Goal: Task Accomplishment & Management: Complete application form

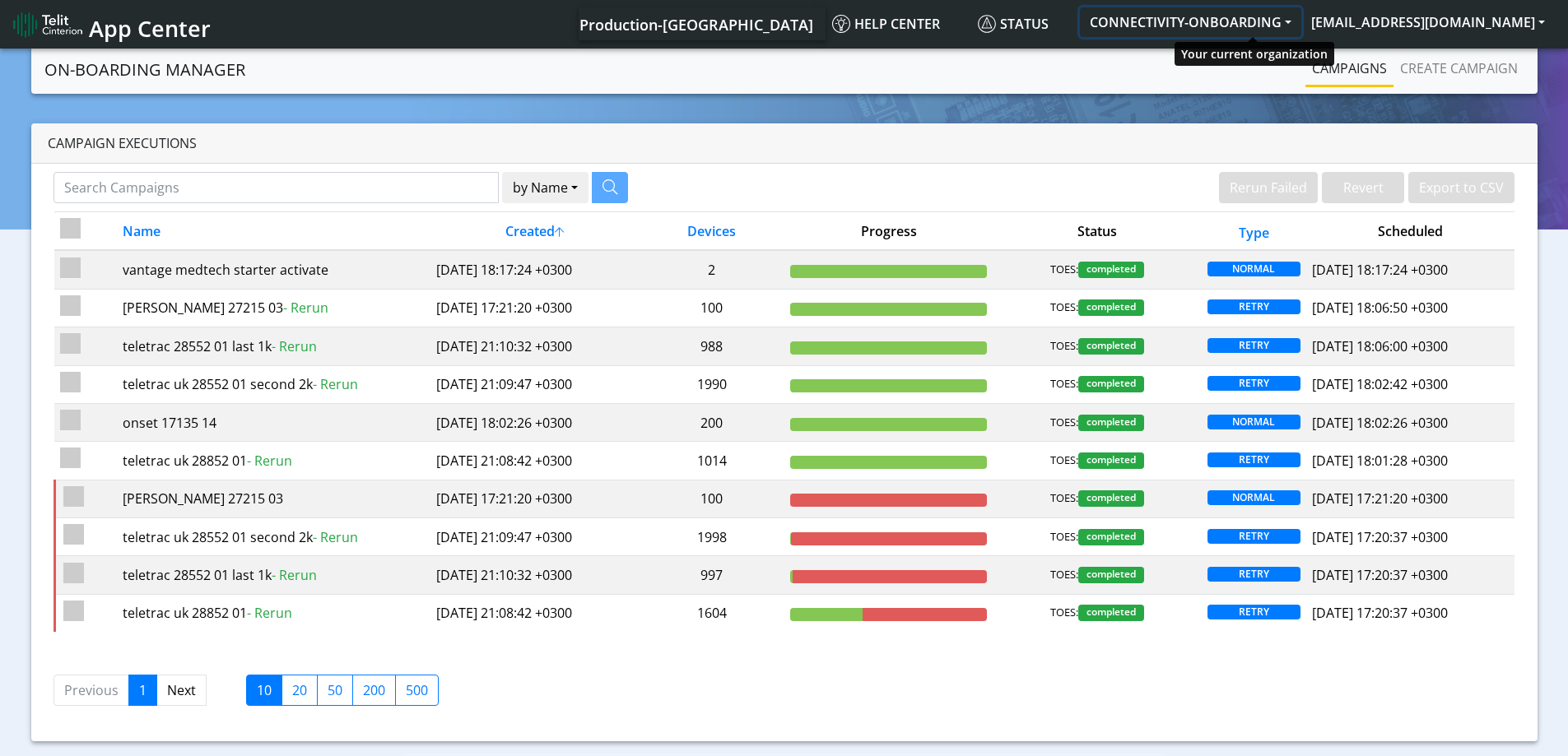
click at [1269, 25] on button "CONNECTIVITY-ONBOARDING" at bounding box center [1190, 22] width 221 height 29
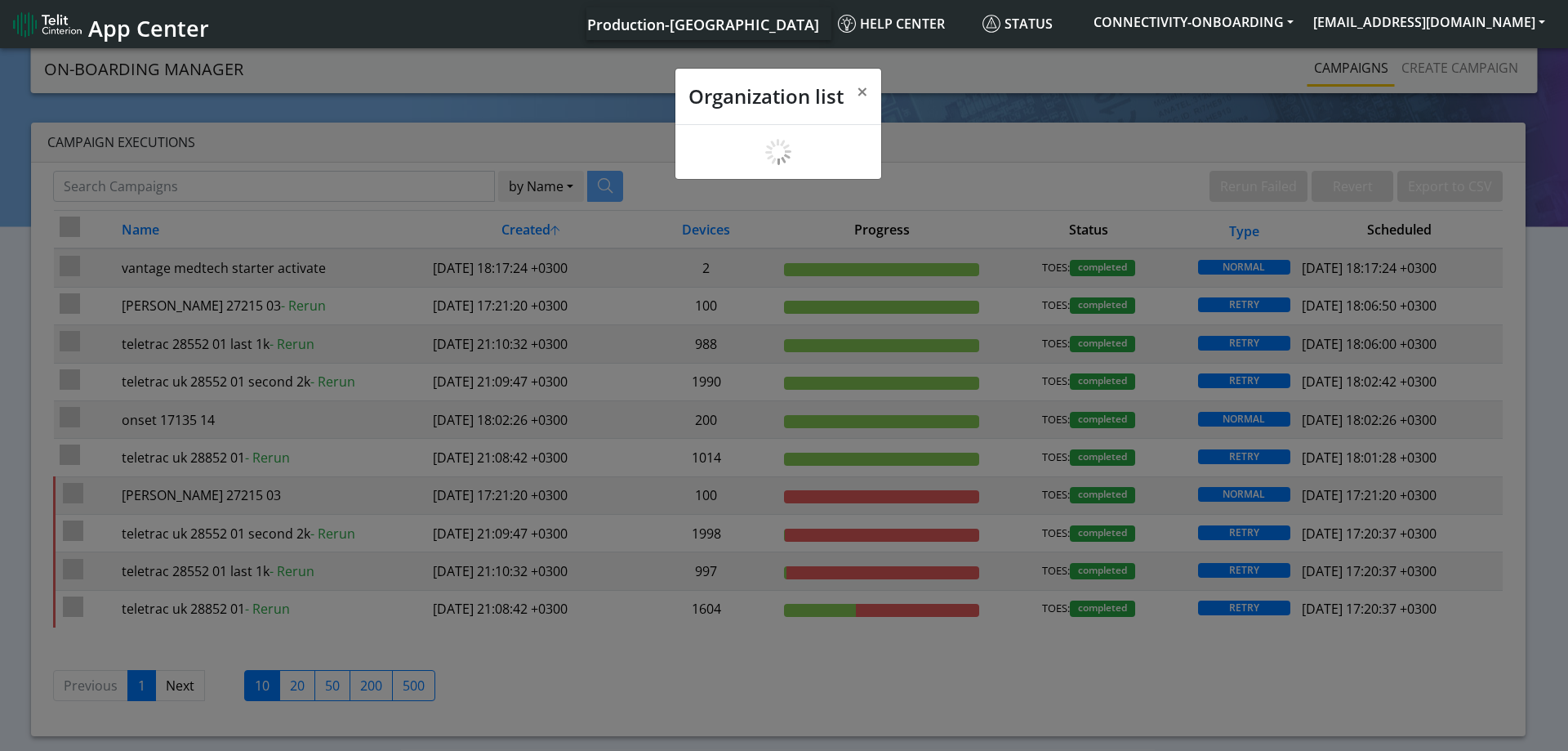
scroll to position [6, 0]
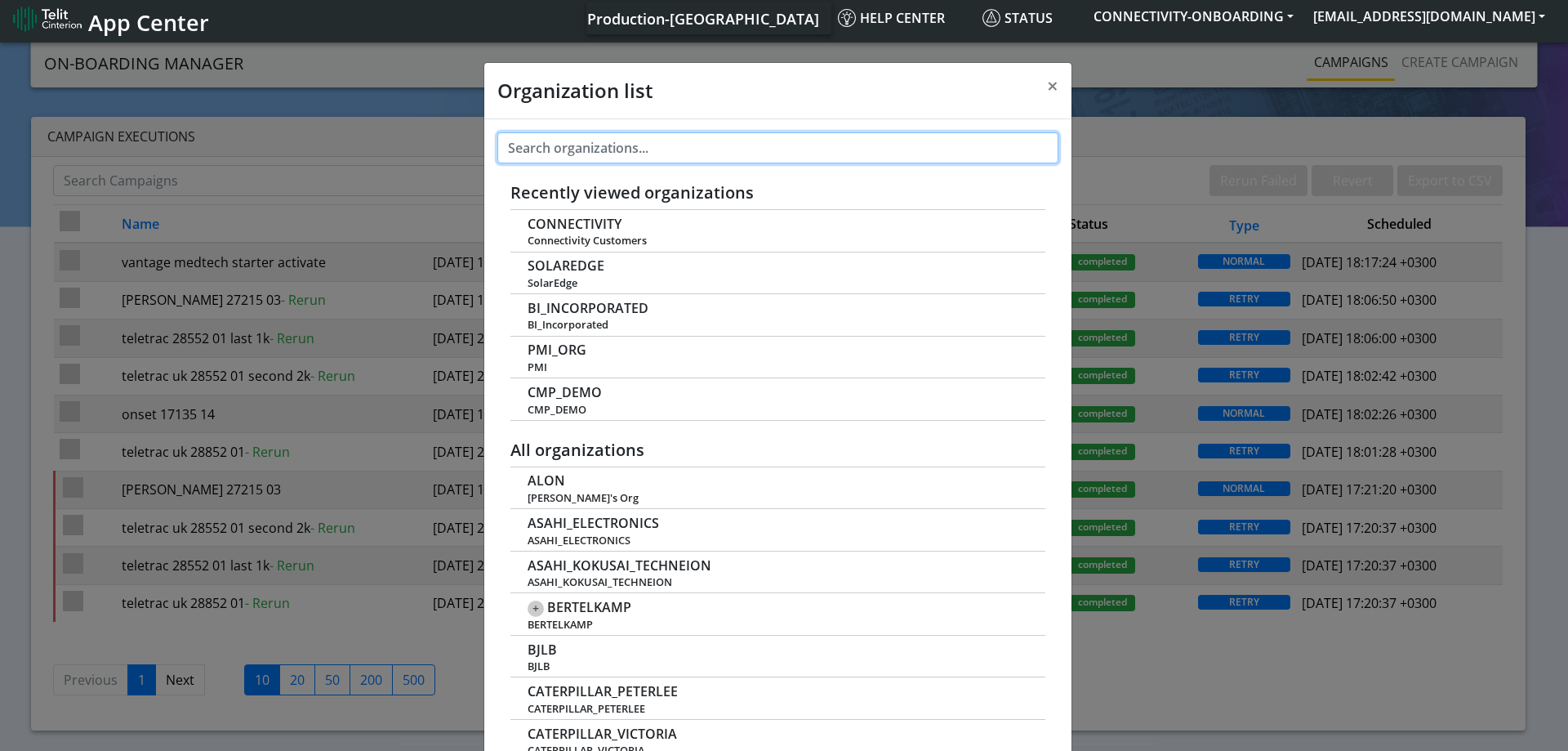
click at [714, 159] on input "text" at bounding box center [777, 148] width 561 height 31
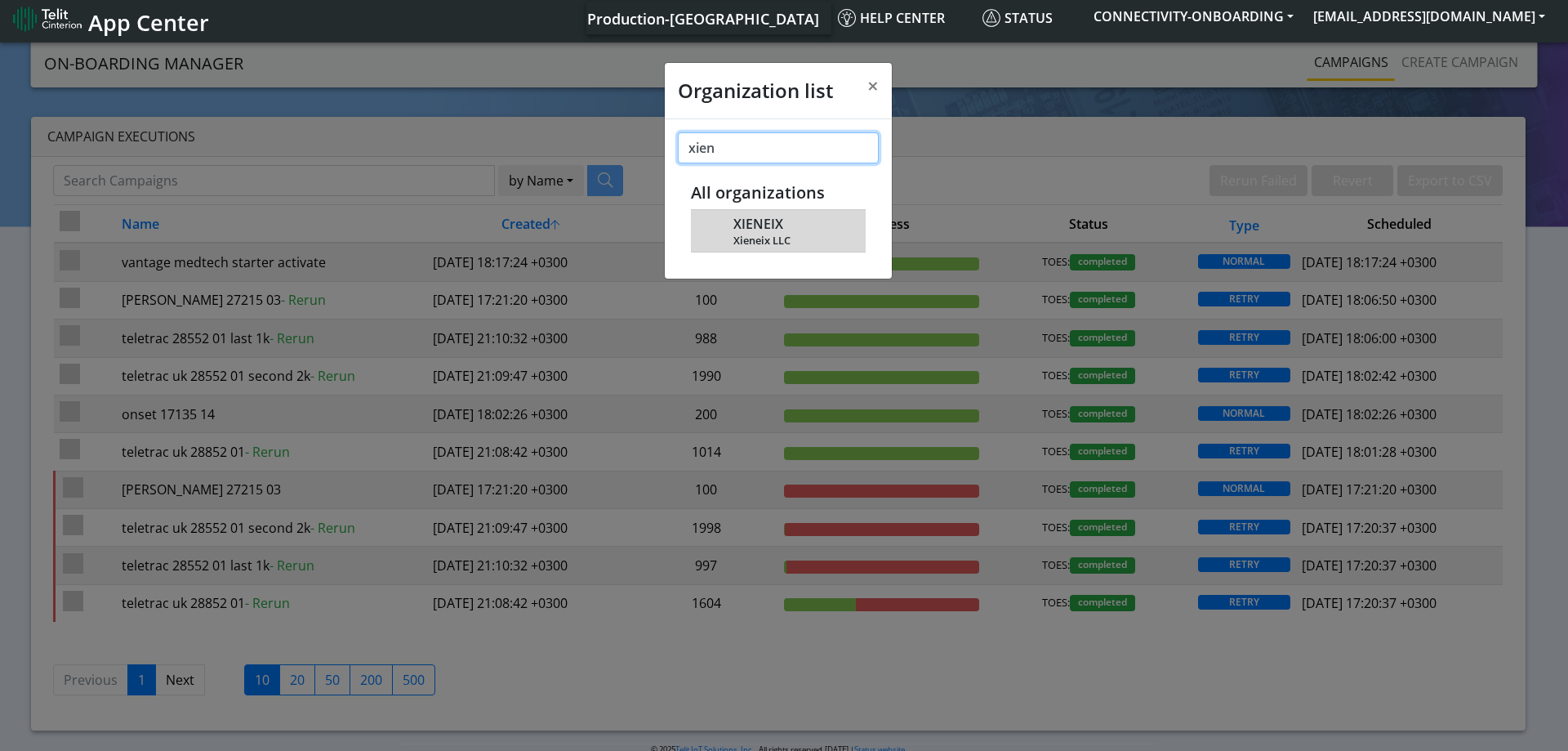
type input "xien"
click at [781, 226] on span "XIENEIX" at bounding box center [758, 224] width 50 height 16
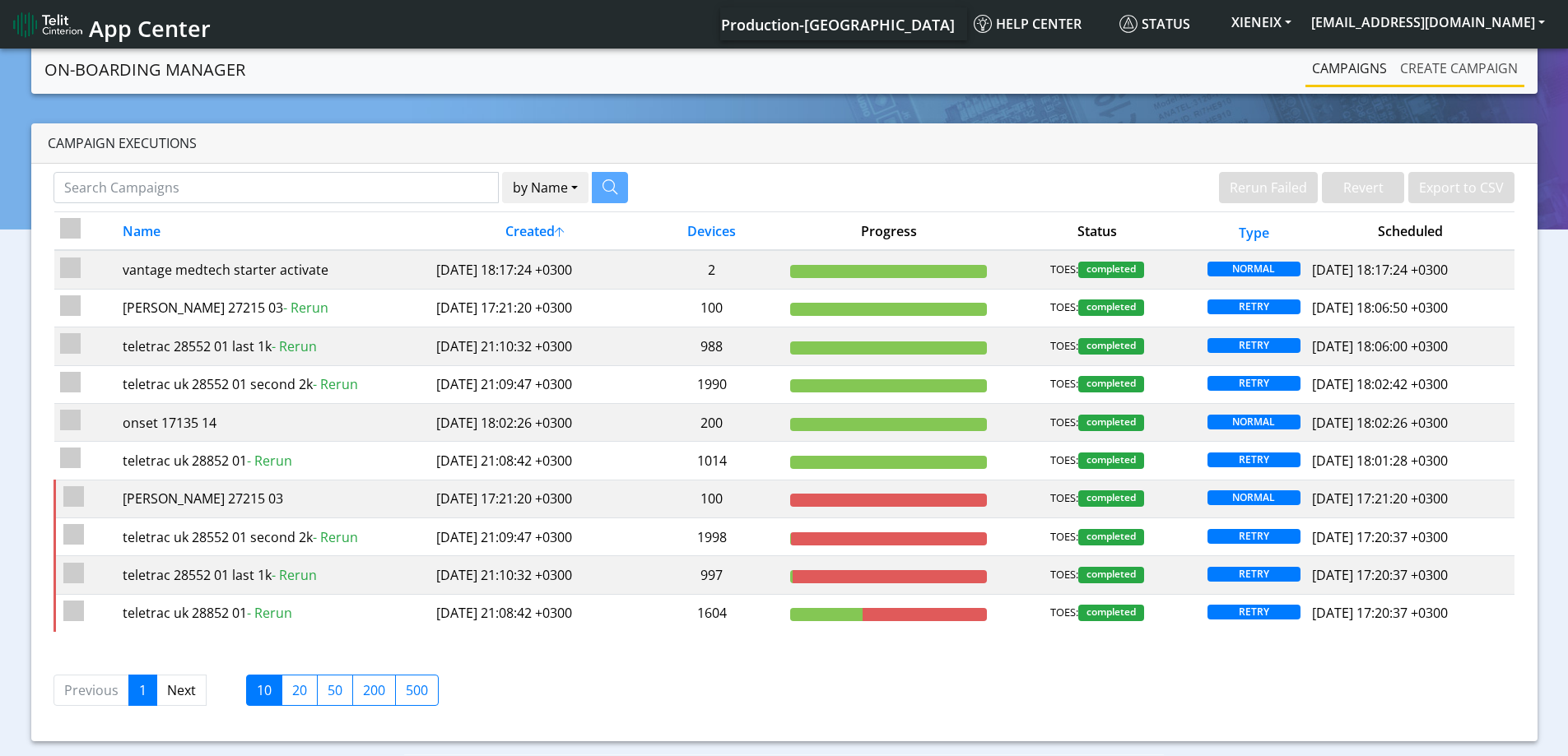
click at [1478, 72] on section "On-Boarding Manager Rerun Failed Revert Export to CSV Campaigns Create campaign…" at bounding box center [784, 419] width 1568 height 748
click at [1477, 71] on link "Create campaign" at bounding box center [1459, 68] width 131 height 33
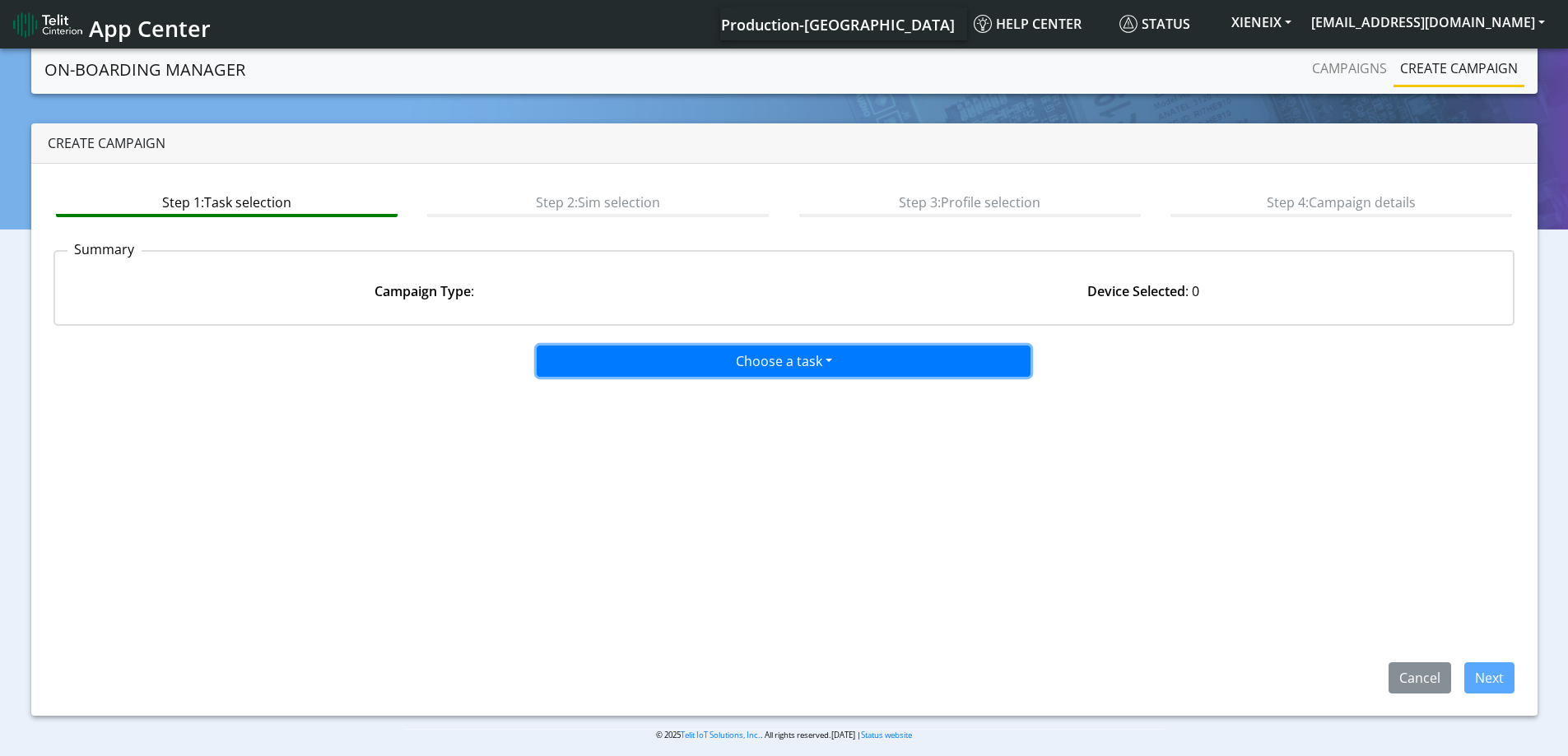
click at [712, 368] on button "Choose a task" at bounding box center [783, 360] width 493 height 31
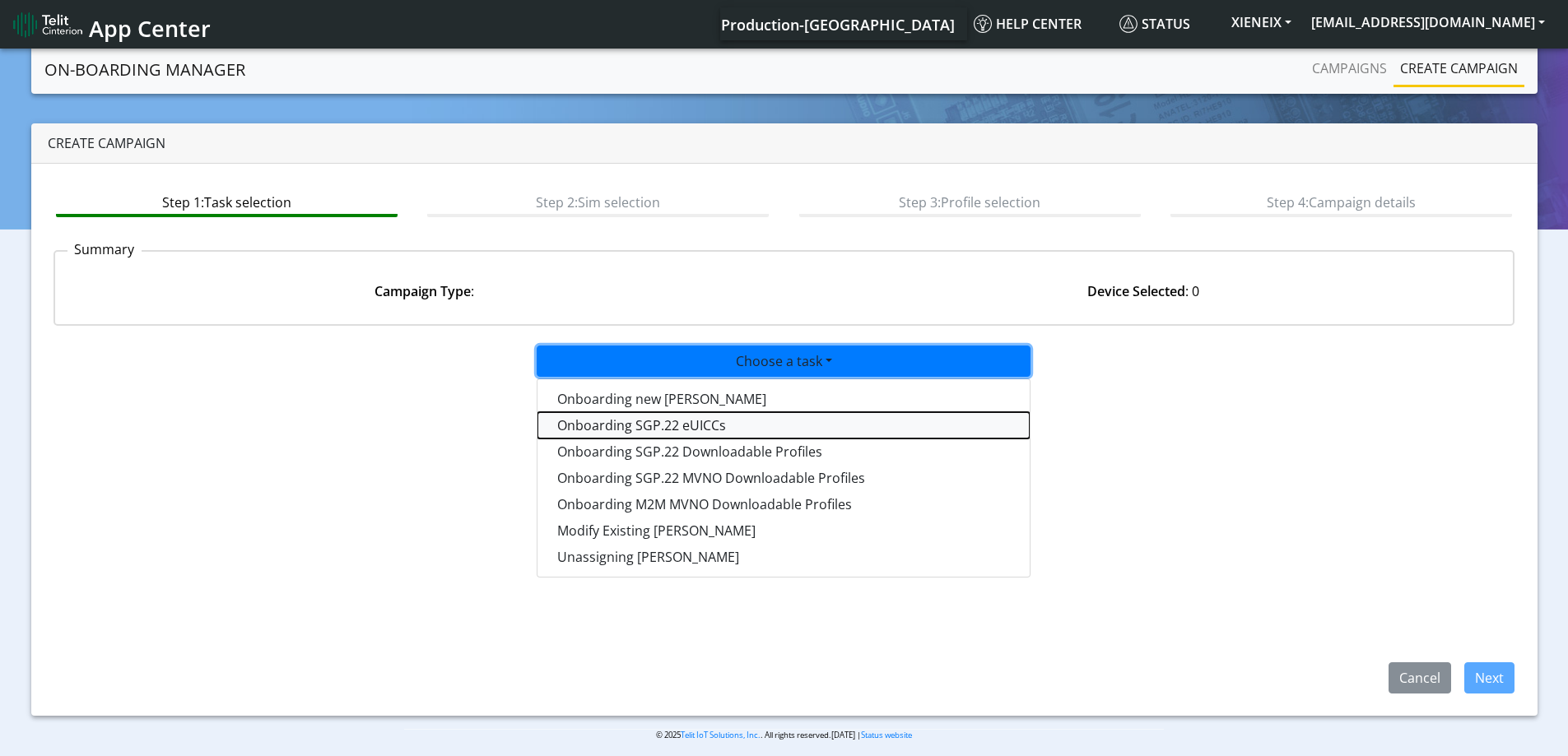
click at [644, 430] on tasksgp22eUICC-dropdown "Onboarding SGP.22 eUICCs" at bounding box center [783, 426] width 492 height 27
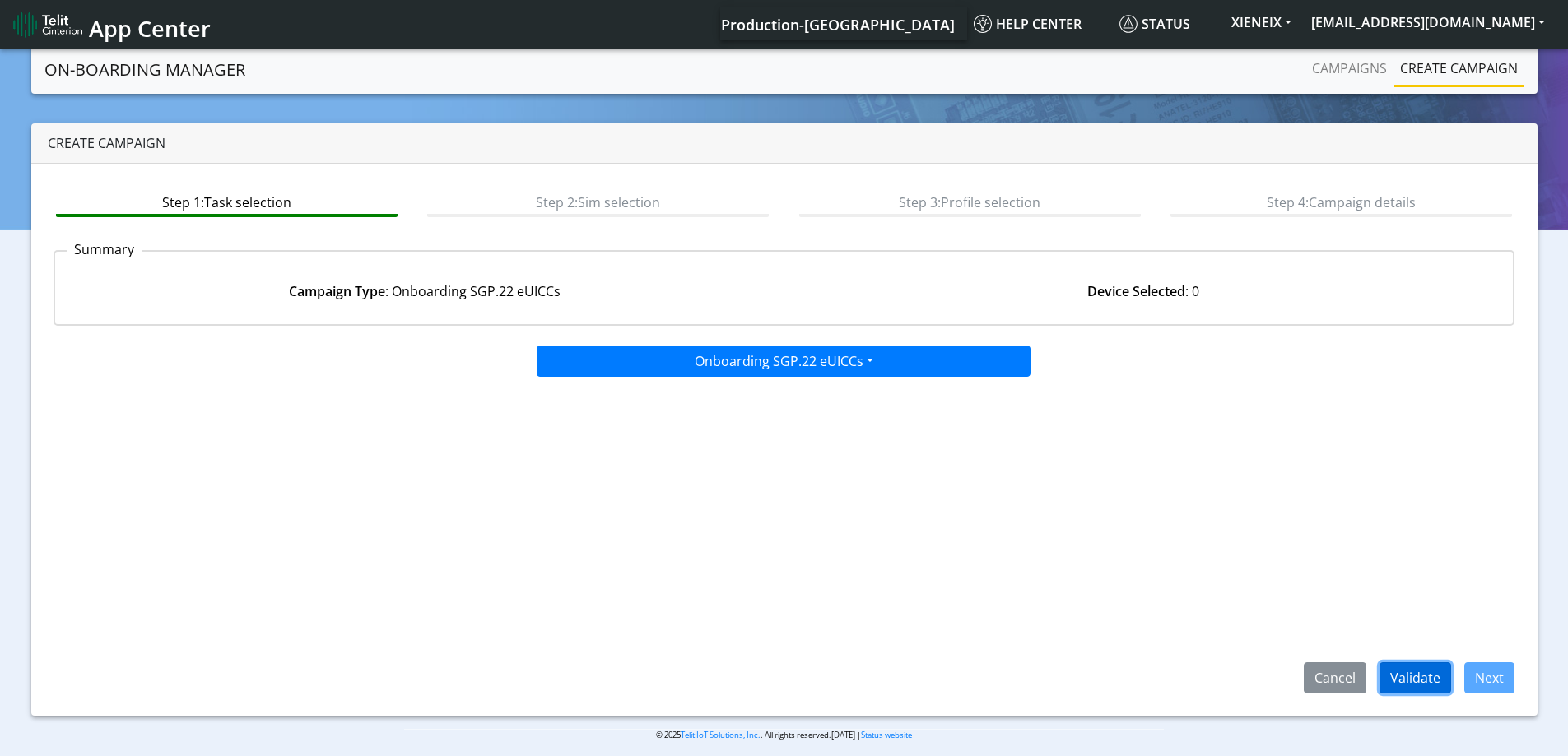
click at [1413, 688] on button "Validate" at bounding box center [1415, 677] width 72 height 31
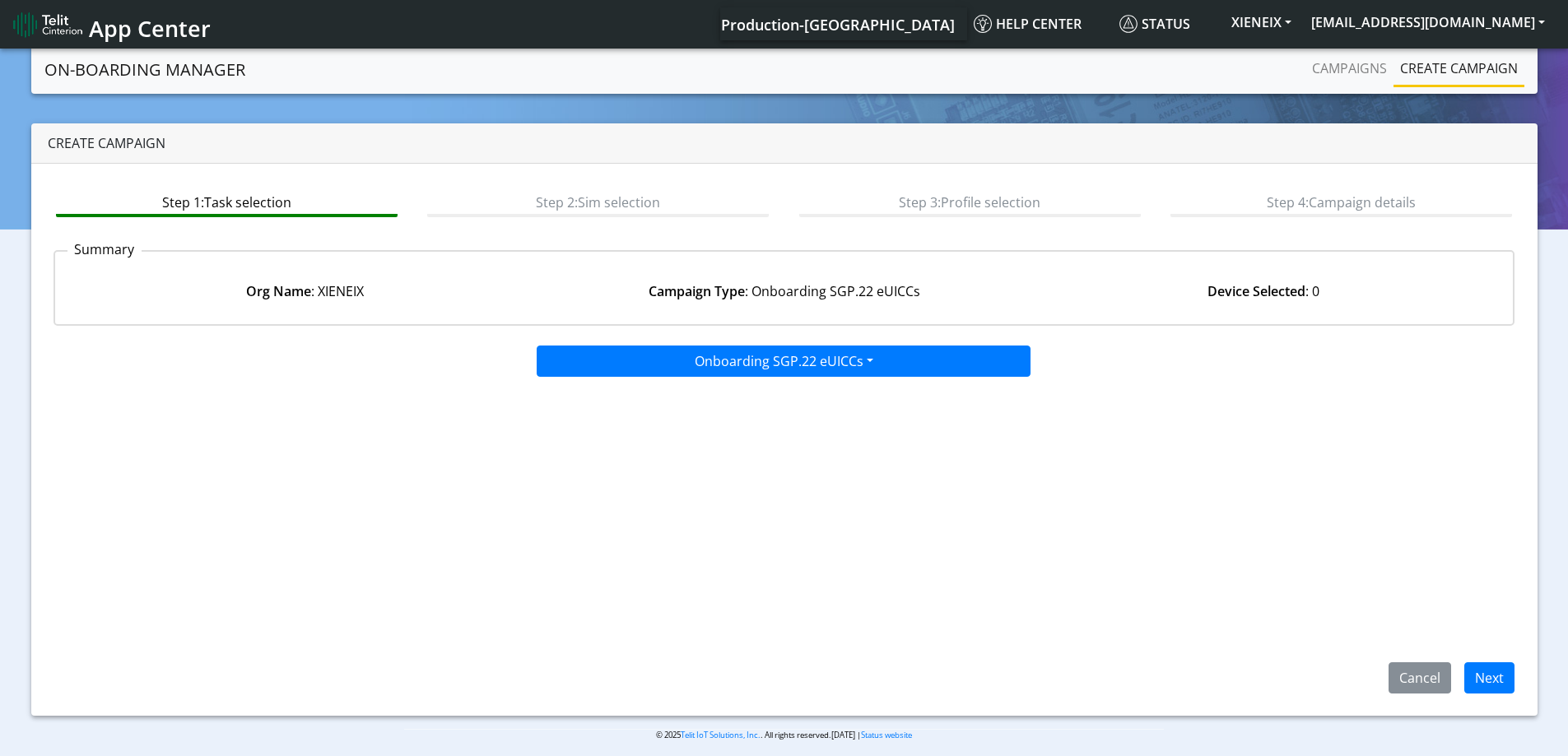
click at [1479, 659] on app-paging-btns "Cancel Next" at bounding box center [784, 535] width 1462 height 315
click at [1485, 665] on button "Next" at bounding box center [1489, 677] width 50 height 31
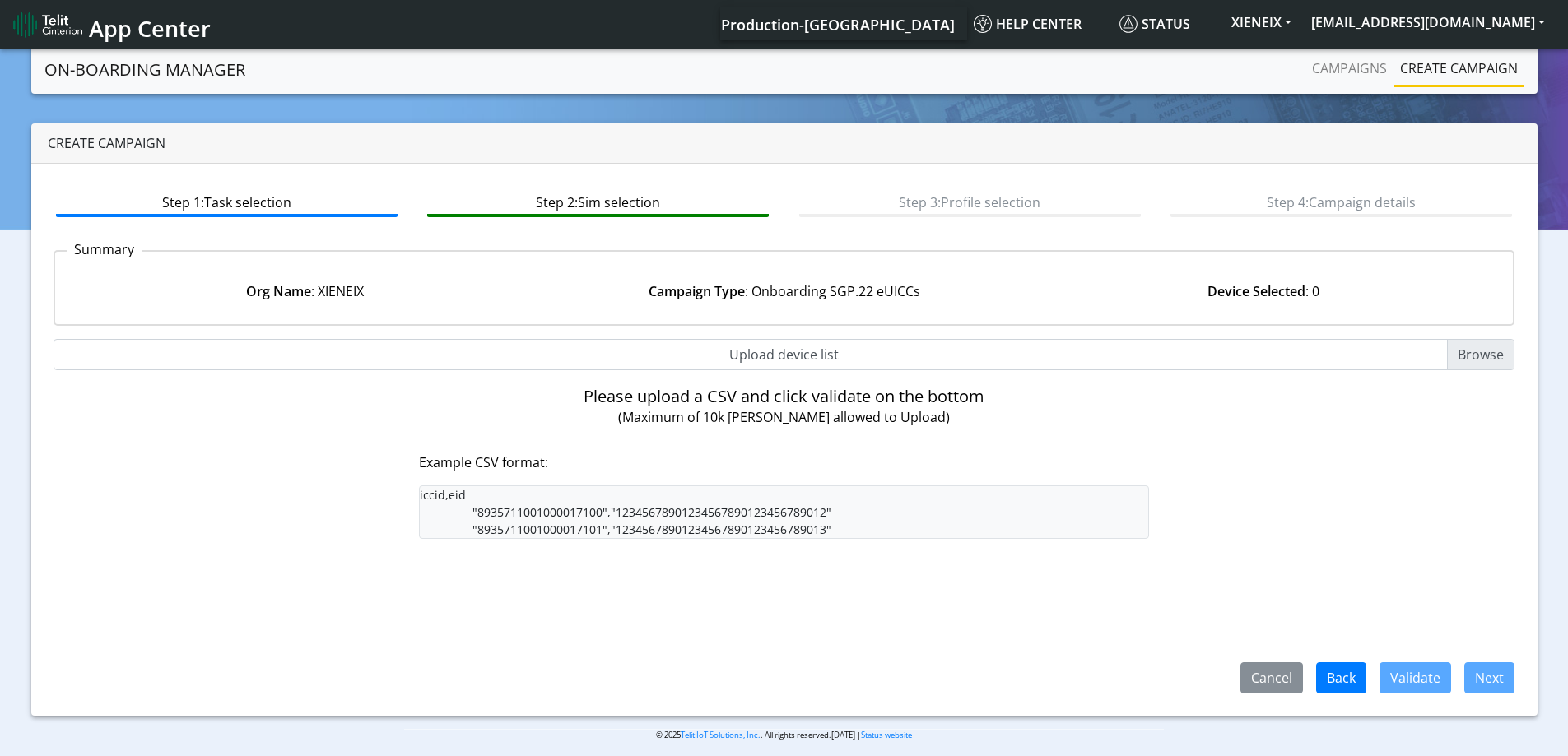
click at [765, 365] on input "Upload device list" at bounding box center [784, 354] width 1462 height 31
type input "C:\fakepath\SGP Onboarding CSV.csv"
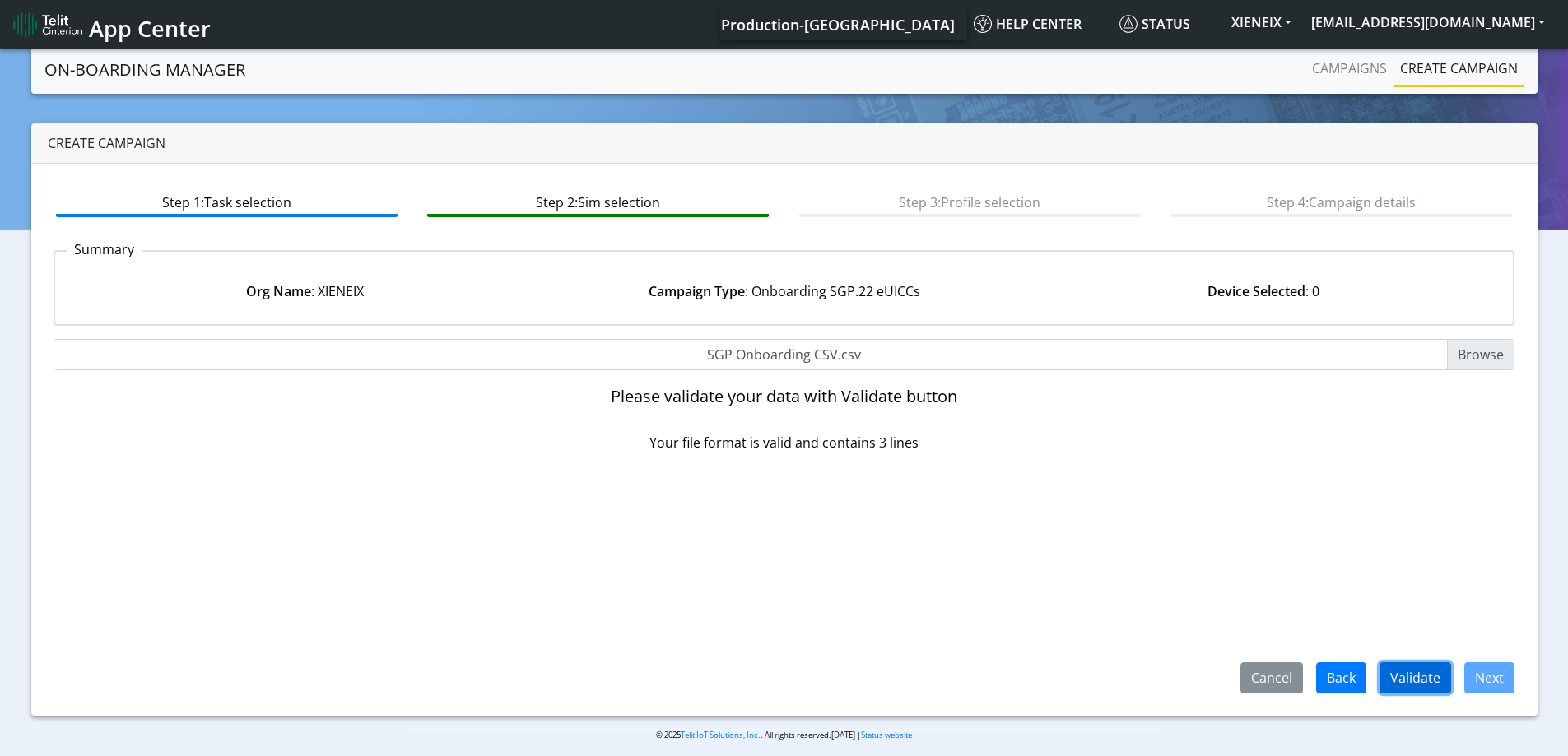
click at [1429, 673] on button "Validate" at bounding box center [1415, 677] width 72 height 31
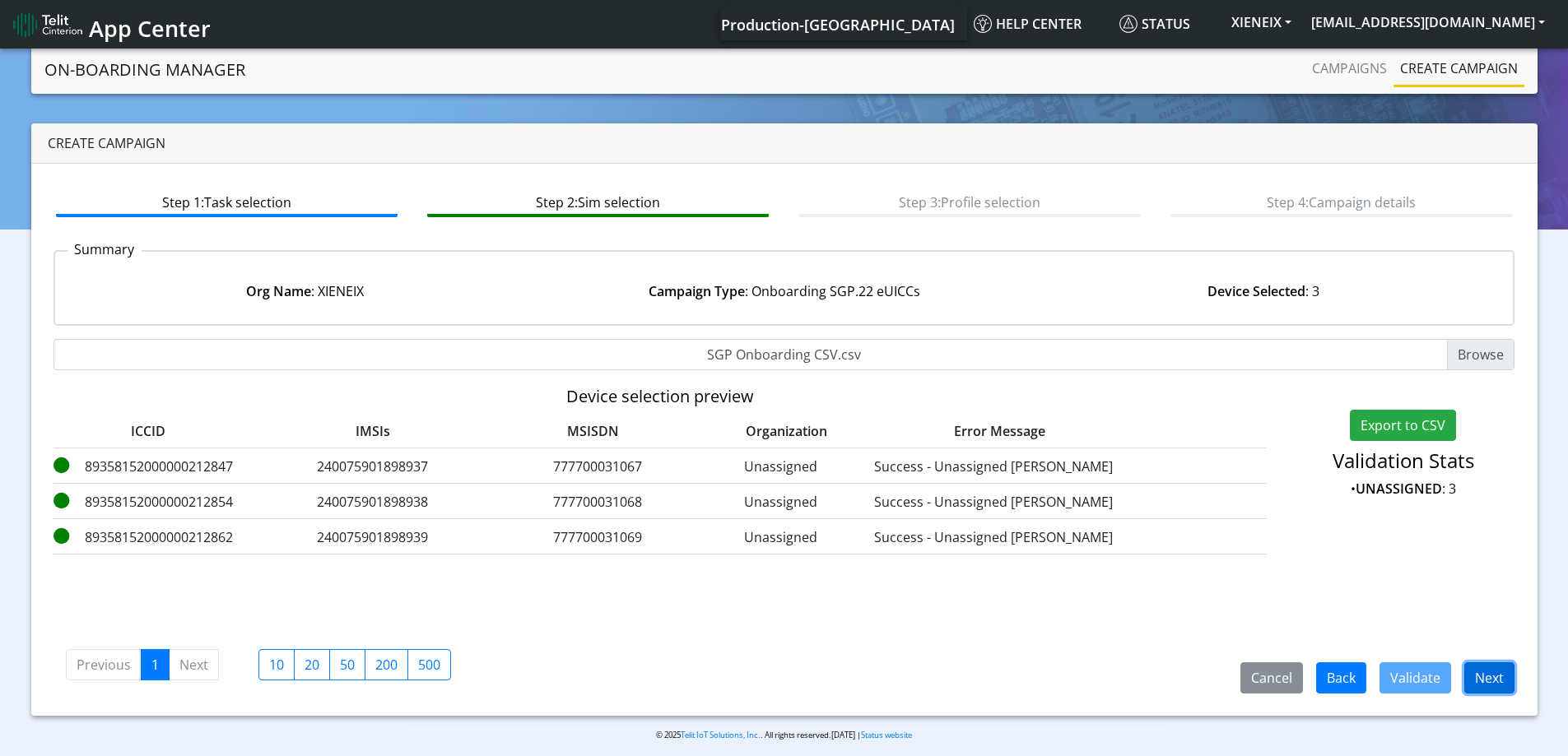
click at [1485, 684] on button "Next" at bounding box center [1489, 677] width 50 height 31
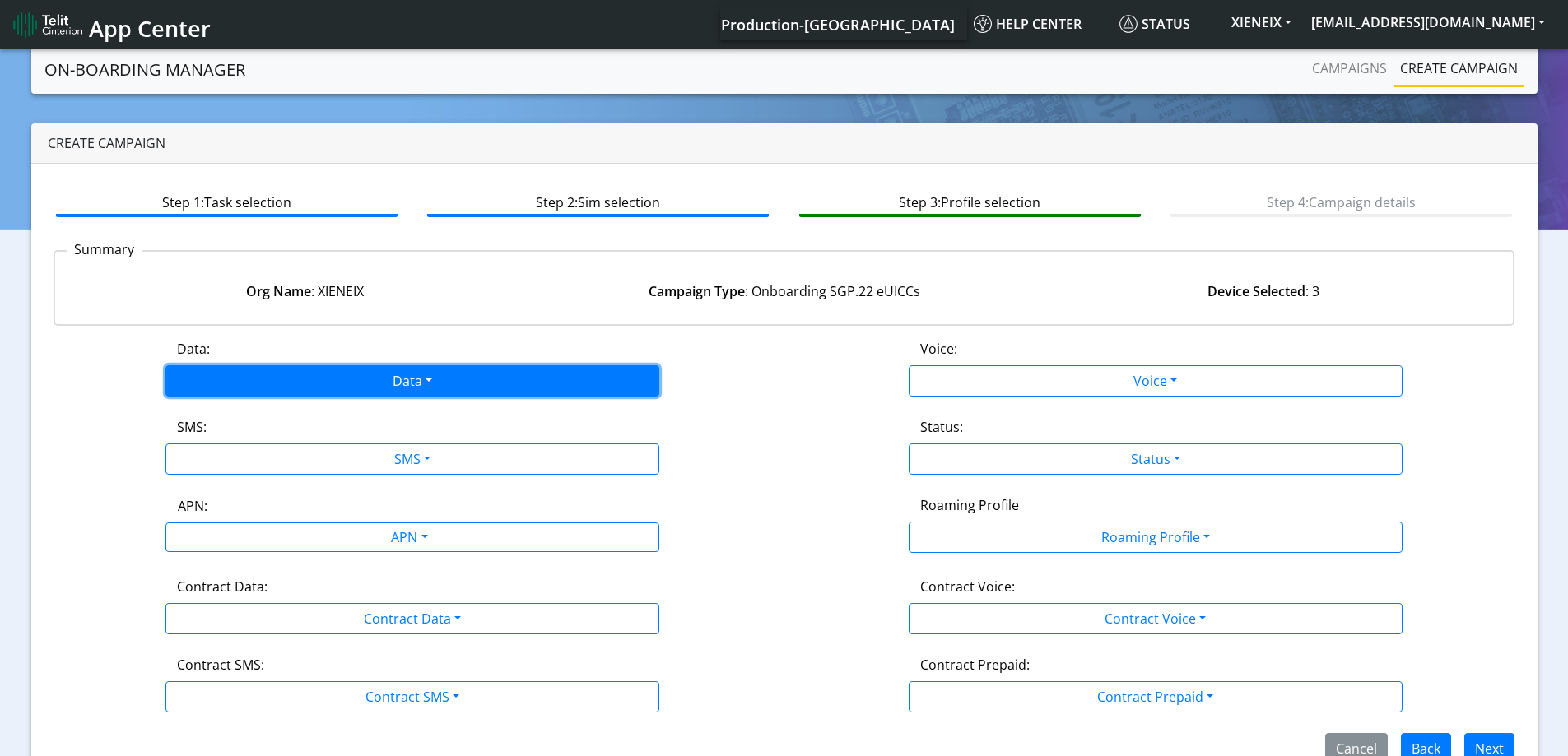
click at [412, 380] on button "Data" at bounding box center [412, 381] width 493 height 31
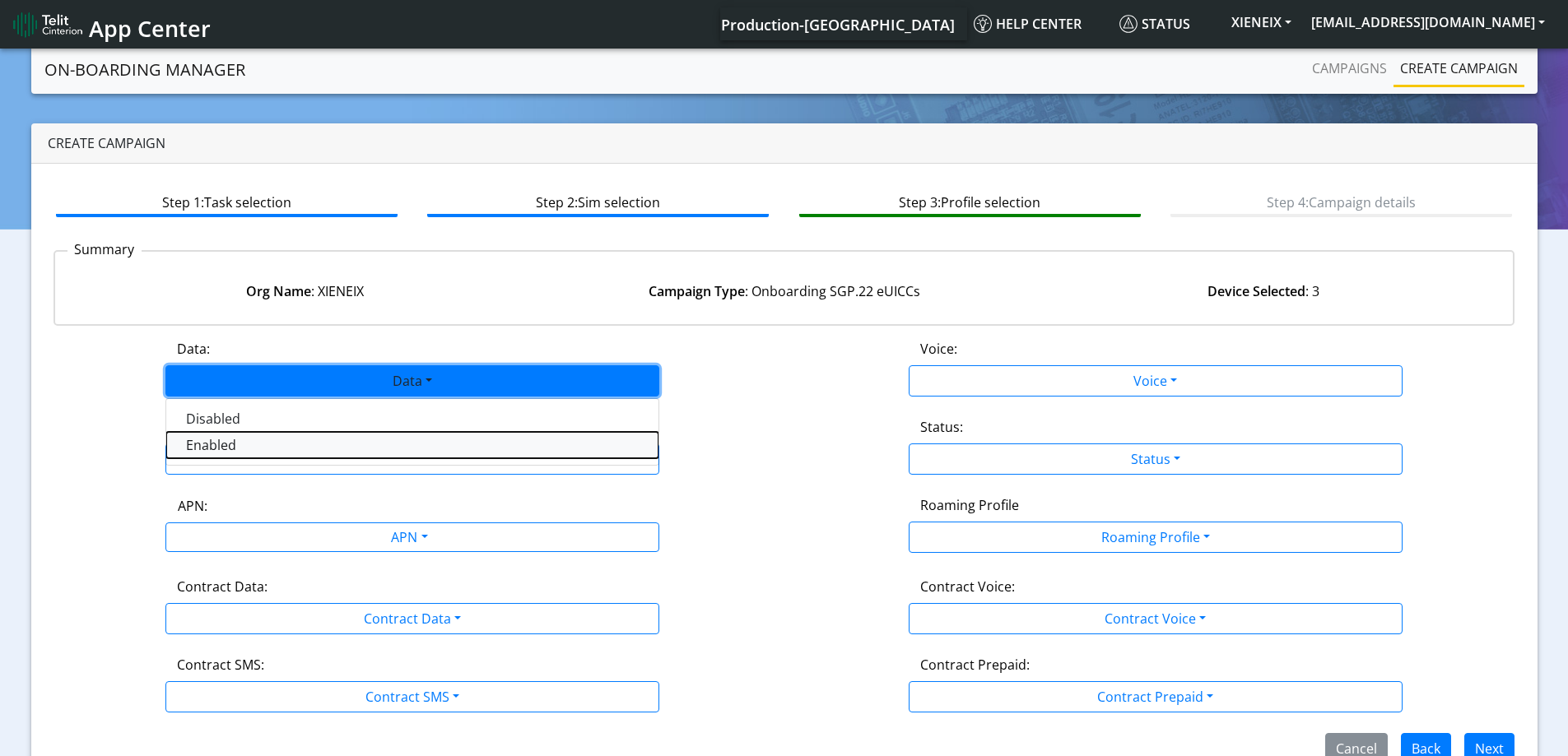
click at [226, 454] on button "Enabled" at bounding box center [412, 445] width 492 height 27
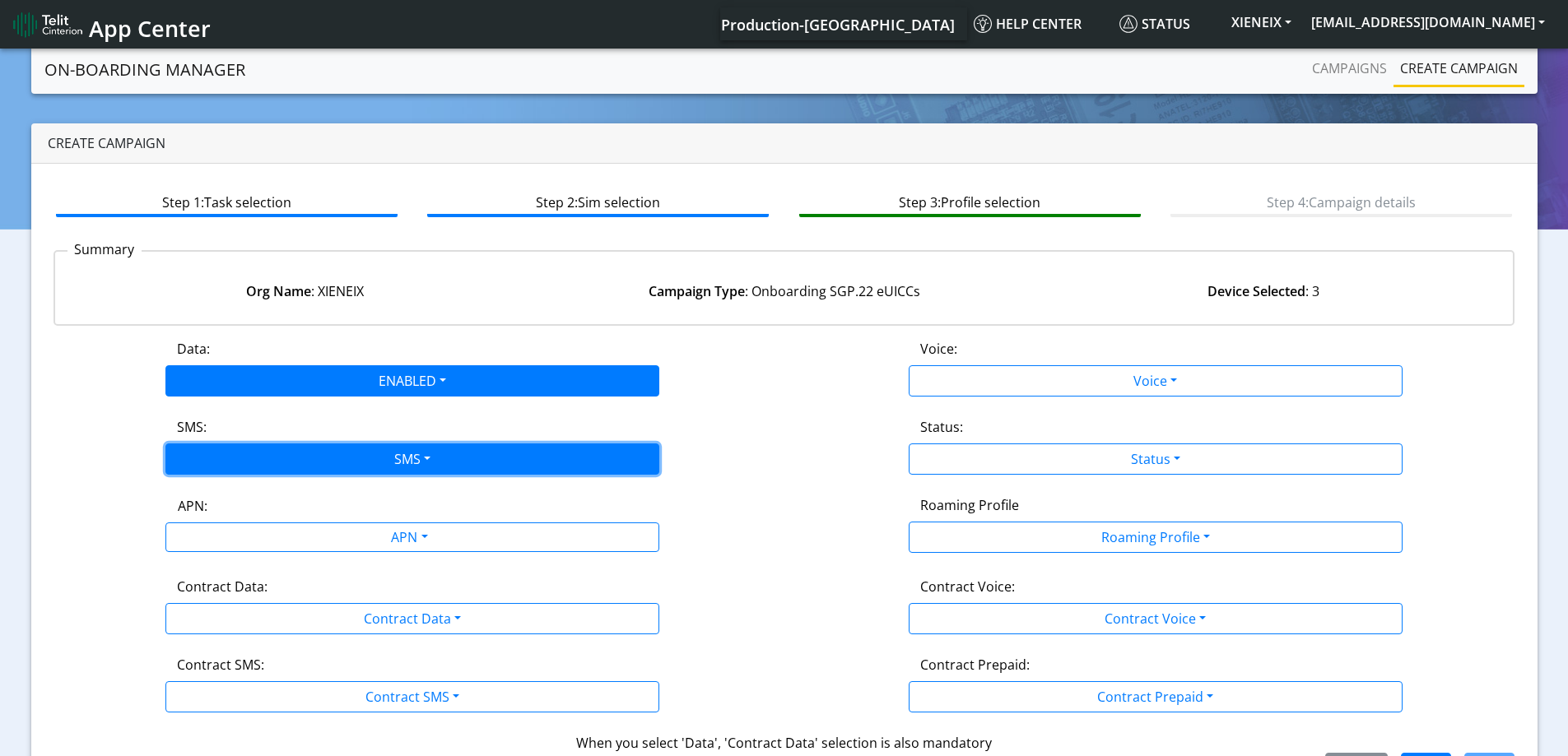
click at [226, 456] on button "SMS" at bounding box center [412, 458] width 493 height 31
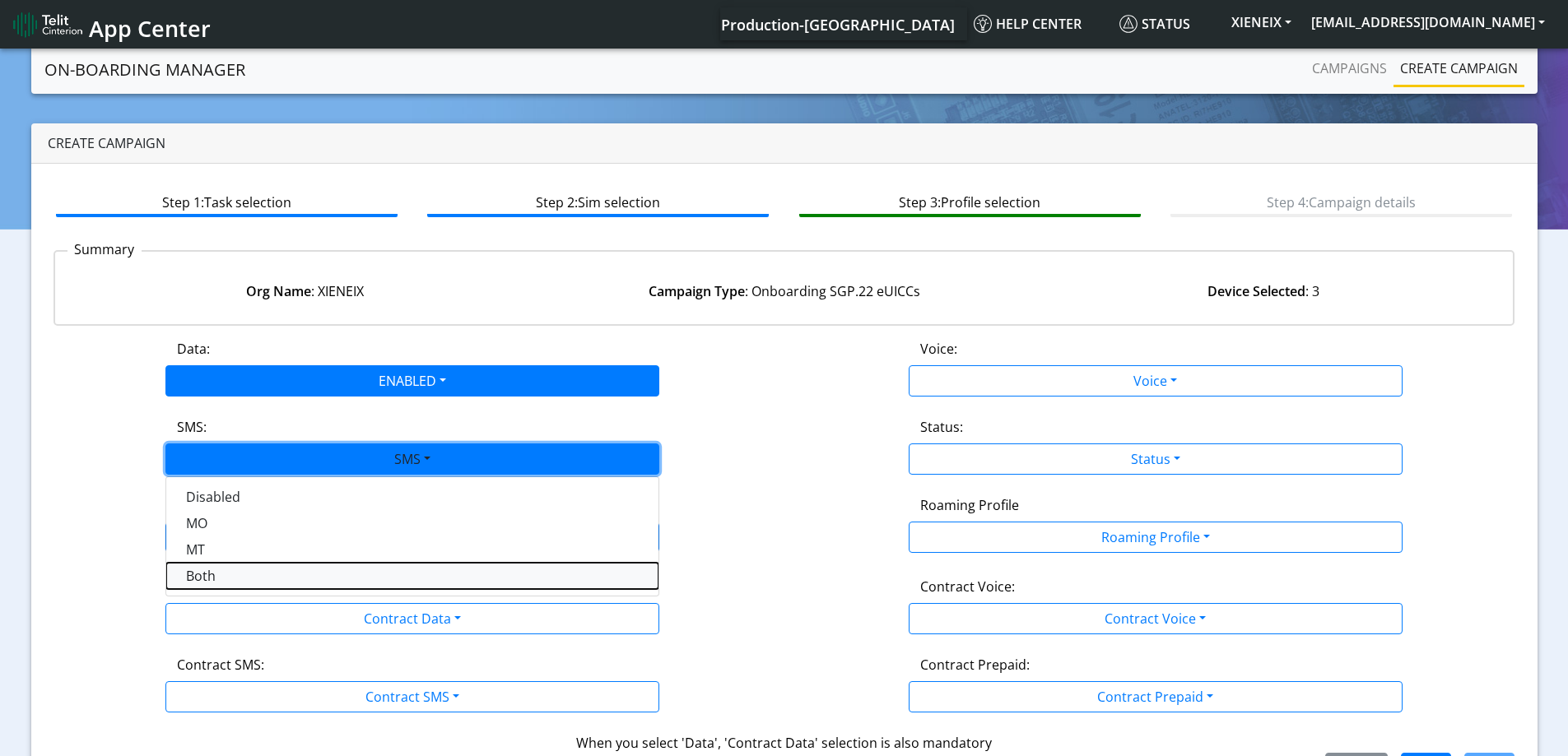
click at [213, 577] on button "Both" at bounding box center [412, 576] width 492 height 27
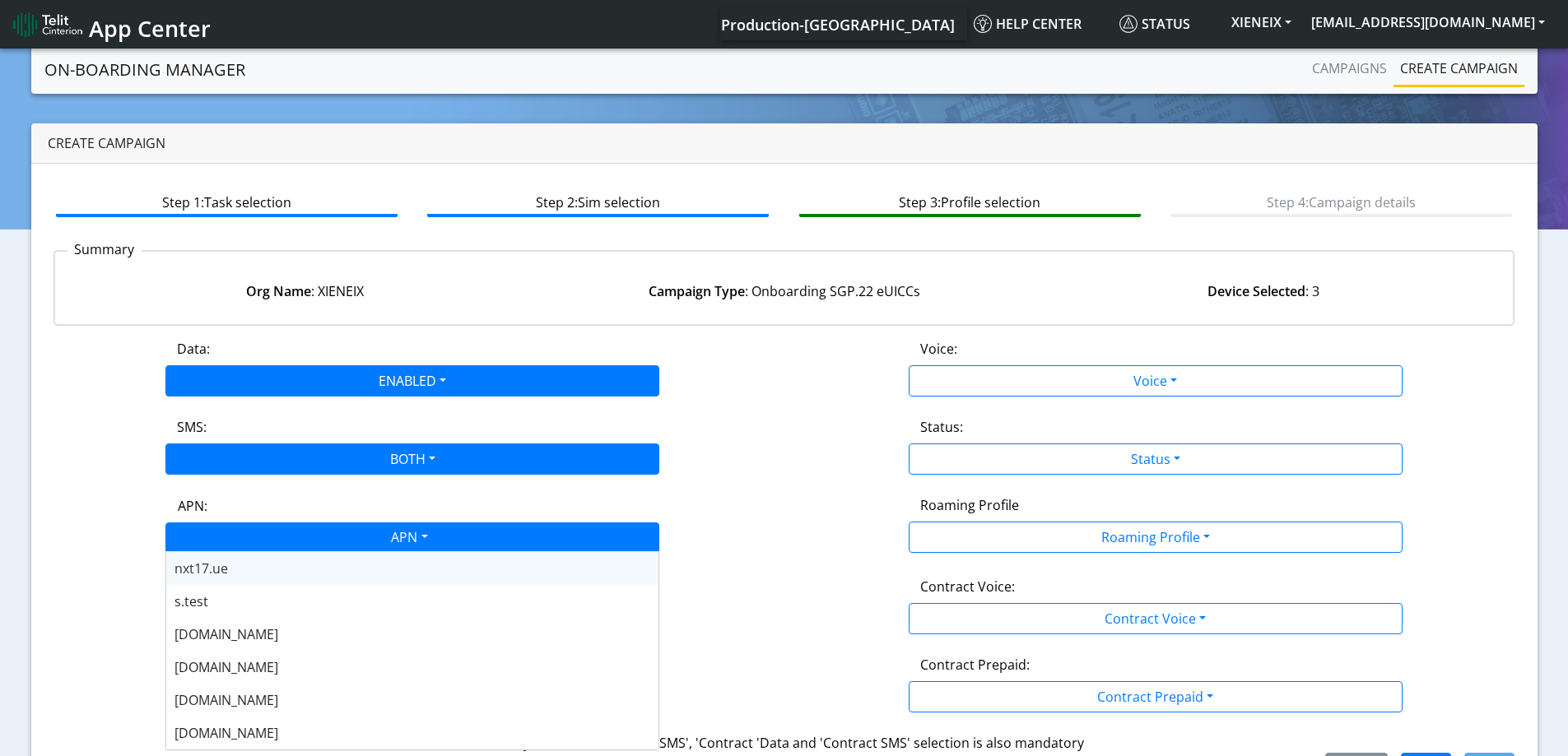
click at [239, 545] on div "APN" at bounding box center [407, 539] width 522 height 32
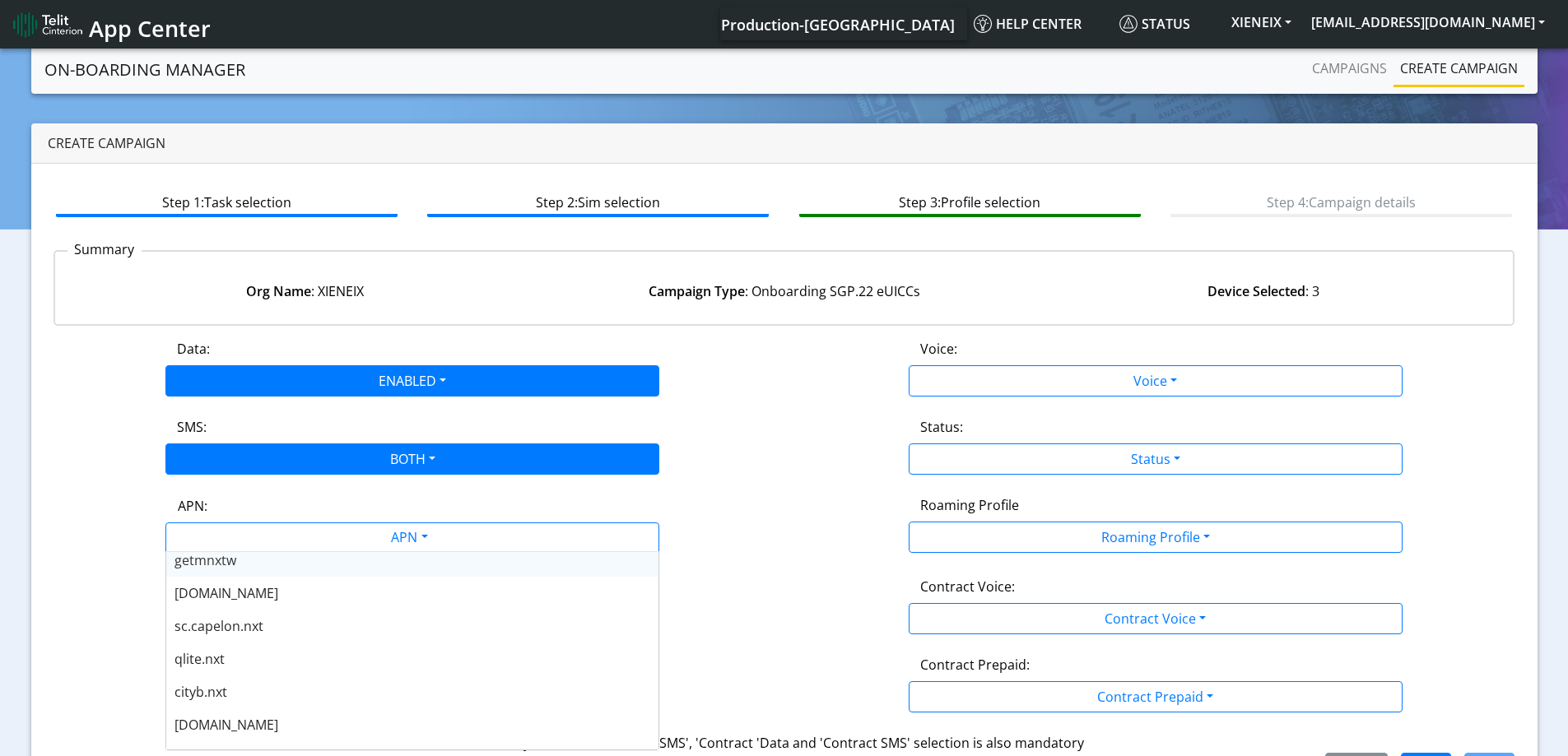
scroll to position [493, 0]
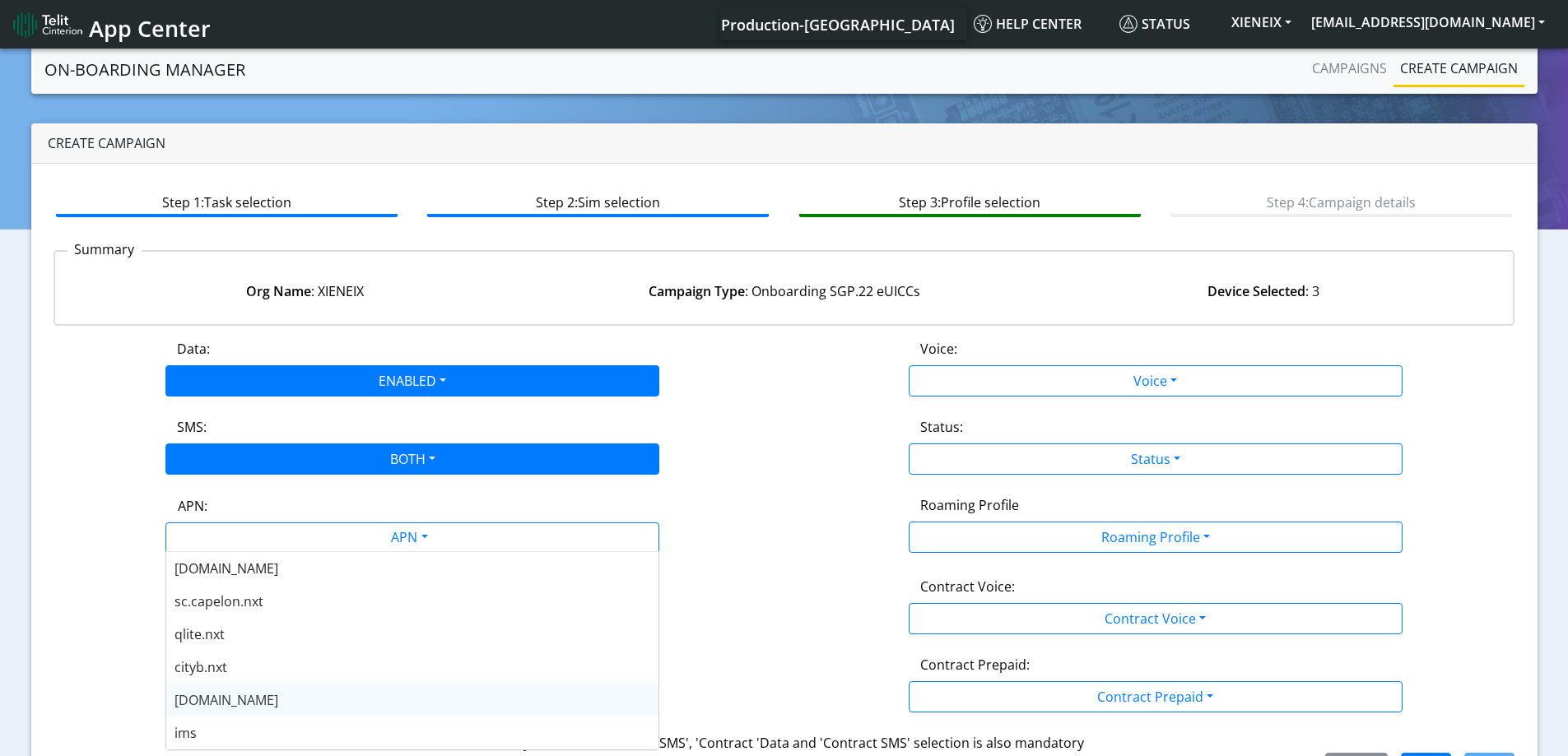
click at [230, 695] on span "nxt23.net" at bounding box center [226, 700] width 104 height 18
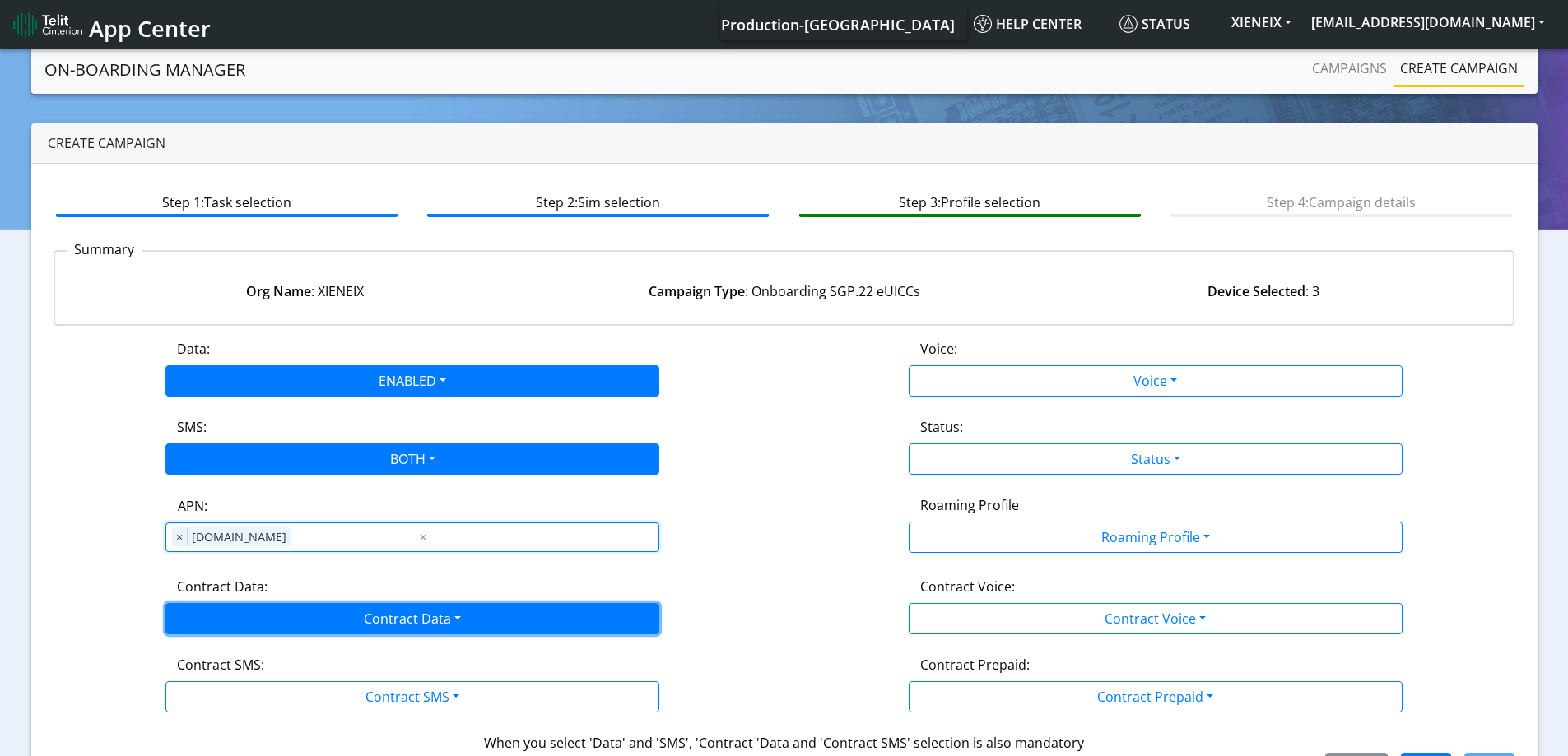
click at [235, 608] on button "Contract Data" at bounding box center [412, 617] width 493 height 31
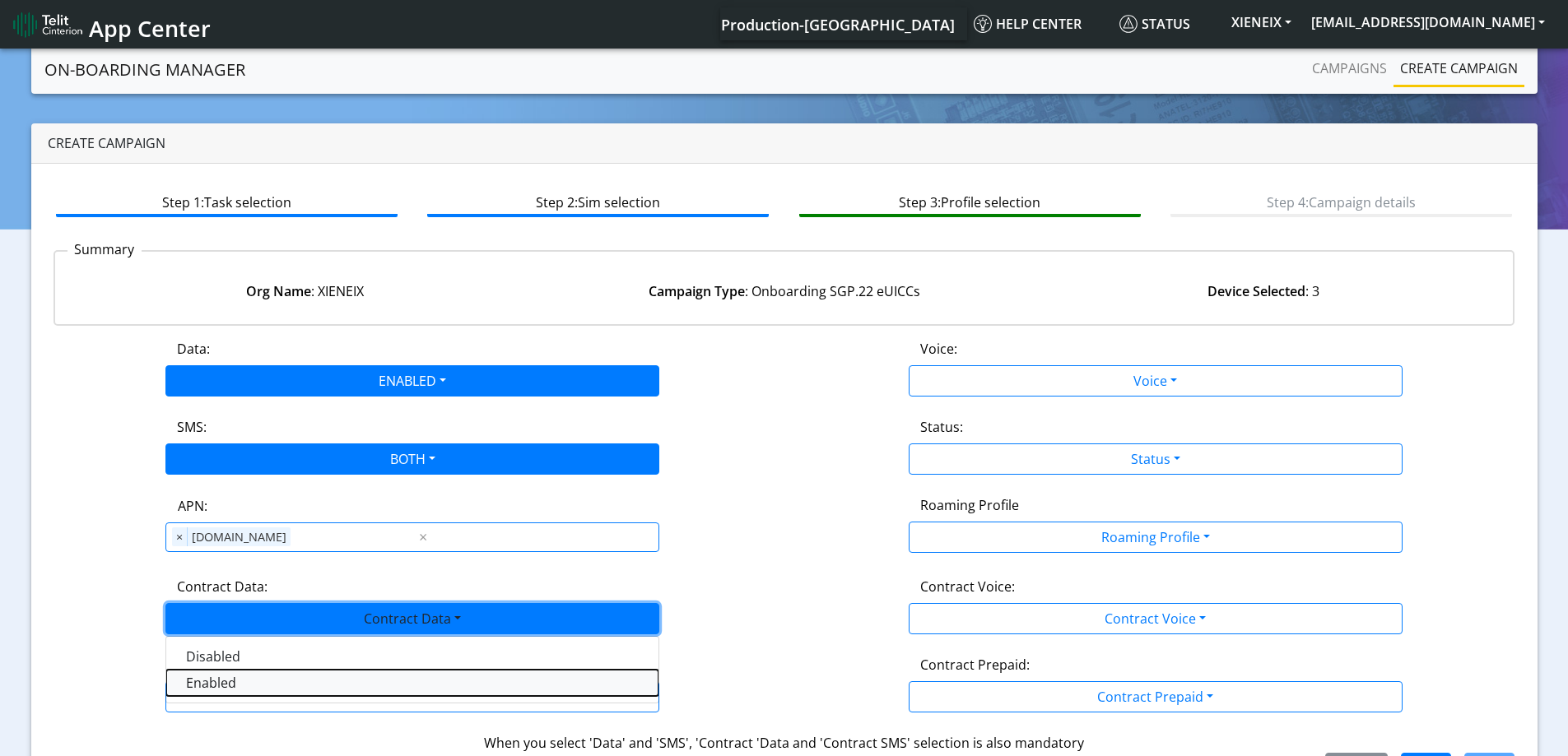
click at [210, 673] on Dataenabled-dropdown "Enabled" at bounding box center [412, 683] width 492 height 27
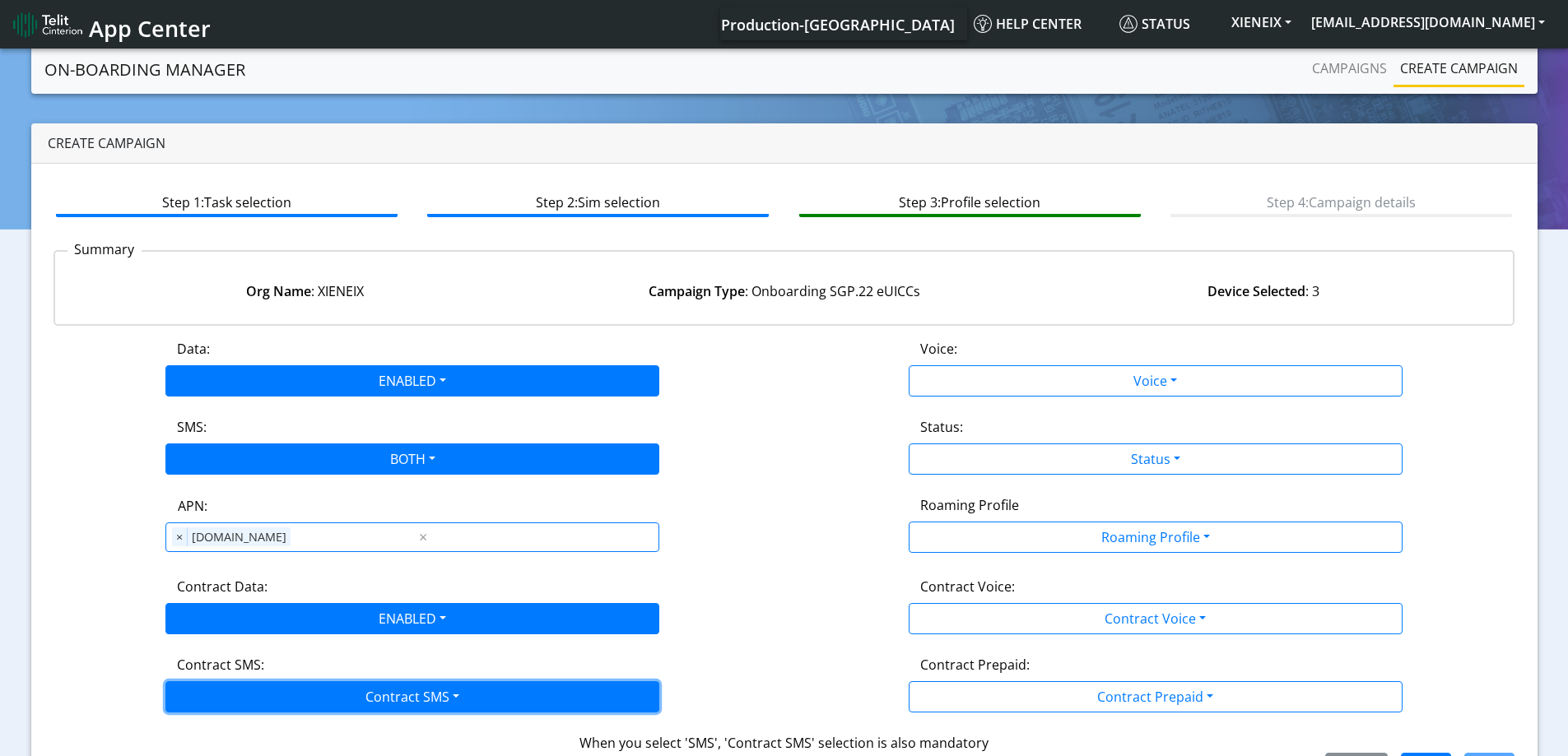
click at [210, 694] on button "Contract SMS" at bounding box center [412, 696] width 493 height 31
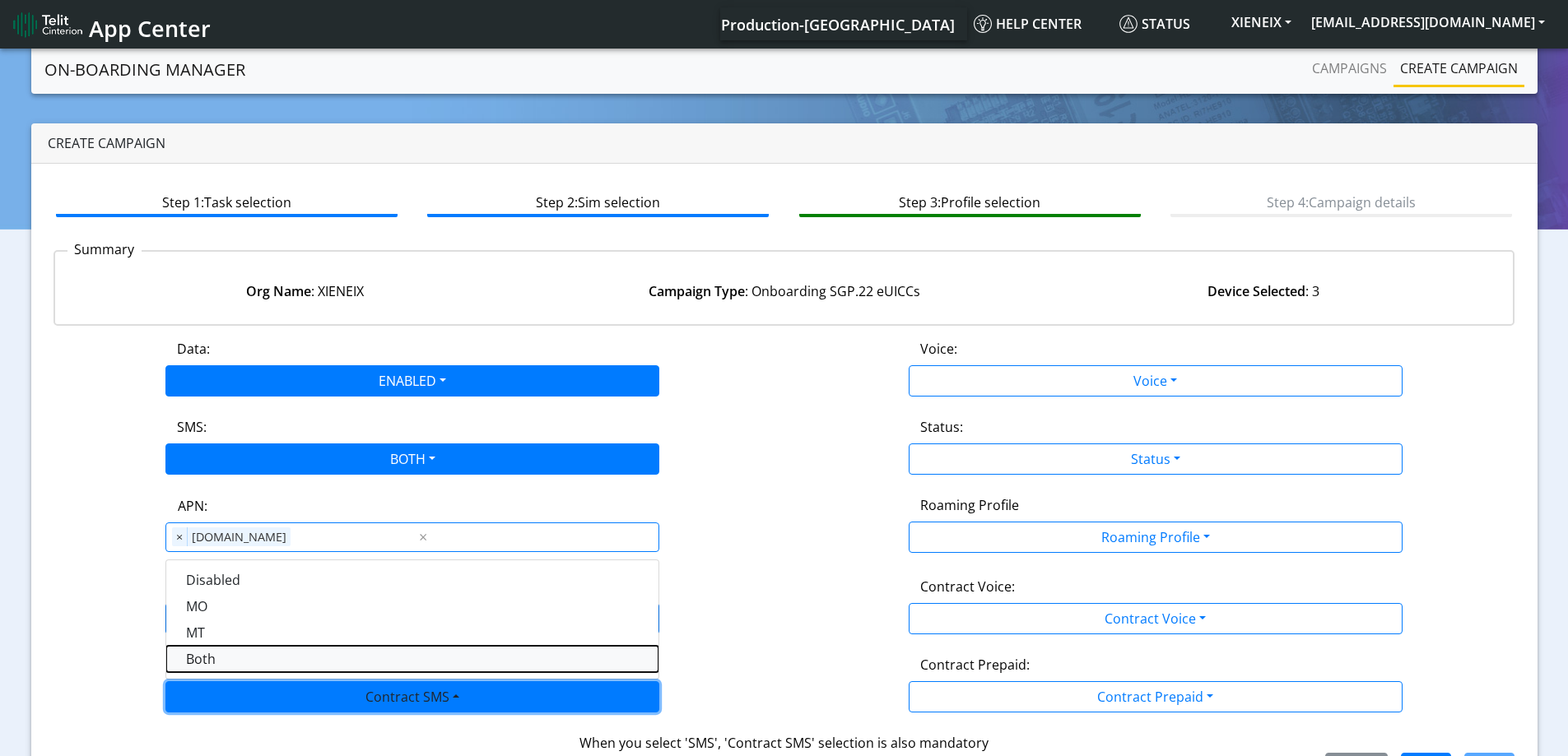
drag, startPoint x: 207, startPoint y: 664, endPoint x: 224, endPoint y: 663, distance: 17.0
click at [209, 663] on SMSboth-dropdown "Both" at bounding box center [412, 659] width 492 height 27
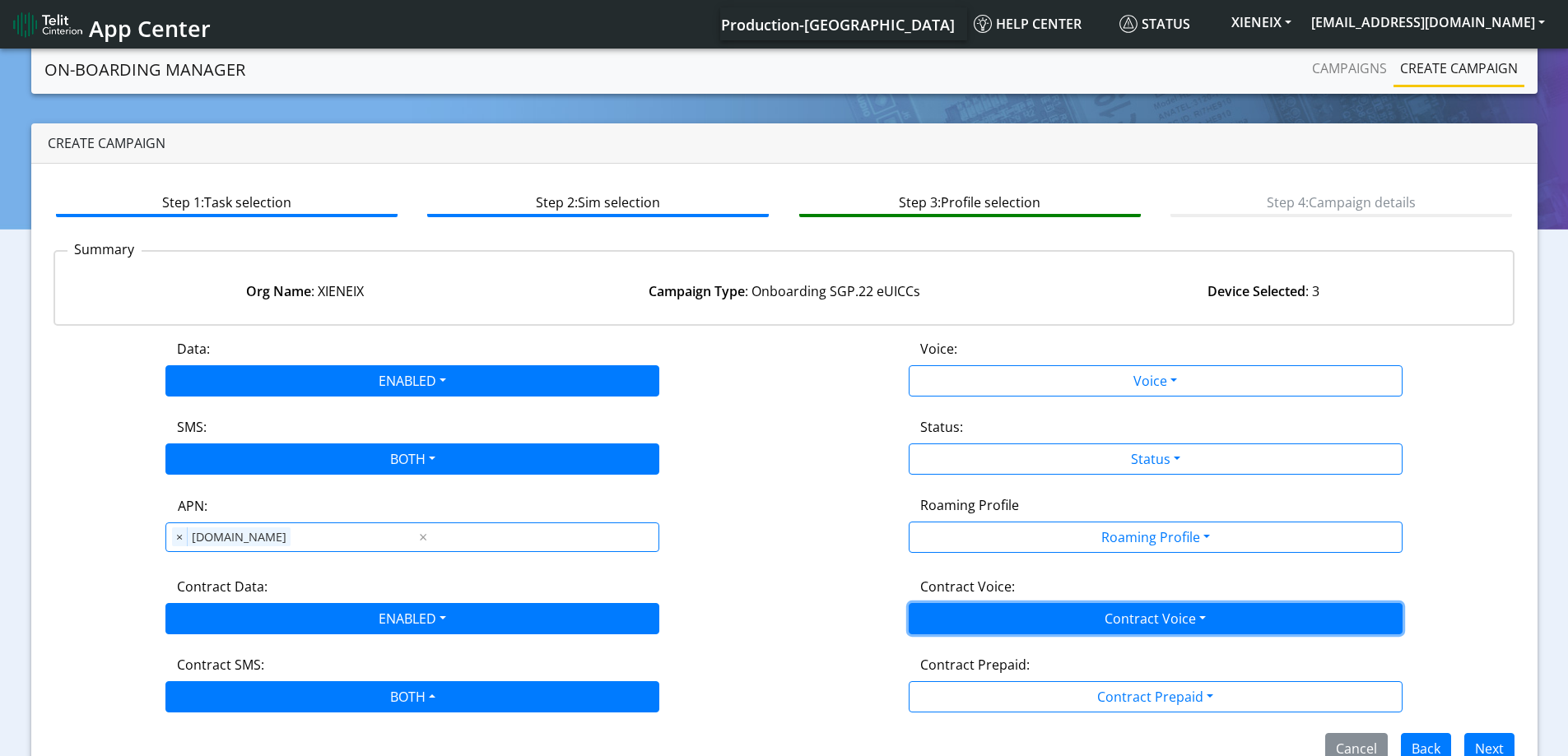
drag, startPoint x: 1220, startPoint y: 605, endPoint x: 1130, endPoint y: 605, distance: 90.0
click at [1218, 605] on button "Contract Voice" at bounding box center [1155, 617] width 493 height 31
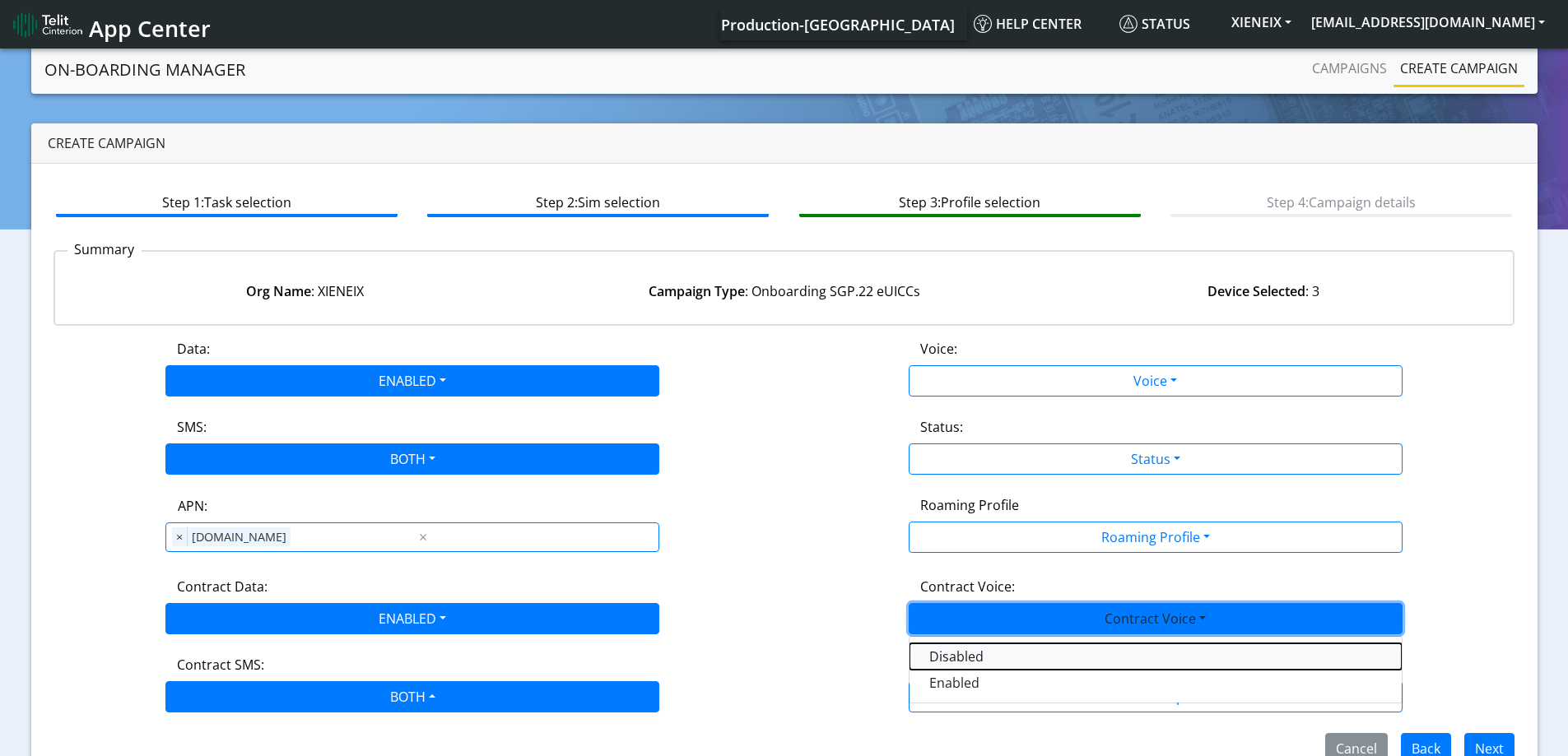
click at [948, 645] on Voicedisabled-dropdown "Disabled" at bounding box center [1155, 657] width 492 height 27
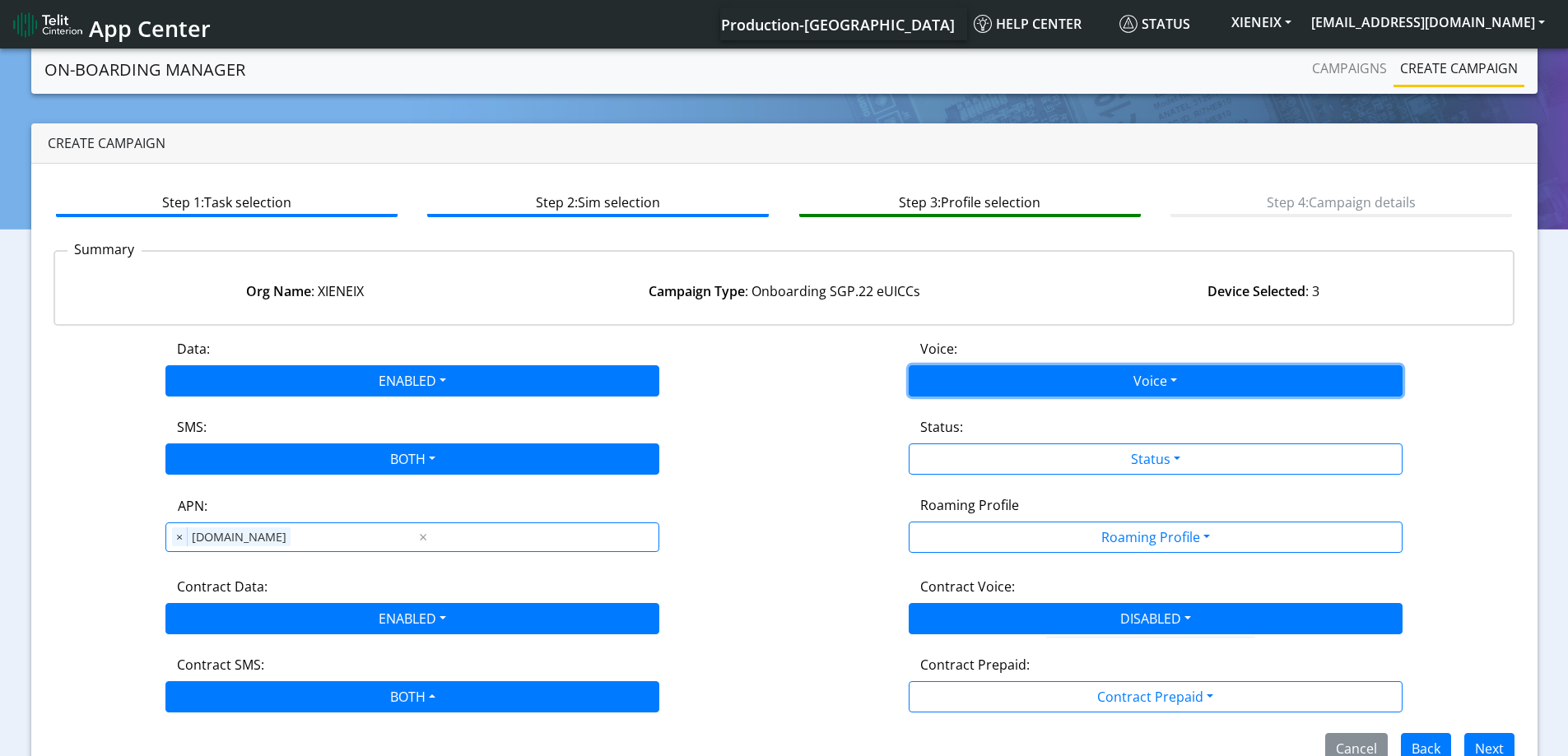
click at [1014, 373] on button "Voice" at bounding box center [1155, 381] width 493 height 31
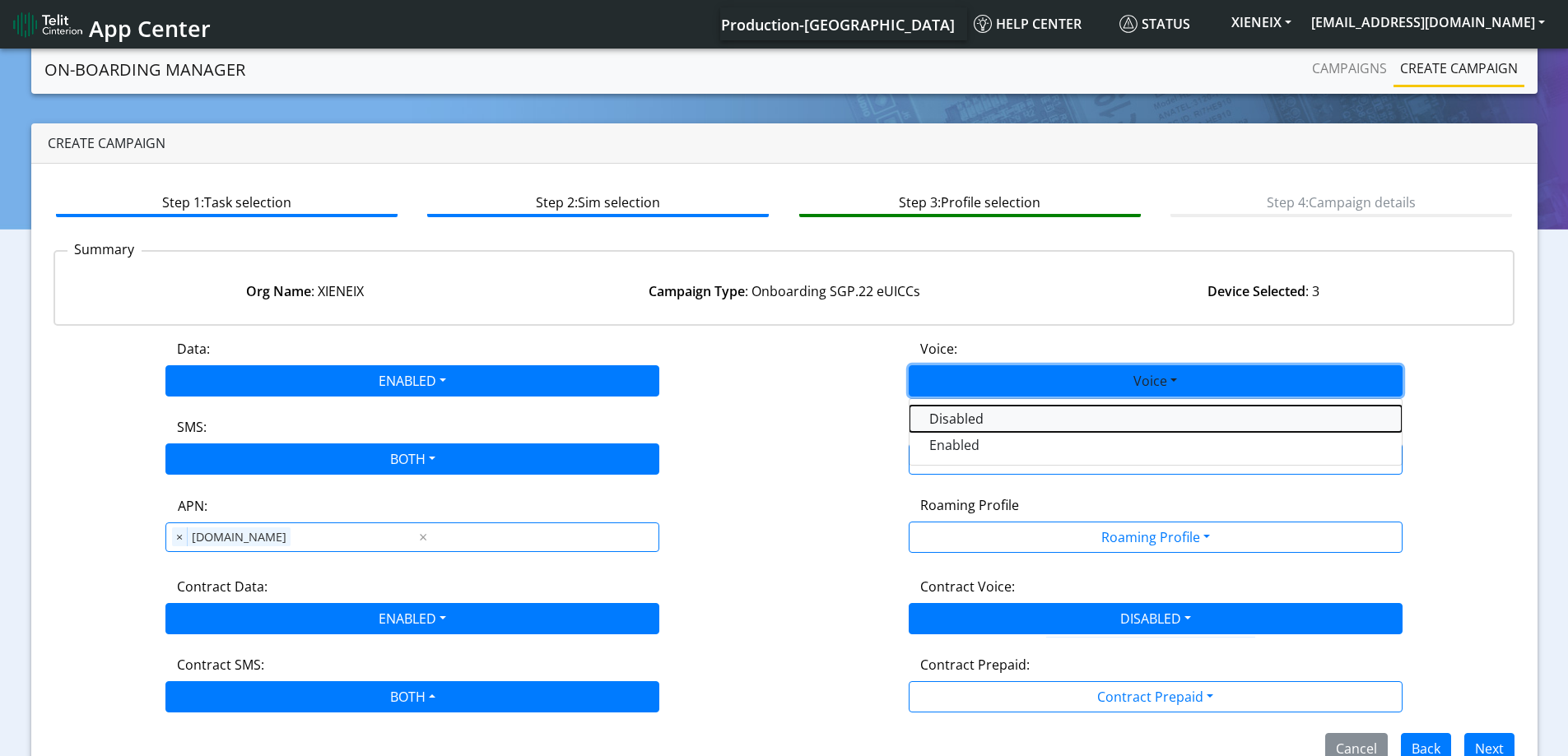
drag, startPoint x: 955, startPoint y: 421, endPoint x: 967, endPoint y: 486, distance: 66.1
click at [957, 430] on button "Disabled" at bounding box center [1155, 419] width 492 height 27
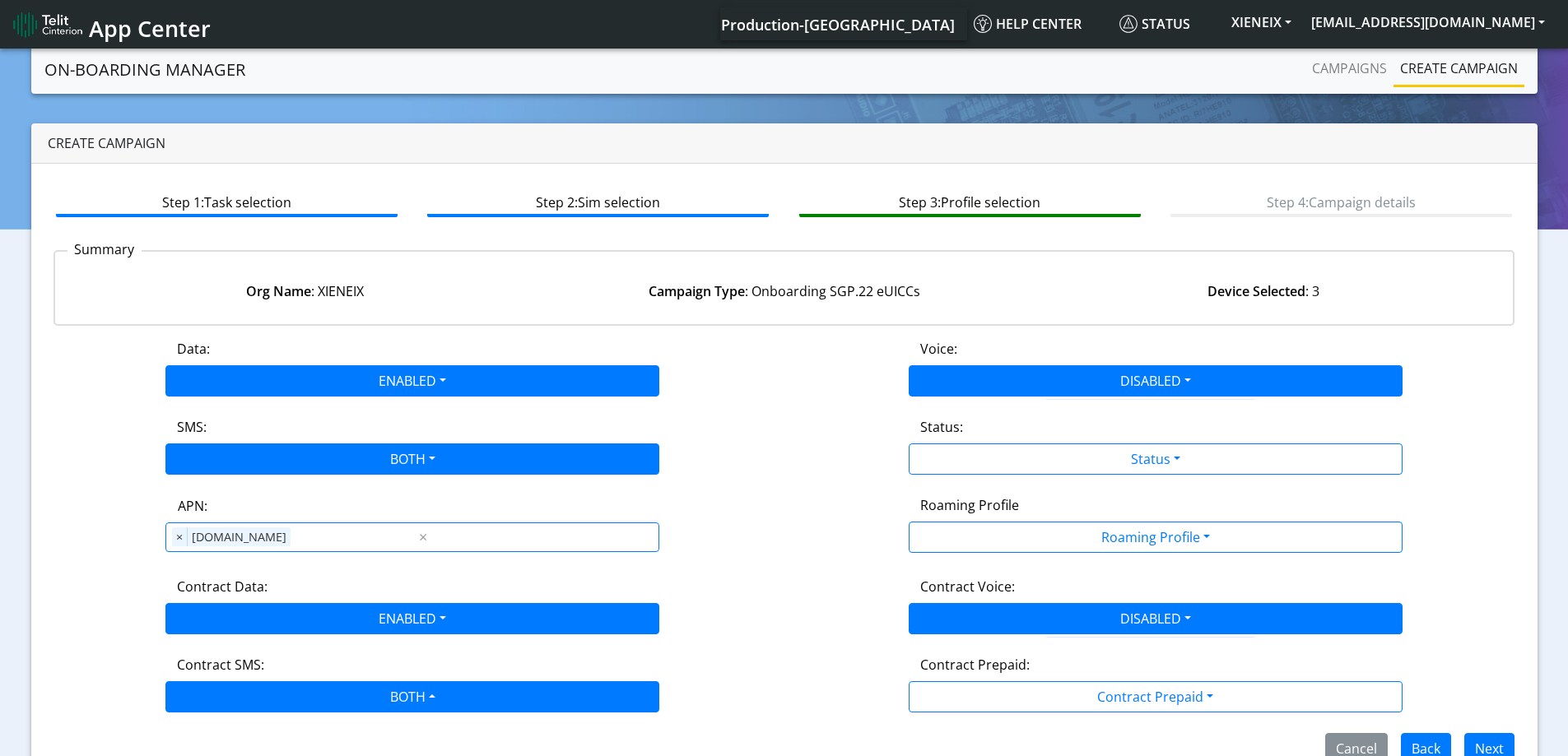
click at [967, 486] on div "Data: ENABLED Disabled Enabled Voice: DISABLED Disabled Enabled SMS: BOTH Disab…" at bounding box center [784, 552] width 1462 height 426
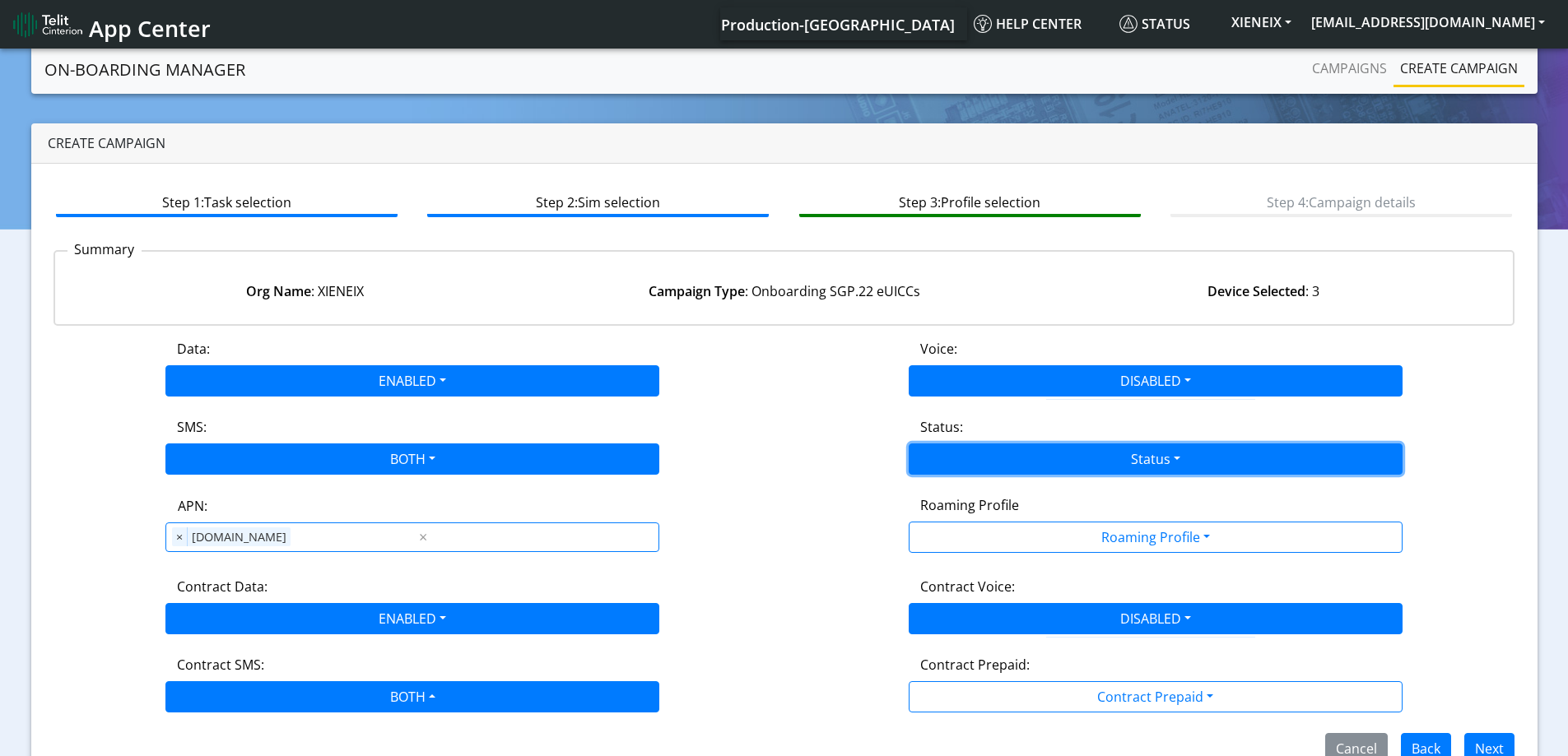
click at [965, 459] on button "Status" at bounding box center [1155, 458] width 493 height 31
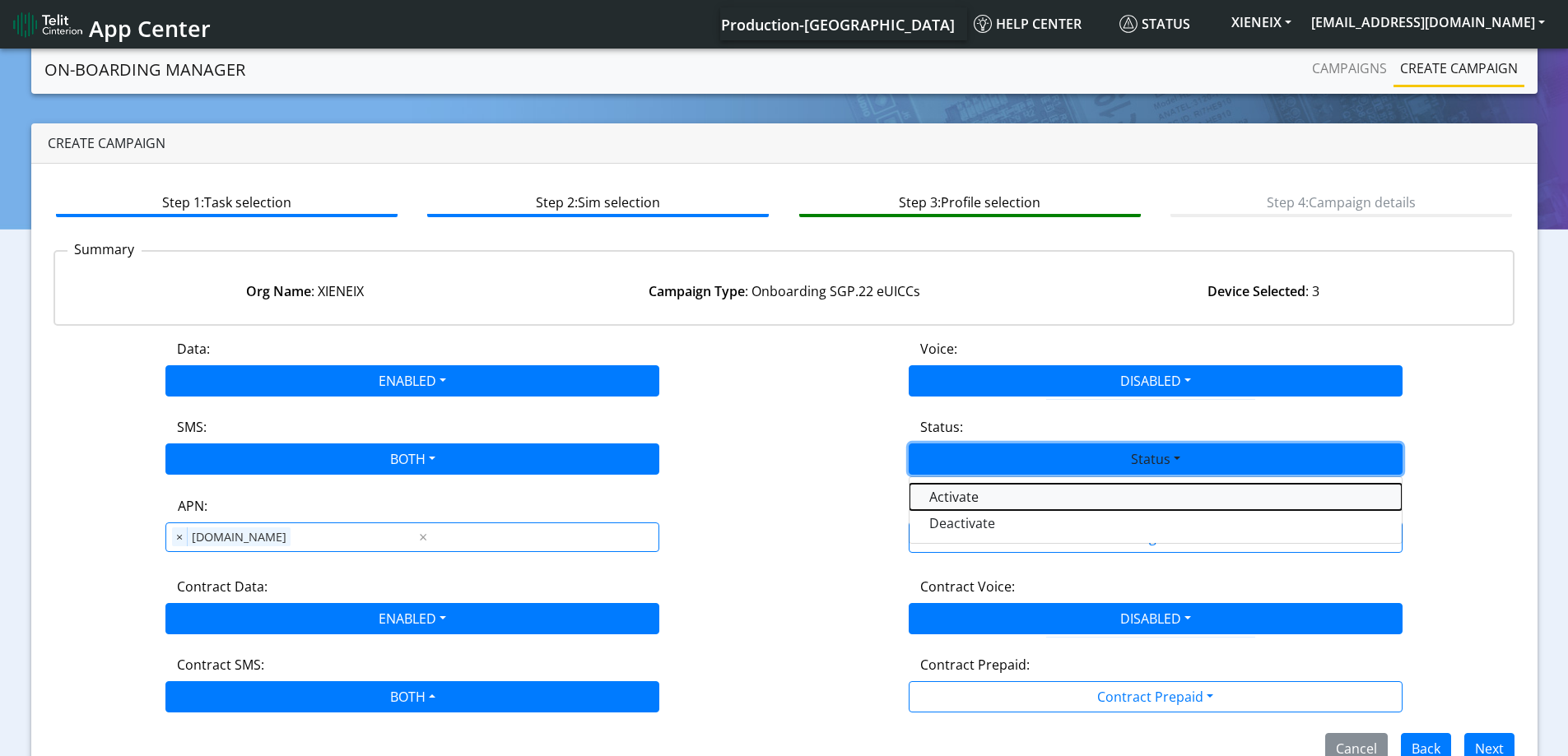
click at [969, 496] on button "Activate" at bounding box center [1155, 497] width 492 height 27
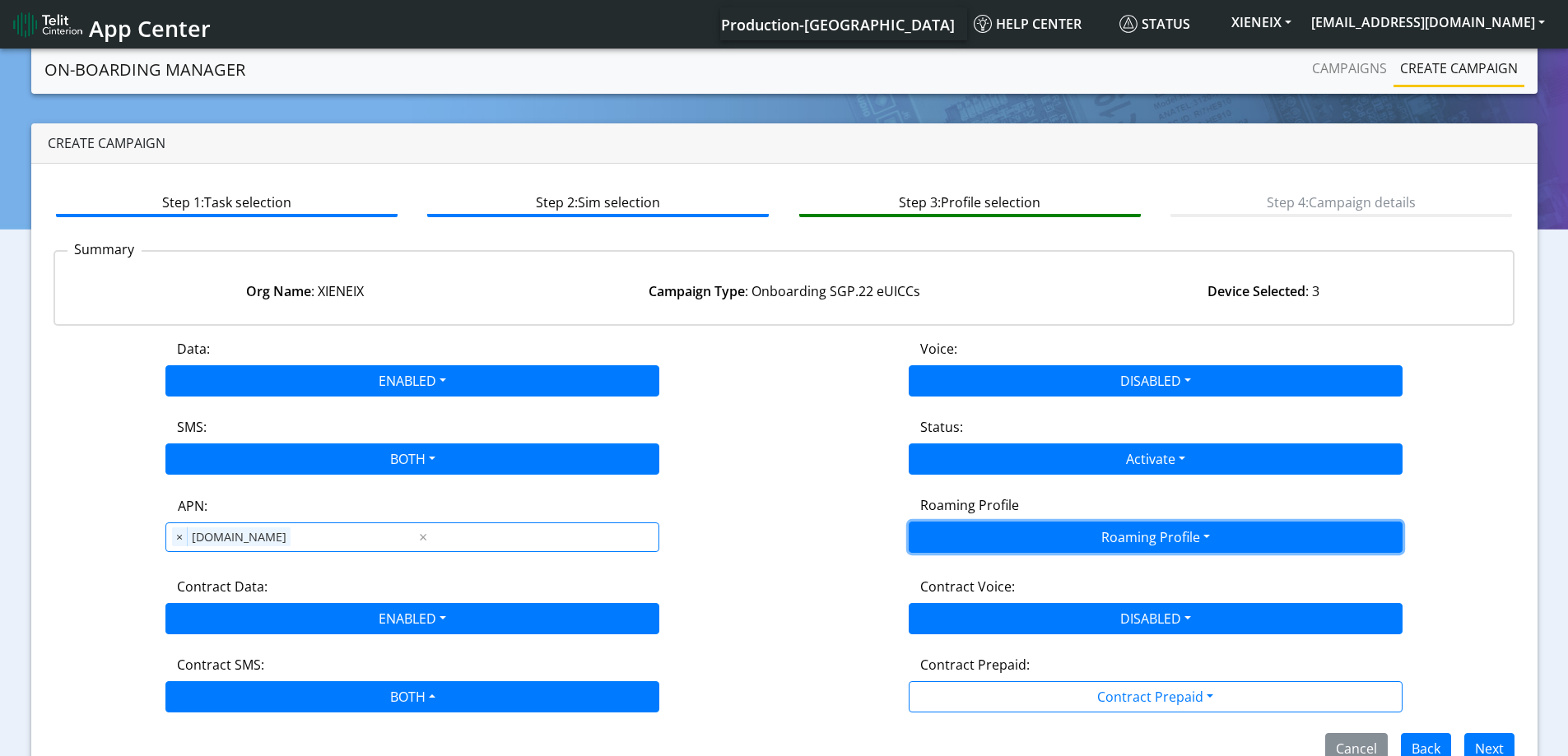
drag, startPoint x: 1082, startPoint y: 528, endPoint x: 1074, endPoint y: 571, distance: 43.7
click at [1081, 528] on button "Roaming Profile" at bounding box center [1155, 537] width 493 height 31
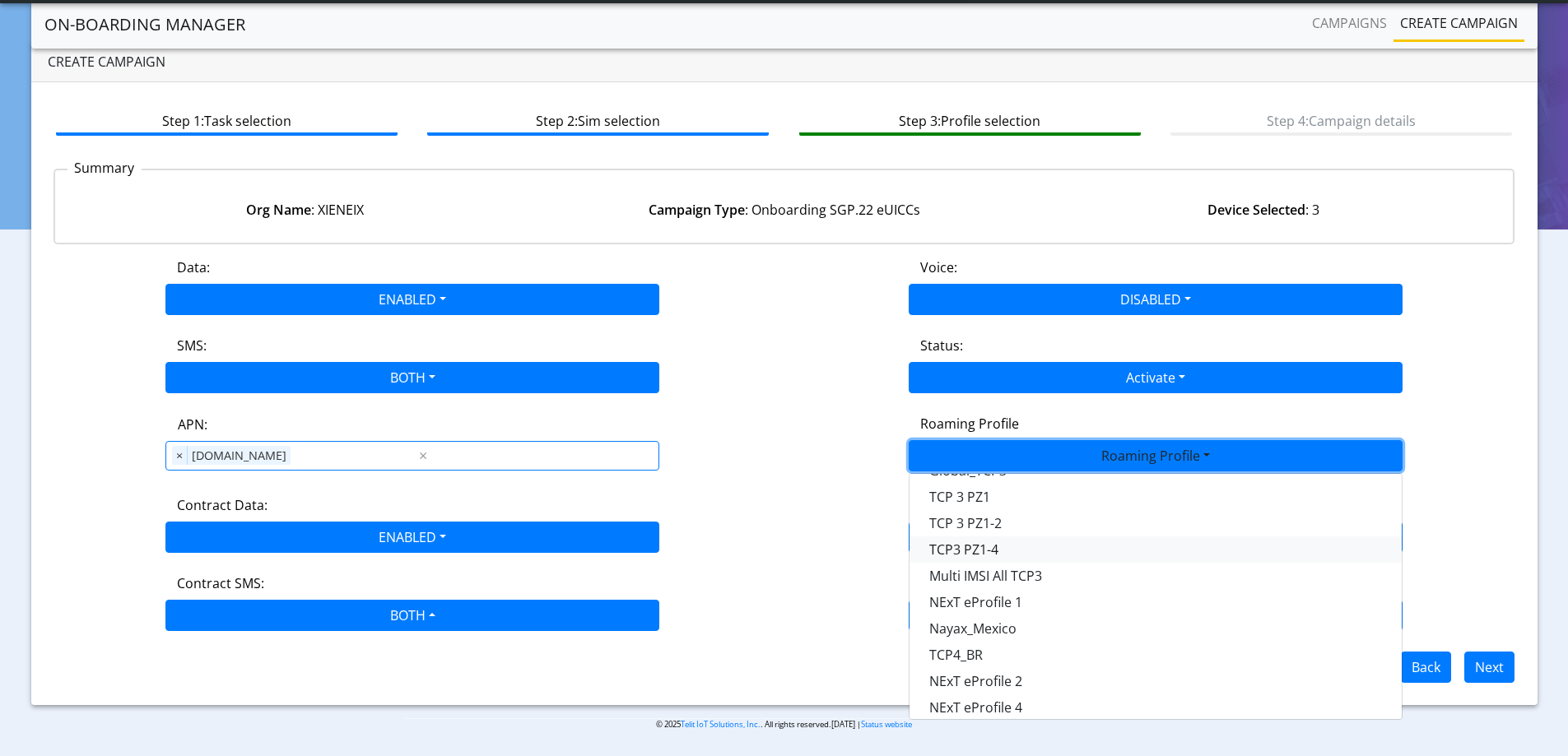
scroll to position [462, 0]
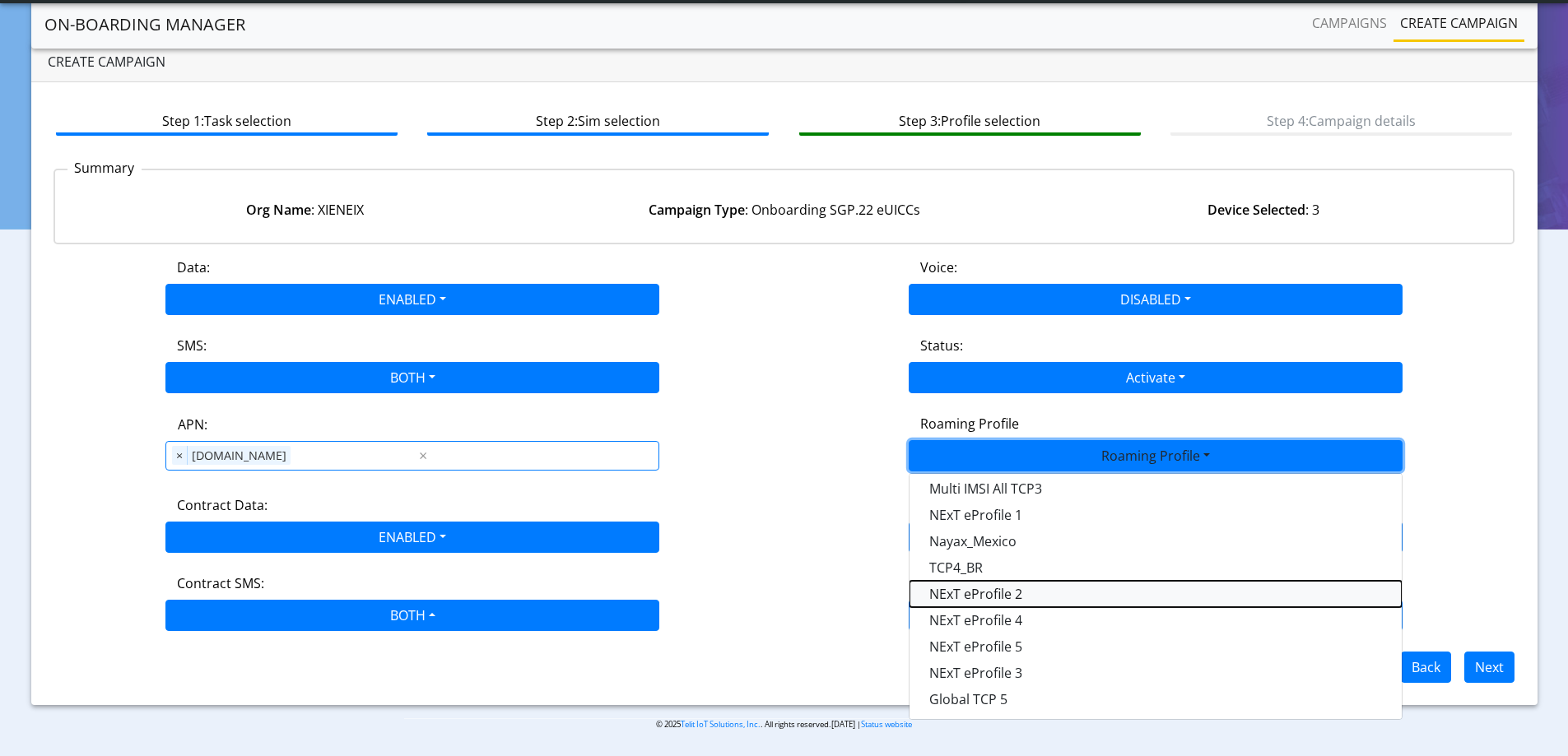
click at [1023, 592] on Profile-dropdown "NExT eProfile 2" at bounding box center [1155, 594] width 492 height 27
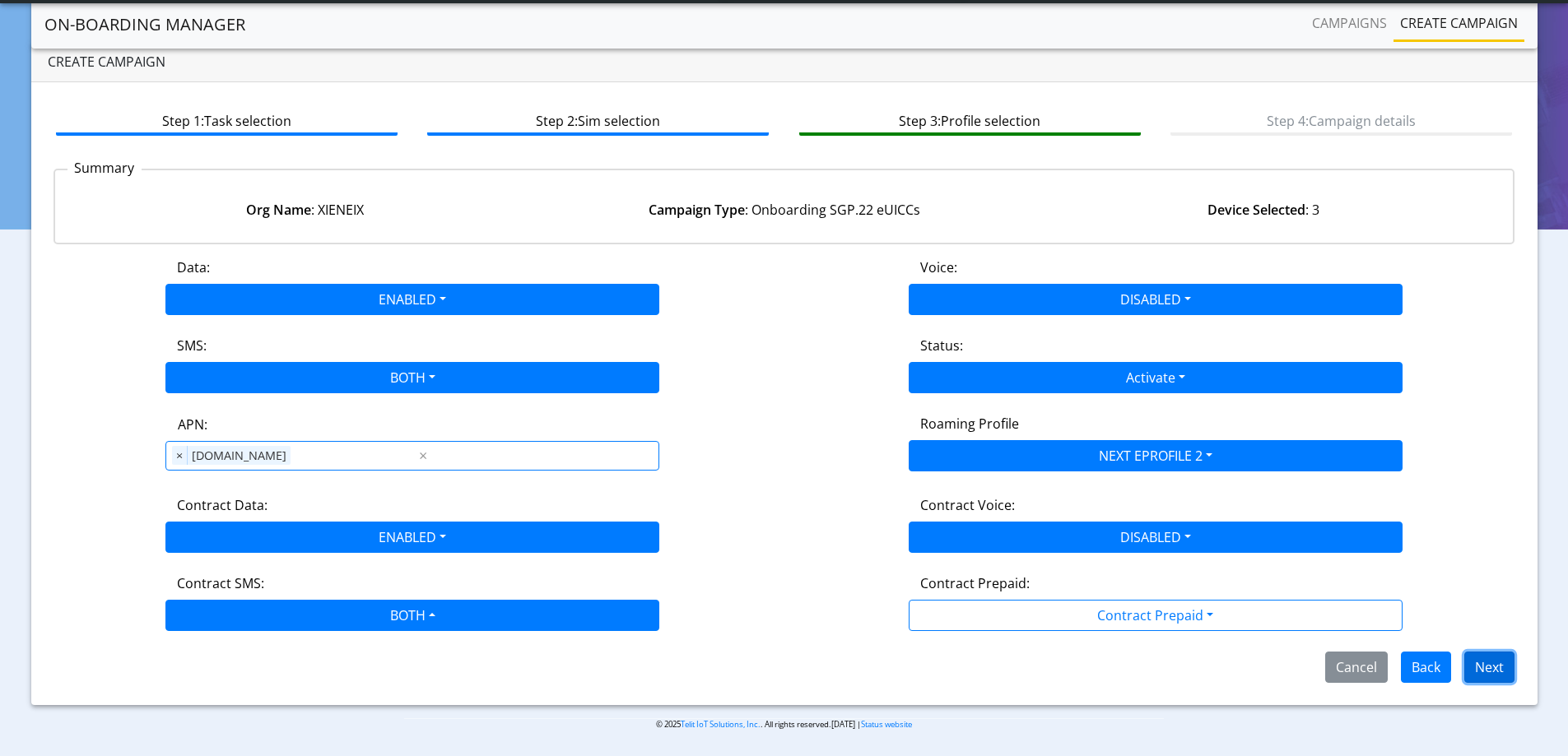
click at [1494, 663] on button "Next" at bounding box center [1489, 667] width 50 height 31
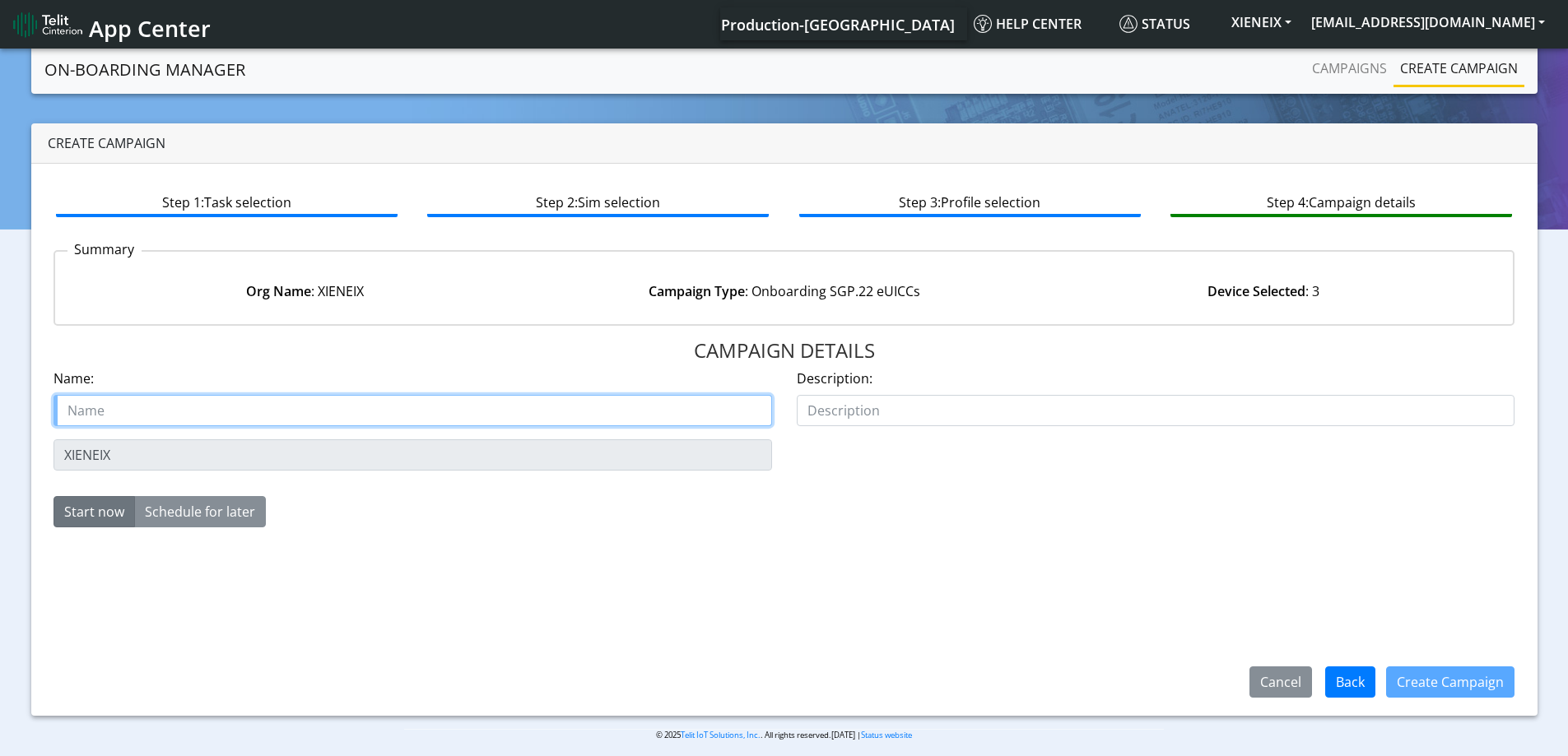
click at [131, 416] on input "text" at bounding box center [412, 410] width 718 height 31
paste input "XIENEIX"
type input "XIENEIX starter SIM"
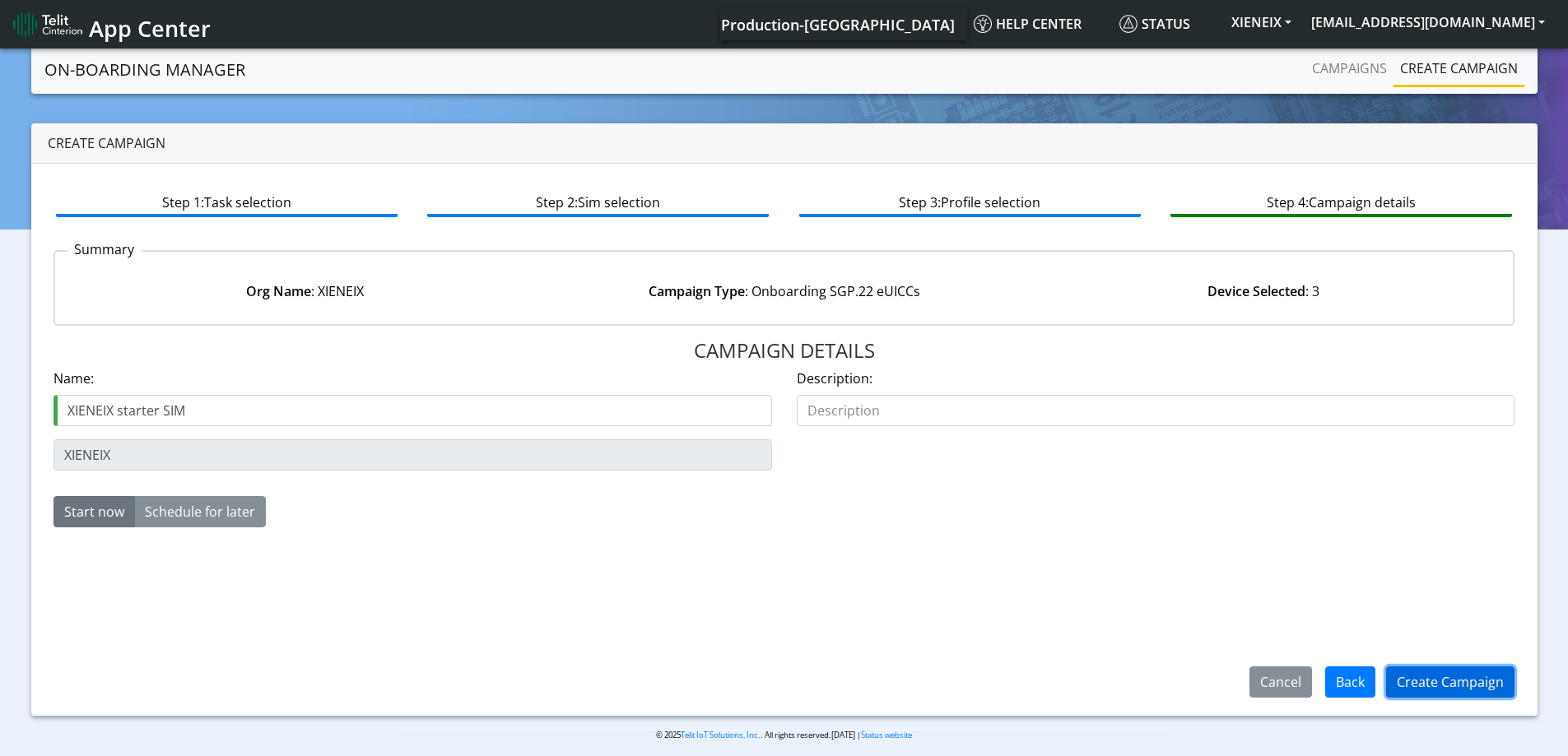
click at [1404, 668] on button "Create Campaign" at bounding box center [1450, 681] width 129 height 31
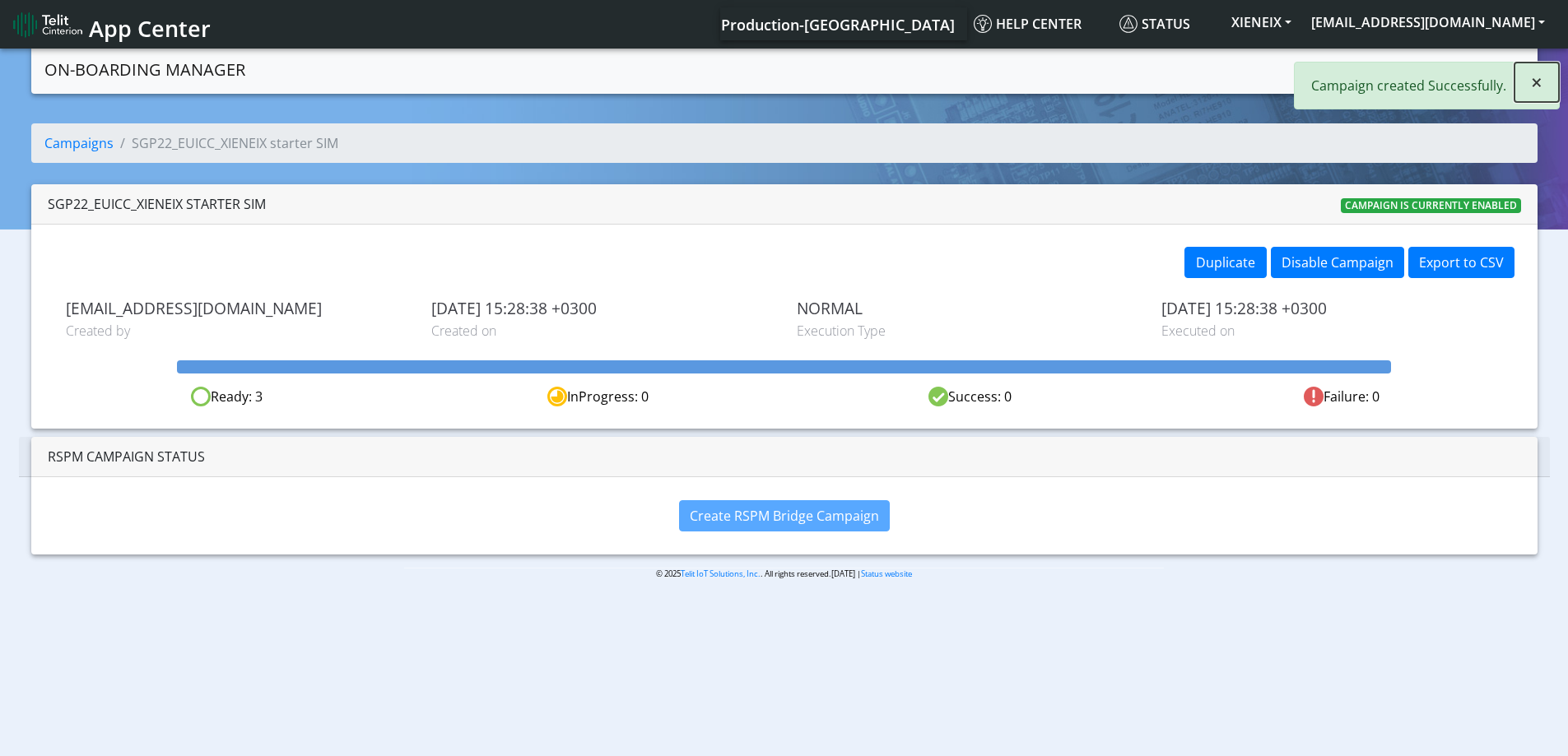
click at [1525, 86] on button "×" at bounding box center [1536, 82] width 44 height 39
click at [1356, 75] on link "Campaigns" at bounding box center [1348, 68] width 88 height 33
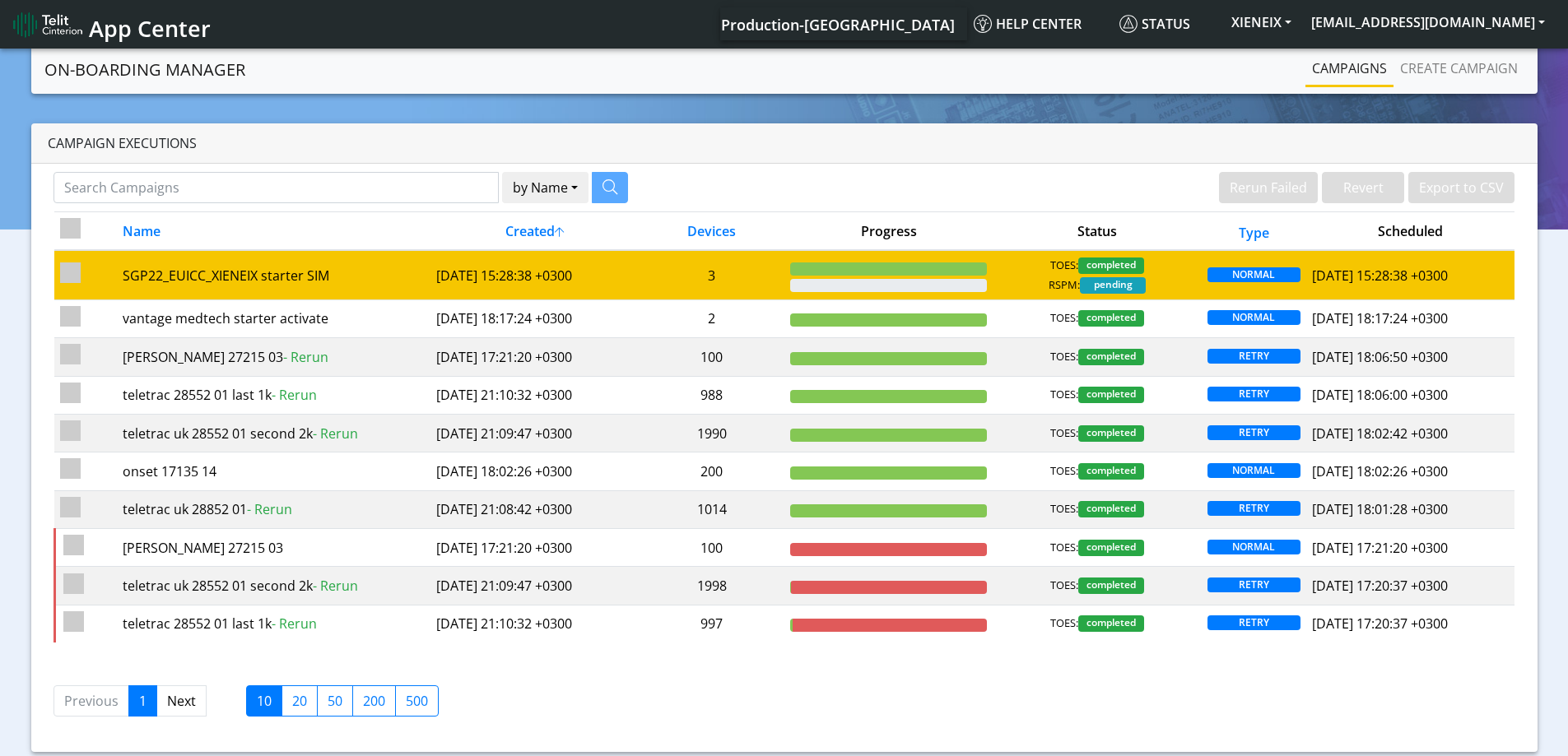
click at [706, 266] on td "3" at bounding box center [711, 275] width 145 height 49
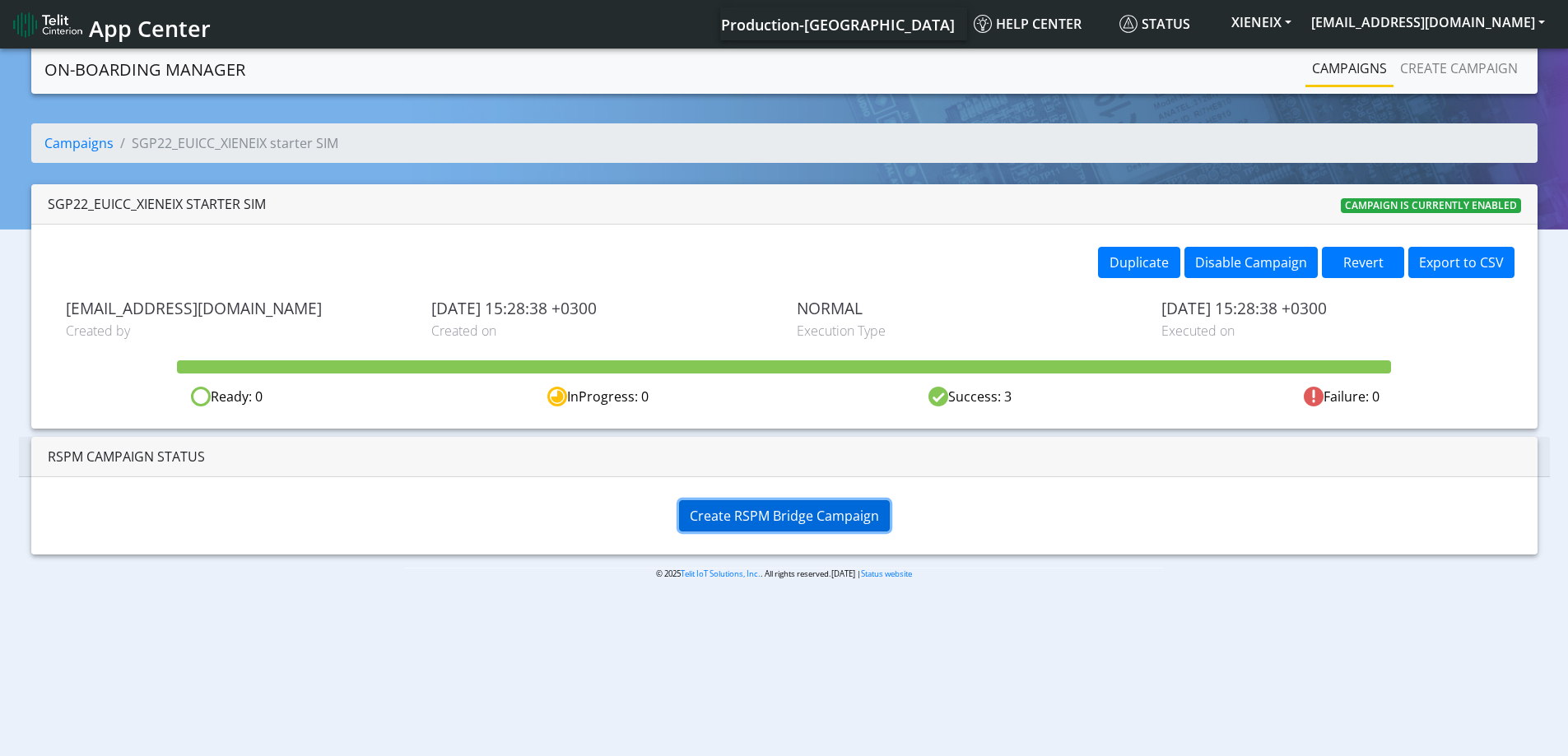
click at [761, 507] on span "Create RSPM Bridge Campaign" at bounding box center [784, 516] width 190 height 18
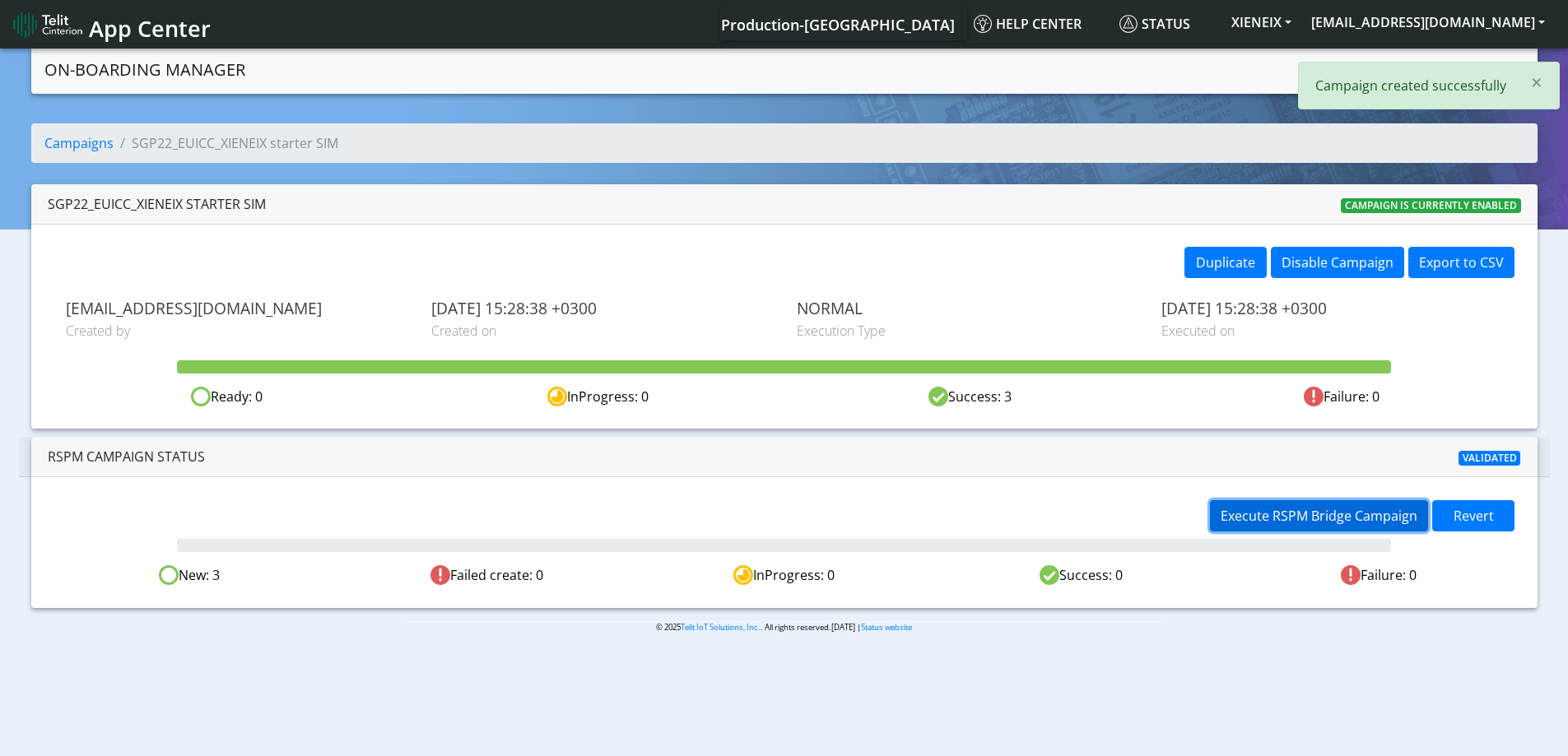
click at [1259, 519] on span "Execute RSPM Bridge Campaign" at bounding box center [1319, 516] width 197 height 18
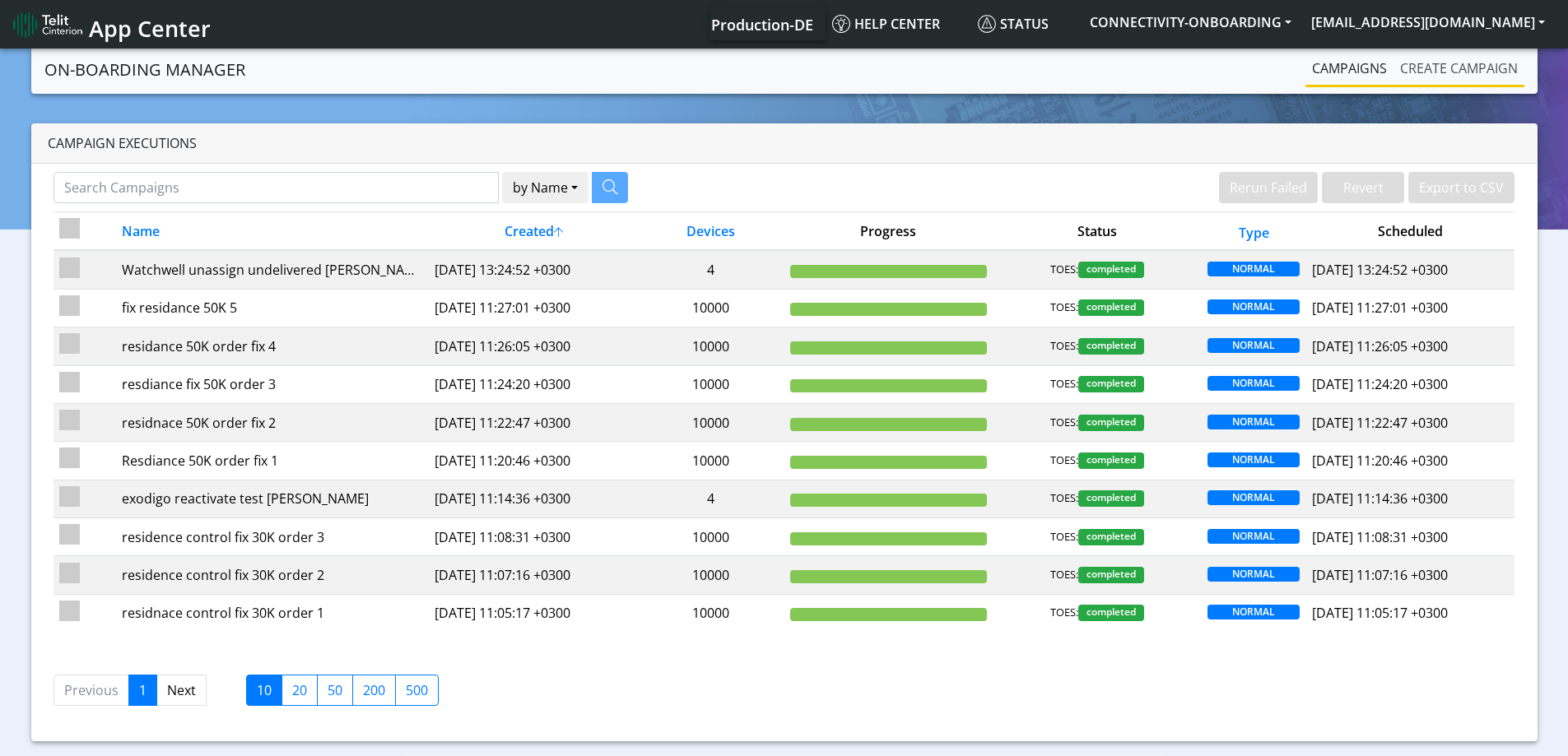
click at [1426, 67] on link "Create campaign" at bounding box center [1459, 68] width 131 height 33
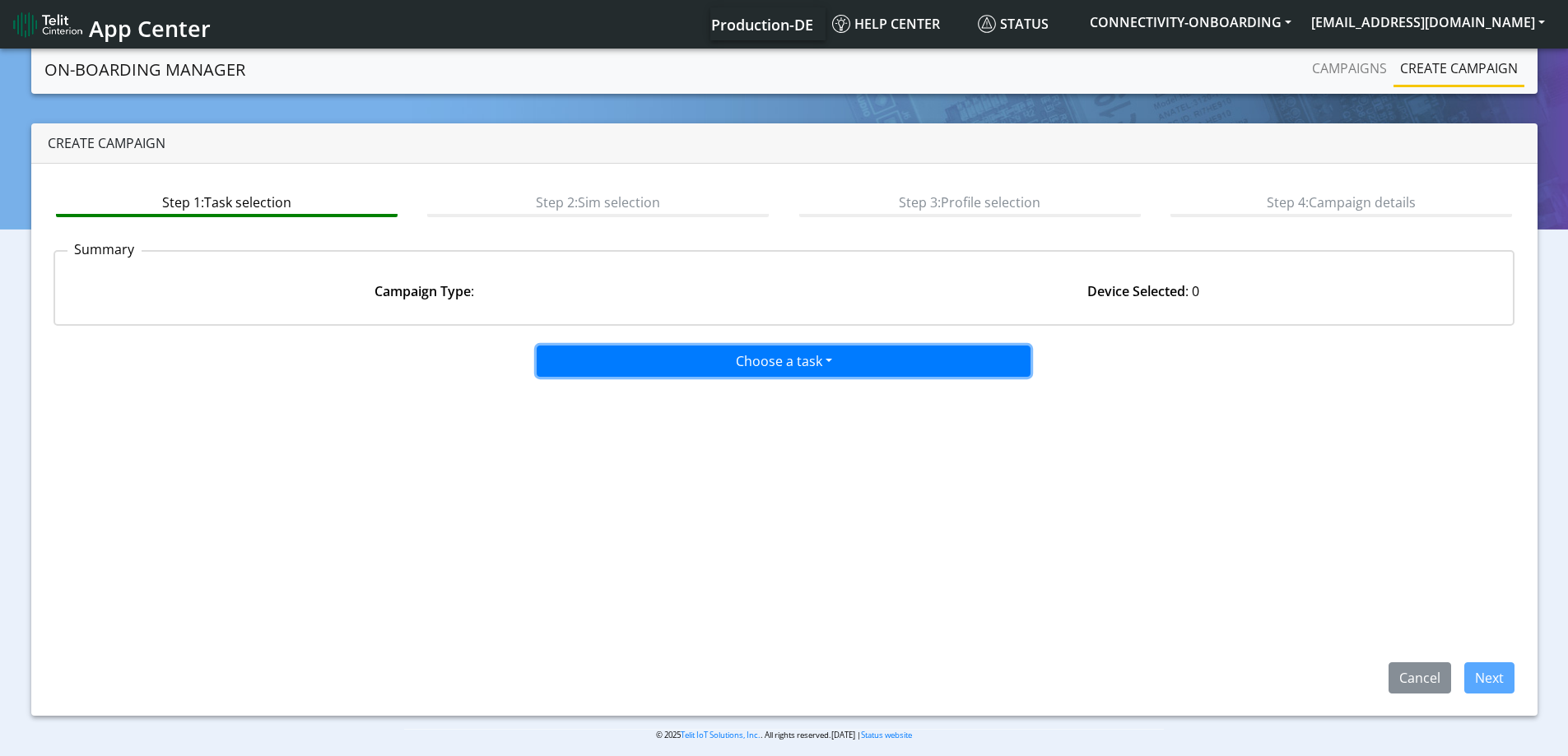
click at [704, 350] on button "Choose a task" at bounding box center [783, 360] width 493 height 31
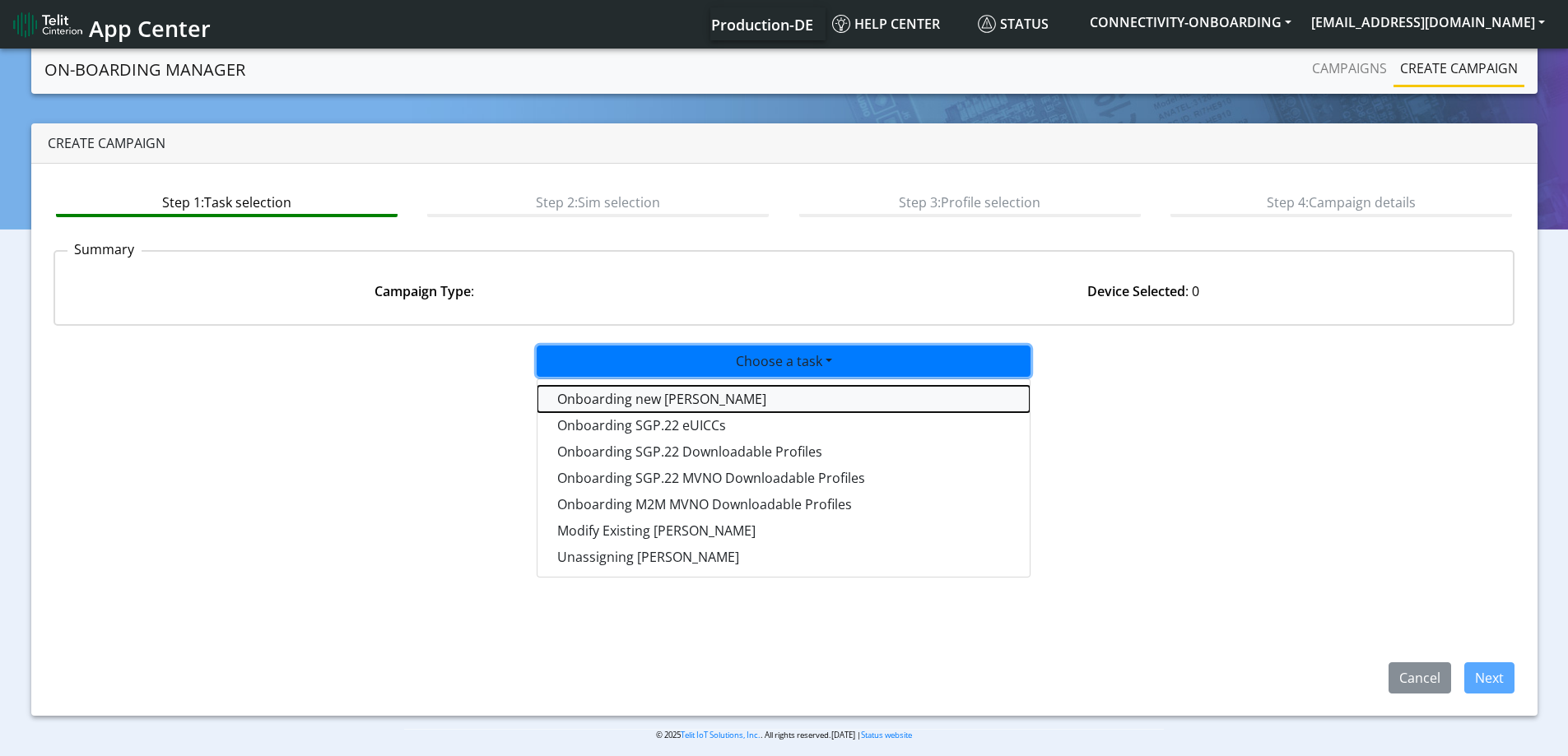
drag, startPoint x: 672, startPoint y: 400, endPoint x: 695, endPoint y: 405, distance: 23.5
click at [672, 401] on tasktoes-dropdown "Onboarding new SIMs" at bounding box center [783, 399] width 492 height 27
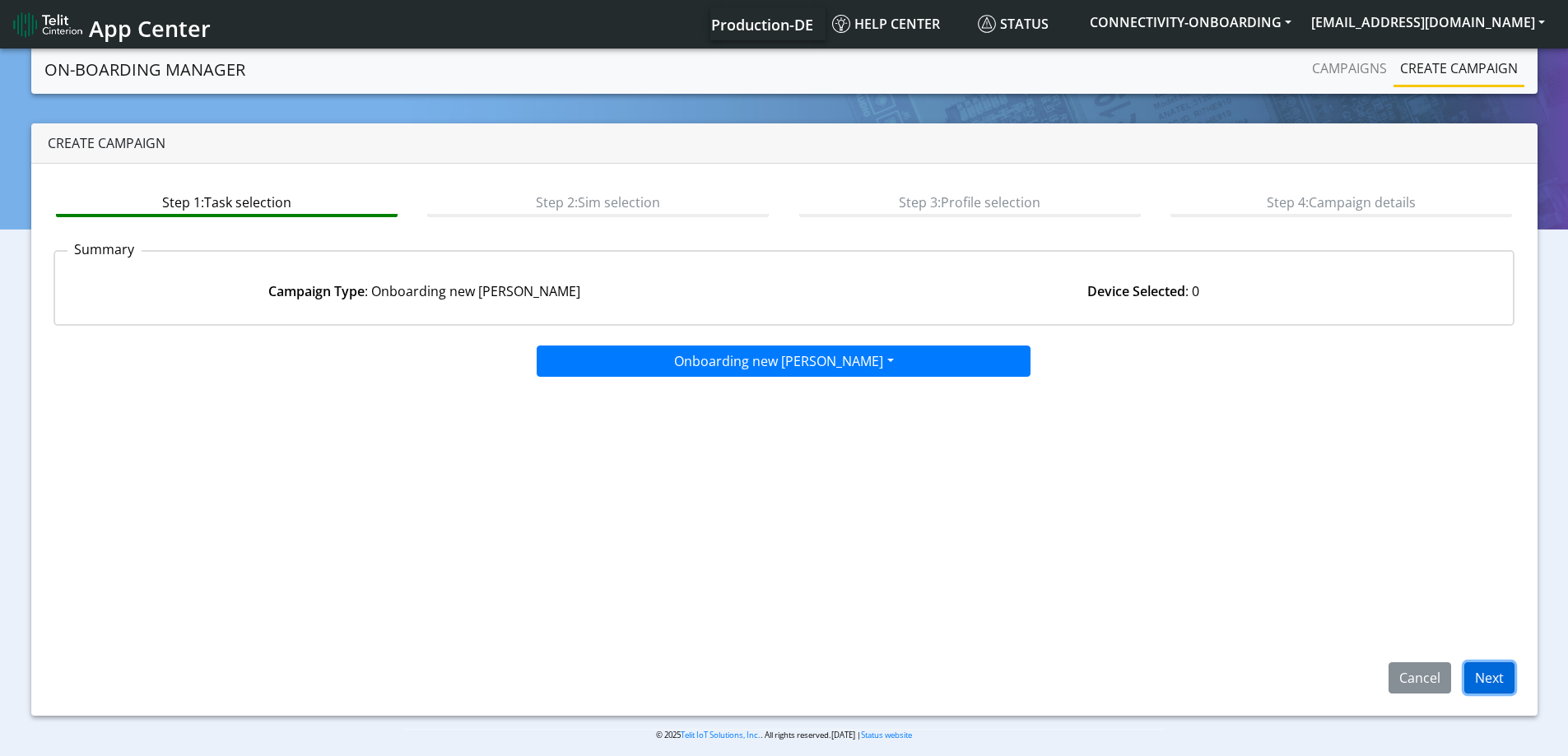
click at [1505, 678] on button "Next" at bounding box center [1489, 677] width 50 height 31
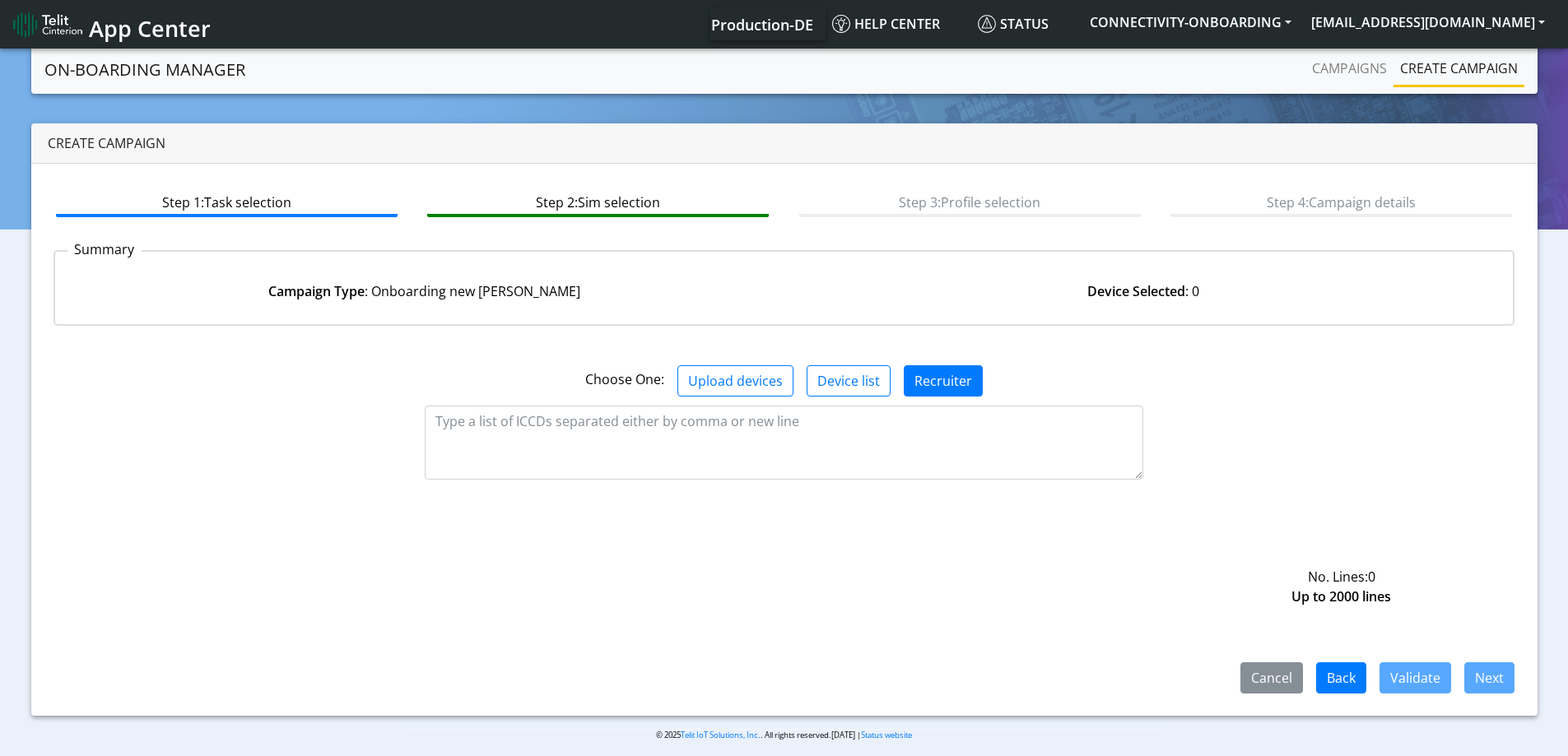
click at [774, 442] on div at bounding box center [784, 404] width 79 height 79
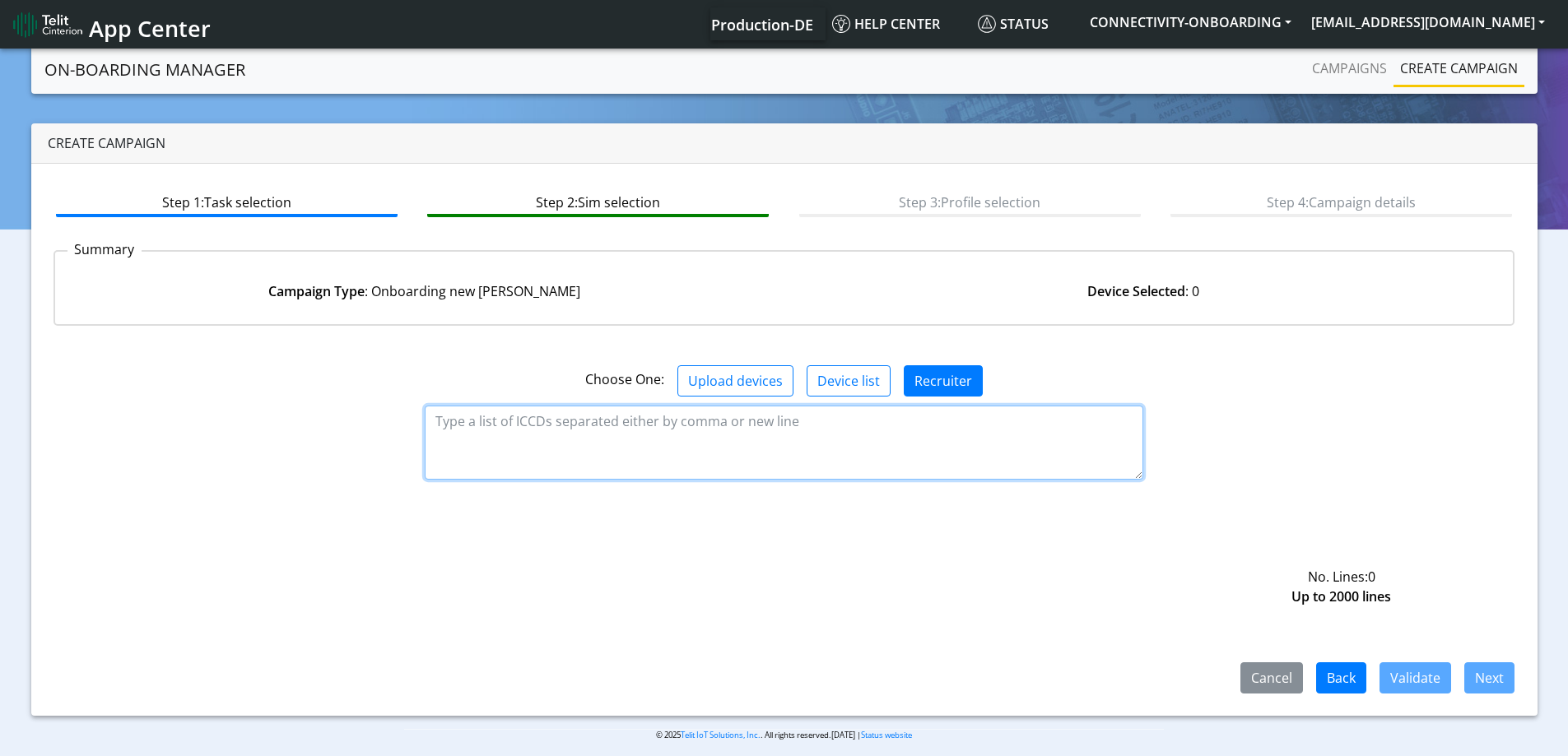
click at [774, 442] on textarea at bounding box center [784, 442] width 718 height 74
paste textarea "89358151000027163156 89358151000027163164 89358151000027163172"
type textarea "89358151000027163156 89358151000027163164 89358151000027163172"
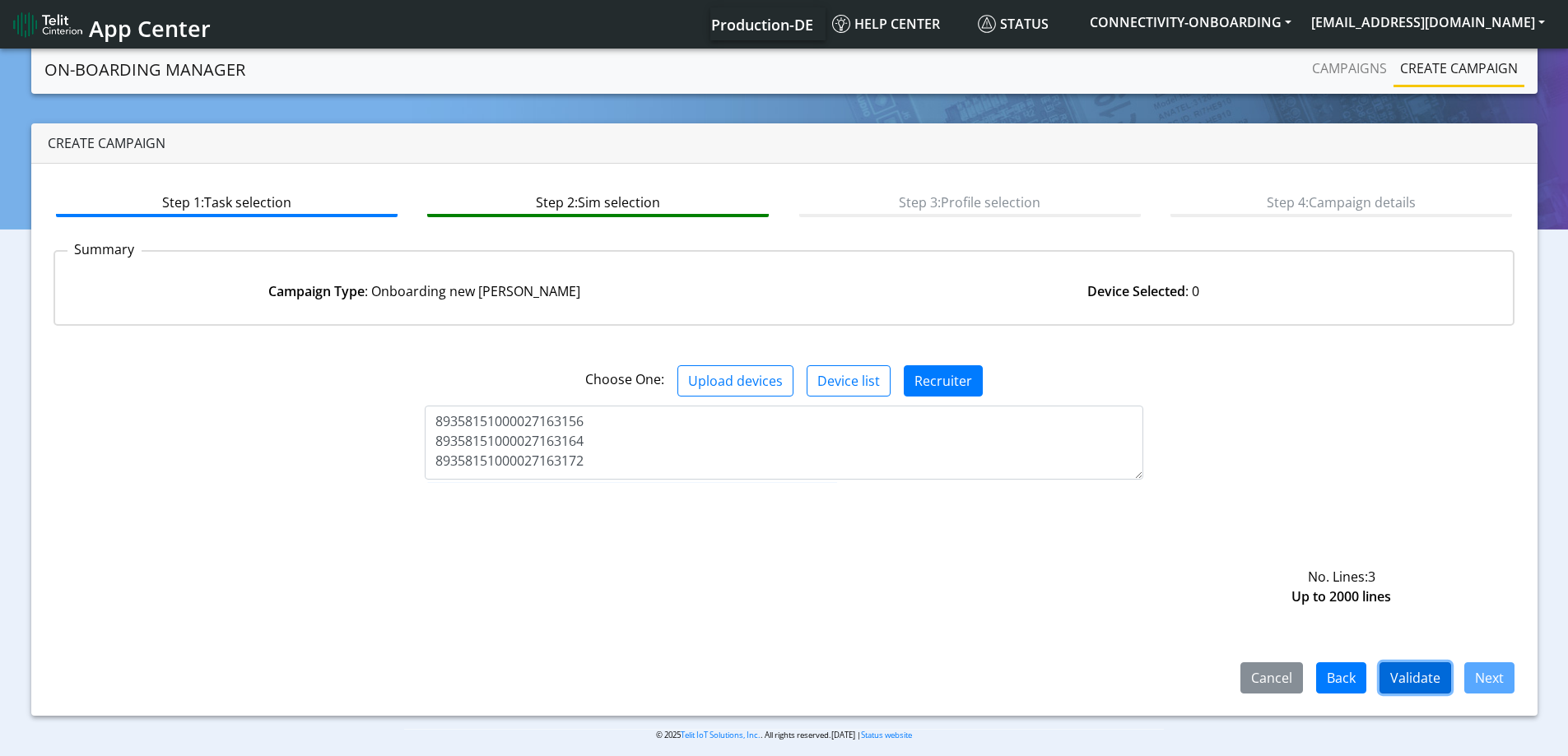
click at [1409, 679] on button "Validate" at bounding box center [1415, 677] width 72 height 31
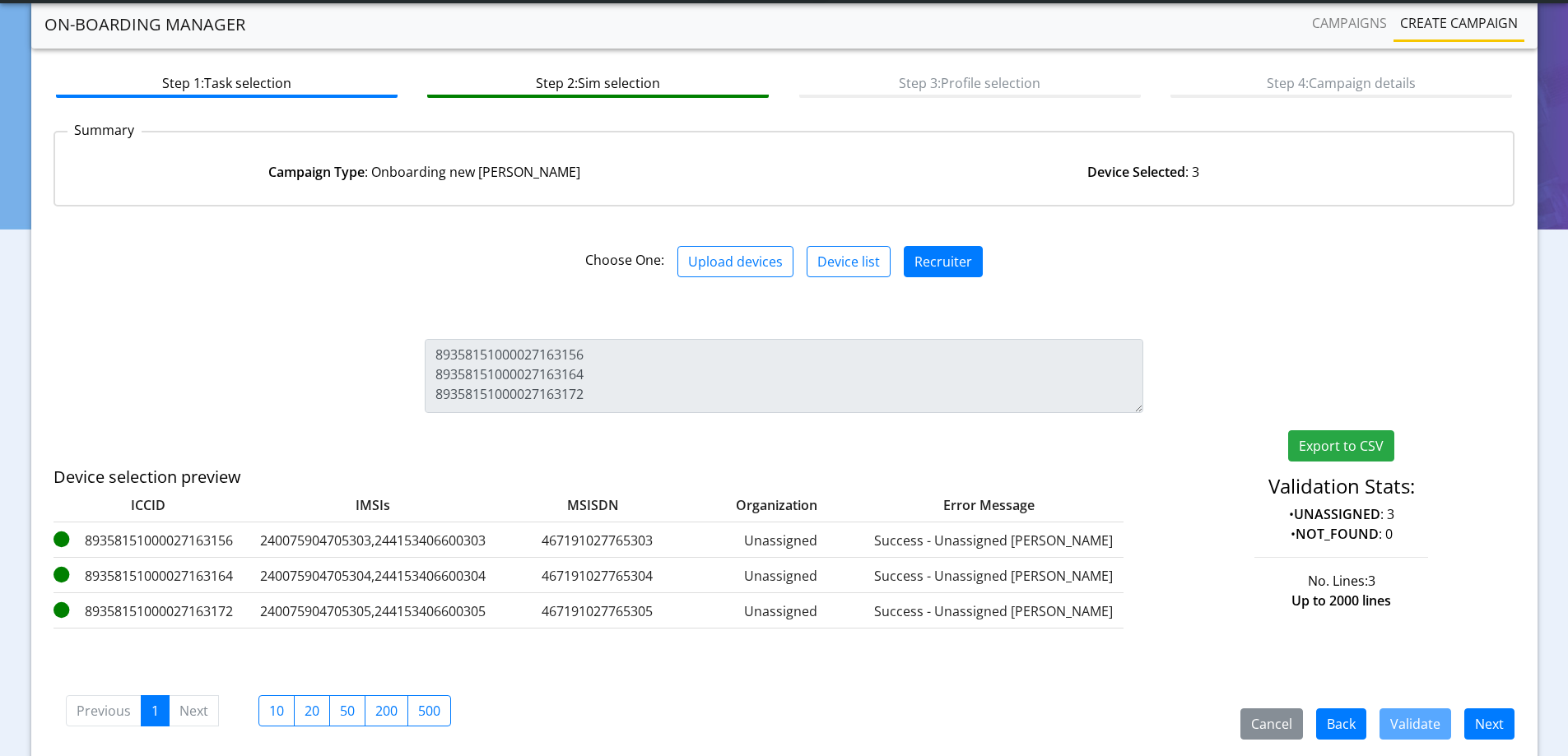
scroll to position [132, 0]
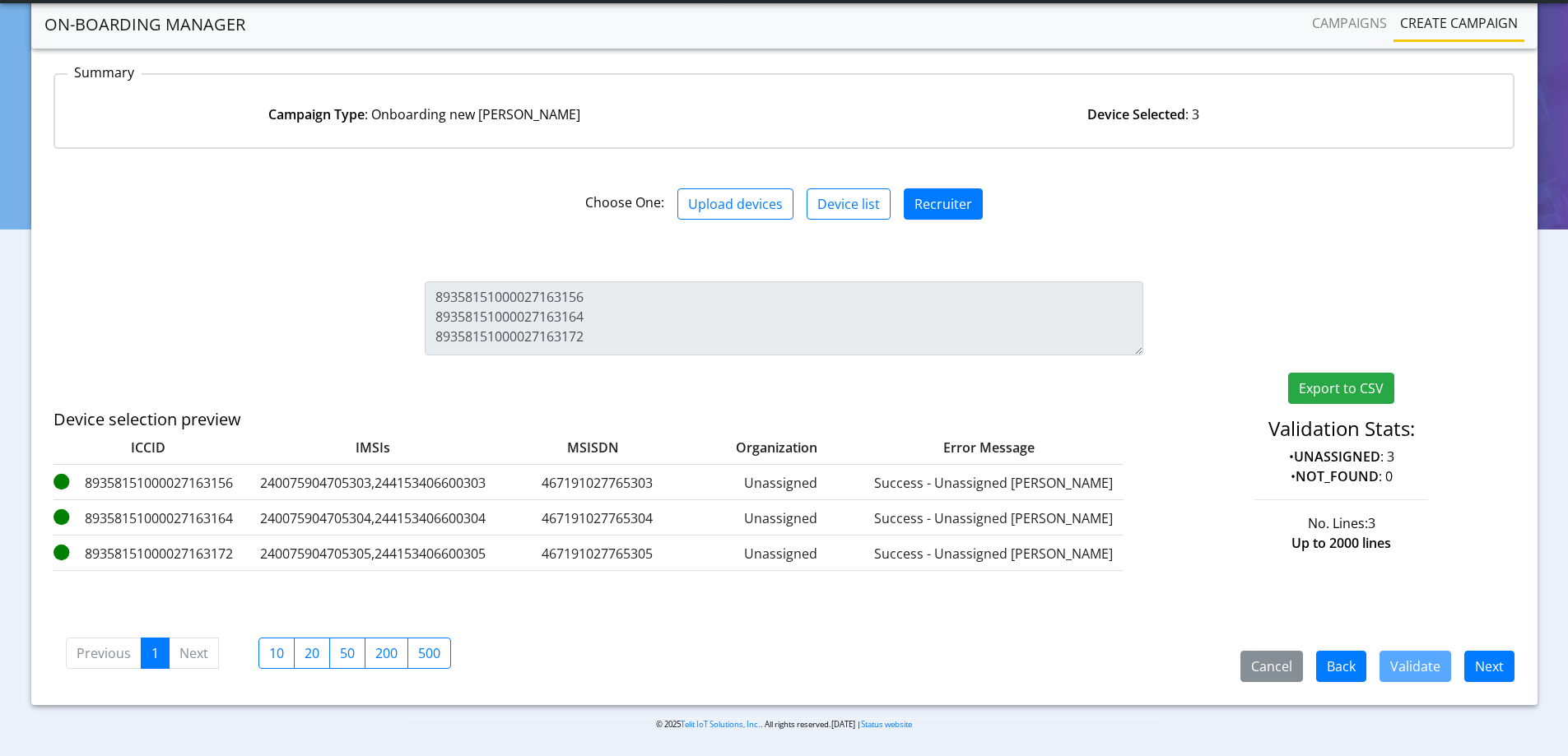
click at [1530, 669] on div "Step 1: Task selection Step 2: Sim selection Step 3: Profile selection Step 4: …" at bounding box center [784, 345] width 1506 height 718
click at [1514, 669] on button "Next" at bounding box center [1489, 666] width 50 height 31
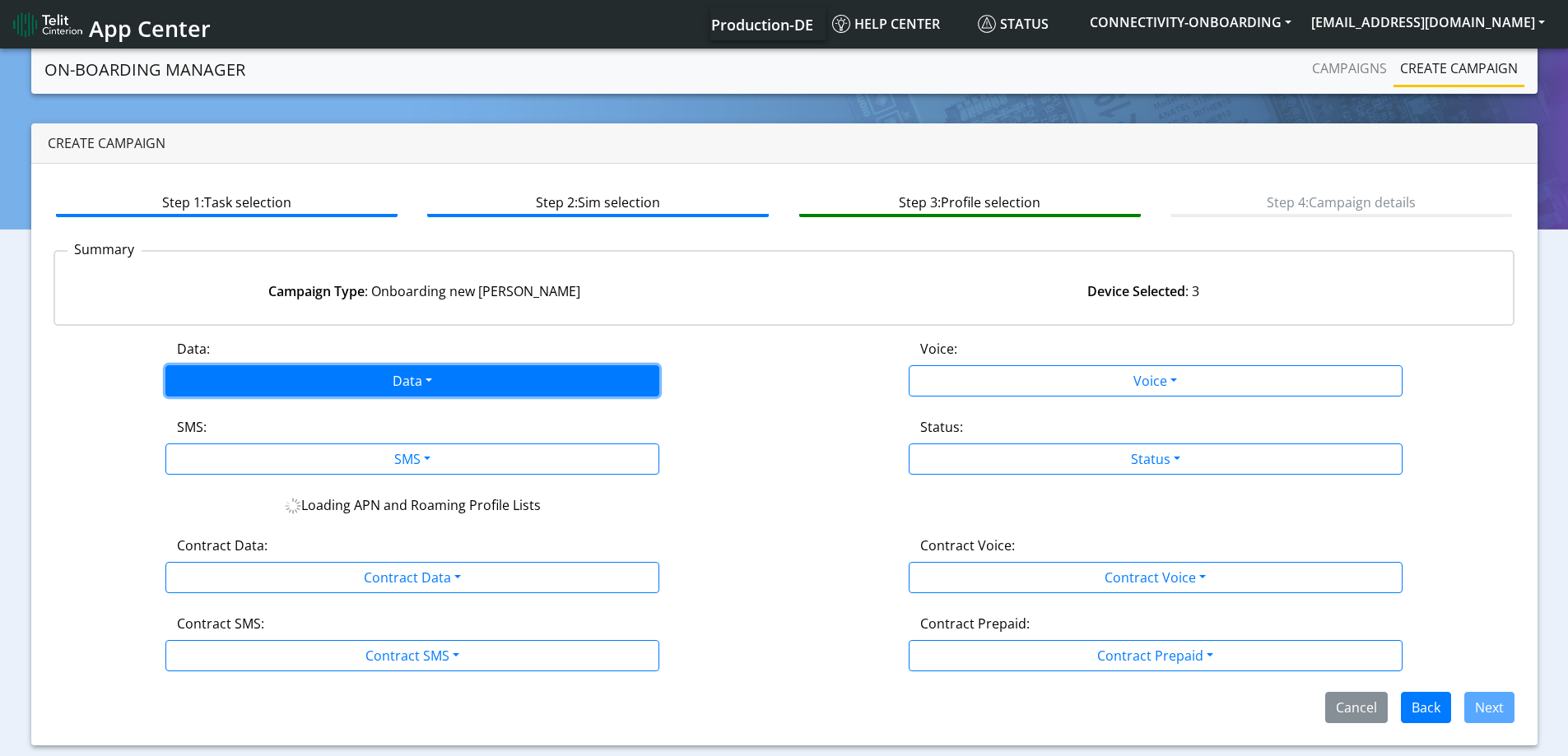
click at [385, 383] on button "Data" at bounding box center [412, 381] width 493 height 31
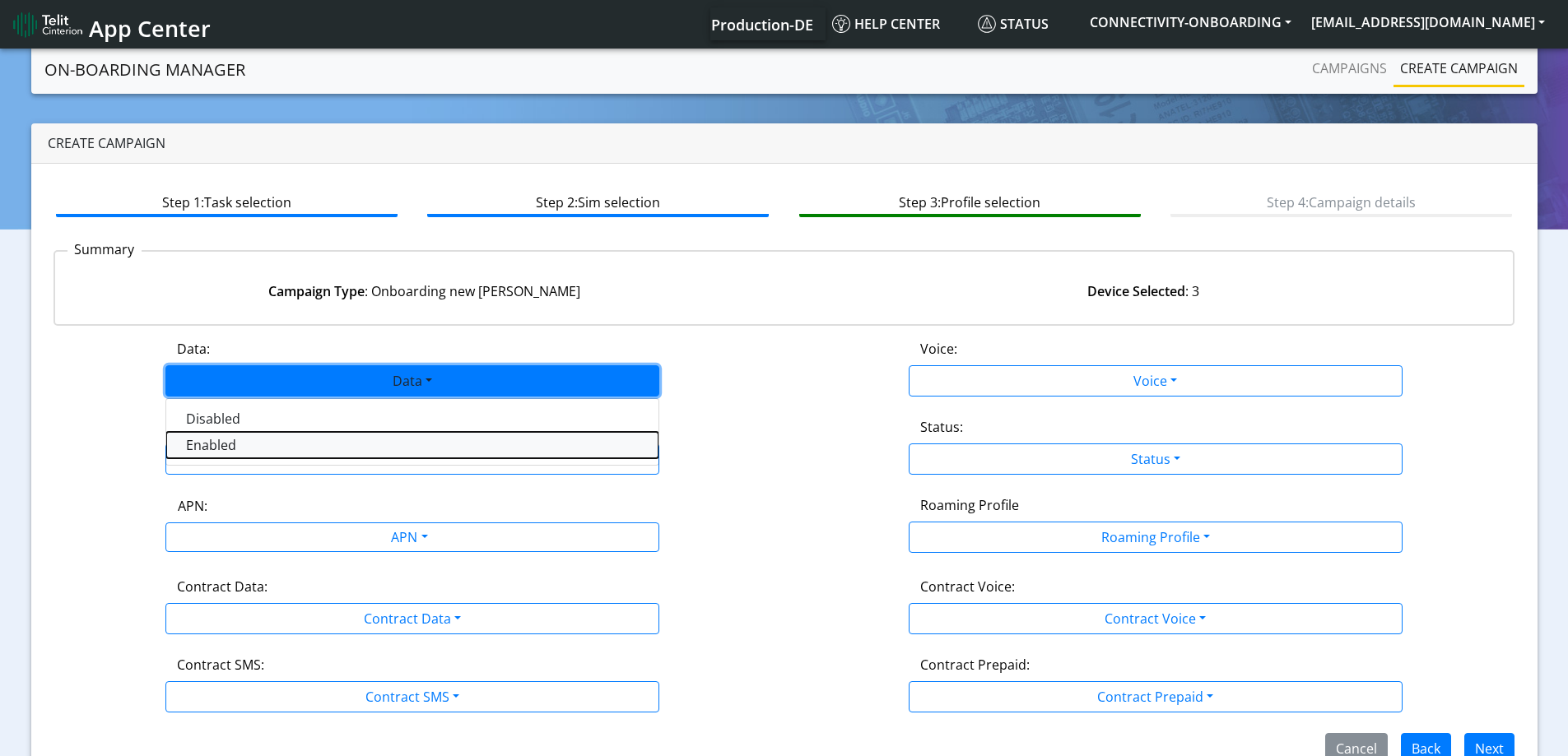
click at [256, 442] on button "Enabled" at bounding box center [412, 445] width 492 height 27
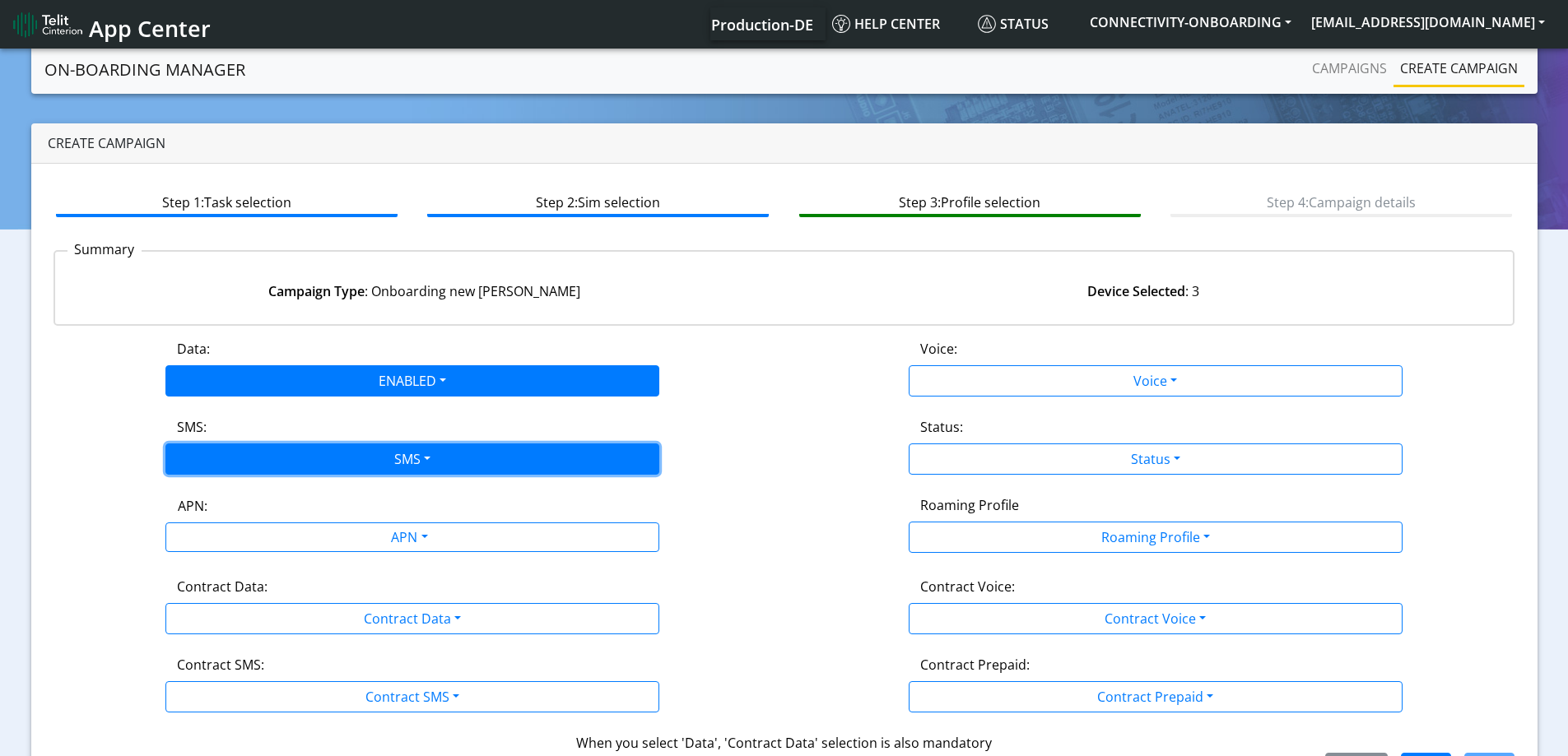
click at [265, 469] on button "SMS" at bounding box center [412, 458] width 493 height 31
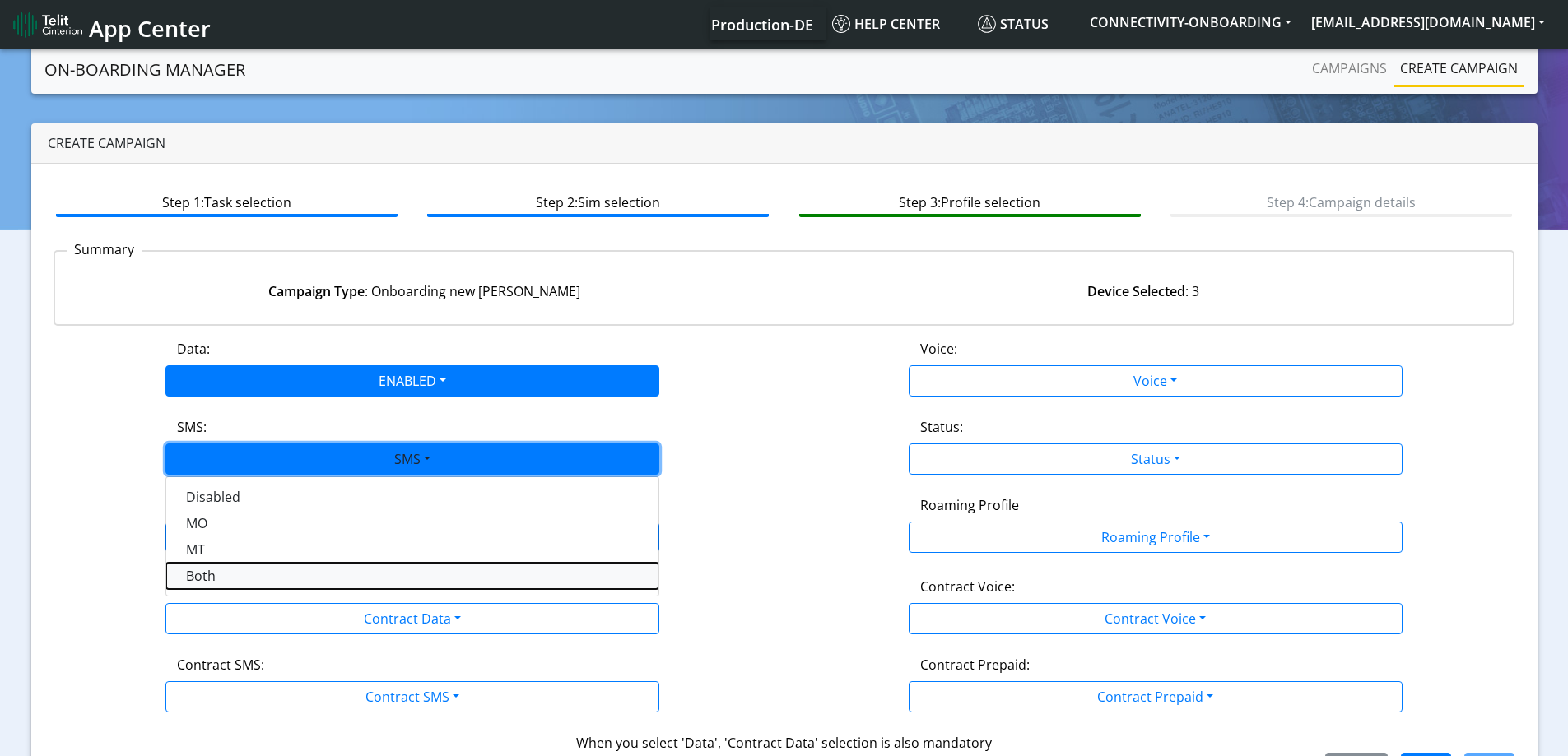
click at [256, 577] on button "Both" at bounding box center [412, 576] width 492 height 27
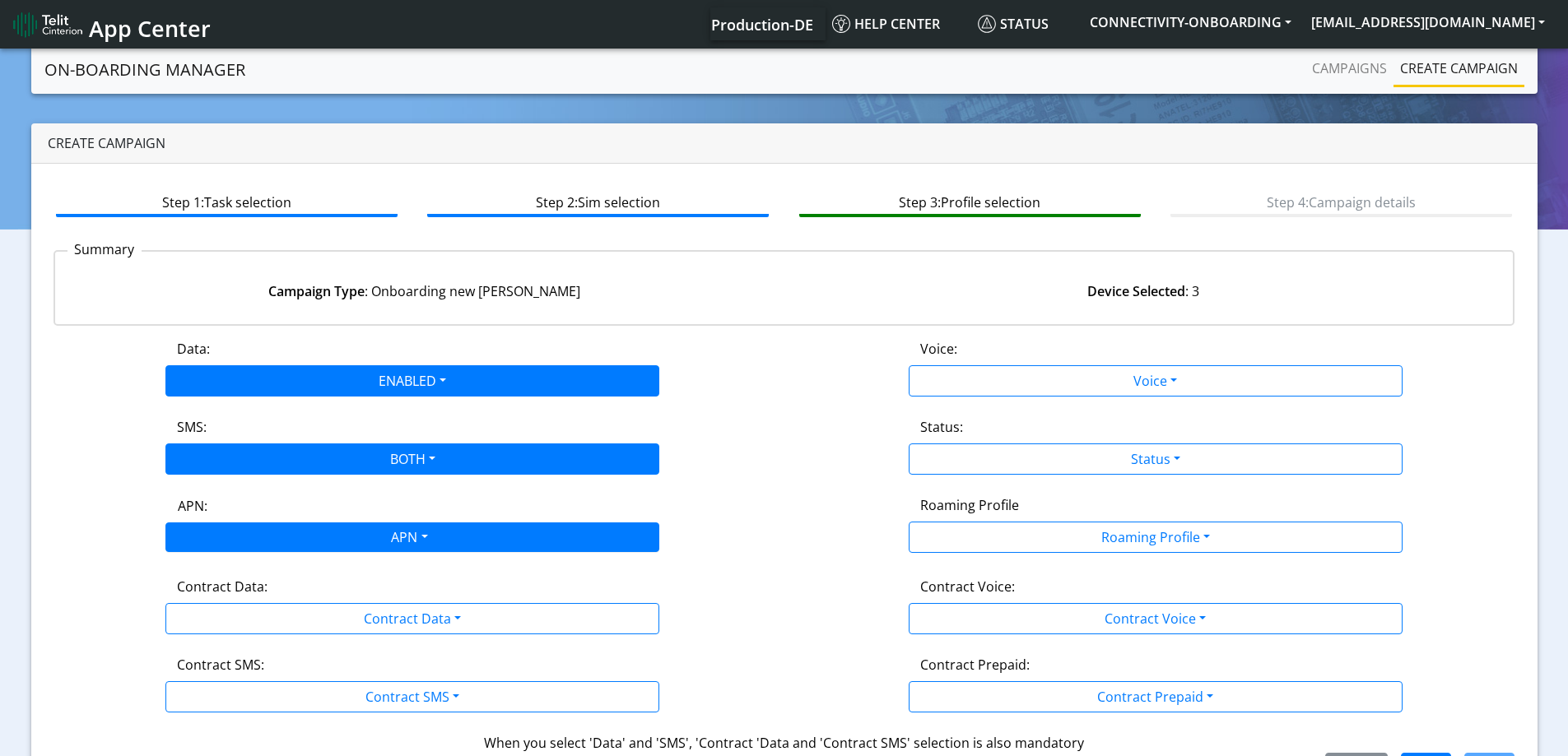
drag, startPoint x: 262, startPoint y: 561, endPoint x: 260, endPoint y: 546, distance: 15.1
click at [263, 557] on div "Data: ENABLED Disabled Enabled Voice: Voice Disabled Enabled SMS: BOTH Disabled…" at bounding box center [784, 561] width 1462 height 445
click at [260, 546] on div "APN" at bounding box center [407, 539] width 522 height 32
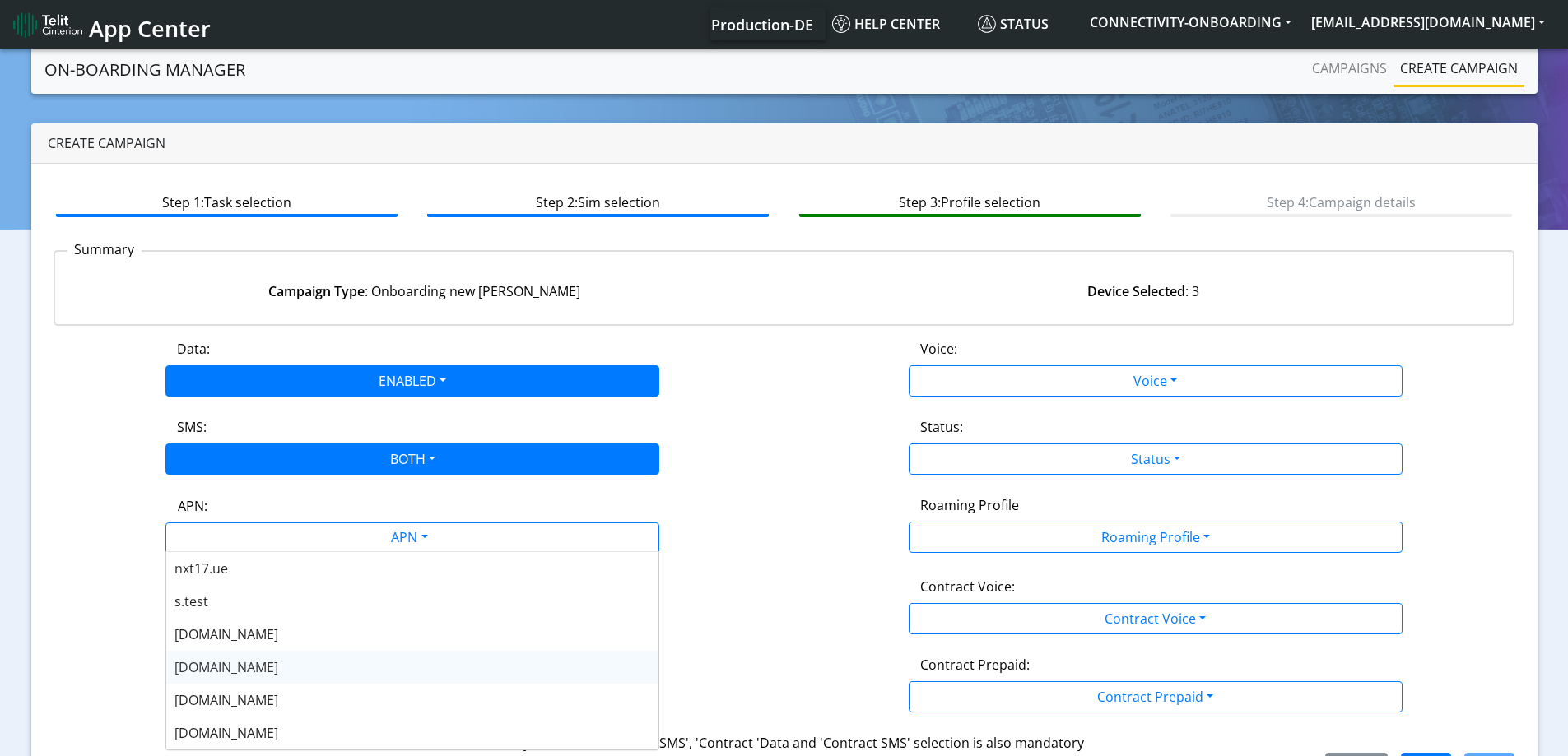
click at [212, 663] on span "nxt20.net" at bounding box center [226, 668] width 104 height 18
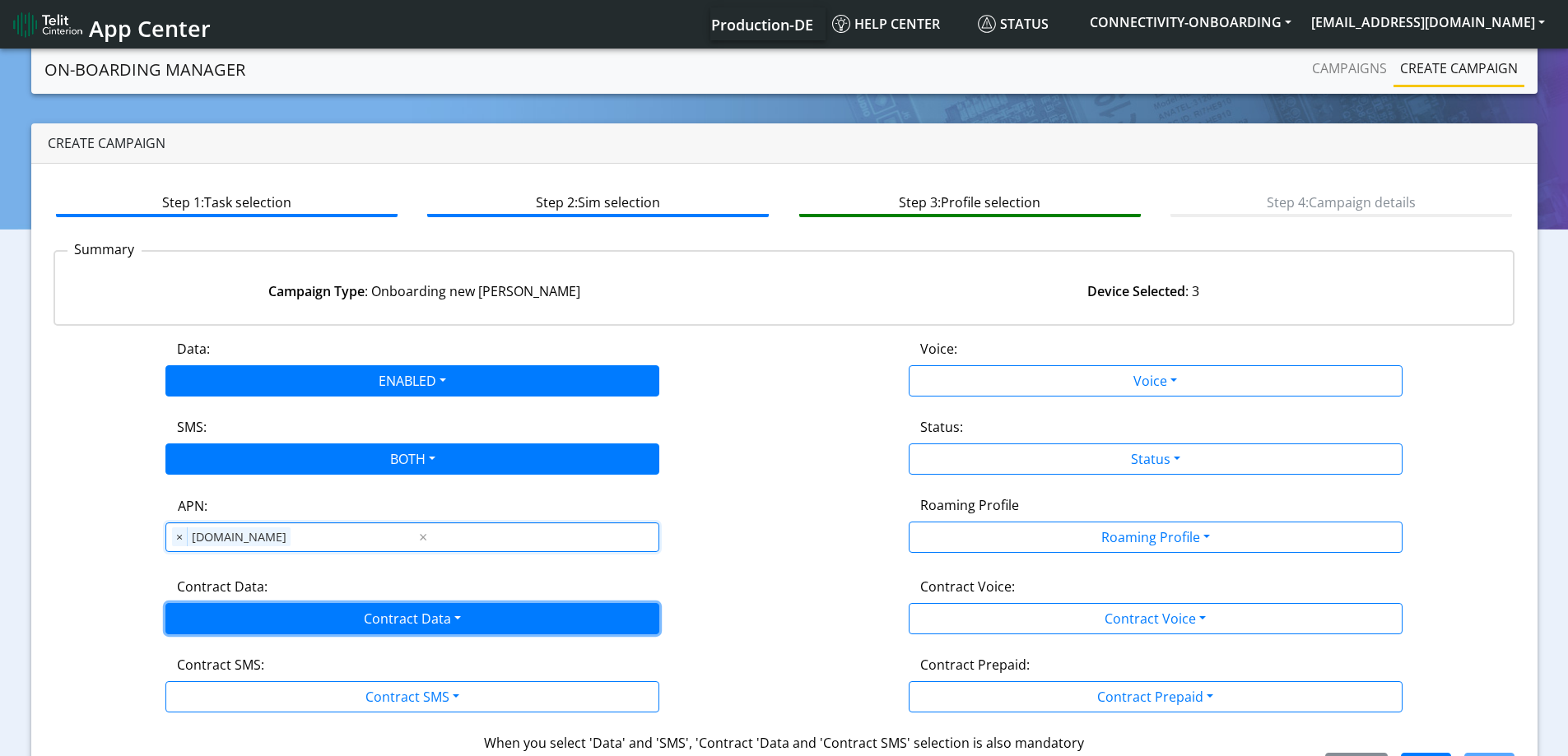
click at [220, 612] on button "Contract Data" at bounding box center [412, 617] width 493 height 31
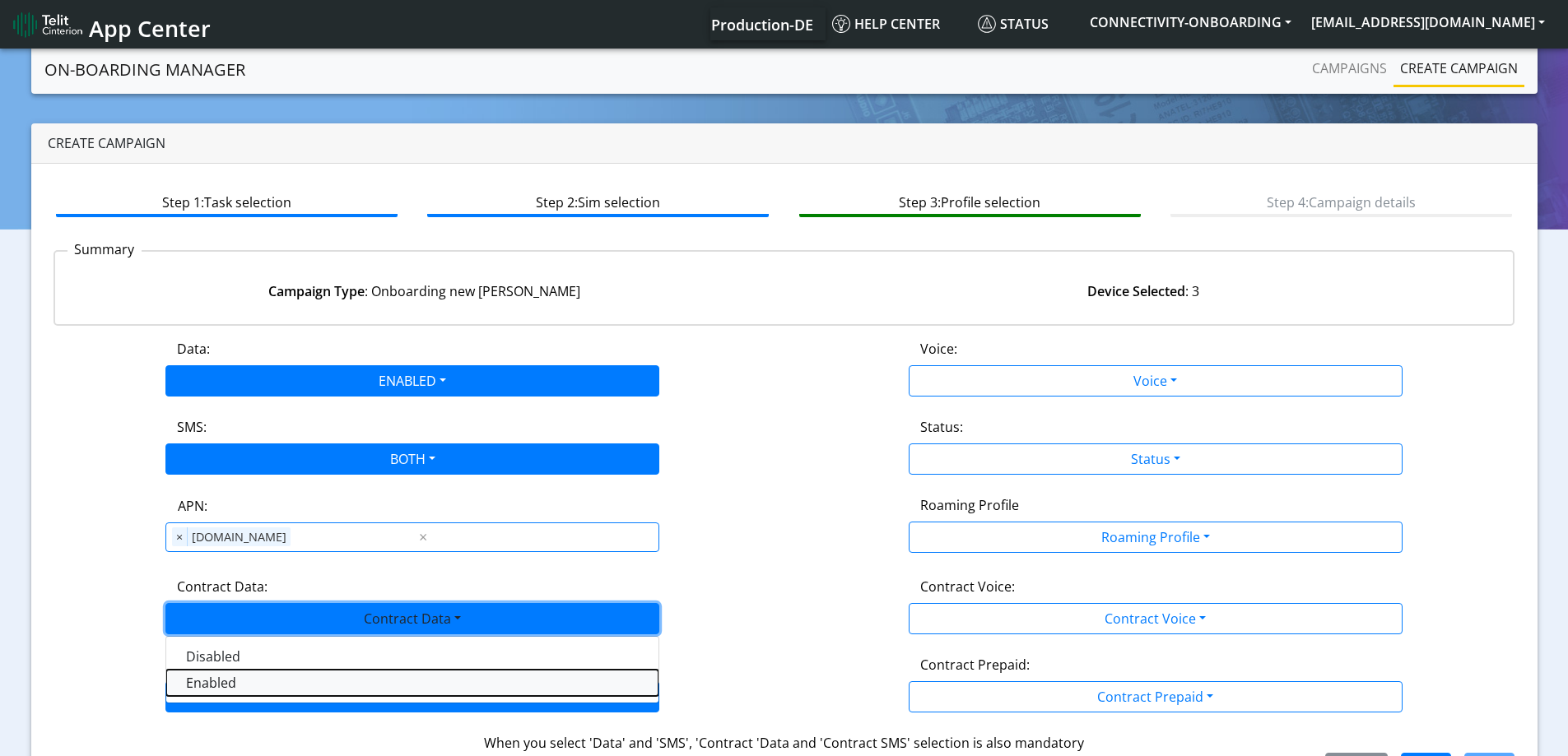
click at [202, 684] on Dataenabled-dropdown "Enabled" at bounding box center [412, 683] width 492 height 27
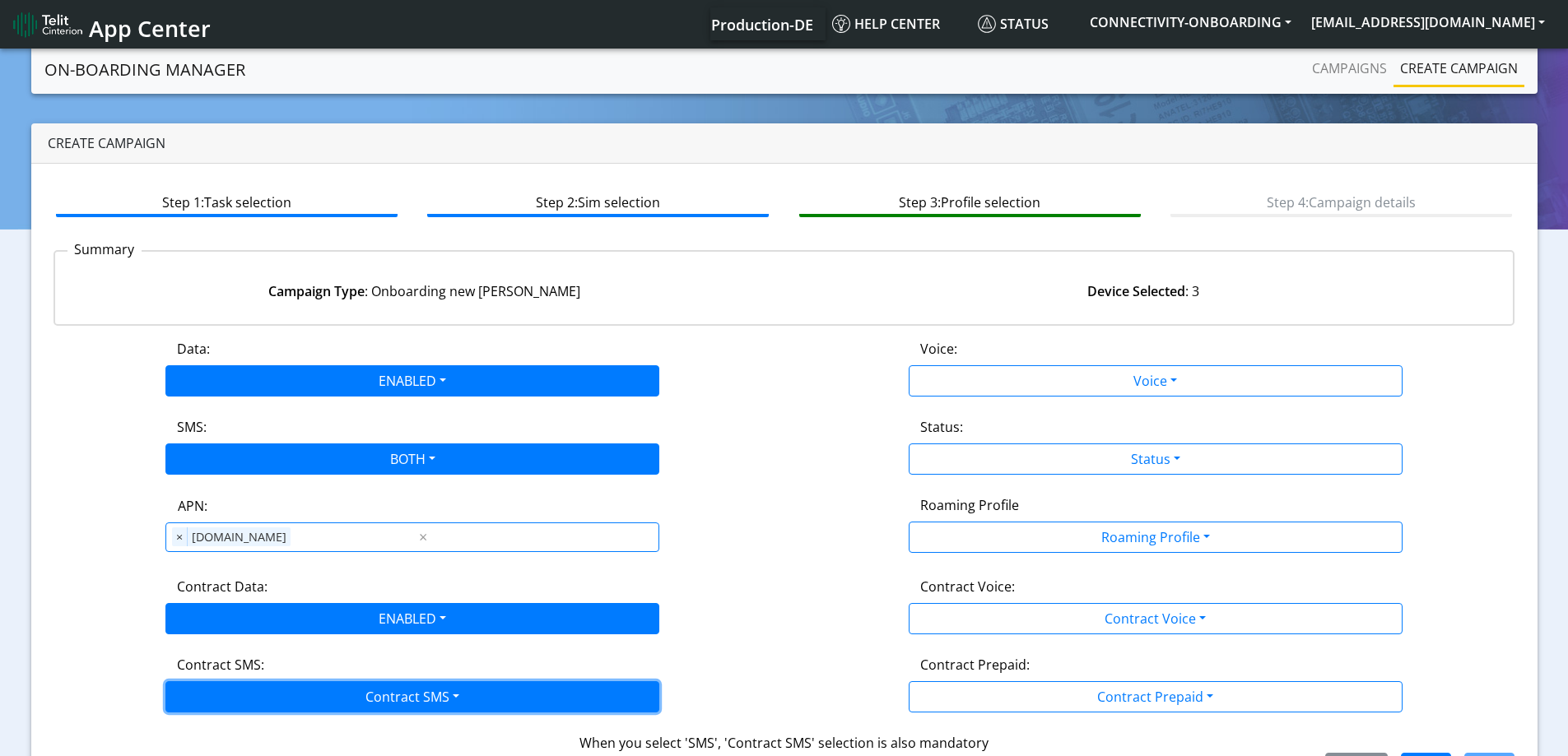
click at [208, 693] on button "Contract SMS" at bounding box center [412, 696] width 493 height 31
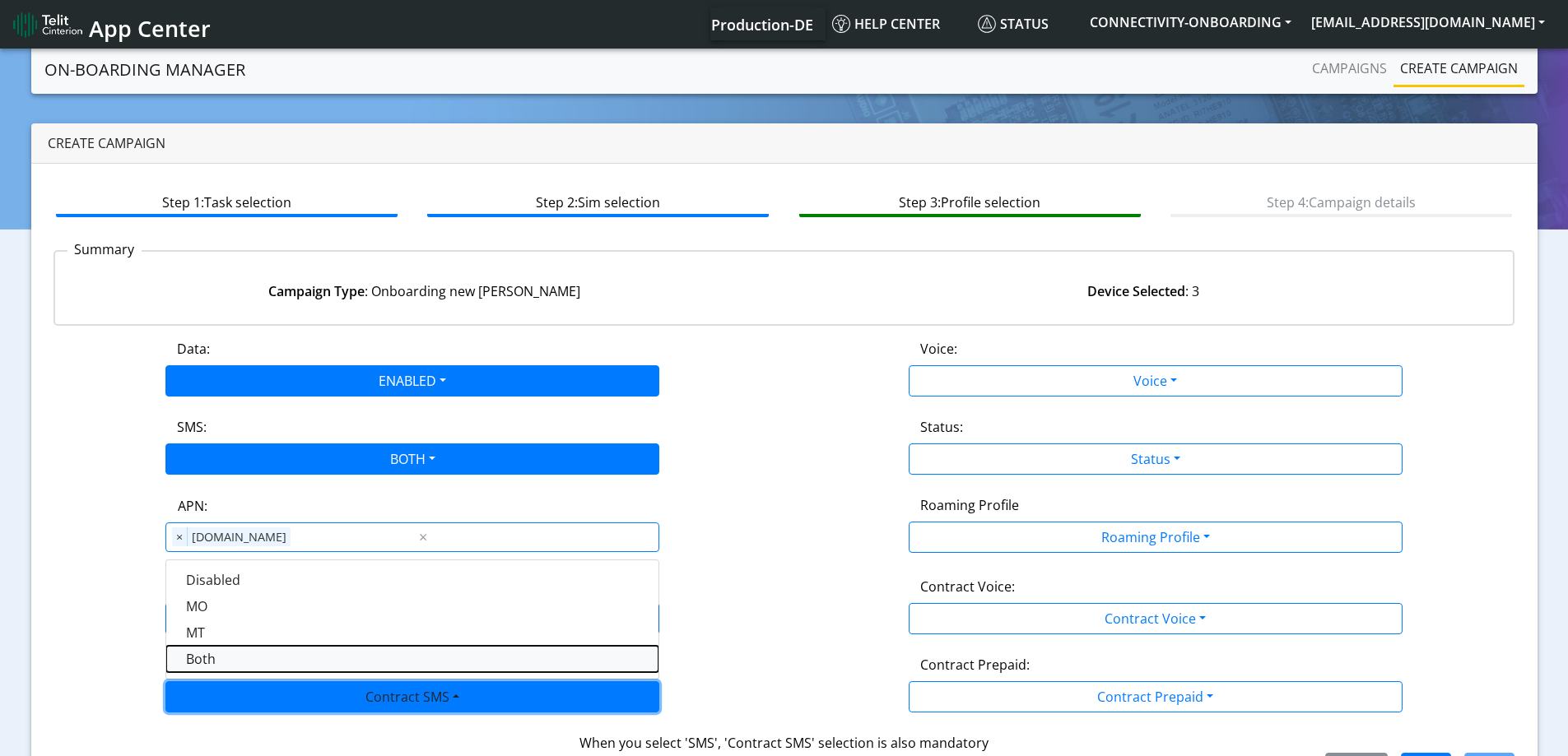
drag, startPoint x: 195, startPoint y: 657, endPoint x: 315, endPoint y: 655, distance: 120.0
click at [195, 656] on SMSboth-dropdown "Both" at bounding box center [412, 659] width 492 height 27
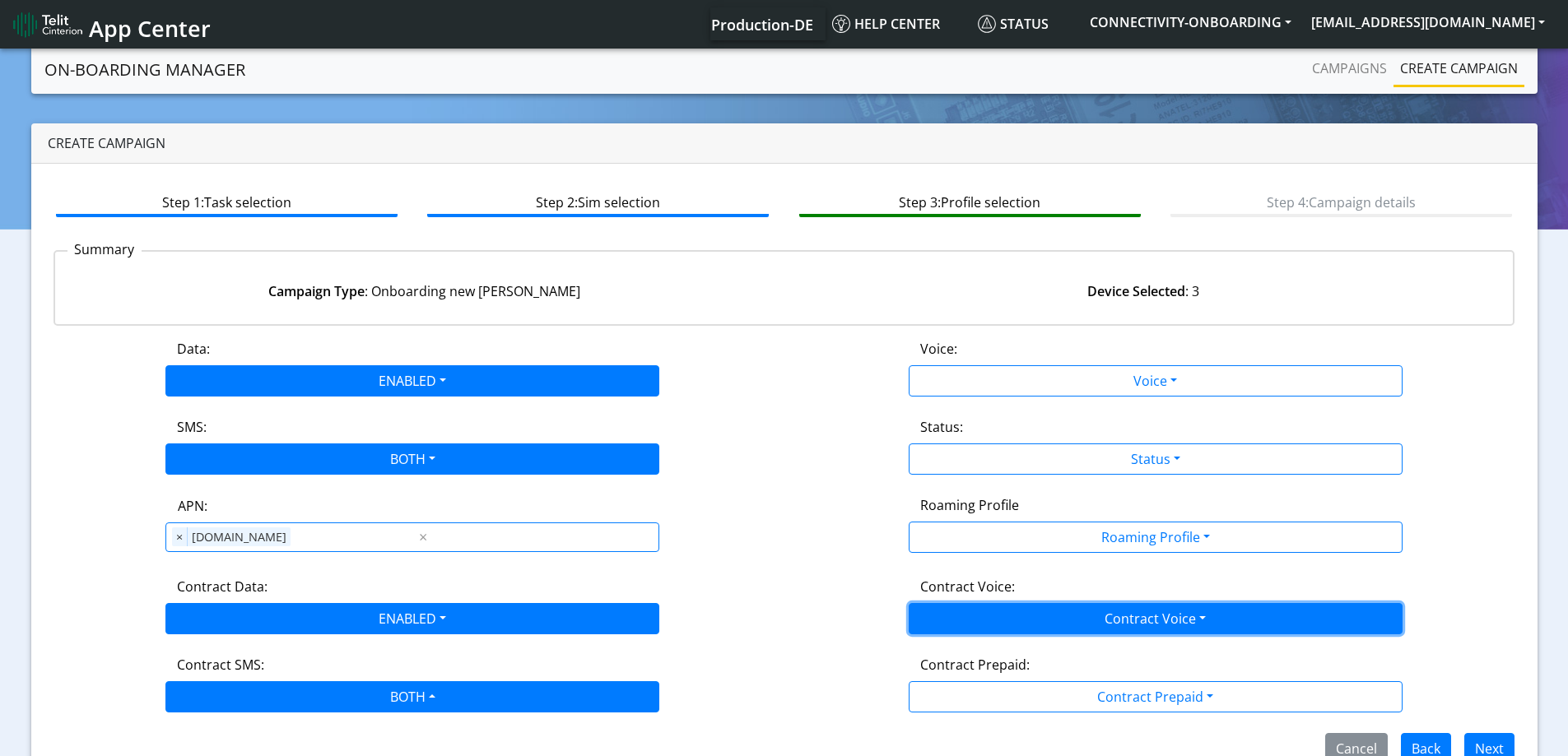
click at [1082, 622] on button "Contract Voice" at bounding box center [1155, 617] width 493 height 31
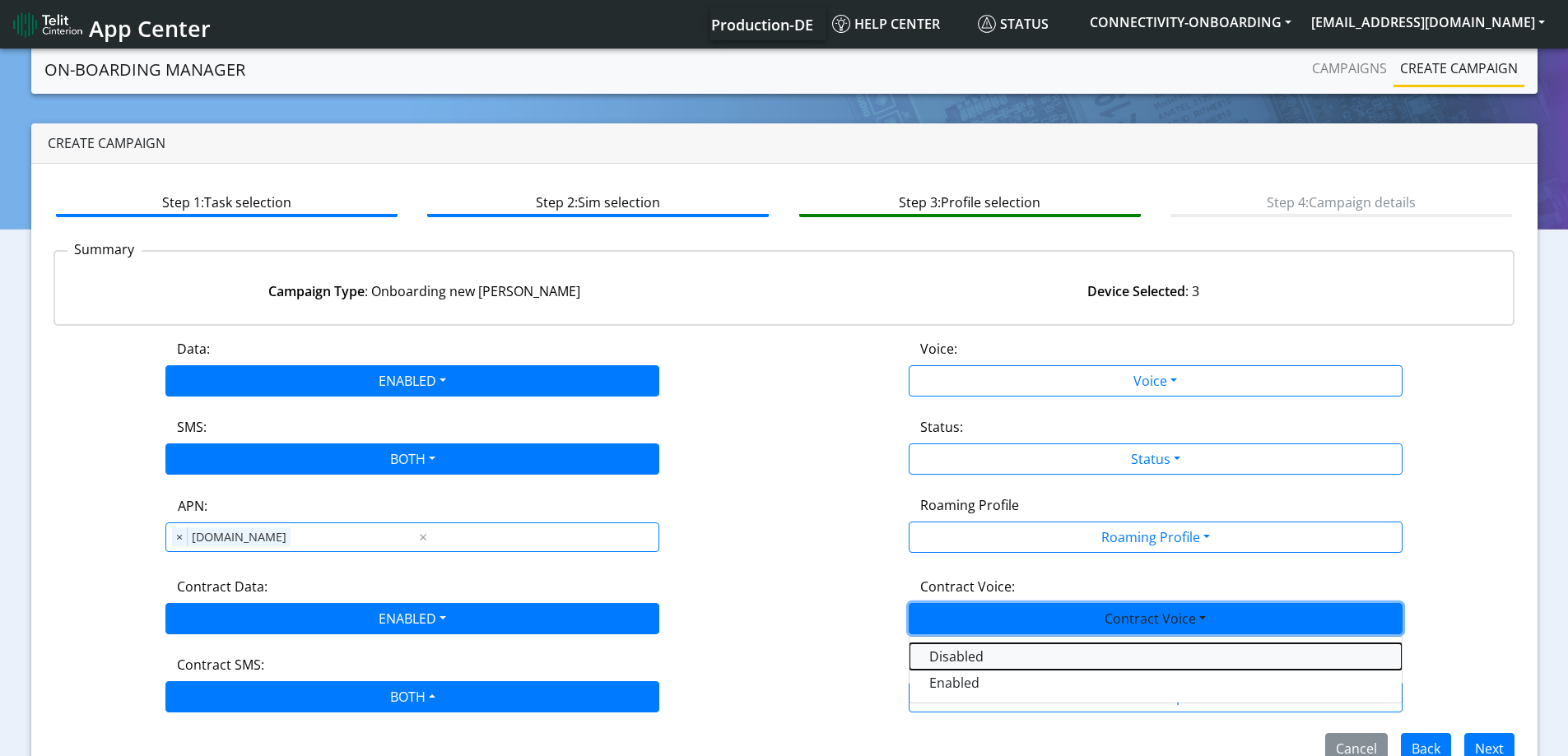
click at [986, 648] on Voicedisabled-dropdown "Disabled" at bounding box center [1155, 657] width 492 height 27
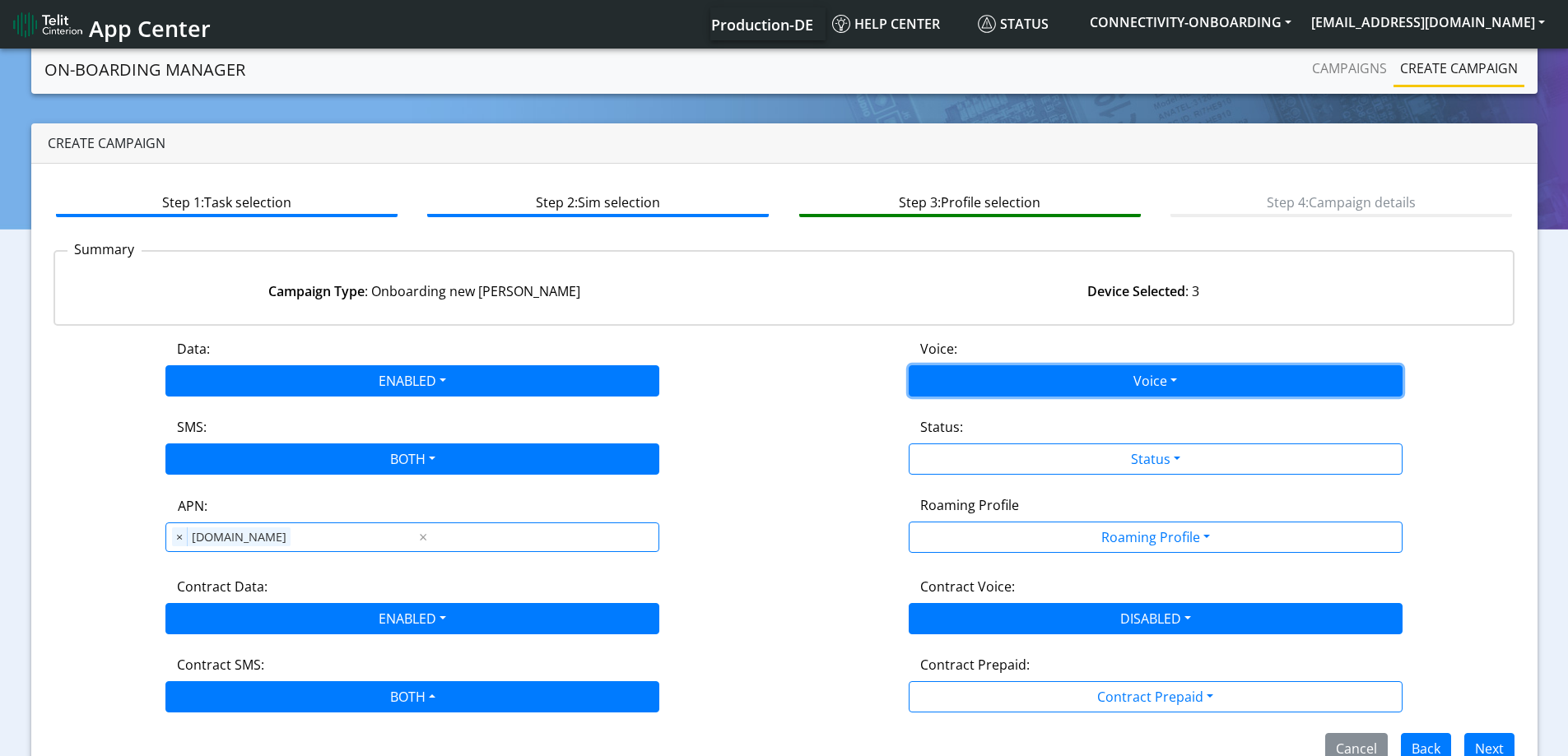
drag, startPoint x: 956, startPoint y: 366, endPoint x: 953, endPoint y: 377, distance: 11.4
click at [955, 370] on button "Voice" at bounding box center [1155, 381] width 493 height 31
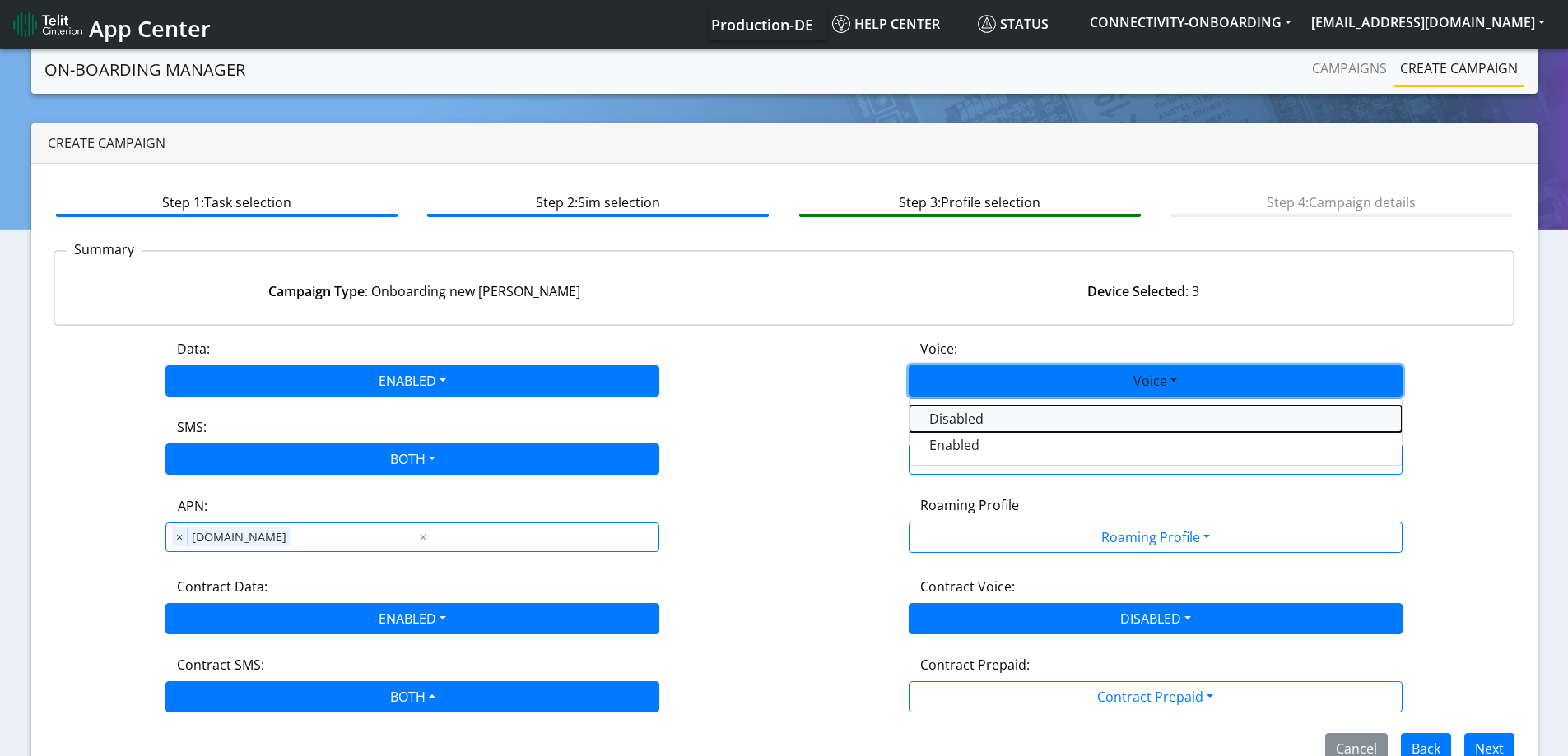
click at [940, 410] on button "Disabled" at bounding box center [1155, 419] width 492 height 27
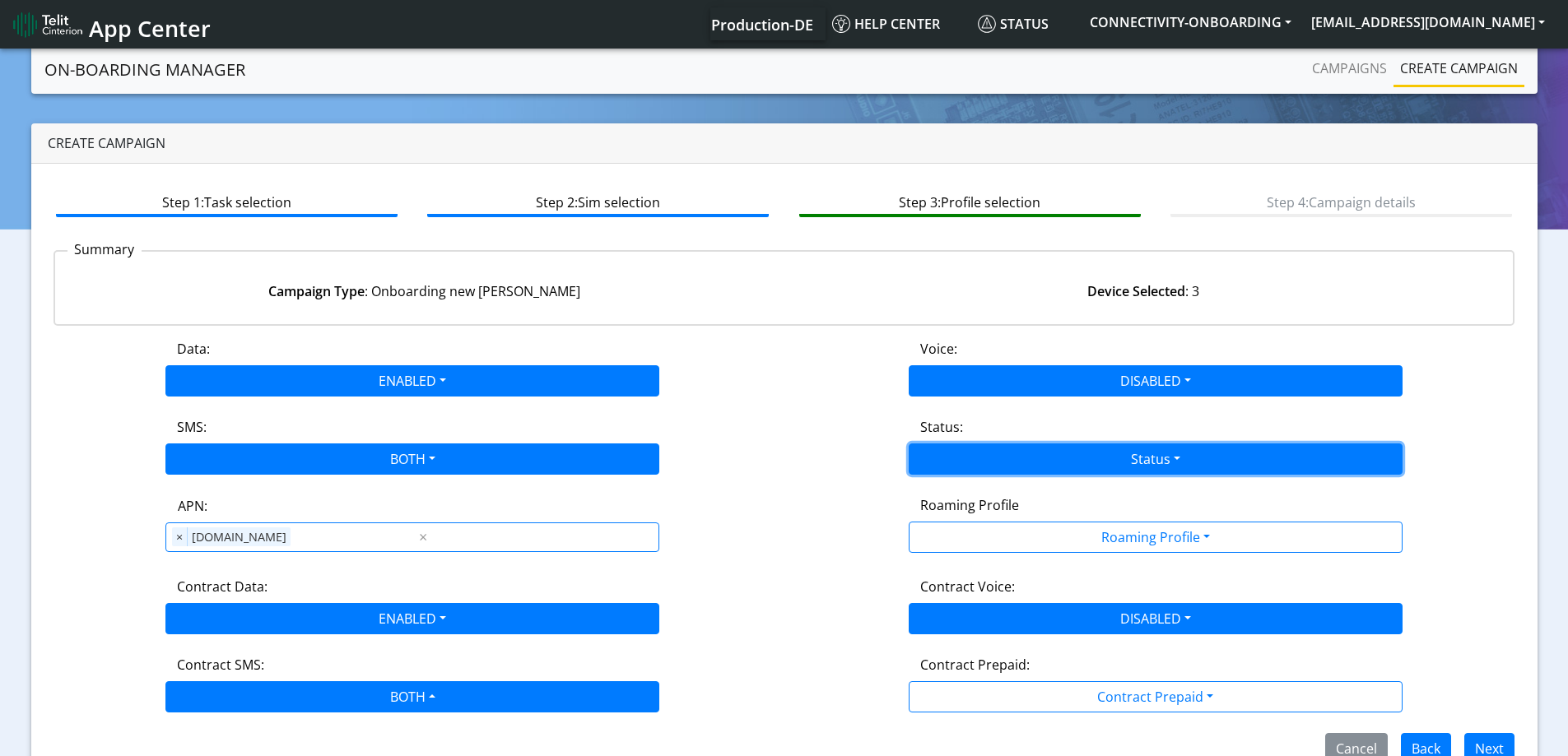
drag, startPoint x: 959, startPoint y: 455, endPoint x: 961, endPoint y: 475, distance: 20.1
click at [959, 456] on button "Status" at bounding box center [1155, 458] width 493 height 31
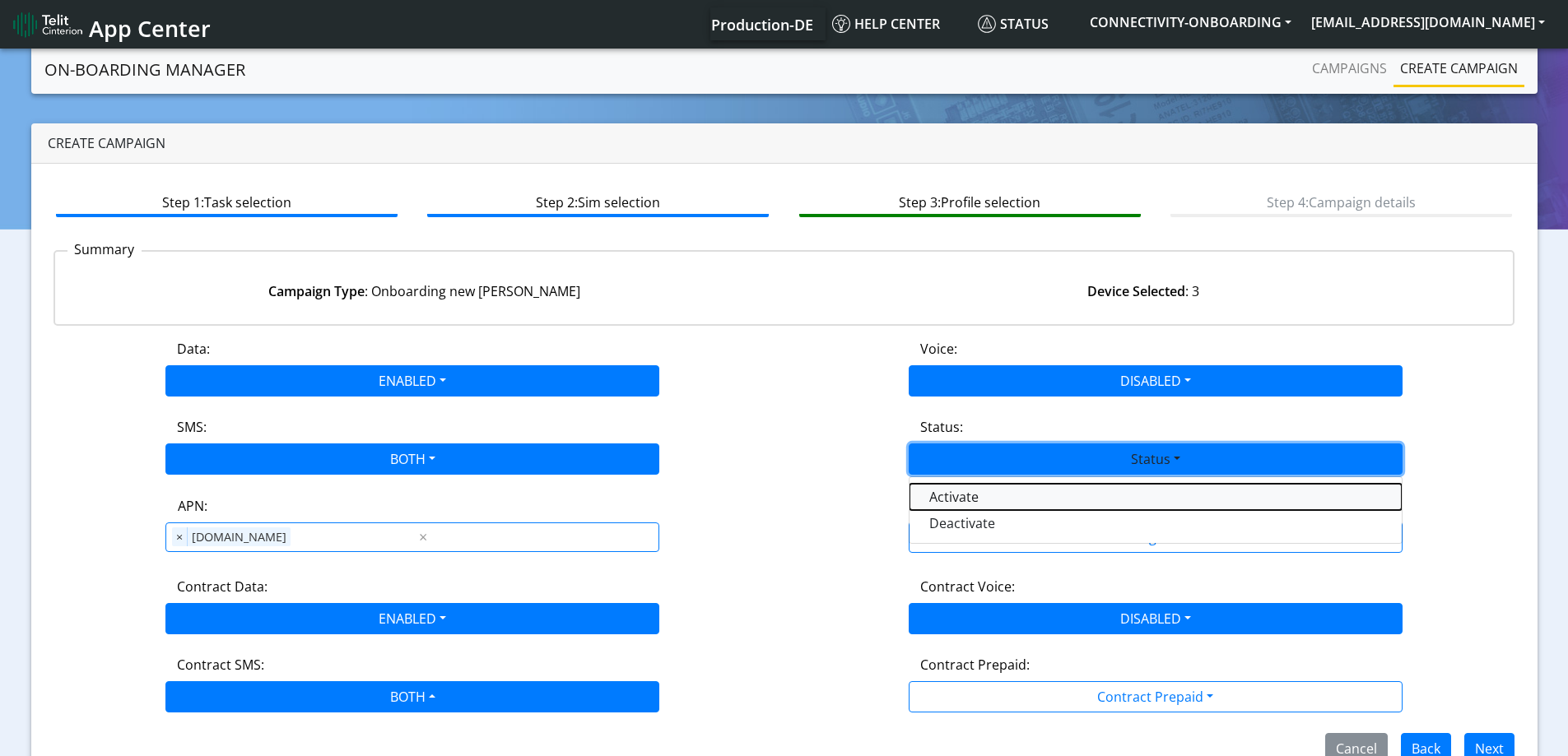
click at [954, 494] on button "Activate" at bounding box center [1155, 497] width 492 height 27
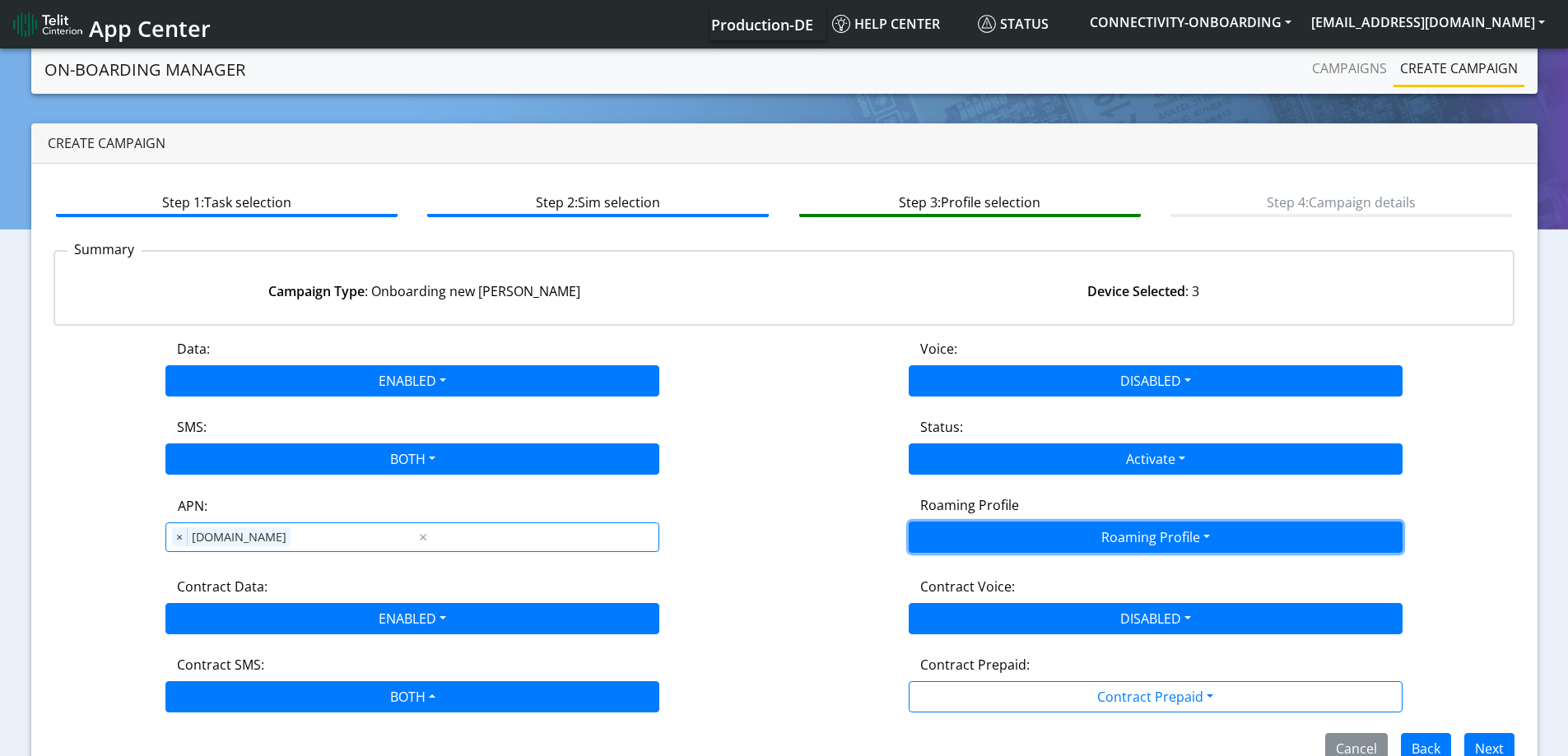
click at [999, 538] on button "Roaming Profile" at bounding box center [1155, 537] width 493 height 31
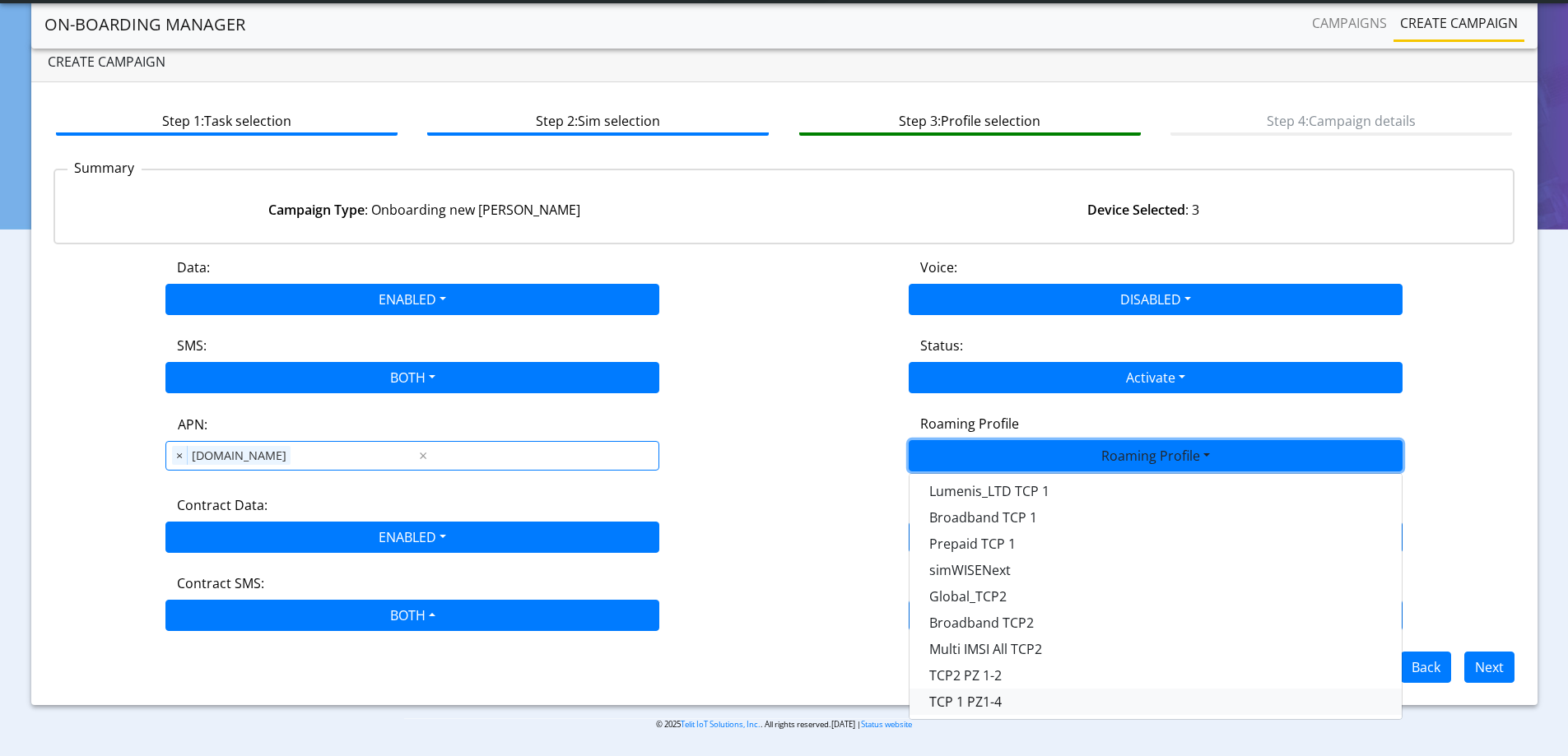
scroll to position [51, 0]
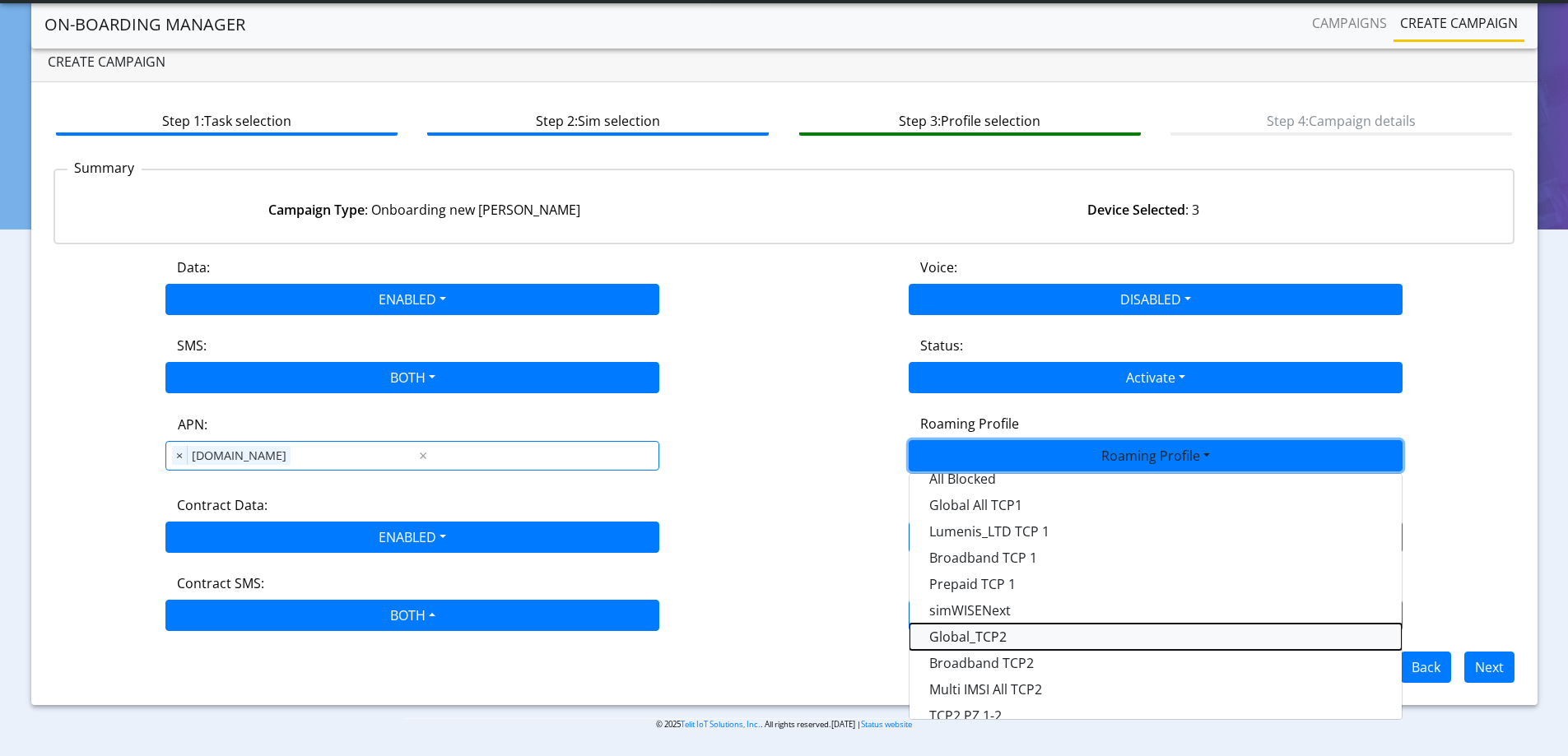
click at [1013, 634] on Profile-dropdown "Global_TCP2" at bounding box center [1155, 637] width 492 height 27
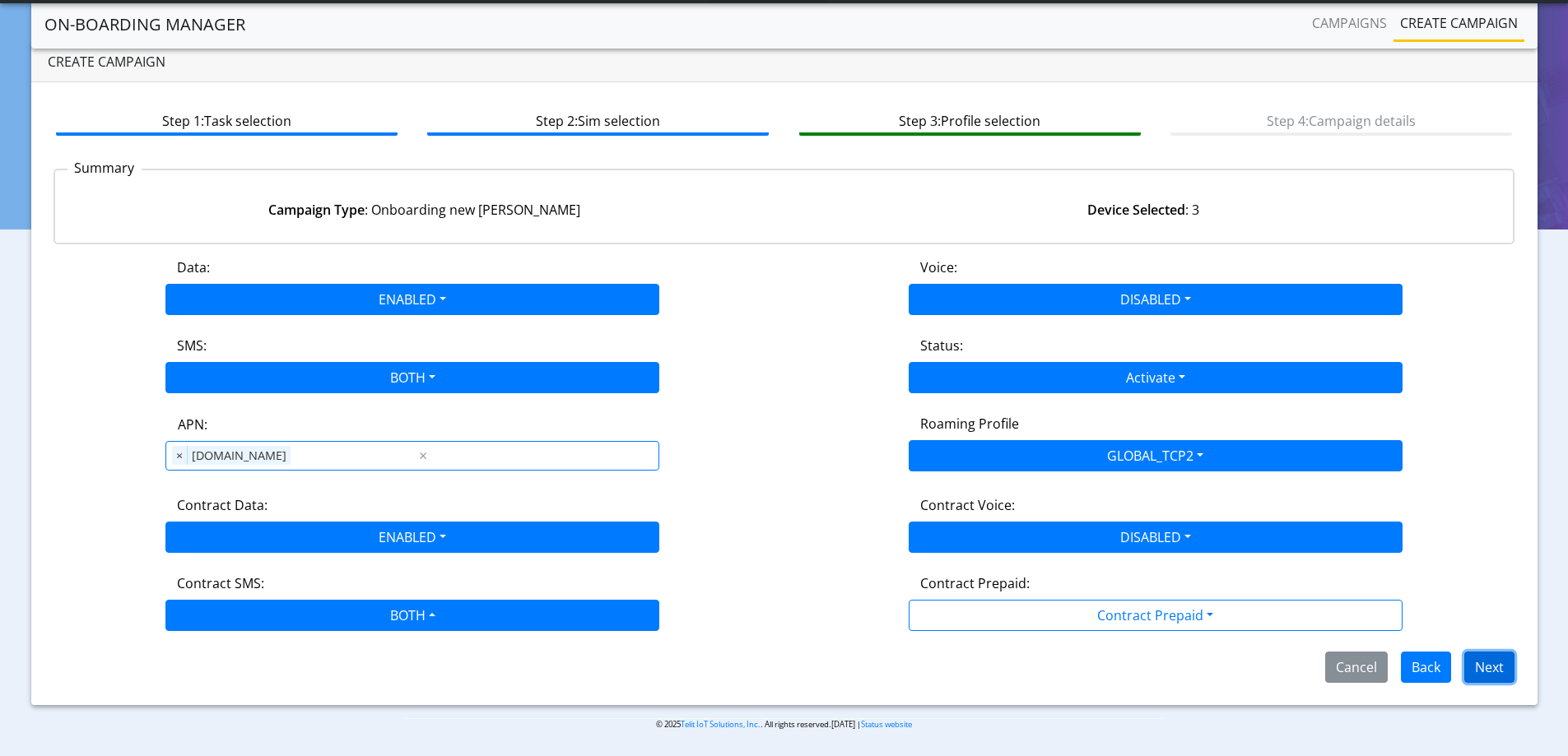
click at [1482, 663] on button "Next" at bounding box center [1489, 667] width 50 height 31
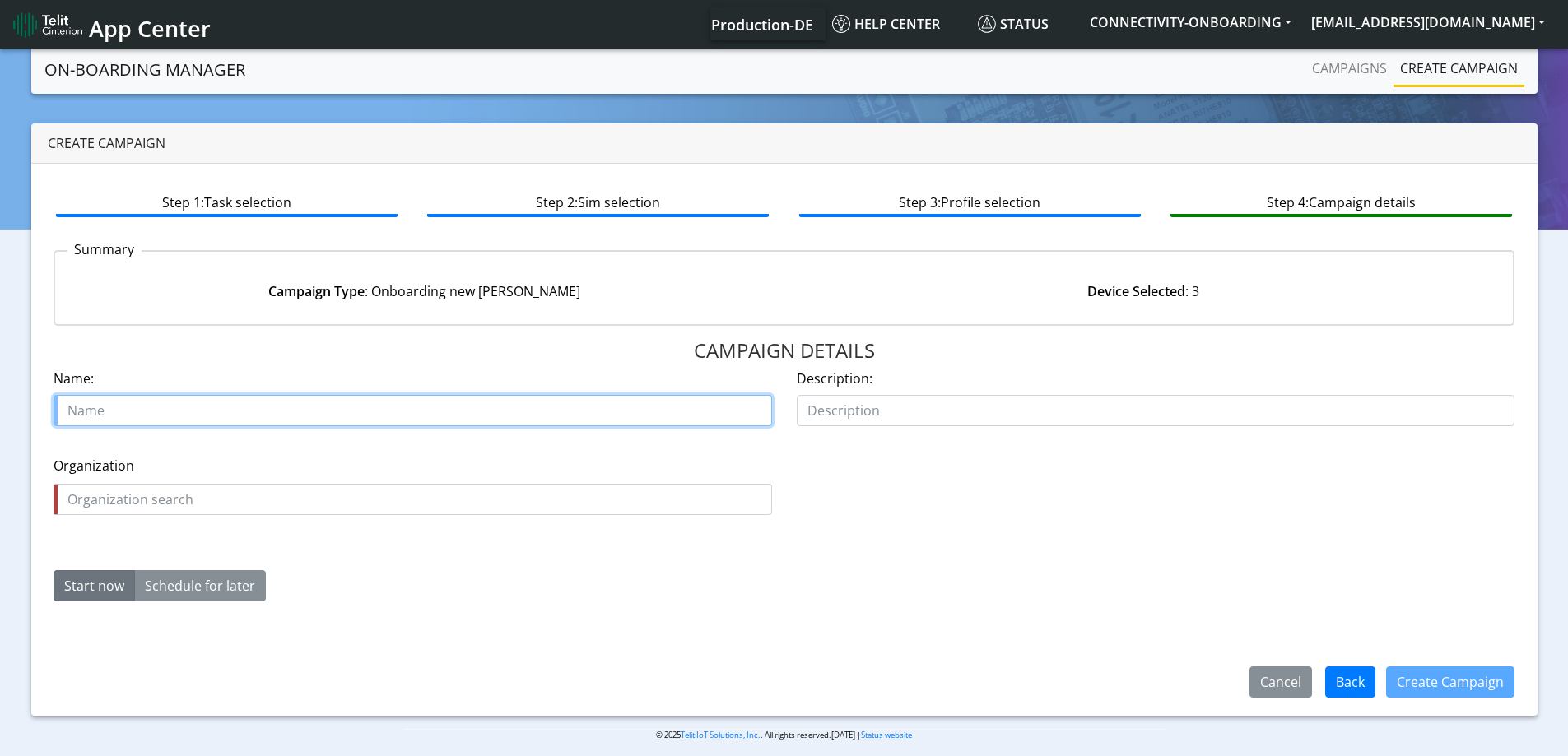
paste input "PFK ELECTRONICS PTY LTD"
type input "PFK ELECTRONICS PTY LTD starter SIM"
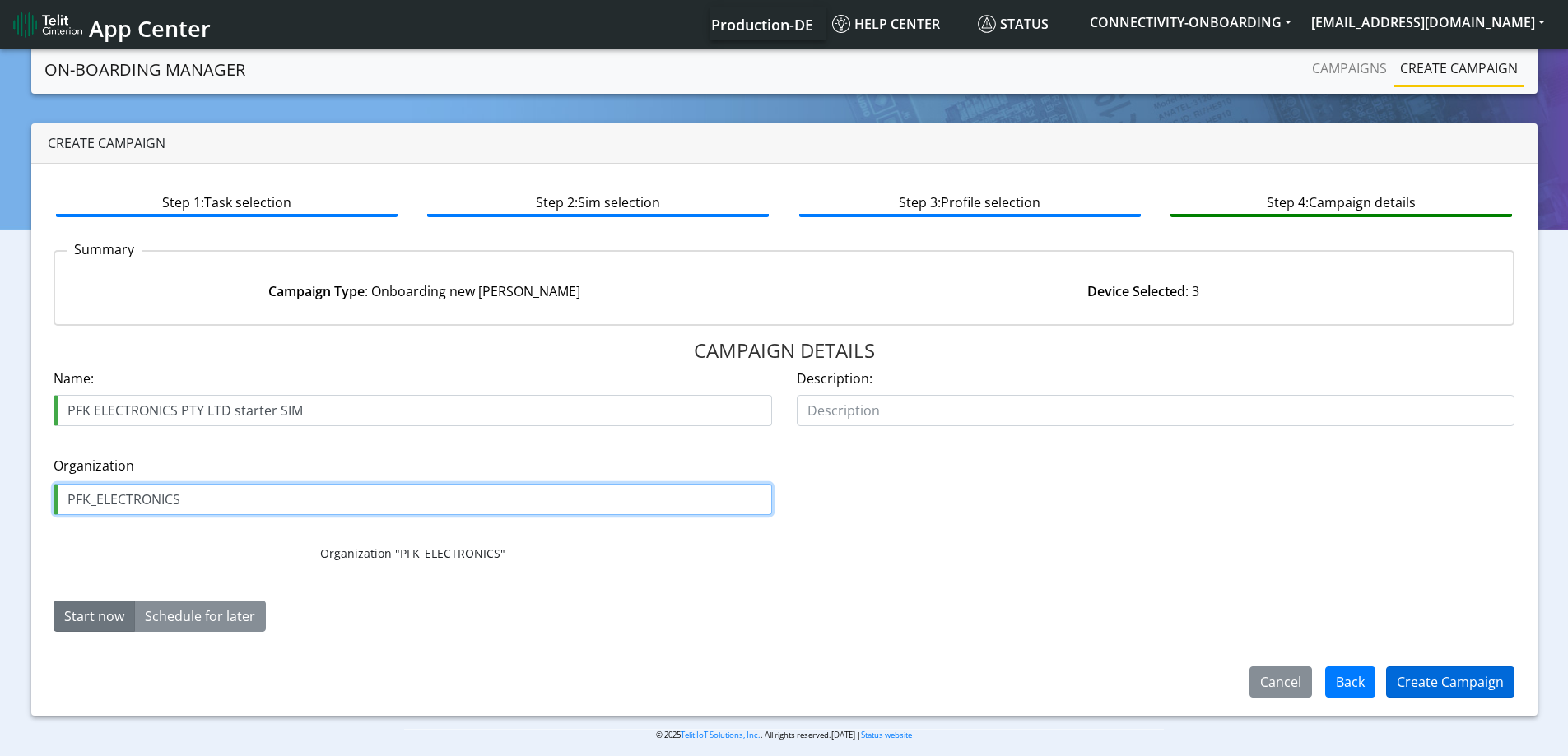
type input "PFK_ELECTRONICS"
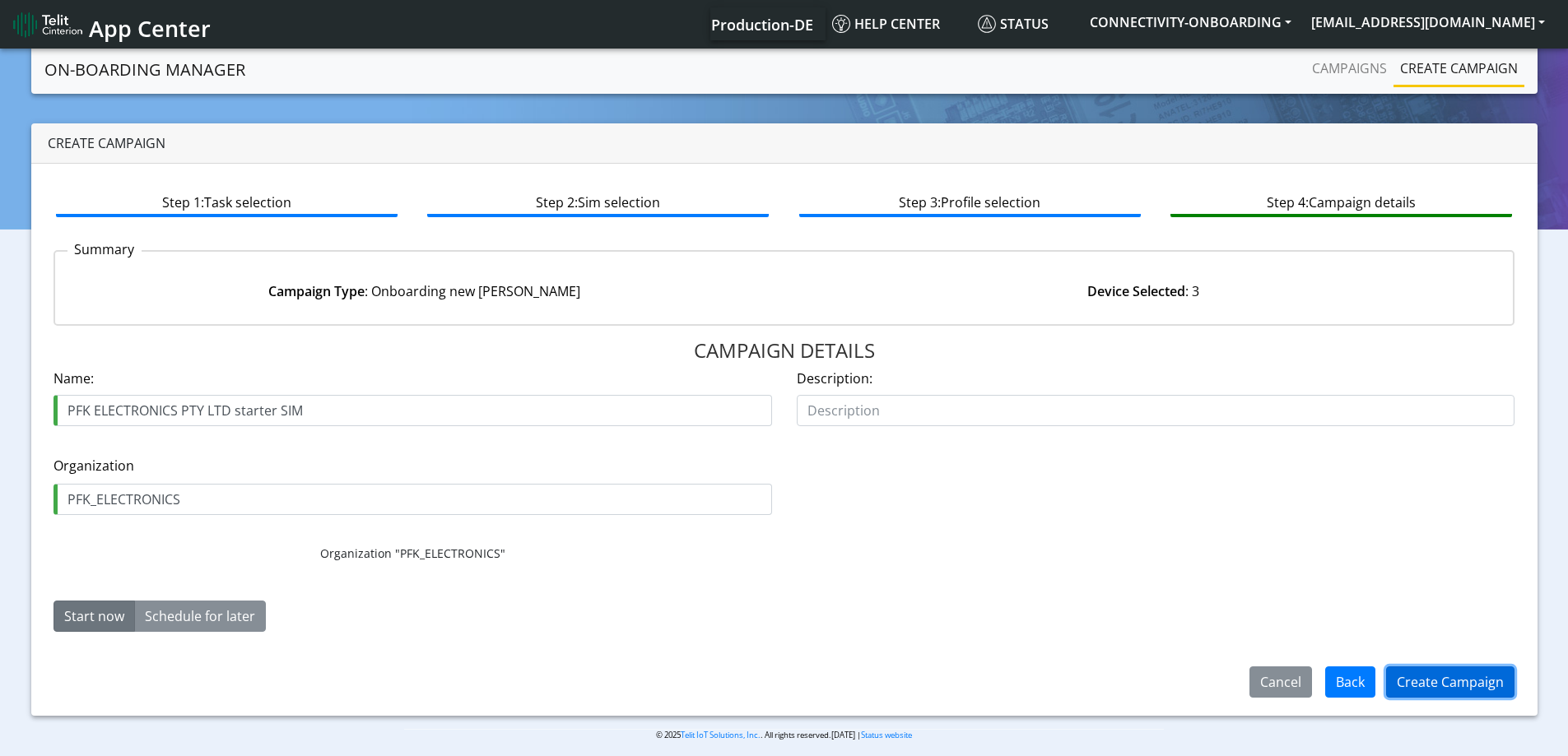
click at [1459, 686] on button "Create Campaign" at bounding box center [1450, 681] width 129 height 31
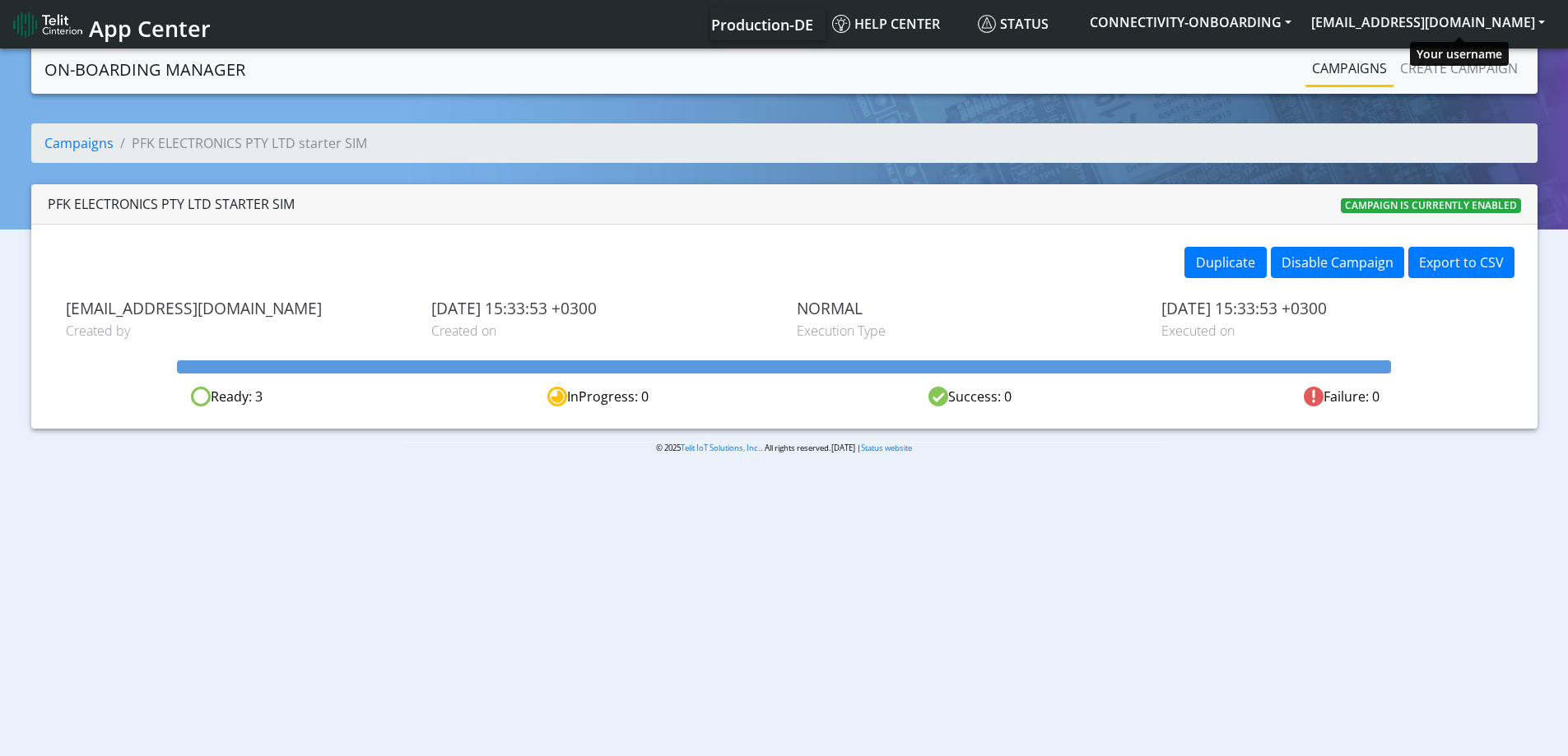
click at [1376, 54] on link "Campaigns" at bounding box center [1348, 68] width 88 height 33
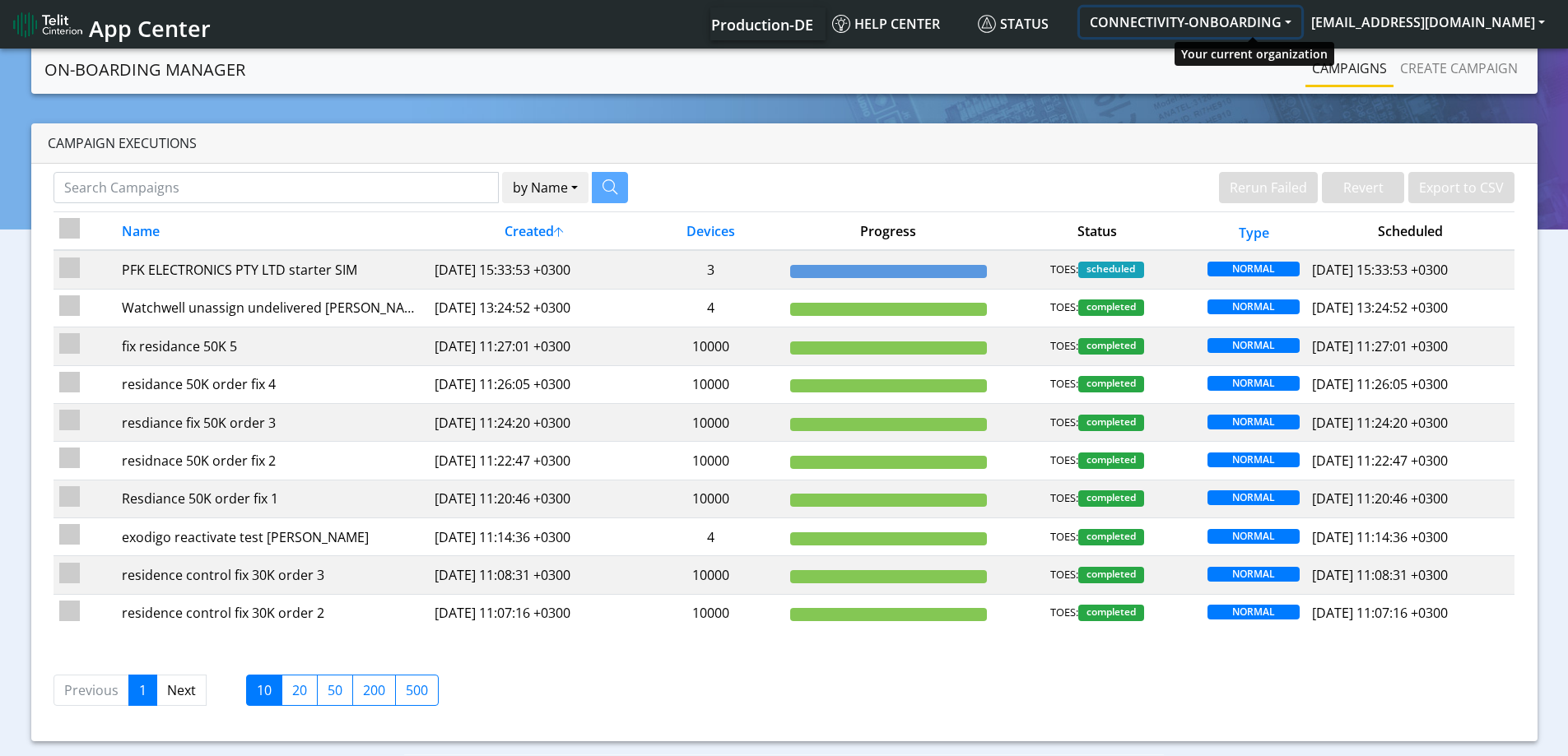
click at [1240, 24] on button "CONNECTIVITY-ONBOARDING" at bounding box center [1190, 22] width 221 height 29
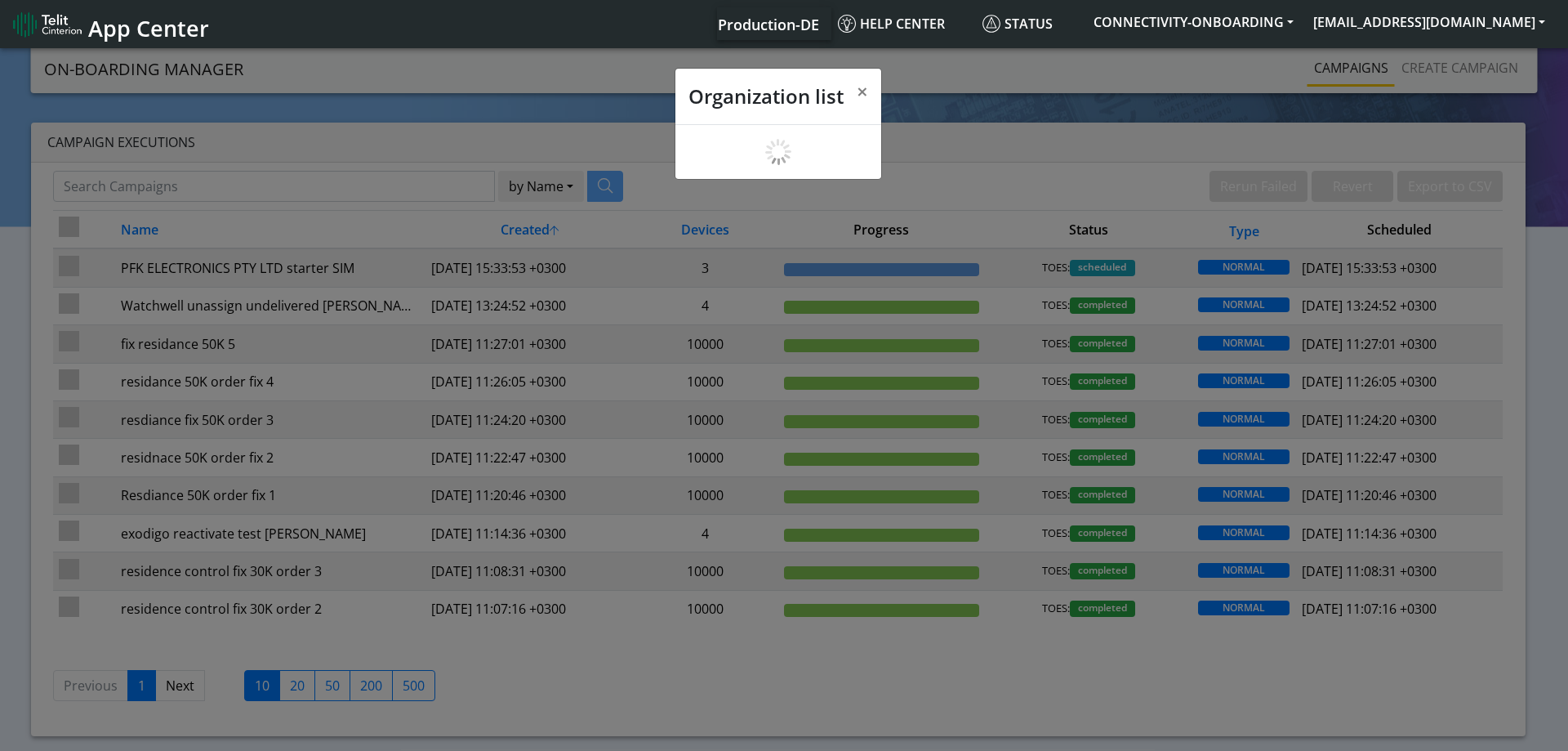
scroll to position [6, 0]
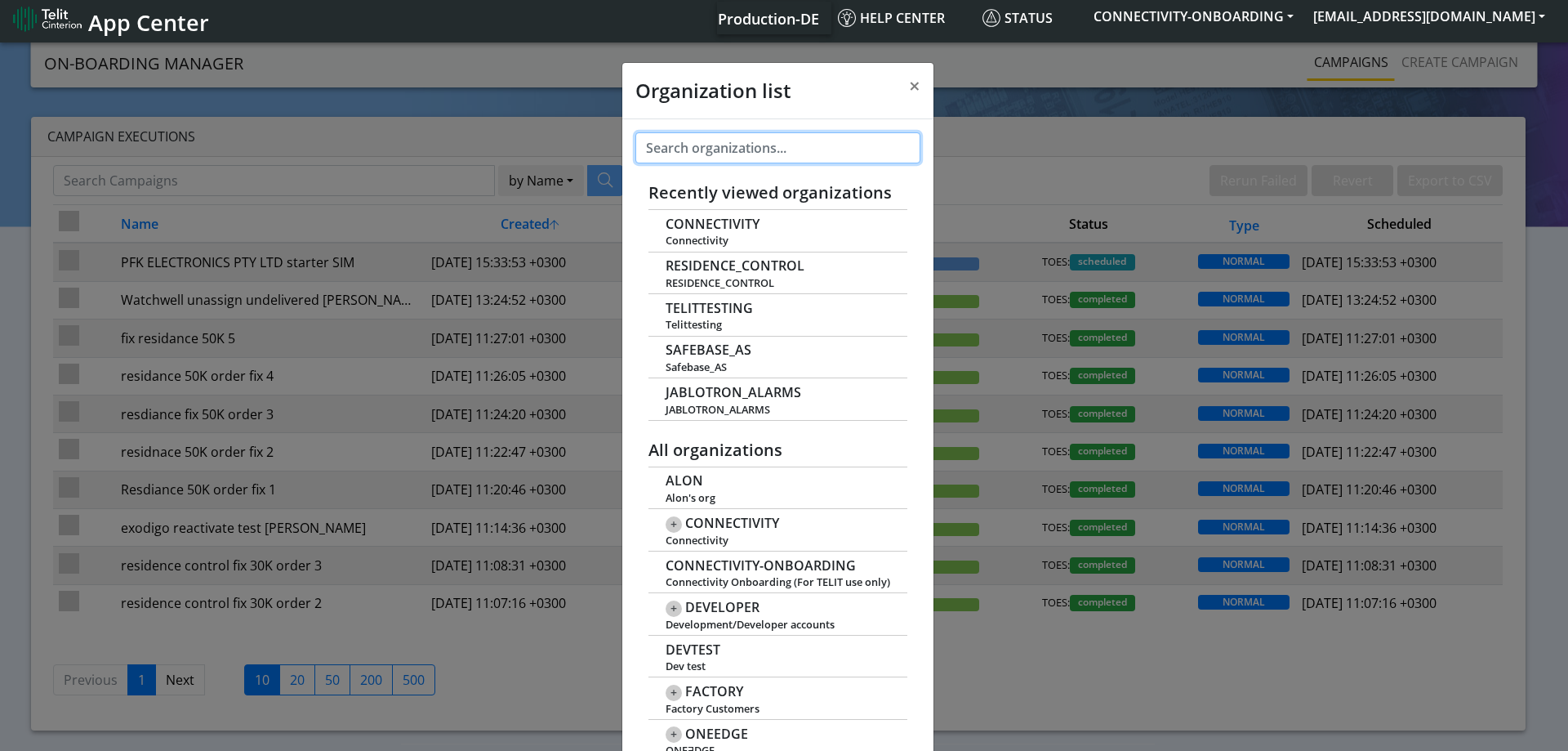
click at [739, 153] on input "text" at bounding box center [778, 148] width 285 height 31
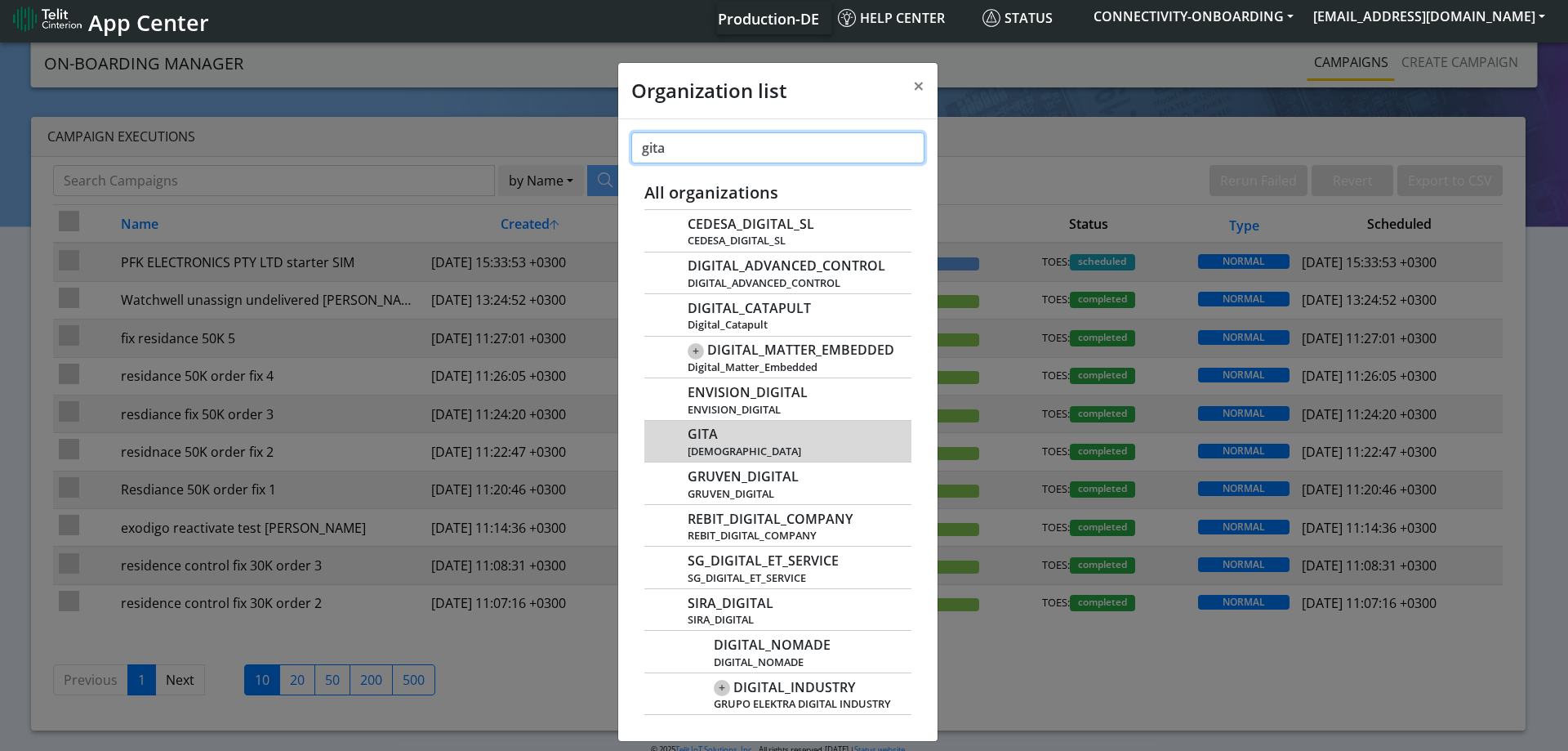
type input "gita"
click at [705, 436] on span "GITA" at bounding box center [703, 434] width 30 height 16
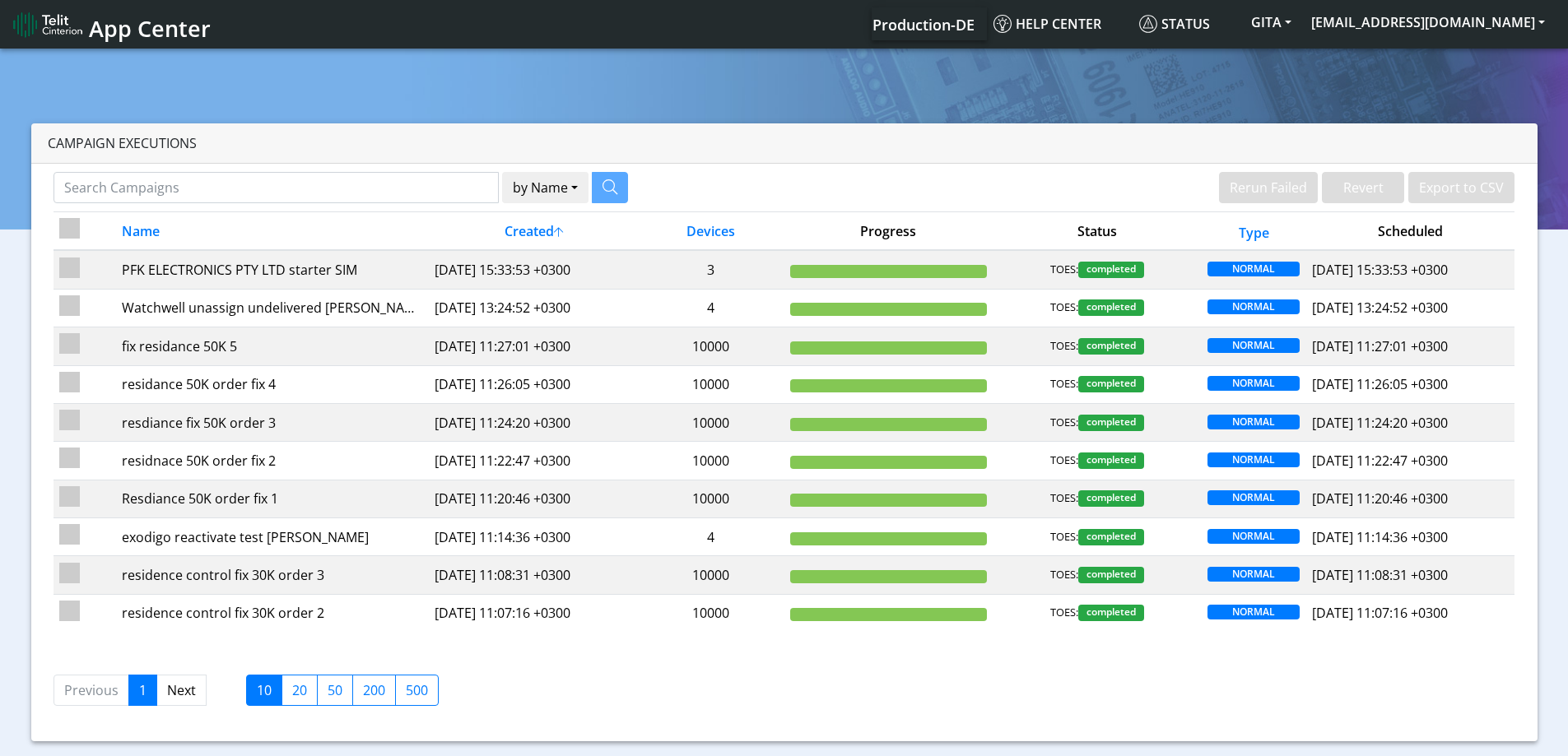
click at [1417, 82] on section "Campaign Executions by Name Name Device Rerun Failed Revert Export to CSV Name …" at bounding box center [784, 399] width 1568 height 708
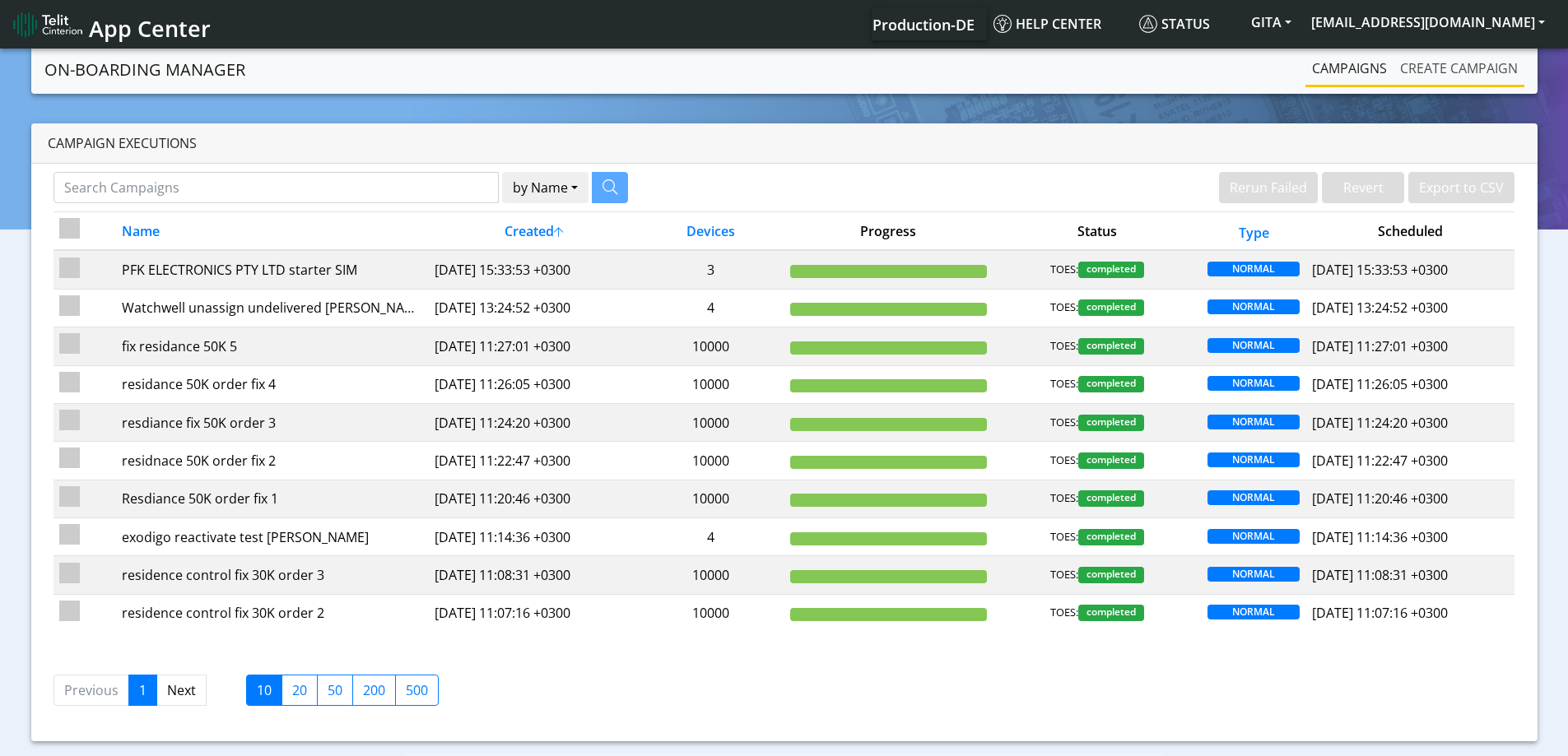
click at [1396, 63] on link "Create campaign" at bounding box center [1459, 68] width 131 height 33
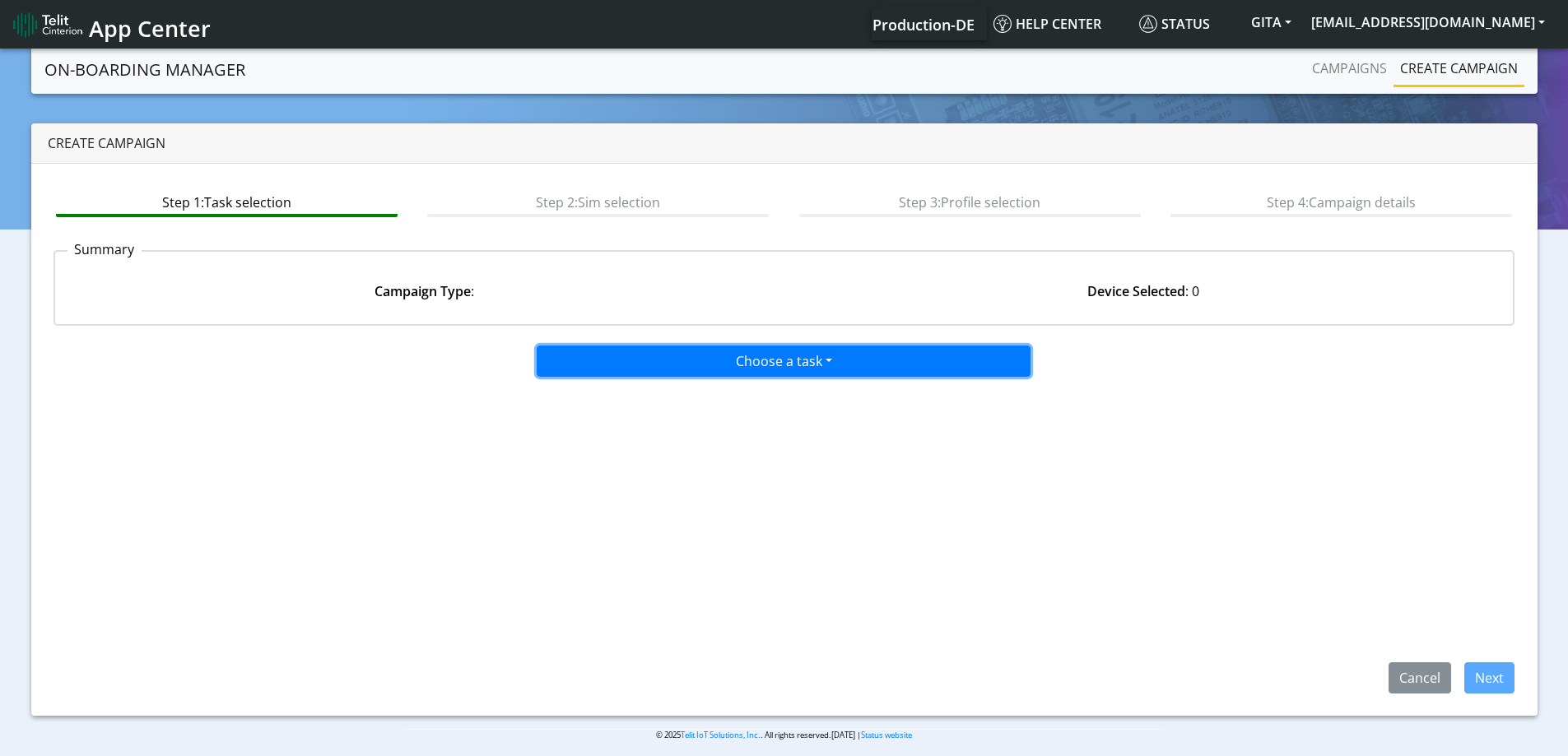
click at [729, 345] on button "Choose a task" at bounding box center [783, 360] width 493 height 31
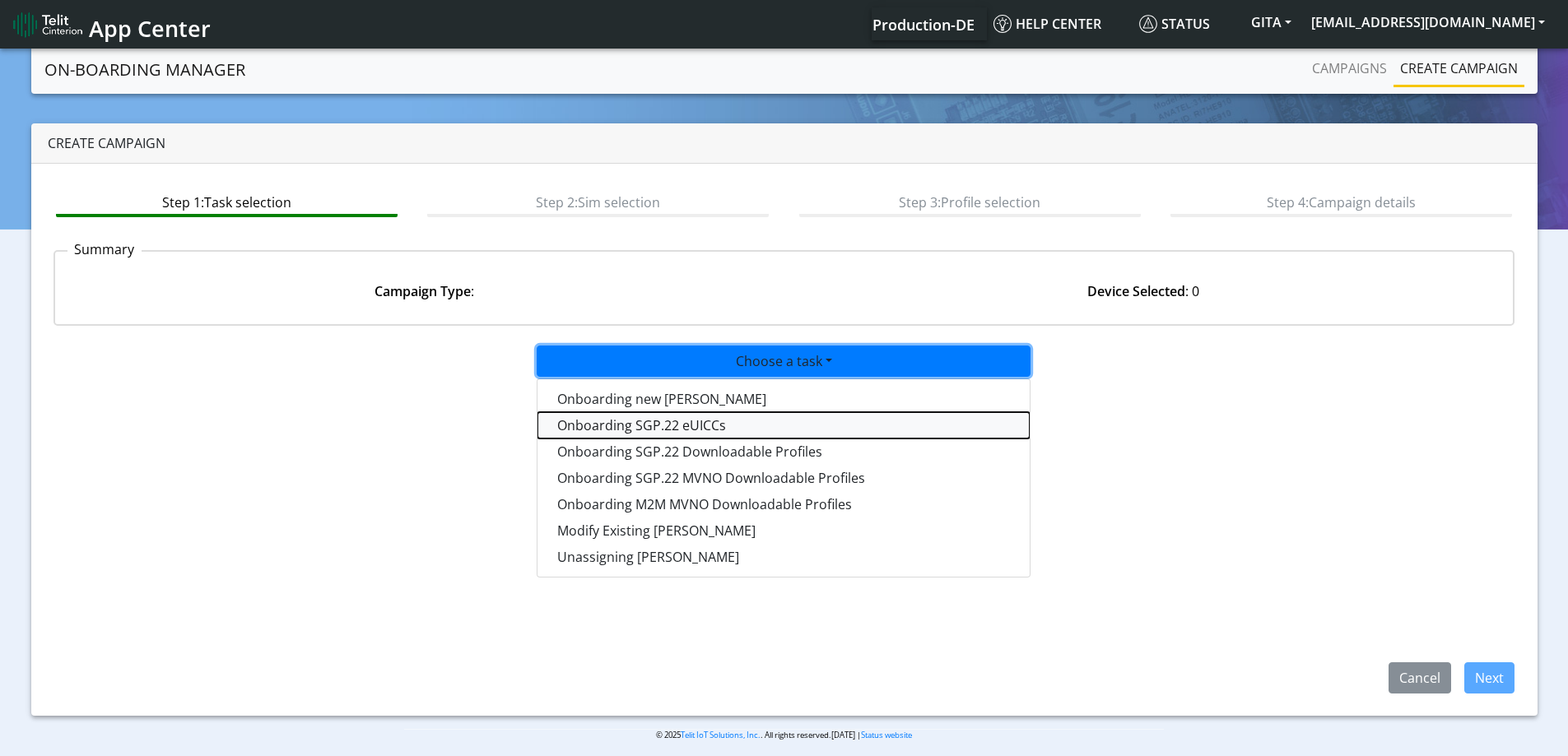
click at [602, 424] on tasksgp22eUICC-dropdown "Onboarding SGP.22 eUICCs" at bounding box center [783, 426] width 492 height 27
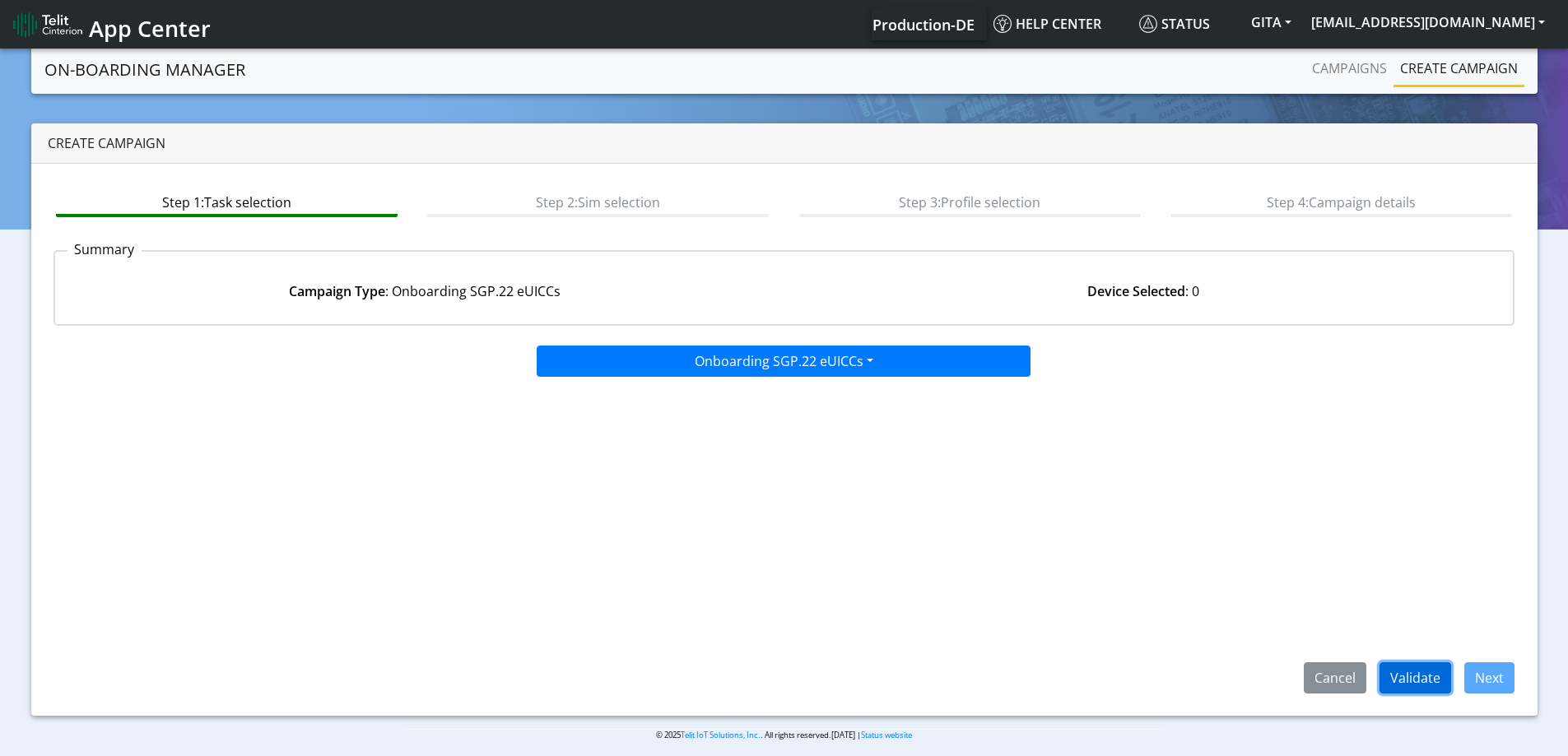
click at [1419, 669] on button "Validate" at bounding box center [1415, 677] width 72 height 31
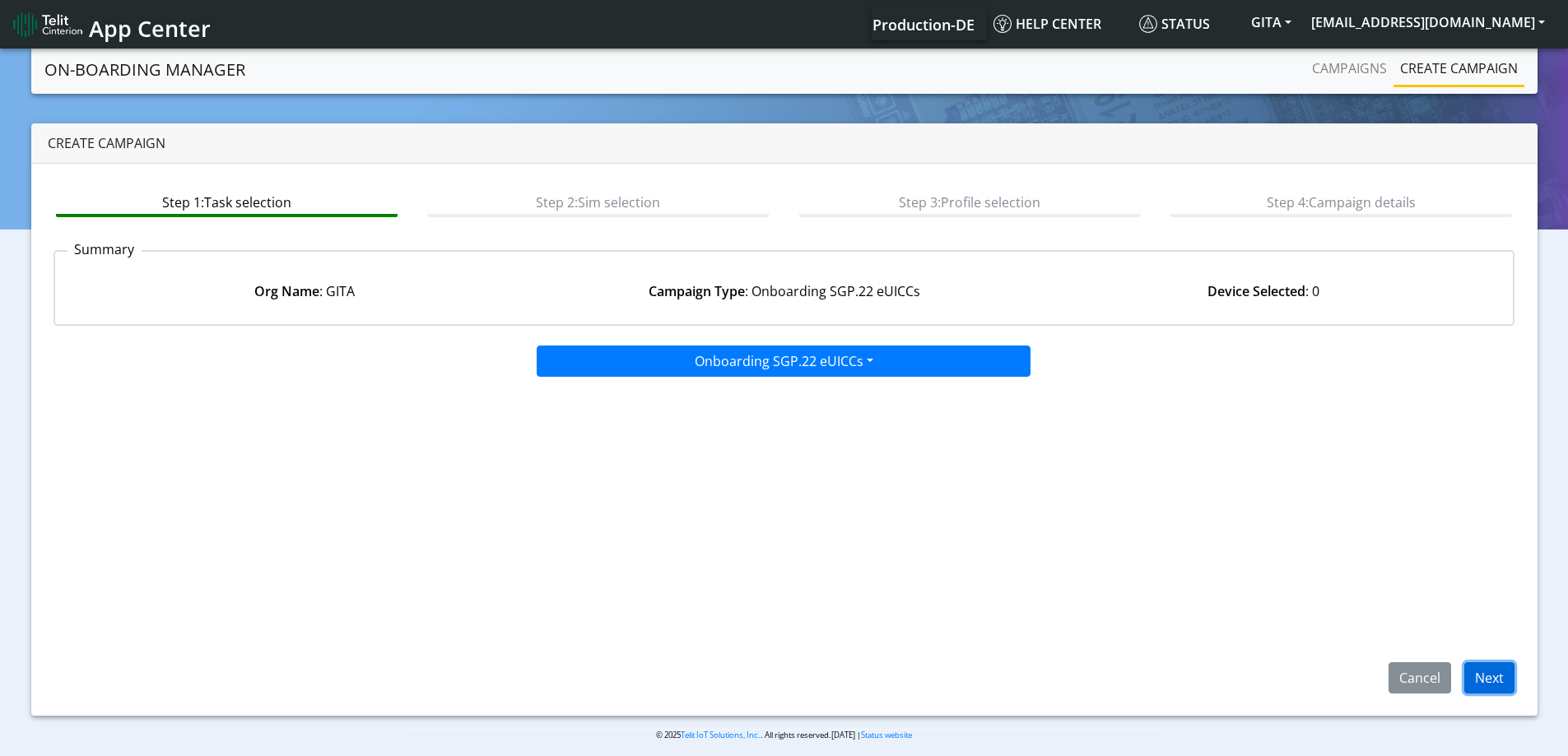
click at [1503, 684] on button "Next" at bounding box center [1489, 677] width 50 height 31
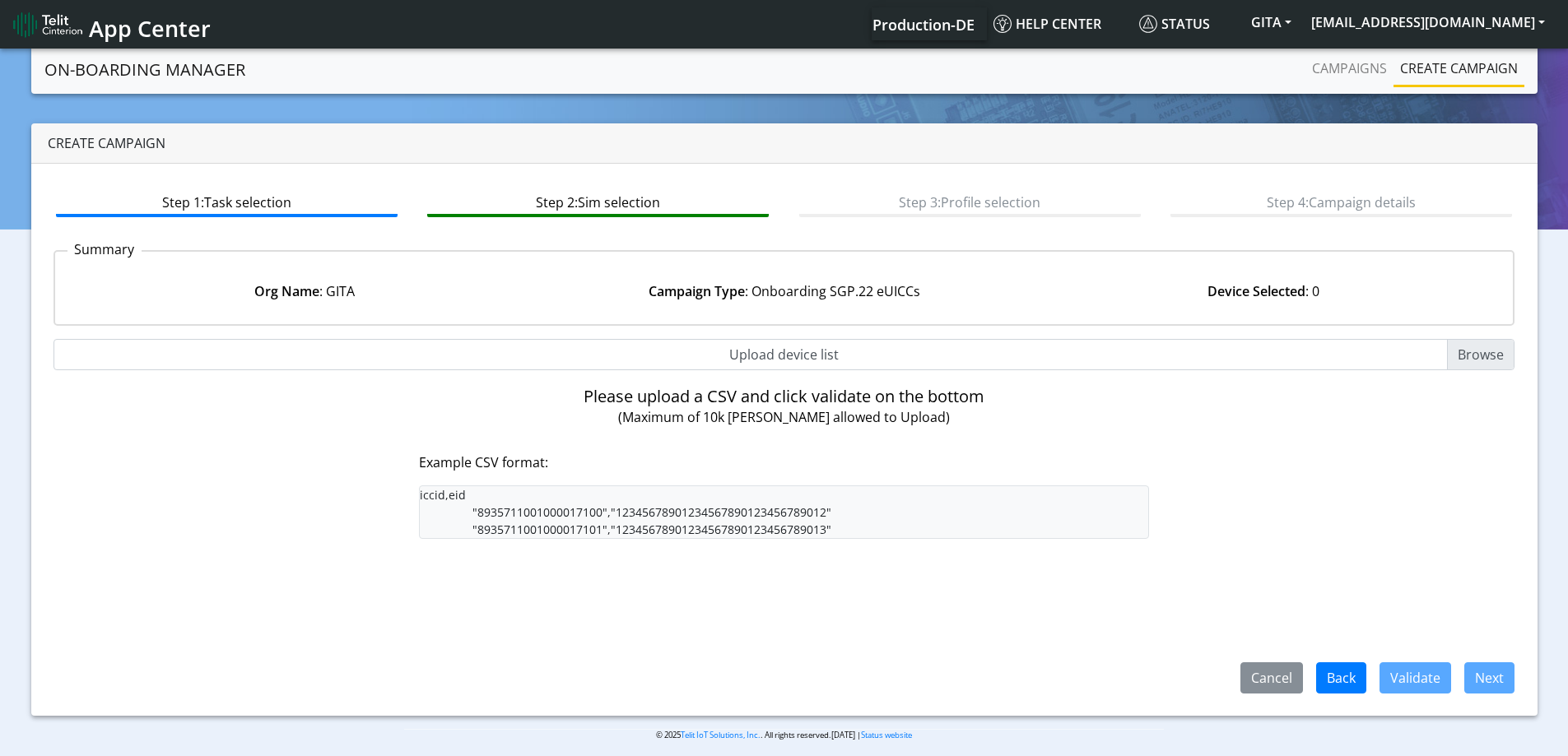
click at [803, 360] on input "Upload device list" at bounding box center [784, 354] width 1462 height 31
type input "C:\fakepath\SGP Onboarding CSV.csv"
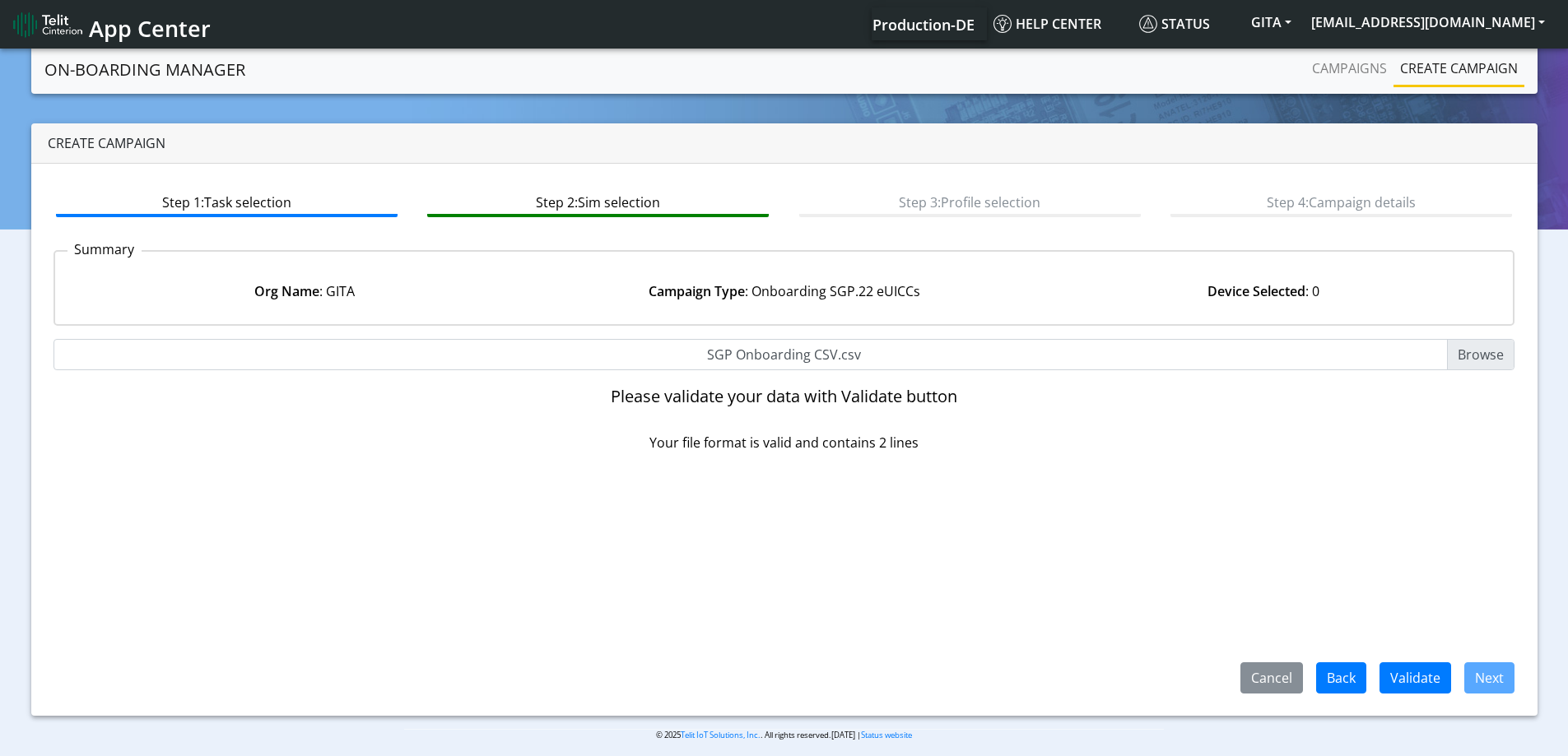
click at [1376, 655] on div "Cancel Back Validate Next" at bounding box center [784, 579] width 1462 height 227
click at [1400, 664] on button "Validate" at bounding box center [1415, 677] width 72 height 31
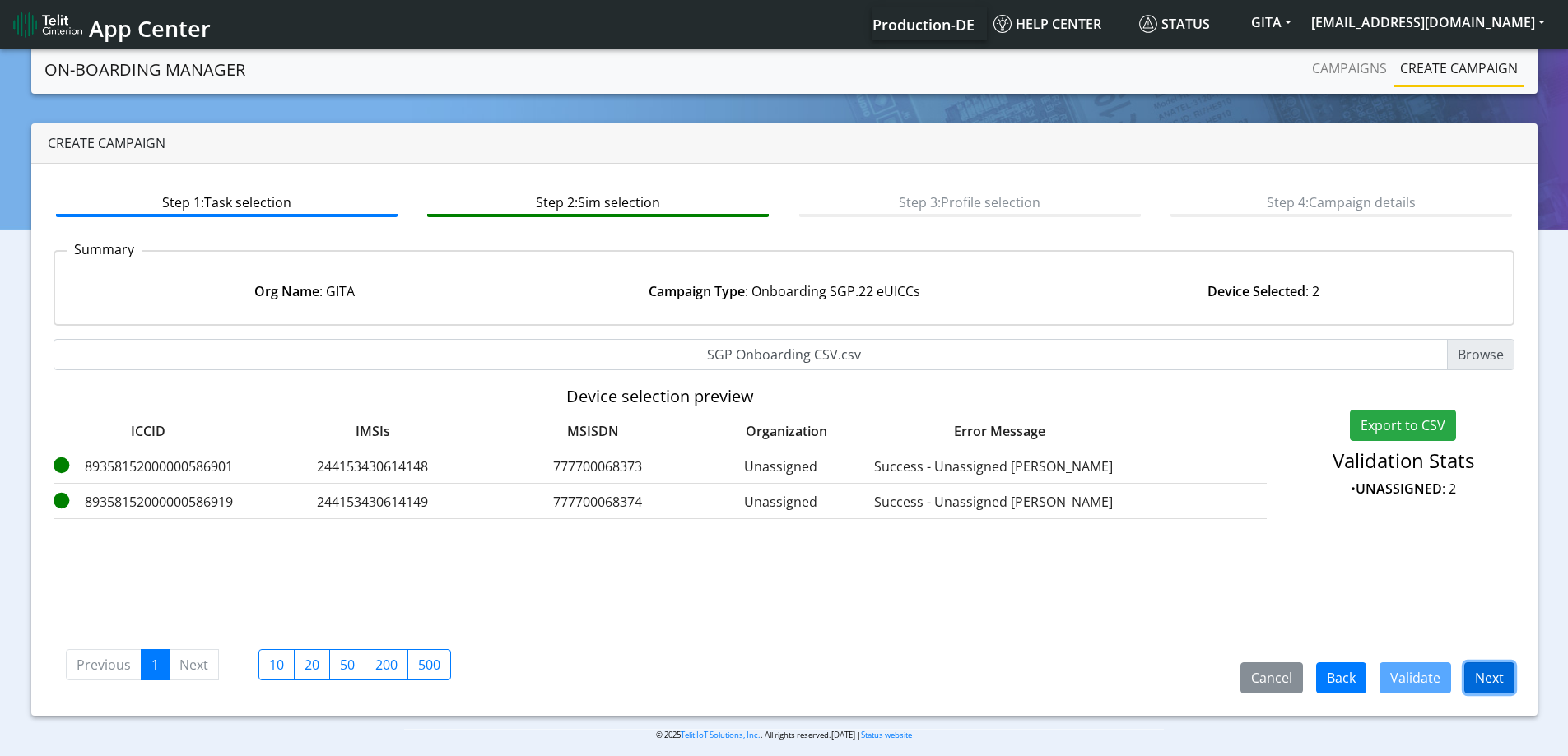
click at [1489, 687] on button "Next" at bounding box center [1489, 677] width 50 height 31
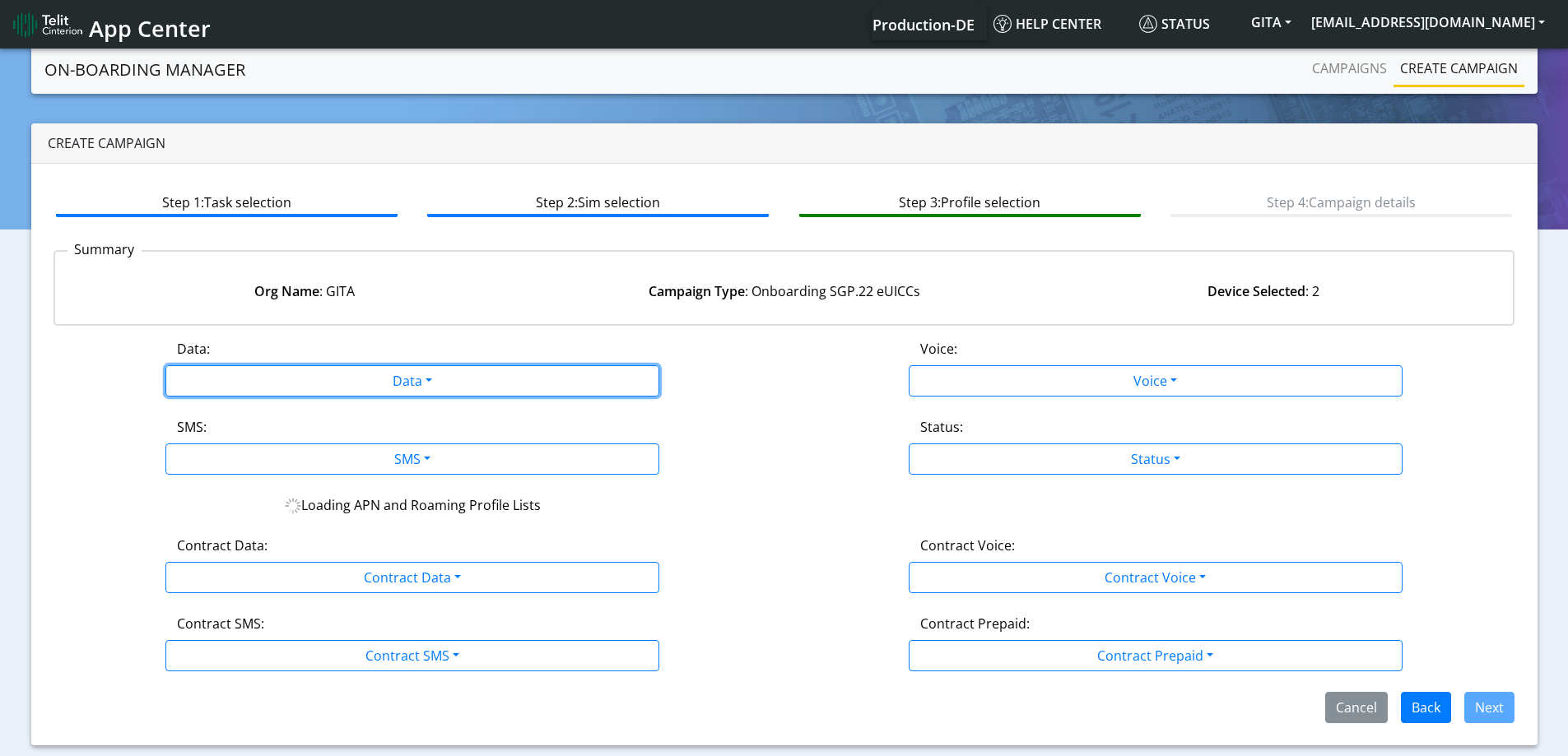
drag, startPoint x: 430, startPoint y: 374, endPoint x: 402, endPoint y: 396, distance: 35.6
click at [427, 377] on button "Data" at bounding box center [412, 381] width 493 height 31
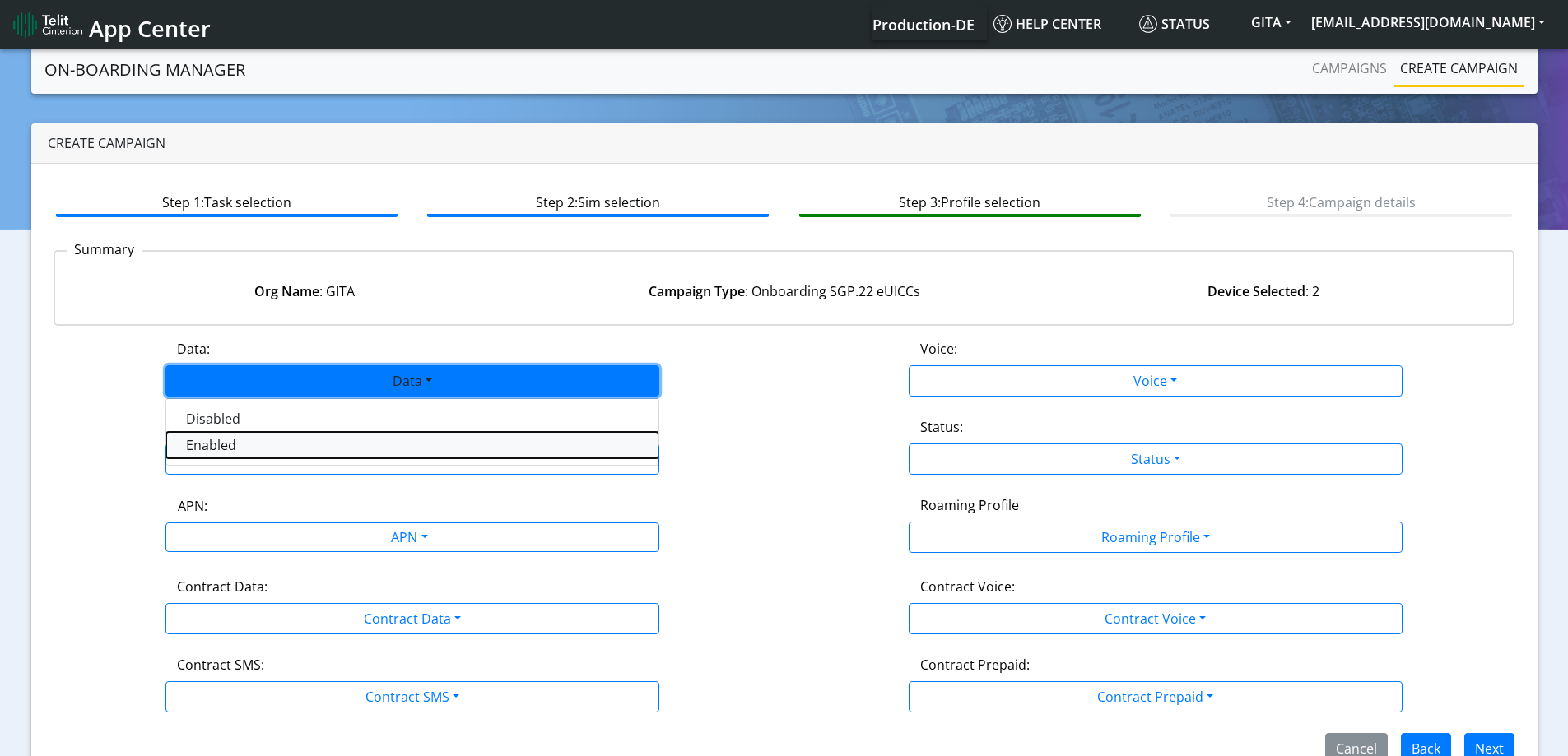
click at [279, 448] on button "Enabled" at bounding box center [412, 445] width 492 height 27
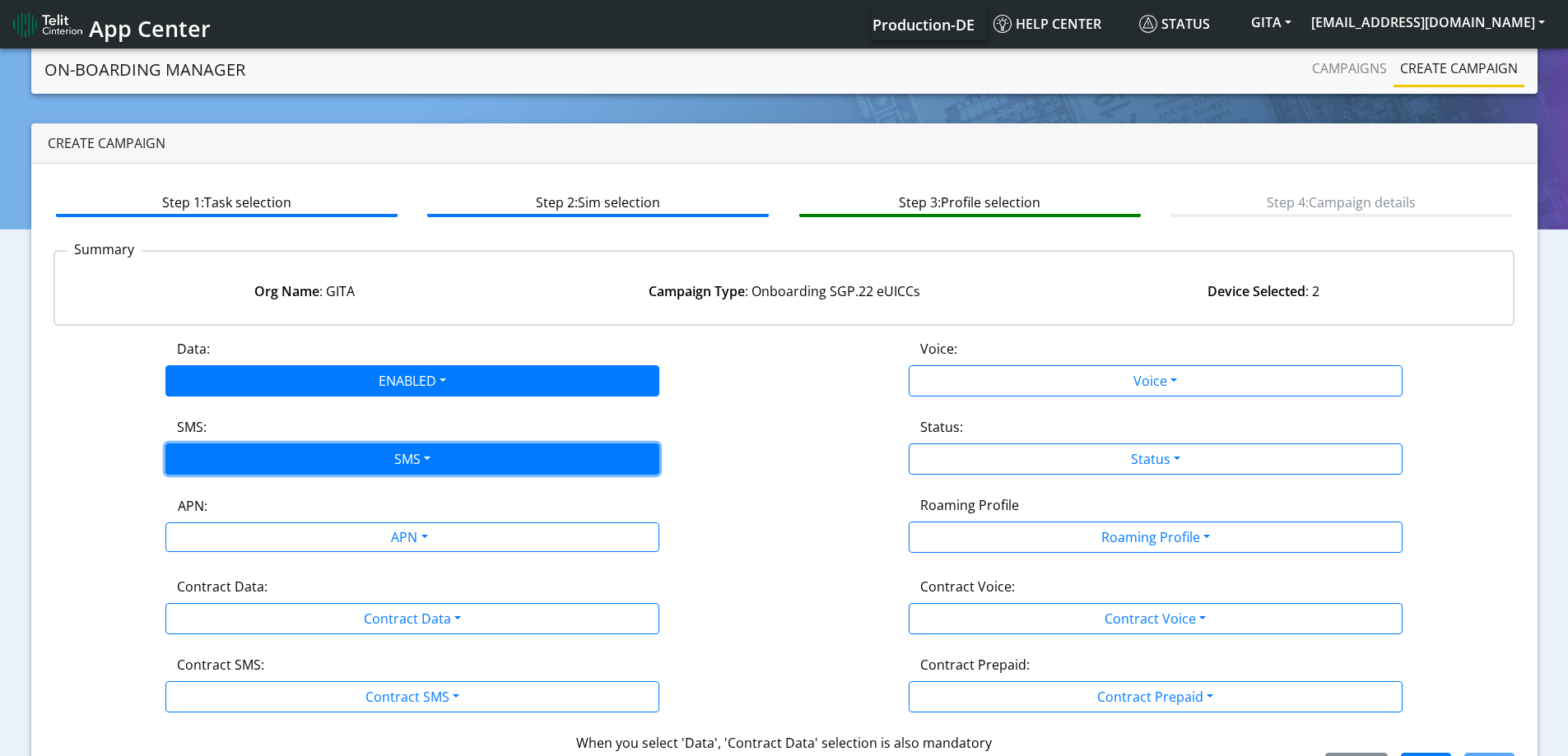
click at [282, 466] on button "SMS" at bounding box center [412, 458] width 493 height 31
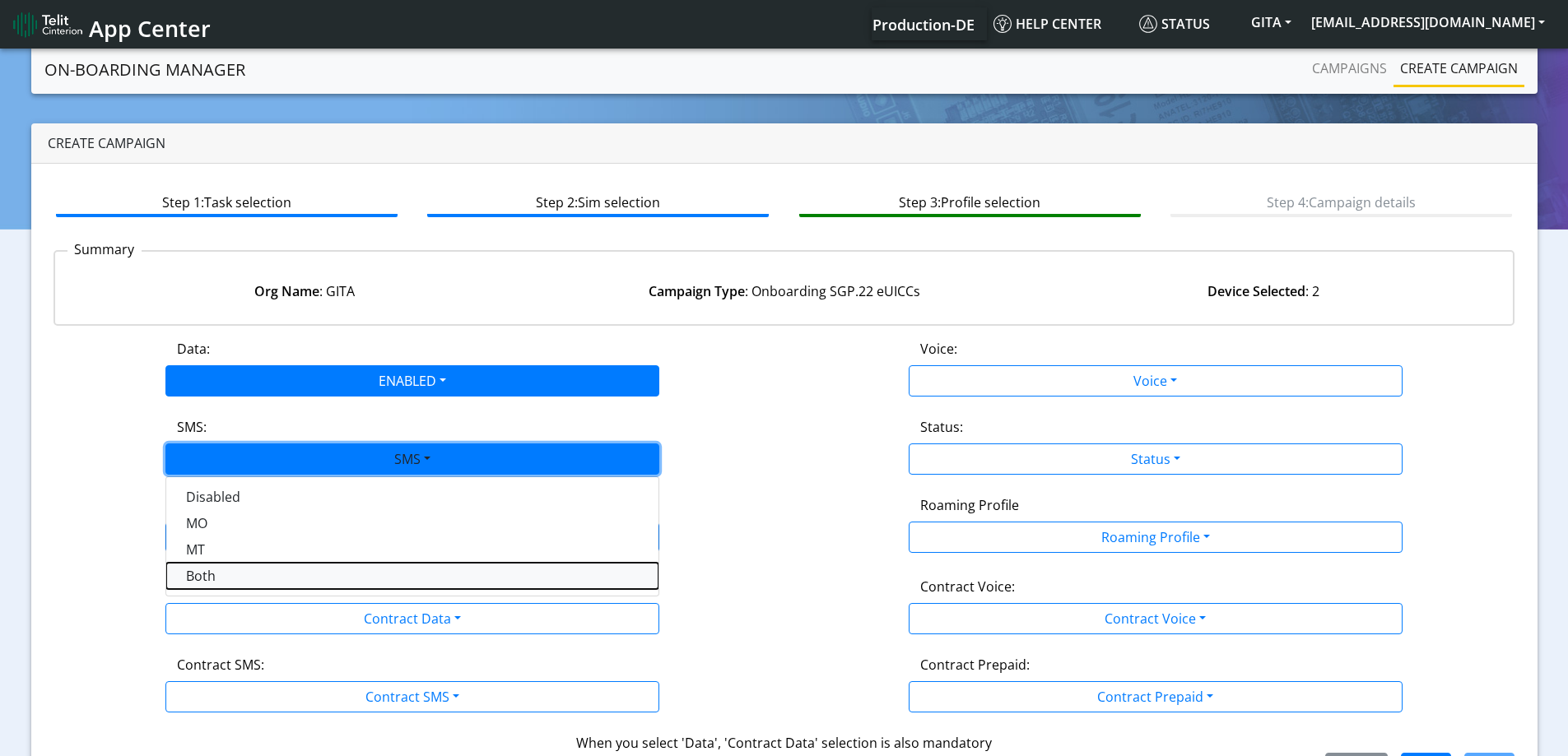
click at [255, 573] on button "Both" at bounding box center [412, 576] width 492 height 27
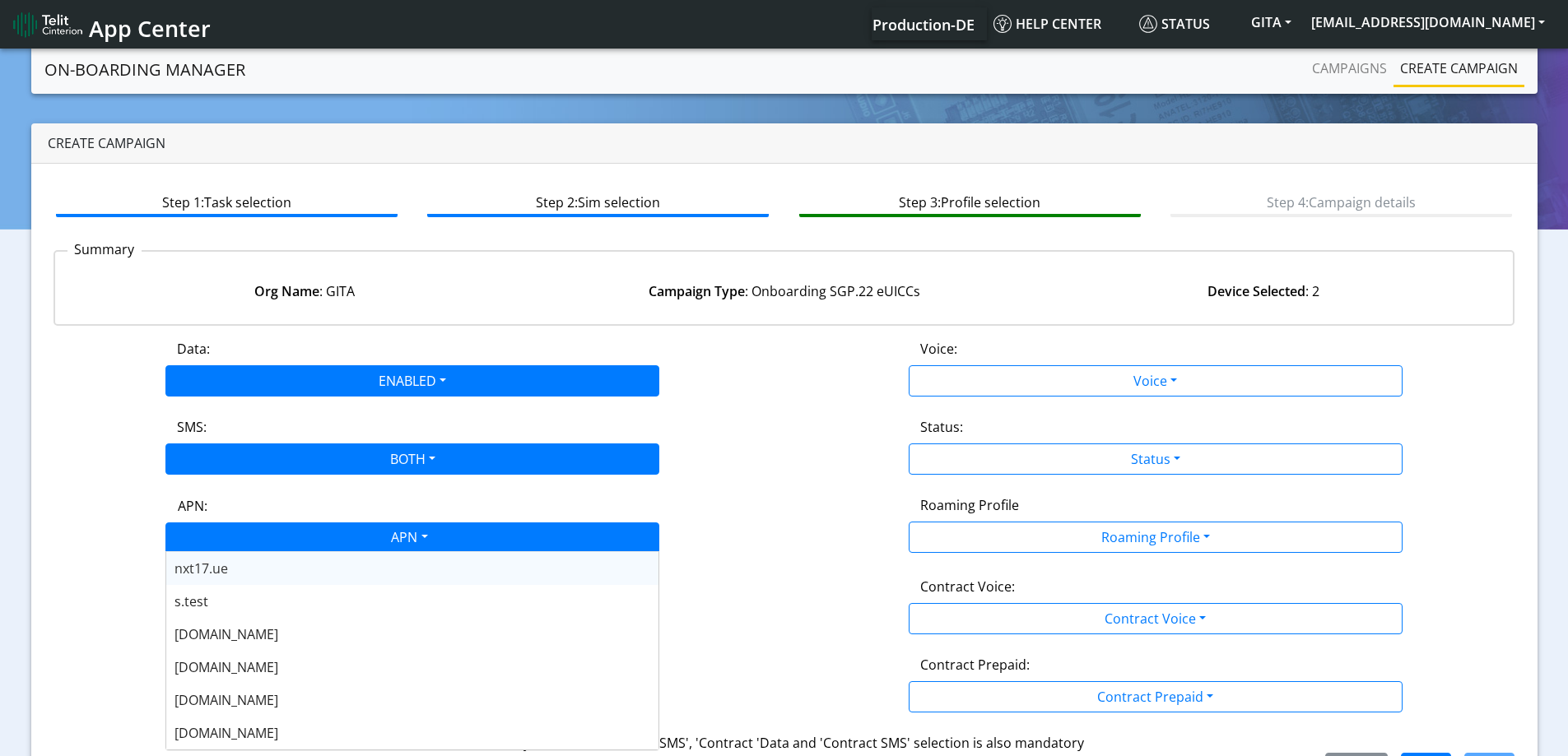
click at [251, 529] on div "APN" at bounding box center [407, 539] width 522 height 32
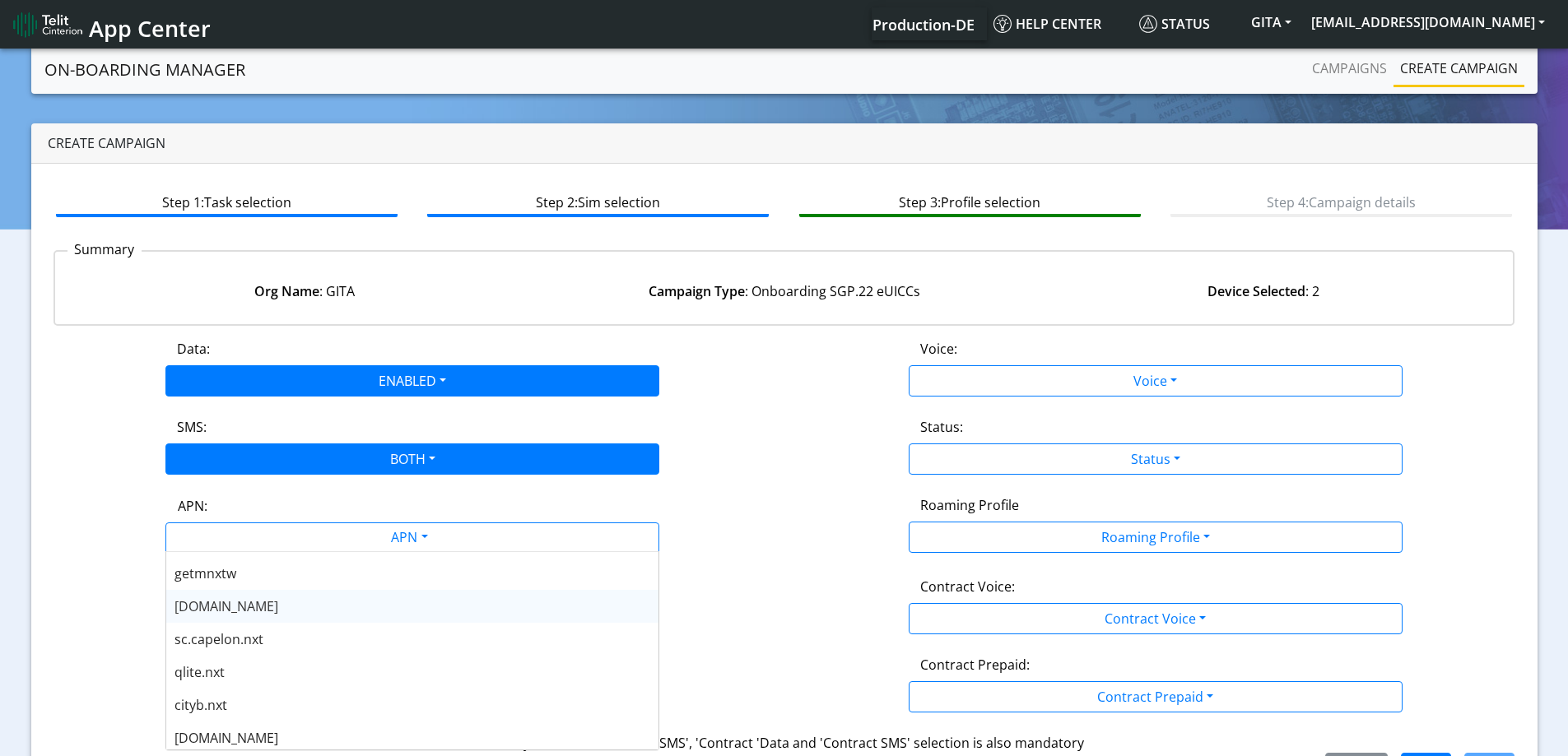
scroll to position [493, 0]
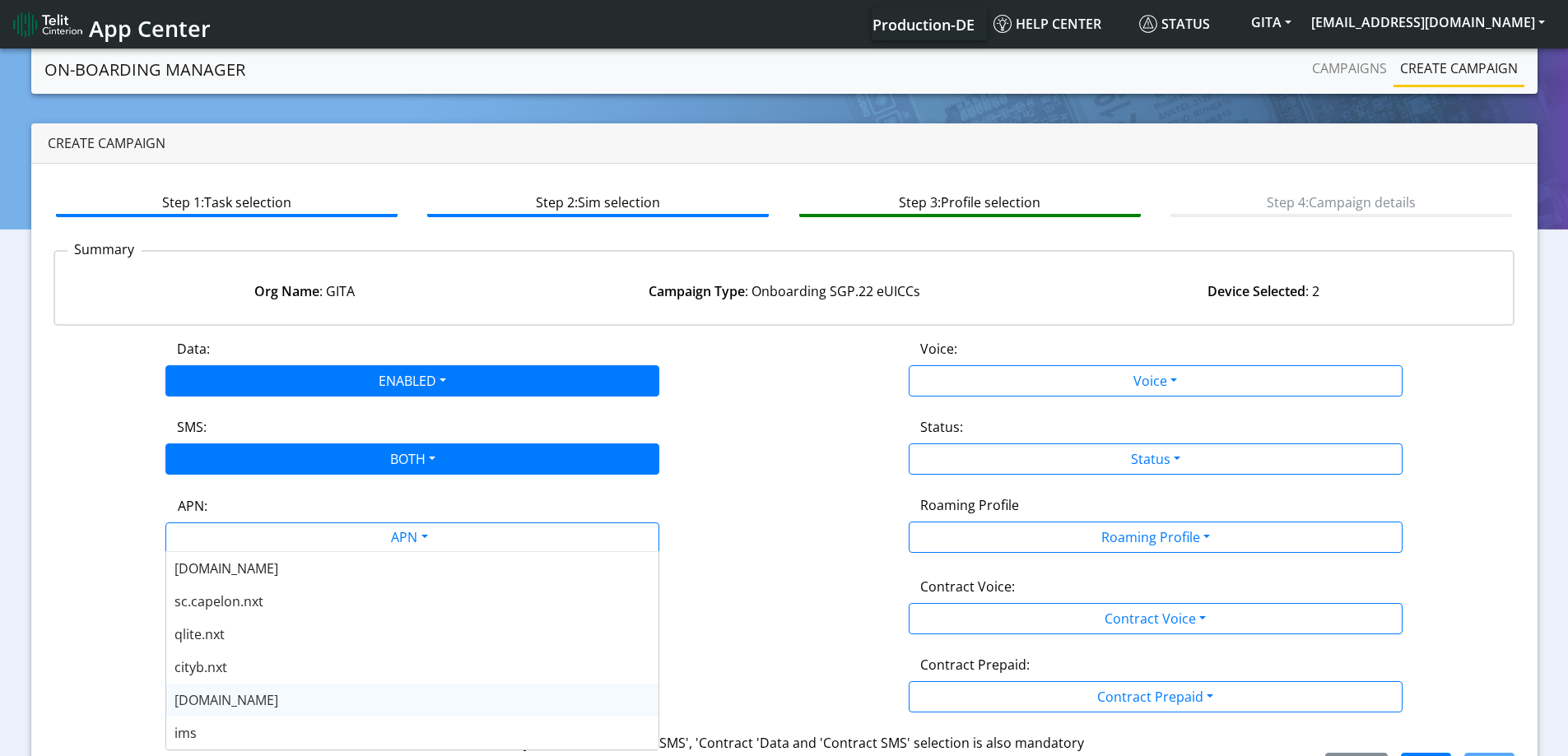
click at [227, 694] on span "nxt23.net" at bounding box center [226, 700] width 104 height 18
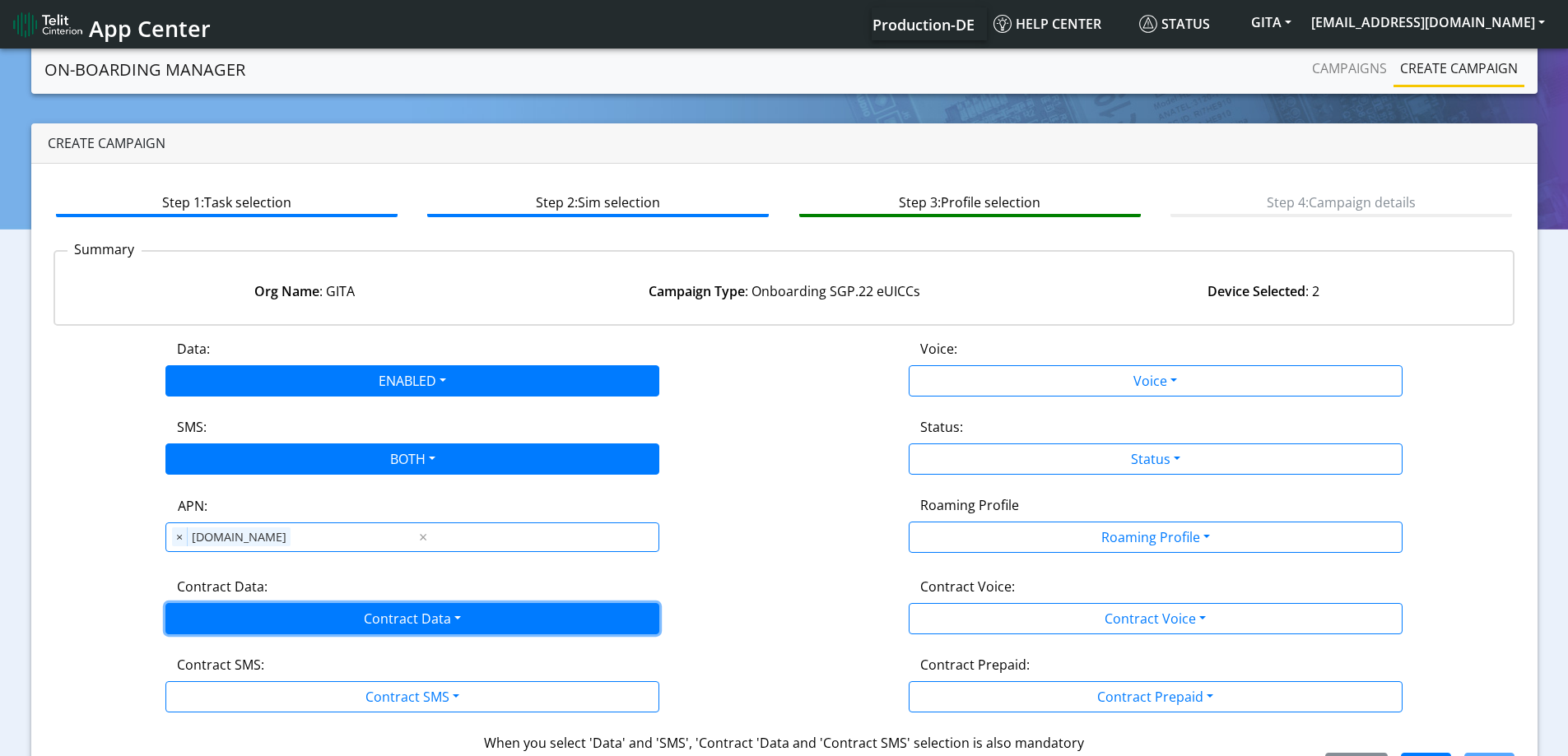
click at [231, 623] on button "Contract Data" at bounding box center [412, 617] width 493 height 31
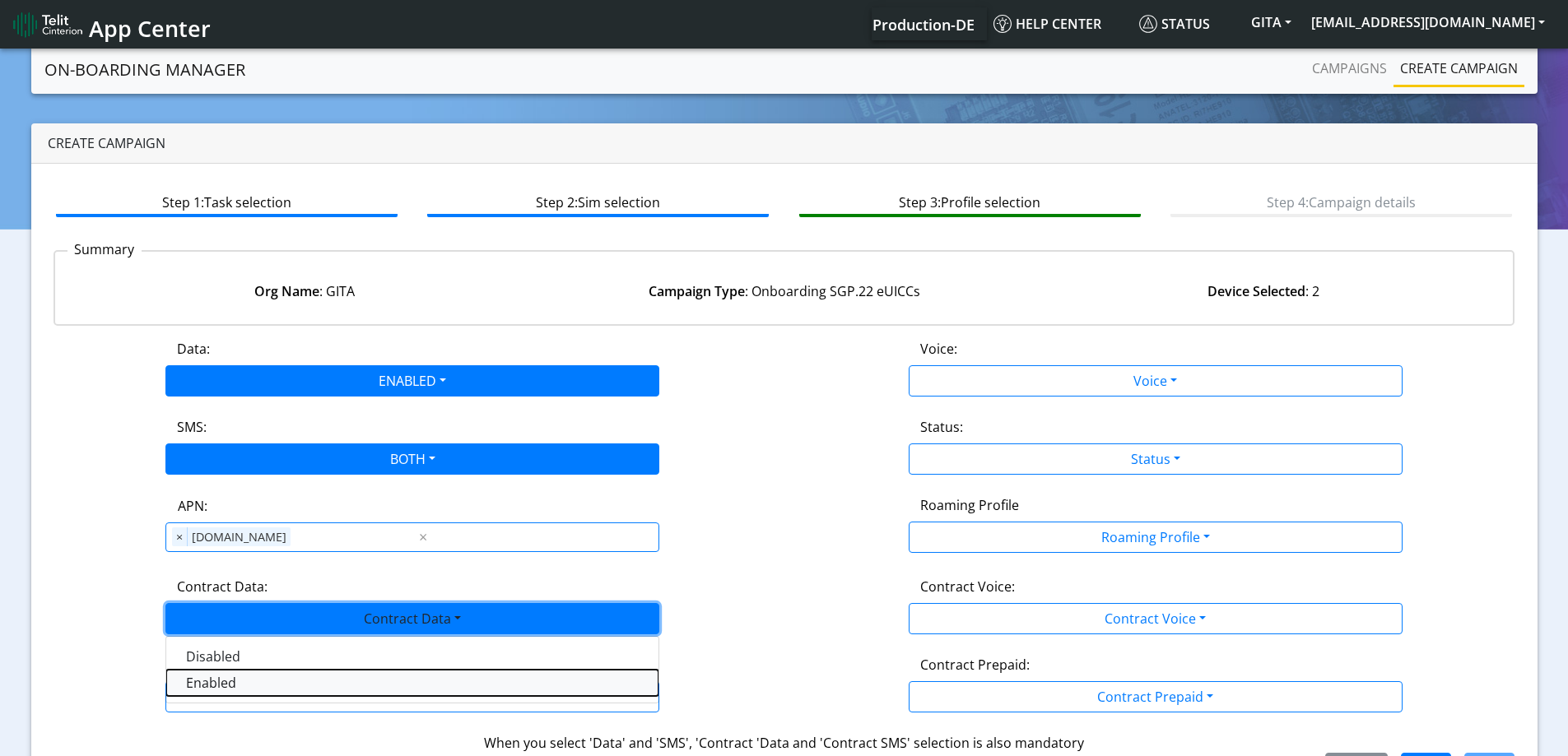
click at [196, 673] on Dataenabled-dropdown "Enabled" at bounding box center [412, 683] width 492 height 27
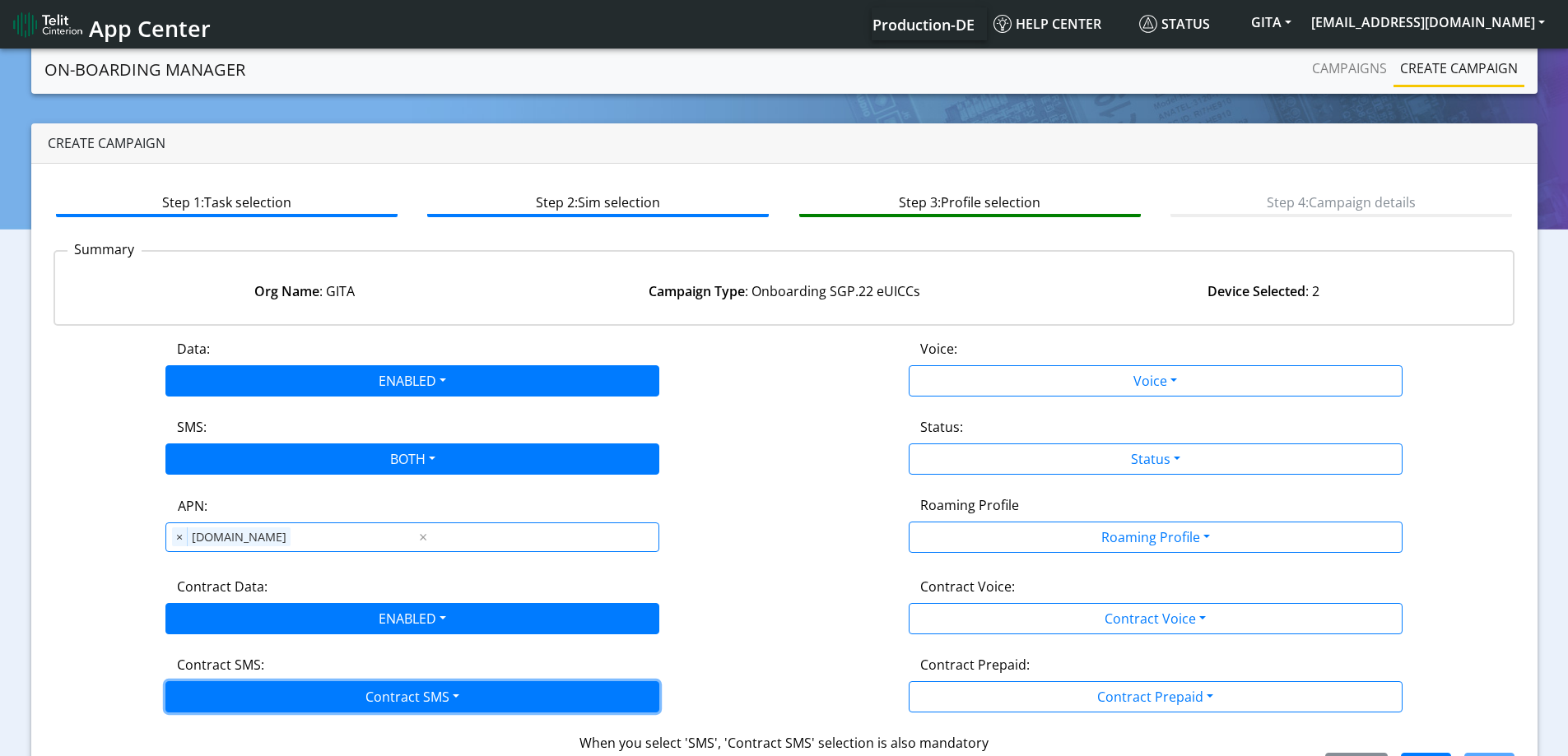
click at [224, 700] on button "Contract SMS" at bounding box center [412, 696] width 493 height 31
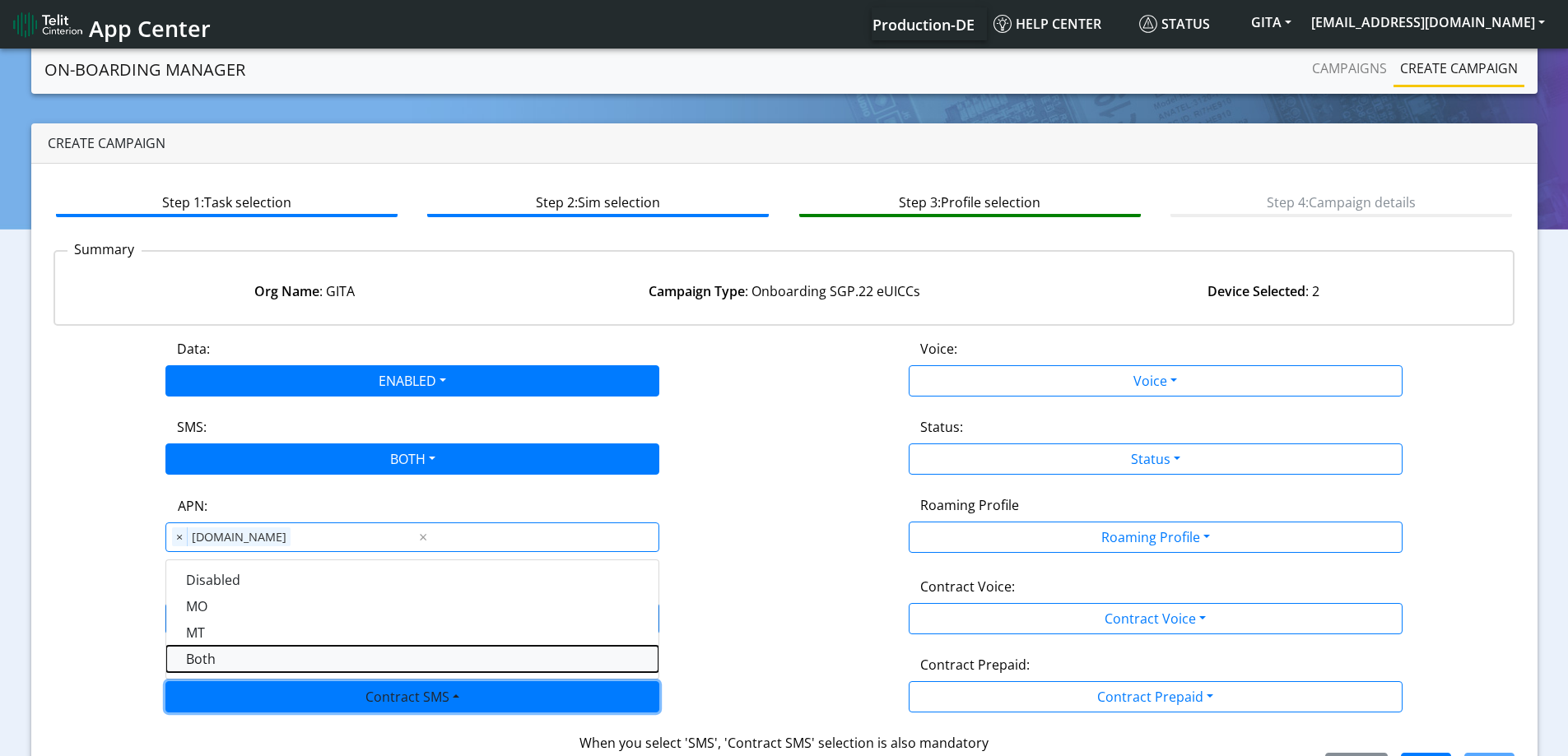
click at [217, 657] on SMSboth-dropdown "Both" at bounding box center [412, 659] width 492 height 27
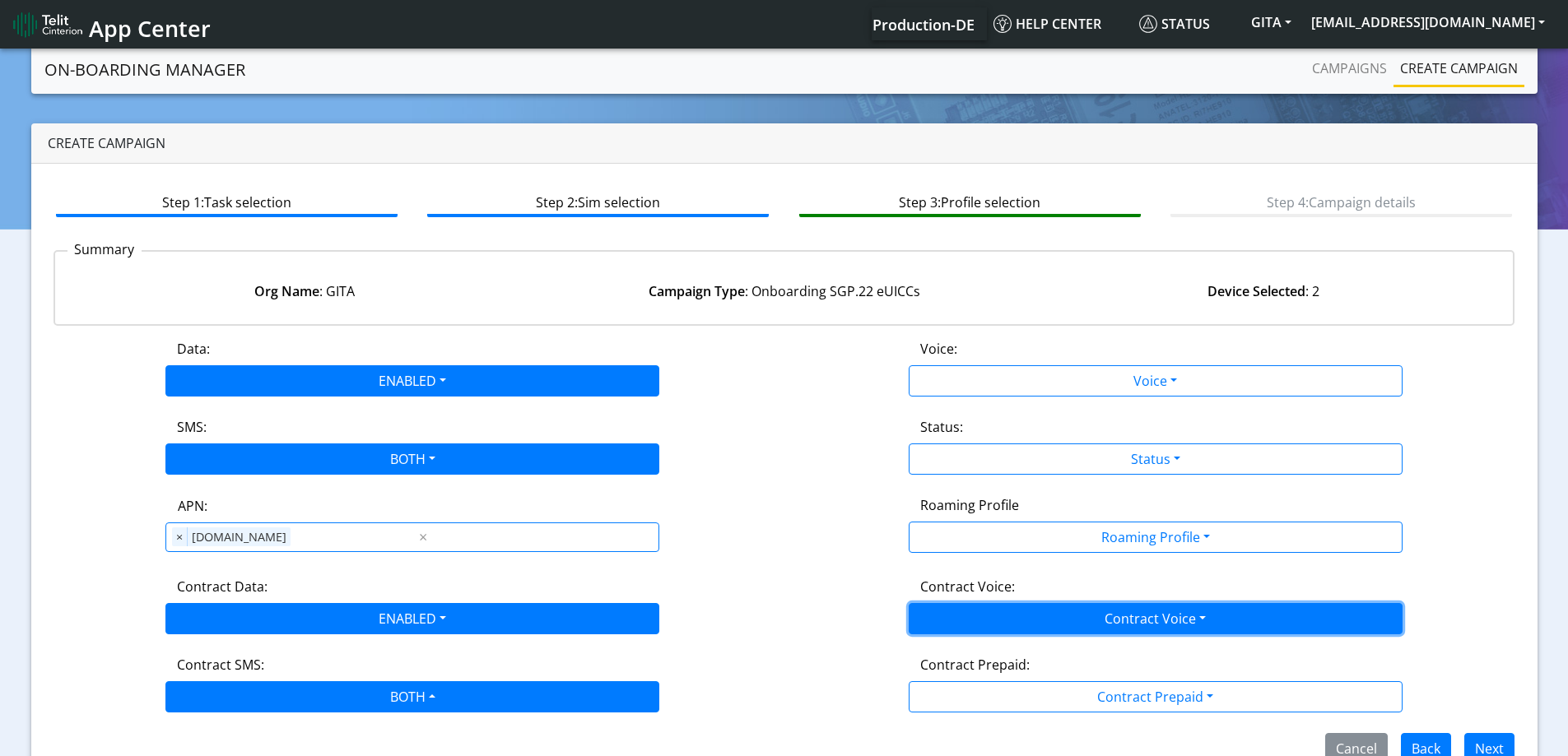
click at [1060, 629] on button "Contract Voice" at bounding box center [1155, 617] width 493 height 31
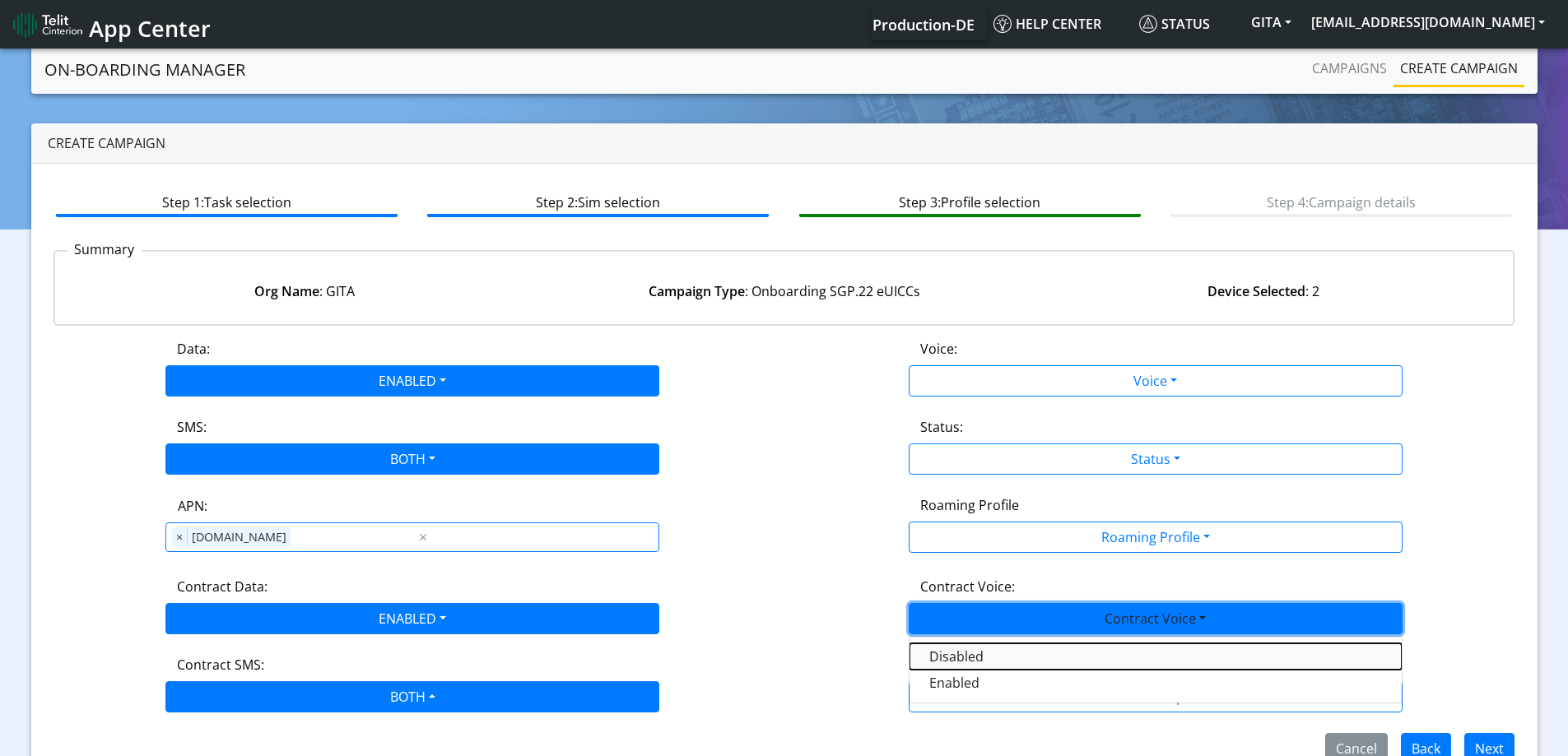
click at [959, 662] on Voicedisabled-dropdown "Disabled" at bounding box center [1155, 657] width 492 height 27
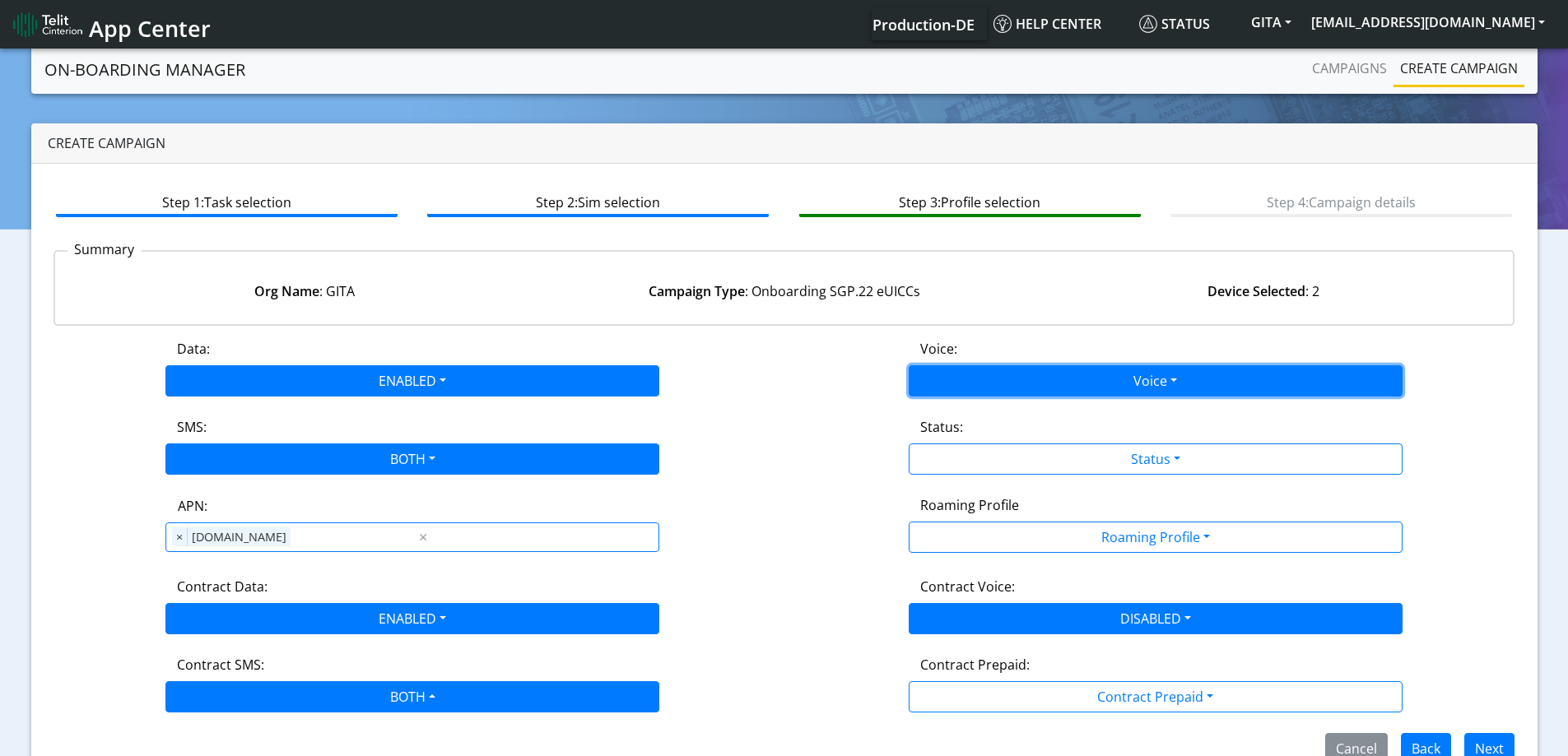
click at [945, 378] on button "Voice" at bounding box center [1155, 381] width 493 height 31
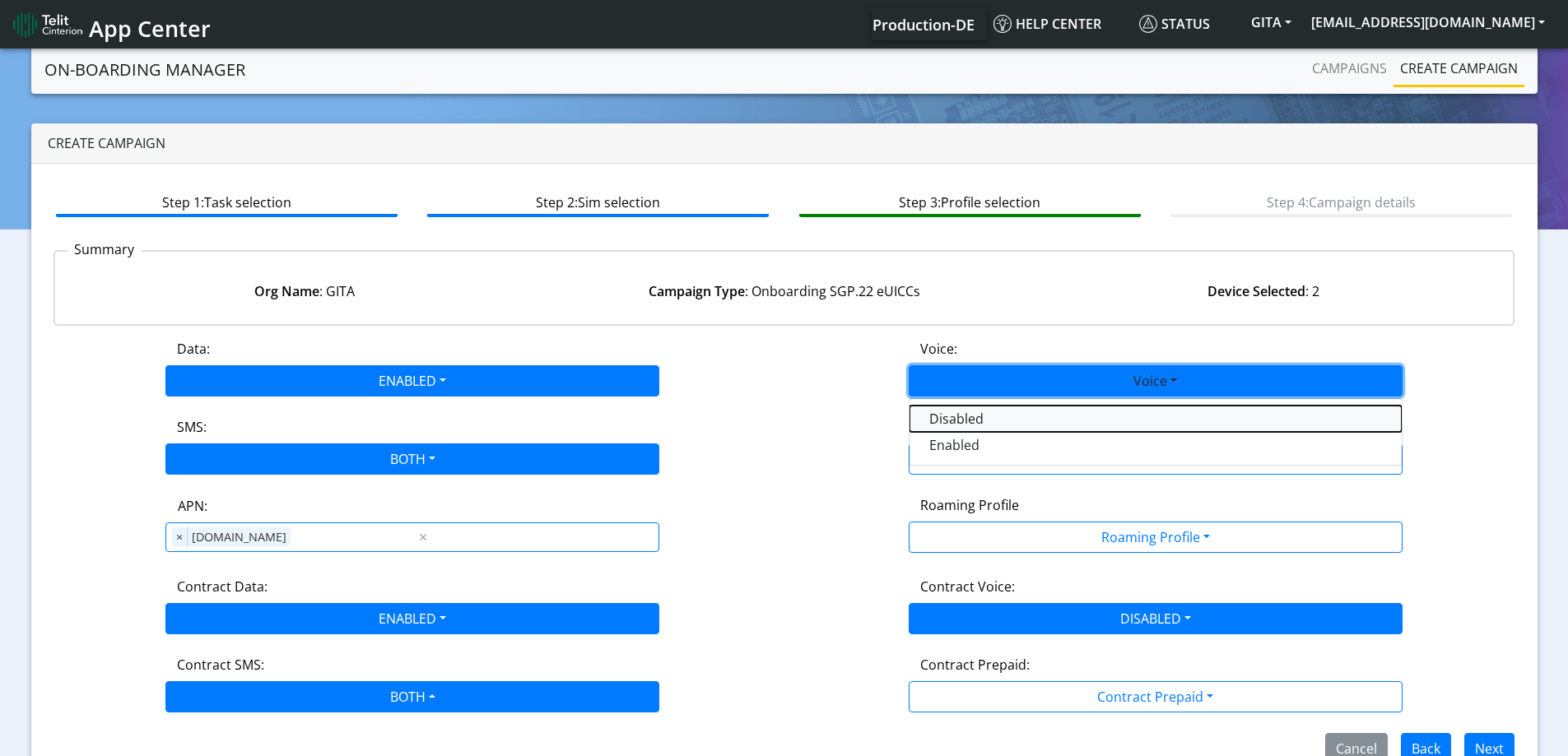
drag, startPoint x: 938, startPoint y: 426, endPoint x: 941, endPoint y: 446, distance: 20.2
click at [938, 426] on button "Disabled" at bounding box center [1155, 419] width 492 height 27
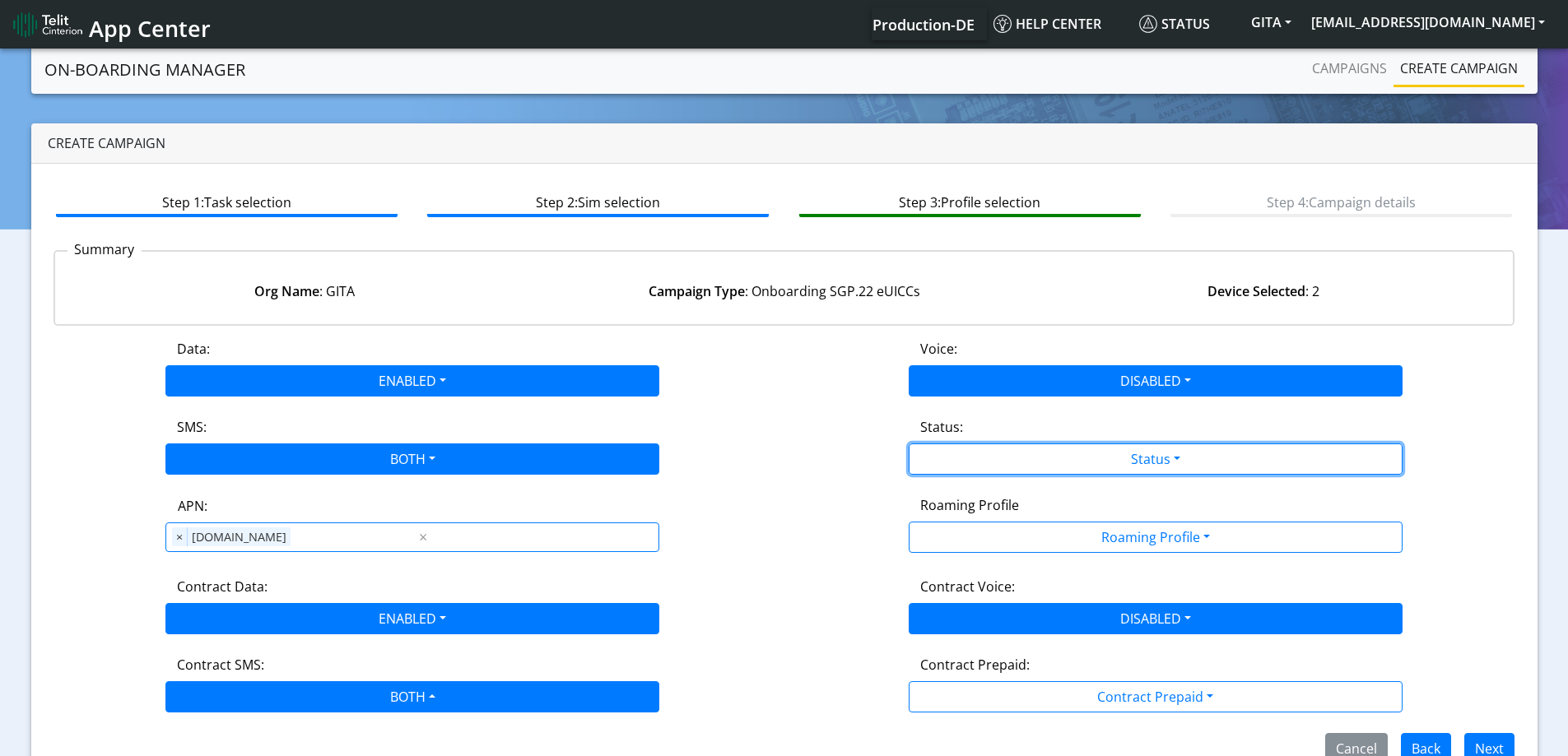
drag, startPoint x: 941, startPoint y: 446, endPoint x: 956, endPoint y: 484, distance: 40.9
click at [941, 450] on button "Status" at bounding box center [1155, 458] width 493 height 31
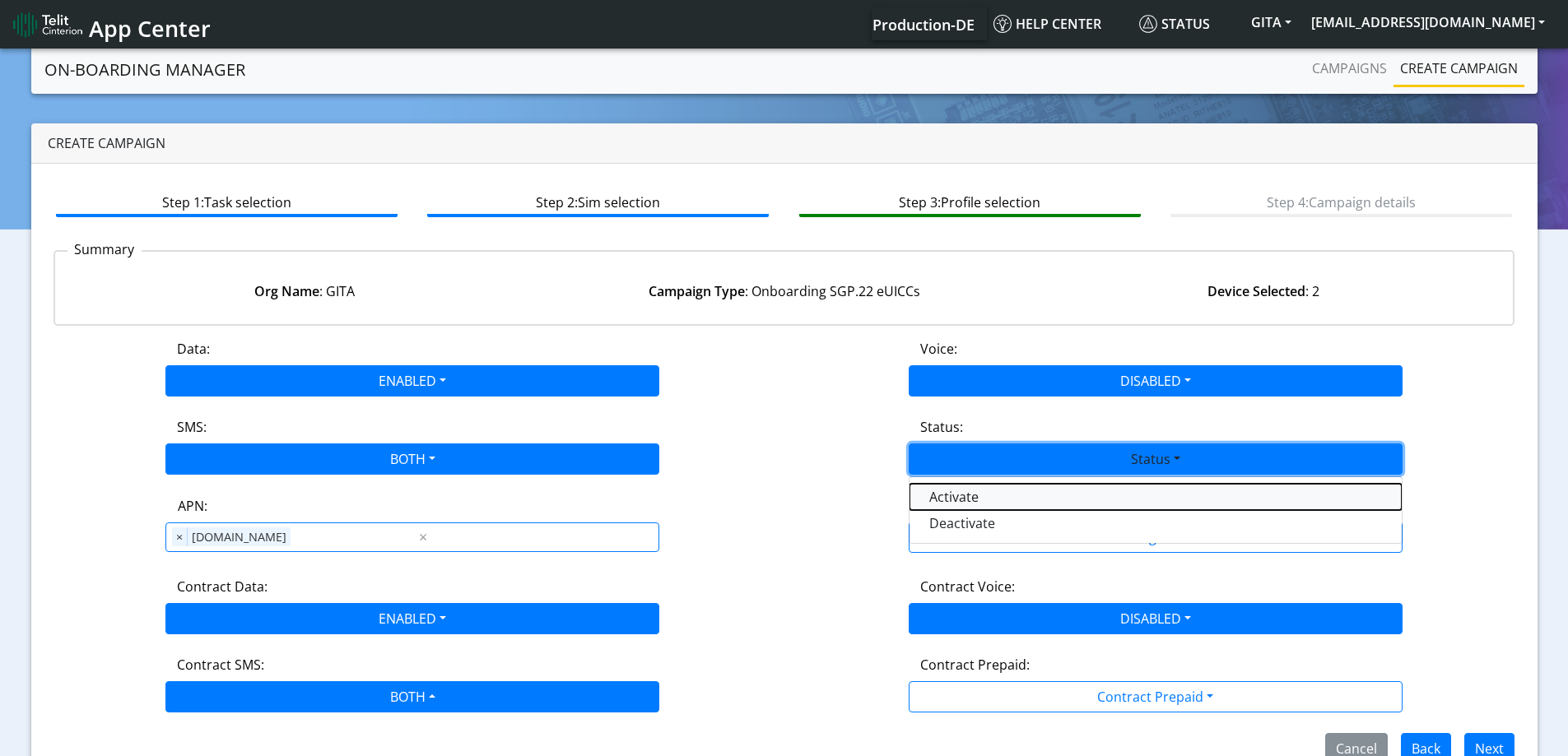
click at [958, 496] on button "Activate" at bounding box center [1155, 497] width 492 height 27
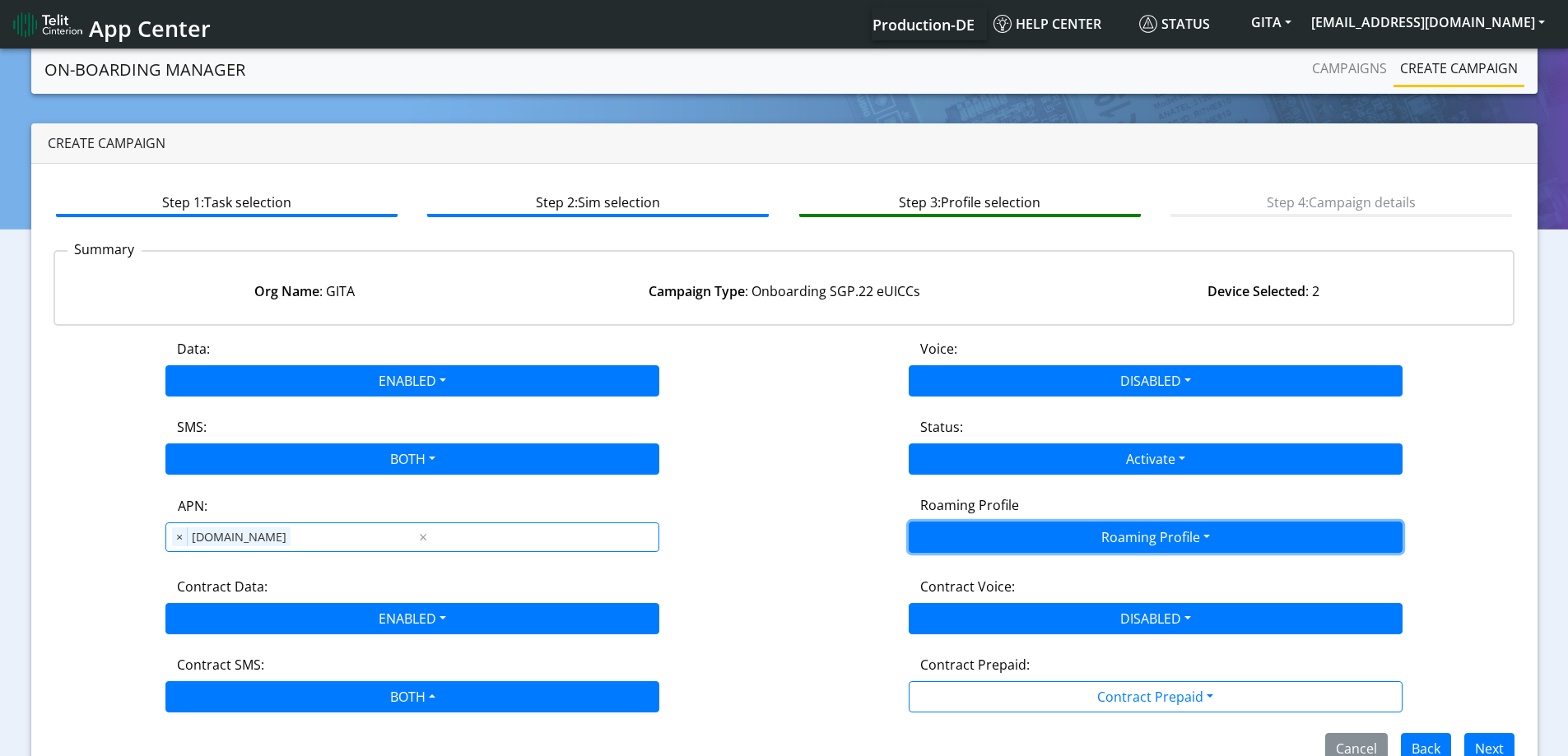
click at [1098, 541] on button "Roaming Profile" at bounding box center [1155, 537] width 493 height 31
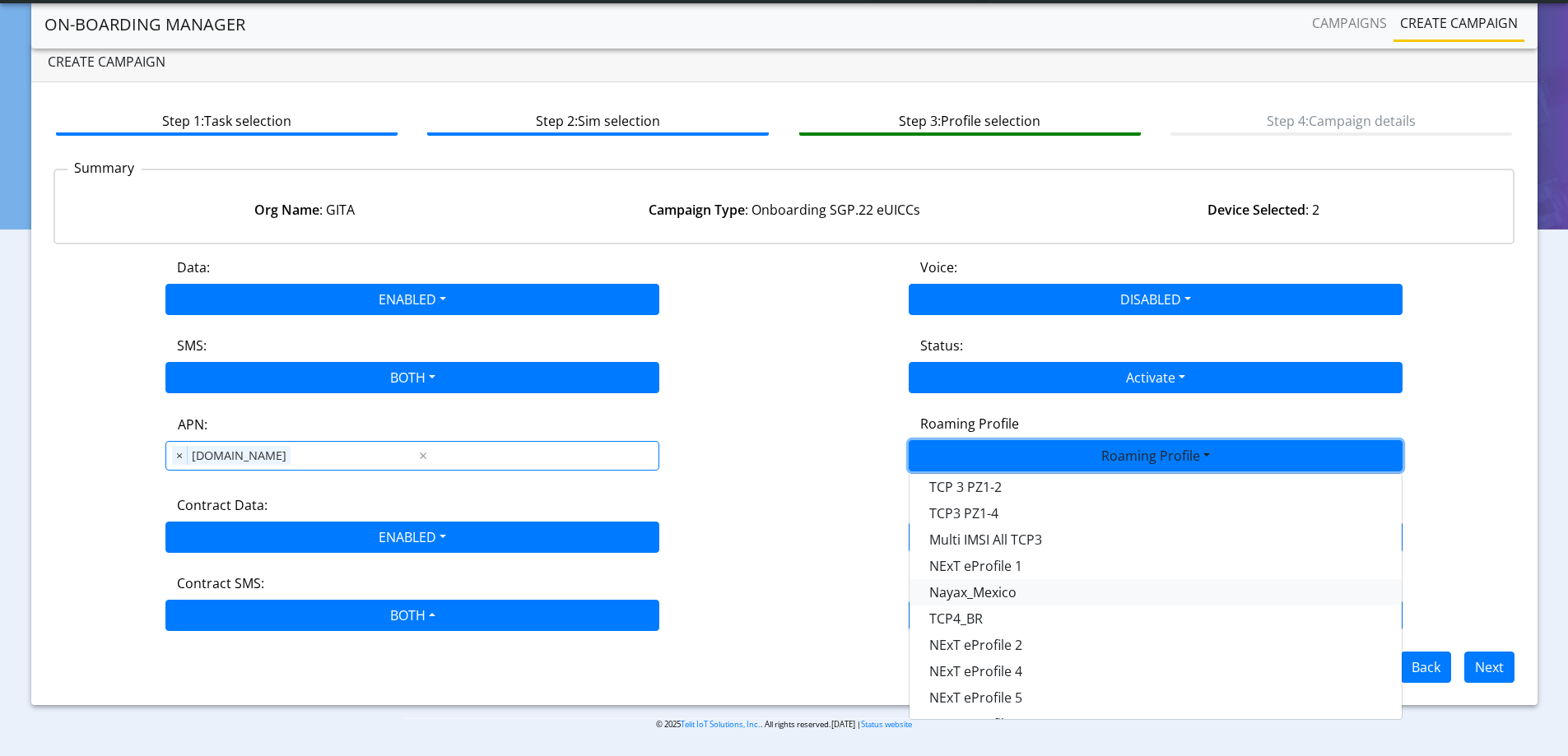
scroll to position [462, 0]
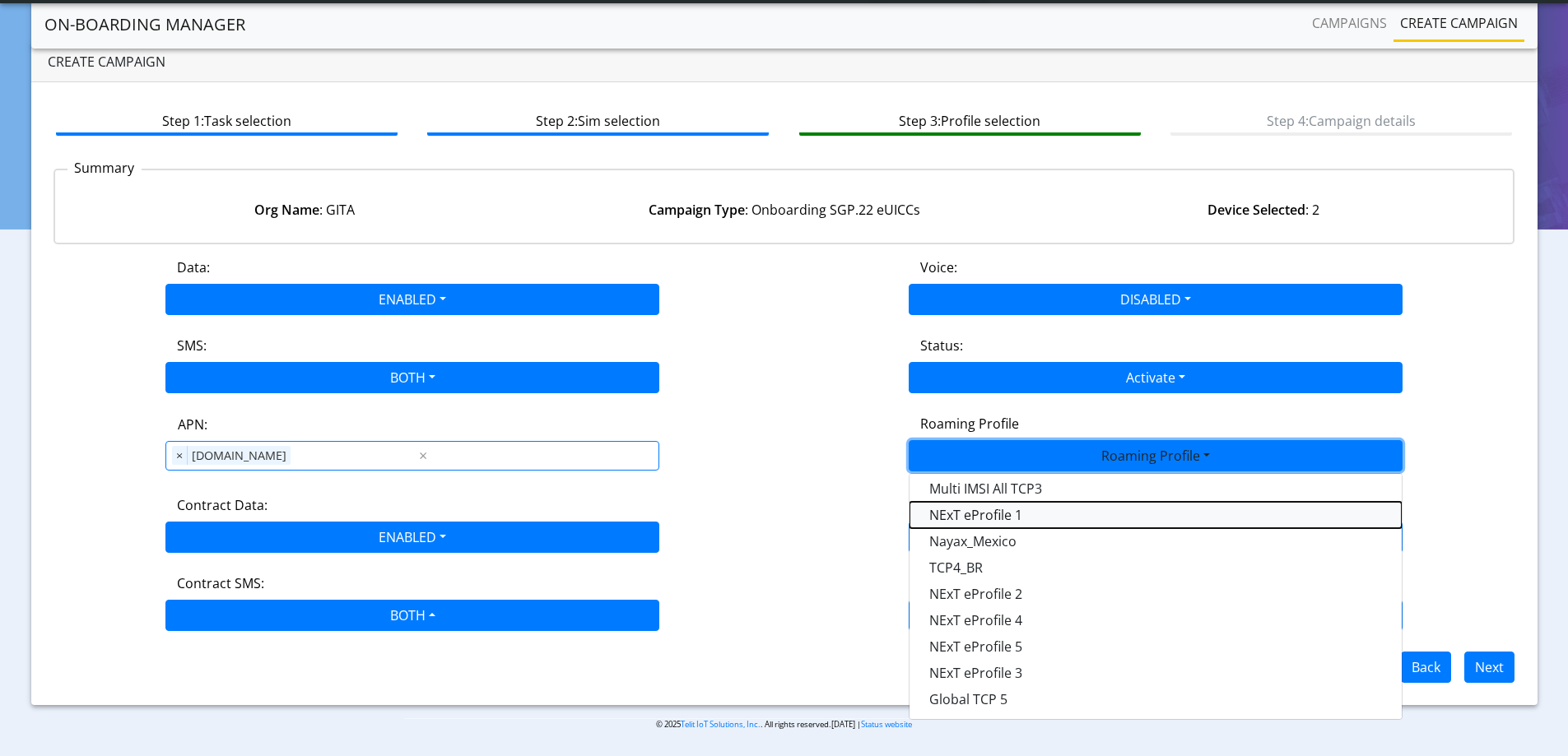
click at [996, 510] on Profile-dropdown "NExT eProfile 1" at bounding box center [1155, 515] width 492 height 27
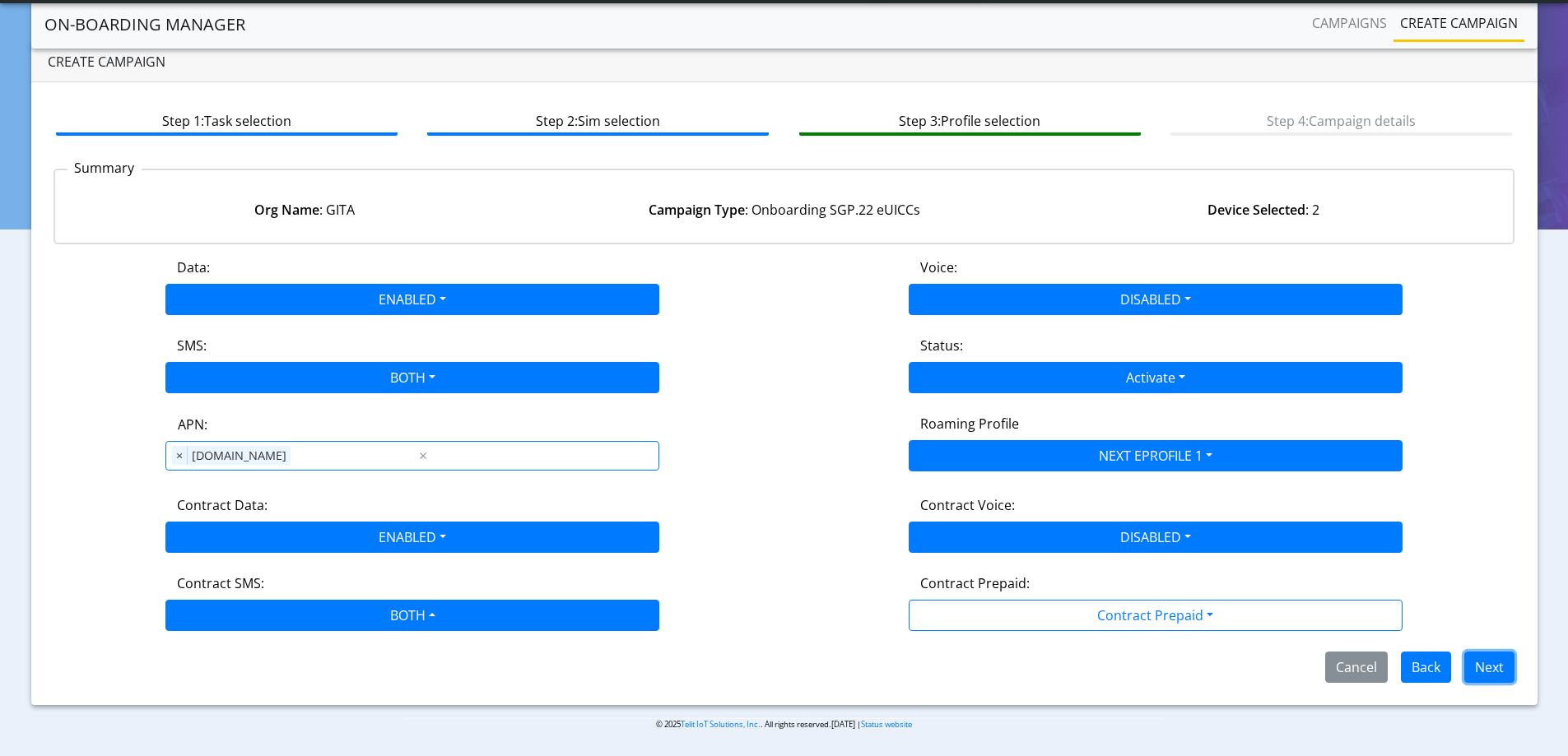
click at [1490, 663] on button "Next" at bounding box center [1489, 667] width 50 height 31
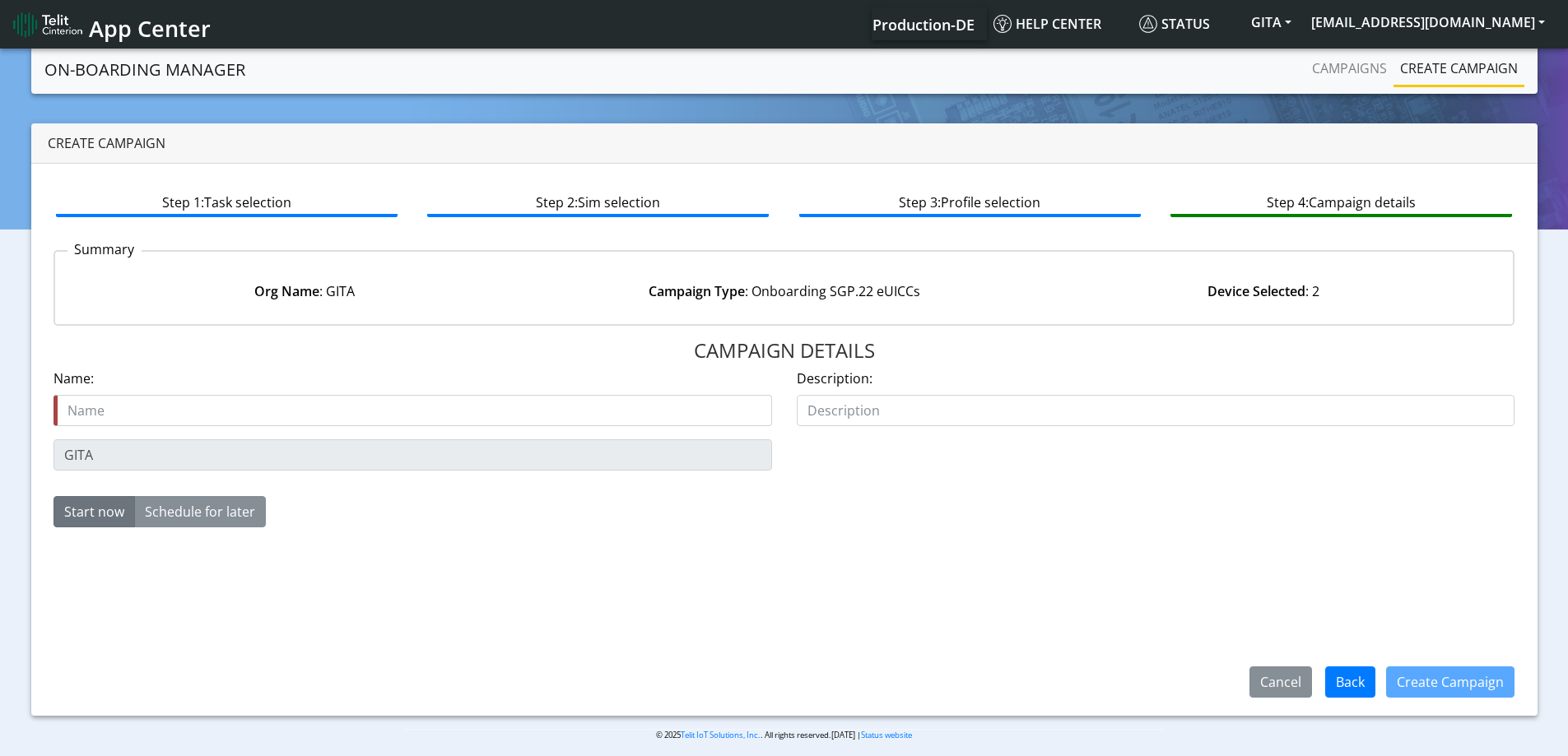
click at [350, 411] on input "text" at bounding box center [412, 410] width 718 height 31
type input "Gita starter SIM"
click at [1450, 676] on button "Create Campaign" at bounding box center [1450, 681] width 129 height 31
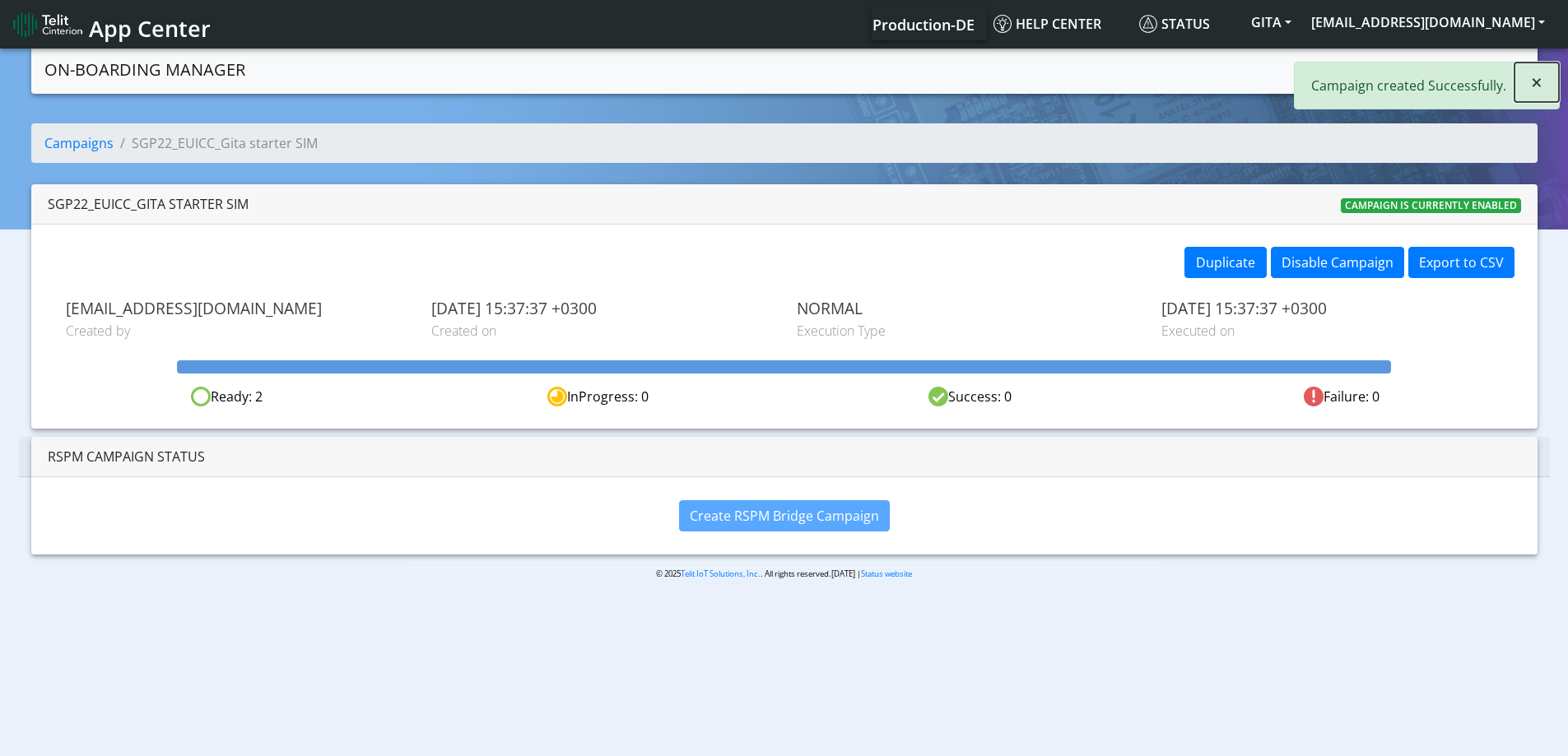
click at [1531, 72] on span "×" at bounding box center [1536, 82] width 12 height 28
click at [1348, 64] on body "App Center Production-DE Help center Status GITA yaniv.sitelcool@telit.com Logo…" at bounding box center [784, 403] width 1568 height 717
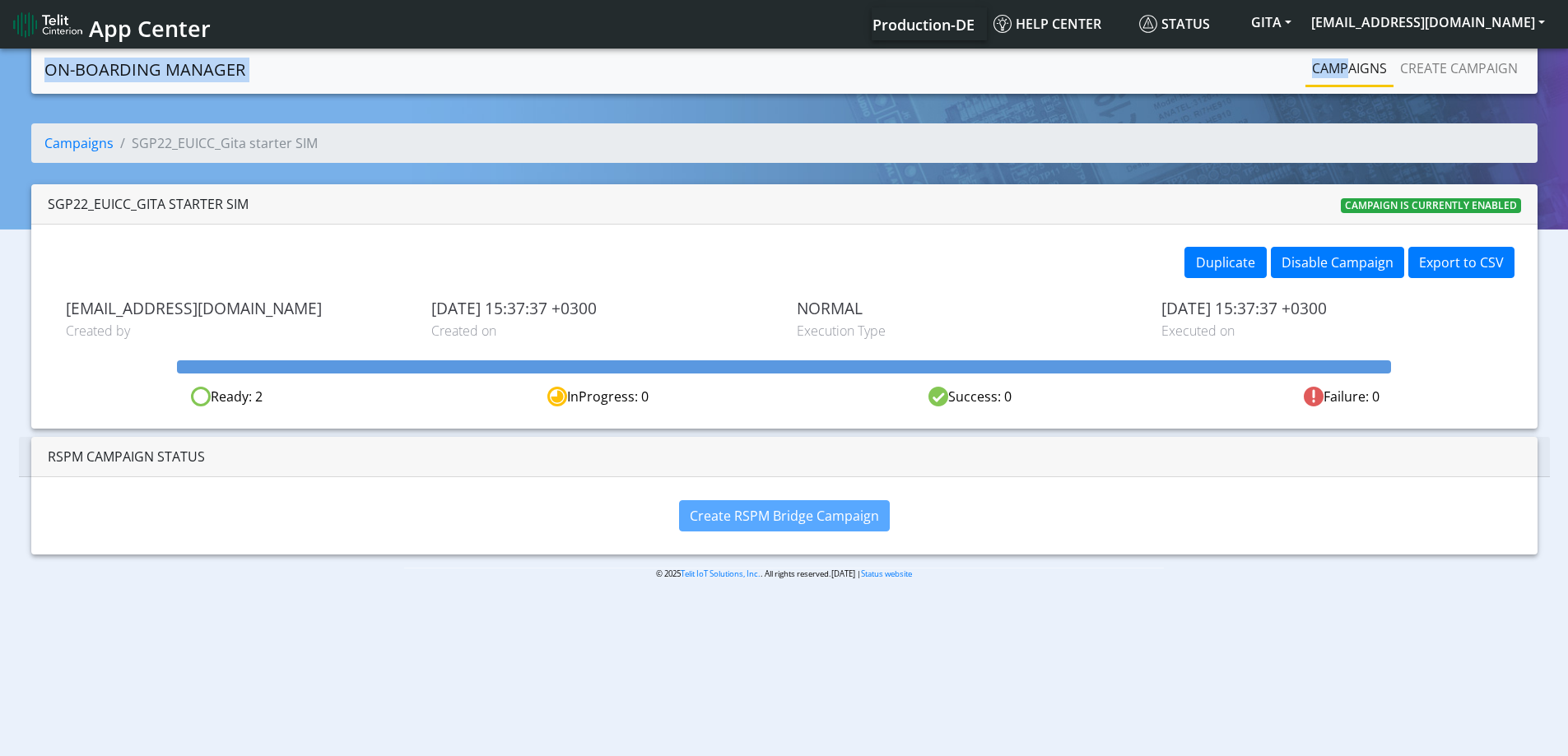
click at [1349, 64] on link "Campaigns" at bounding box center [1348, 68] width 88 height 33
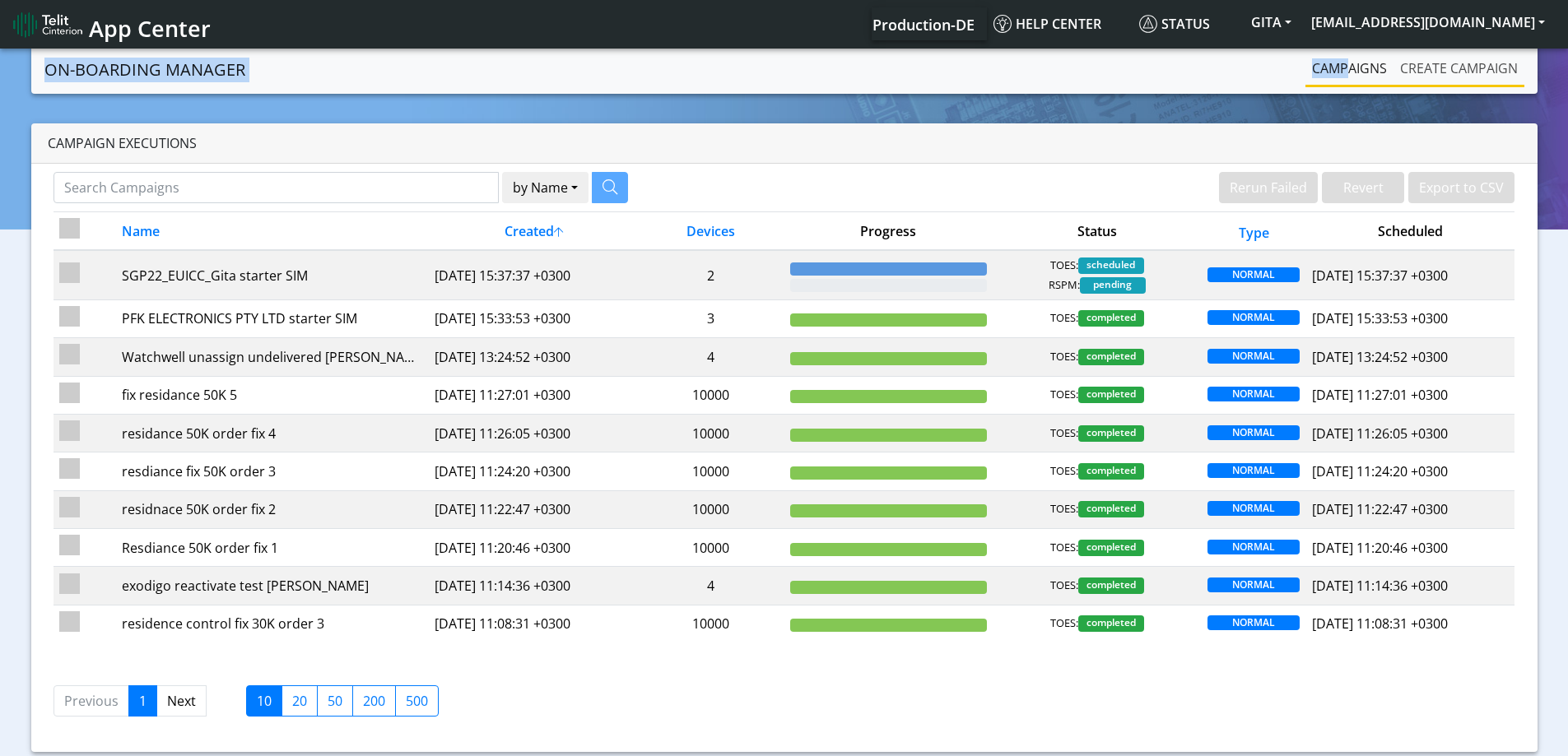
click at [1472, 65] on link "Create campaign" at bounding box center [1459, 68] width 131 height 33
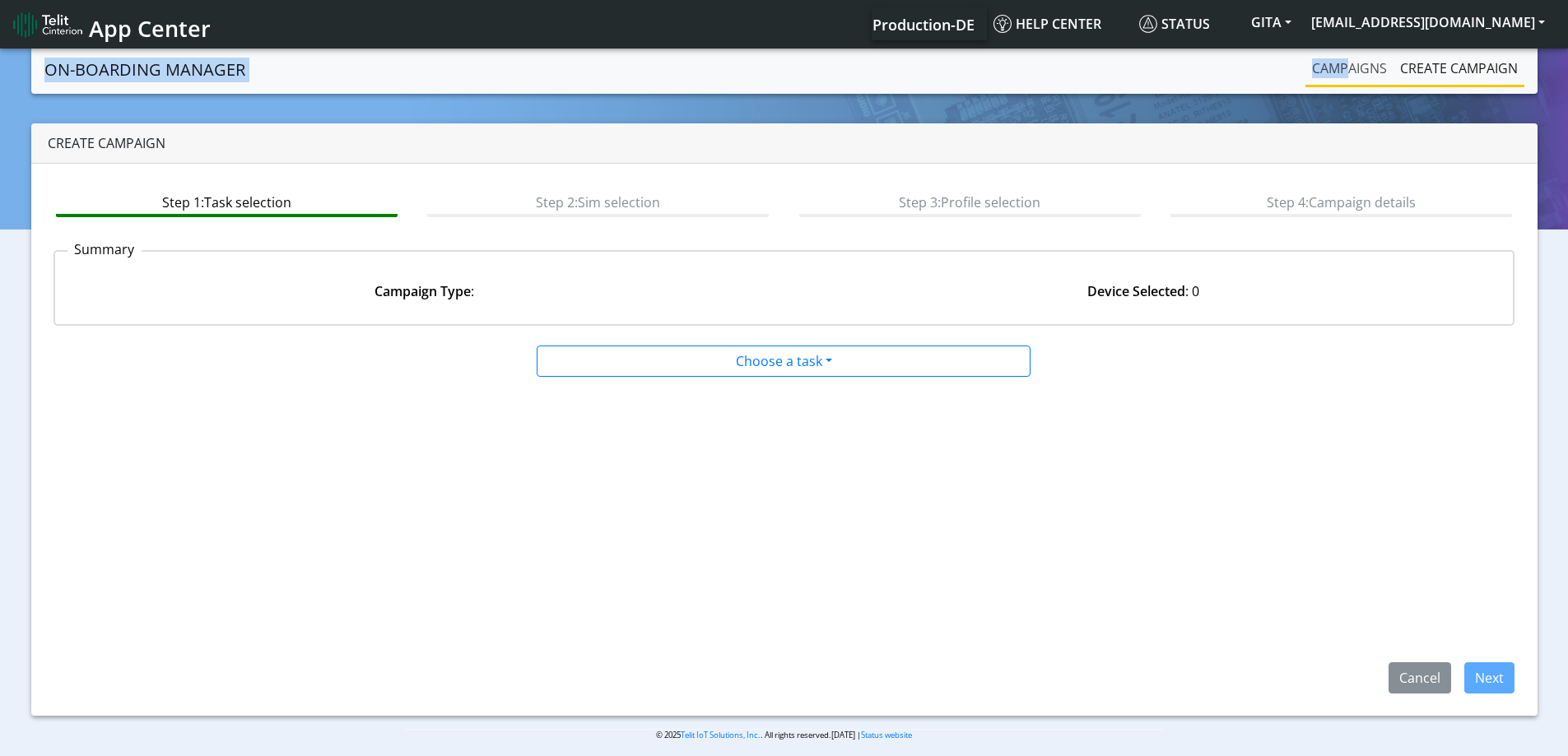
click at [1374, 66] on link "Campaigns" at bounding box center [1348, 68] width 88 height 33
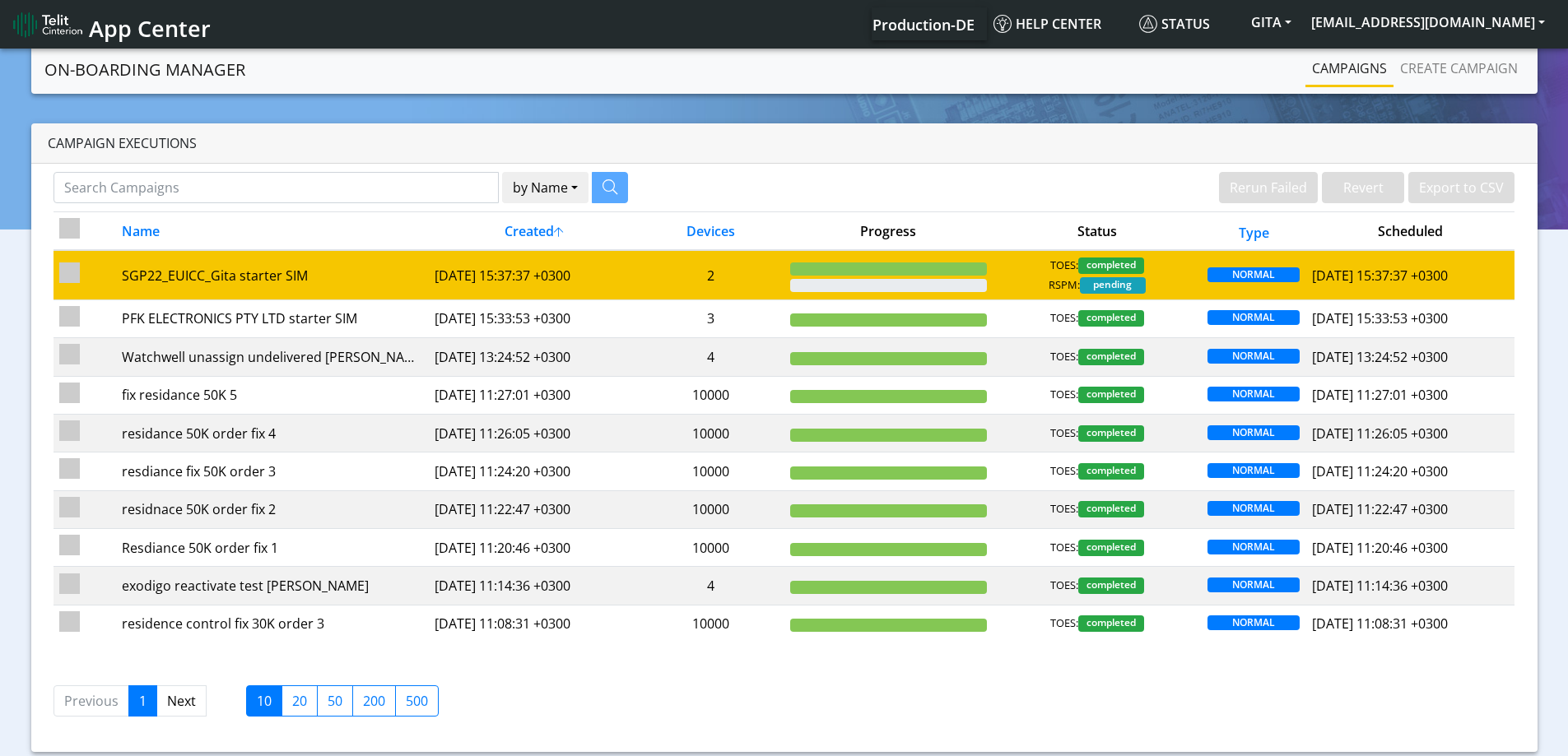
click at [685, 285] on td "2" at bounding box center [711, 275] width 146 height 49
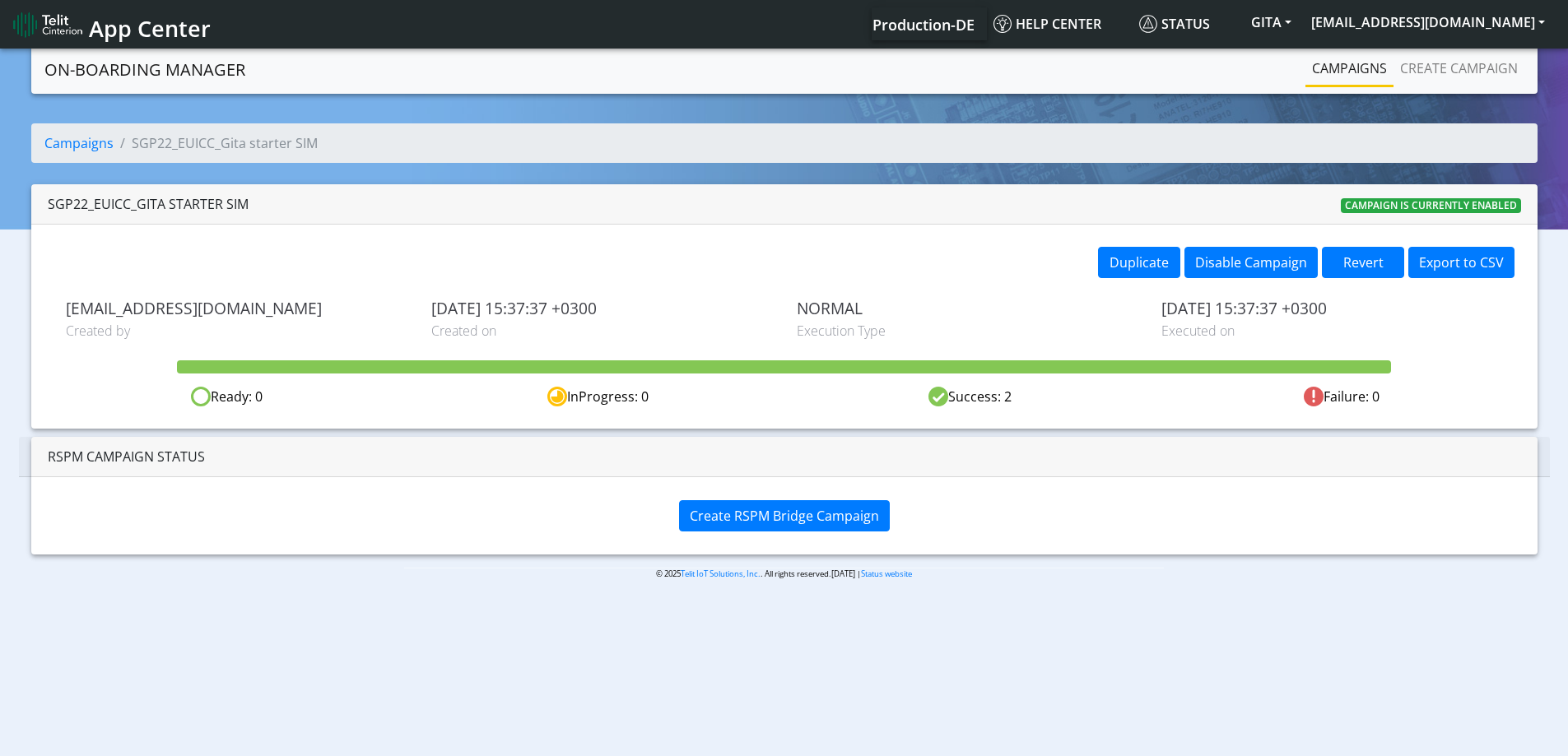
click at [753, 490] on div "Create RSPM Bridge Campaign" at bounding box center [784, 516] width 1506 height 77
click at [751, 509] on span "Create RSPM Bridge Campaign" at bounding box center [784, 516] width 190 height 18
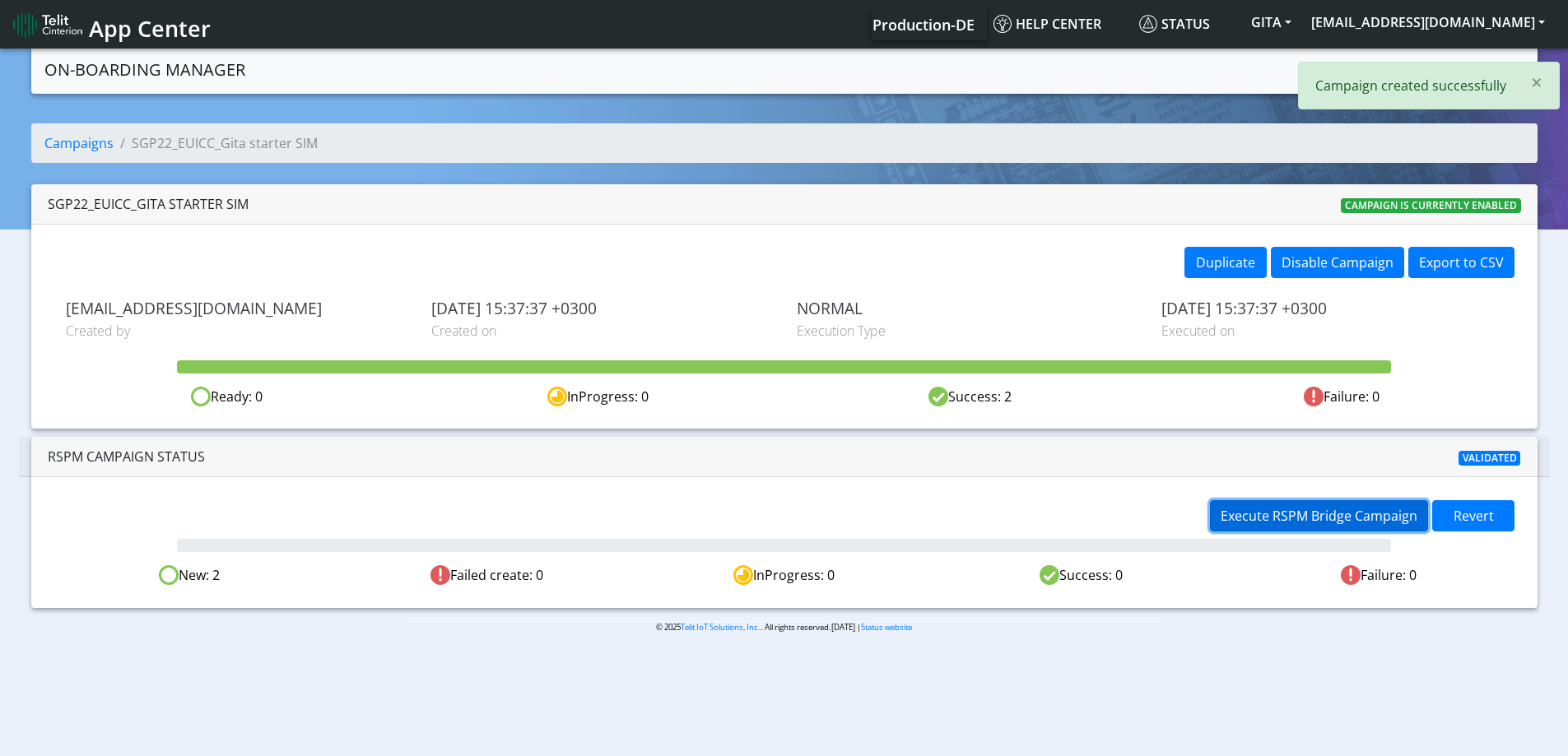
click at [1275, 502] on button "Execute RSPM Bridge Campaign" at bounding box center [1318, 515] width 218 height 31
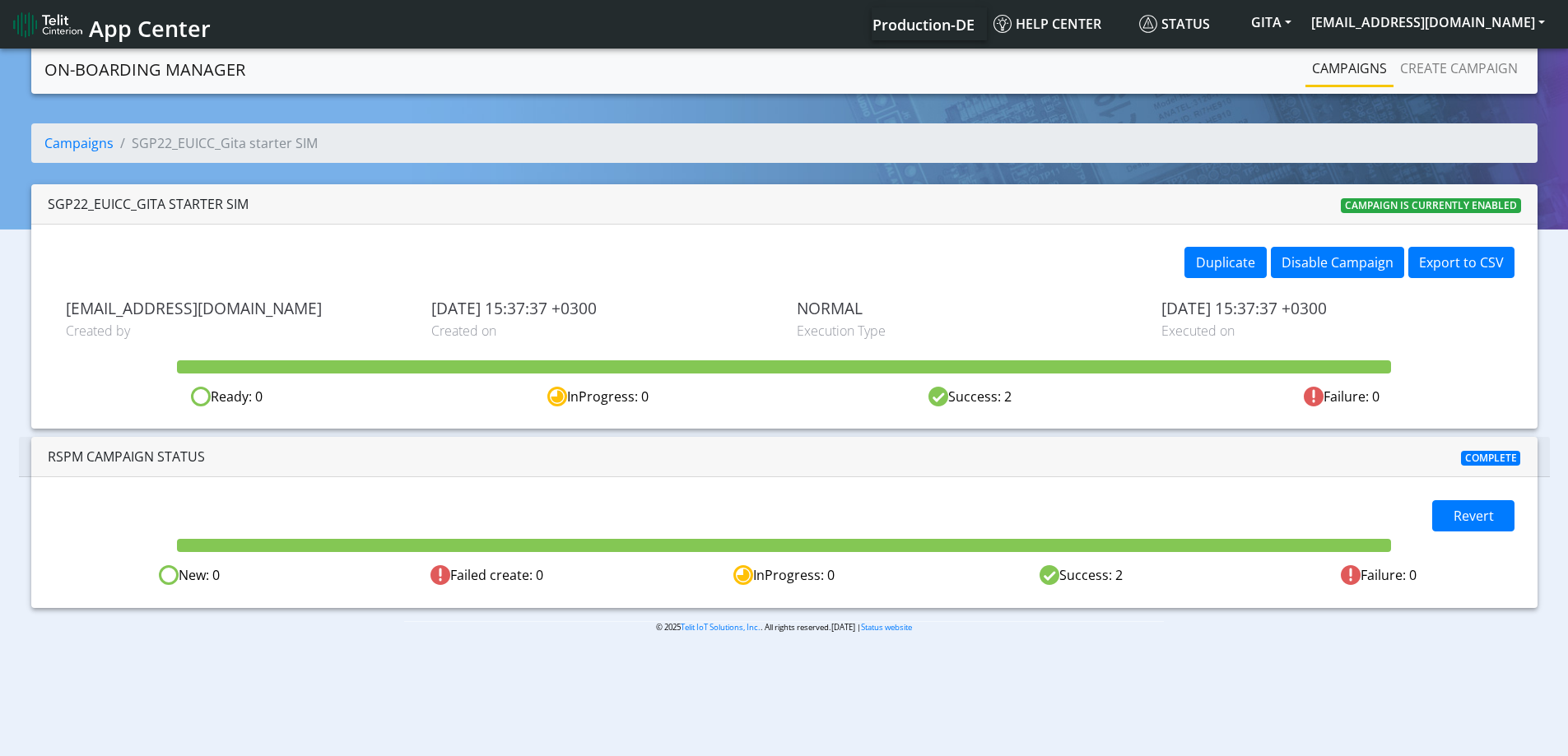
click at [1375, 74] on link "Campaigns" at bounding box center [1348, 68] width 88 height 33
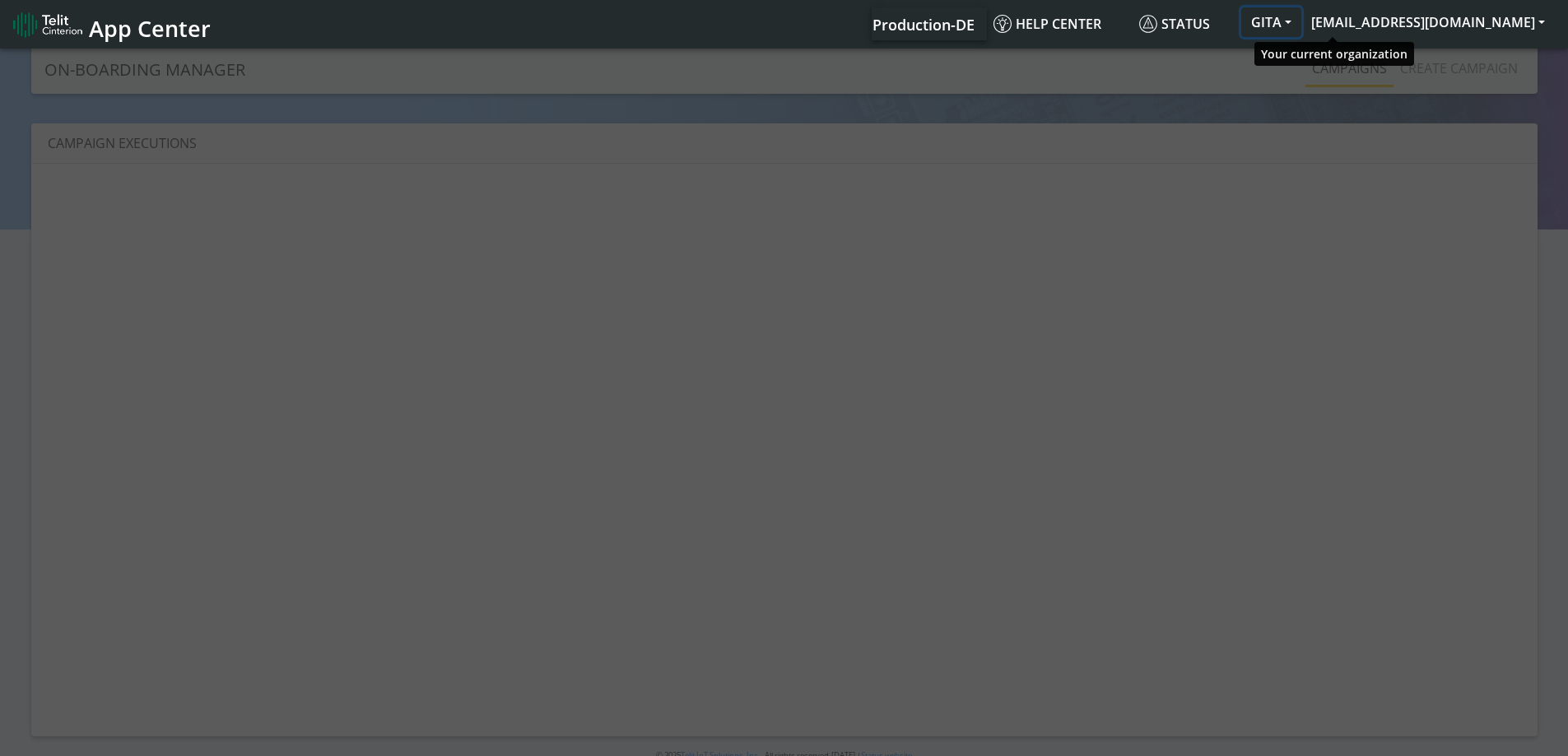
click at [1301, 23] on button "GITA" at bounding box center [1271, 22] width 60 height 29
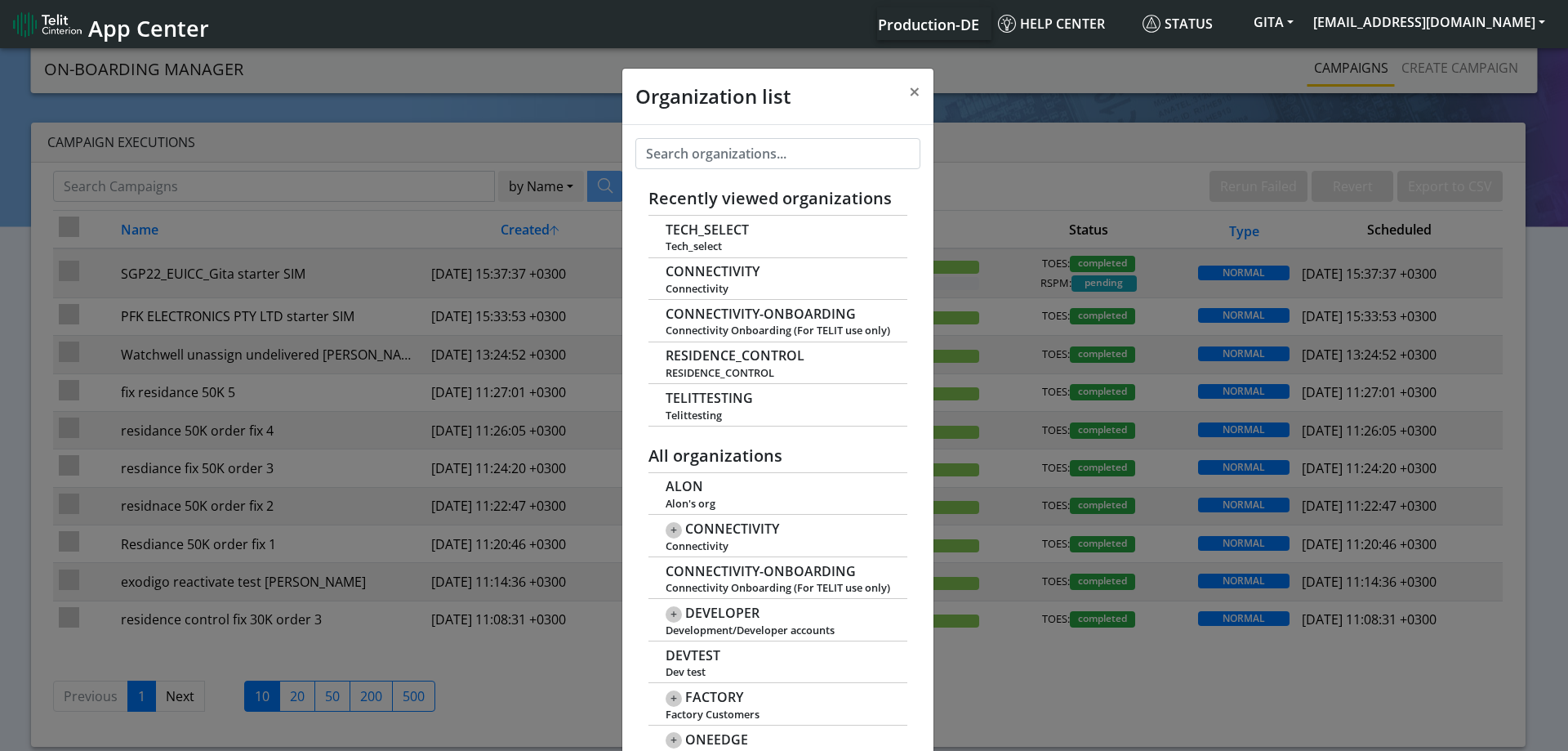
scroll to position [6, 0]
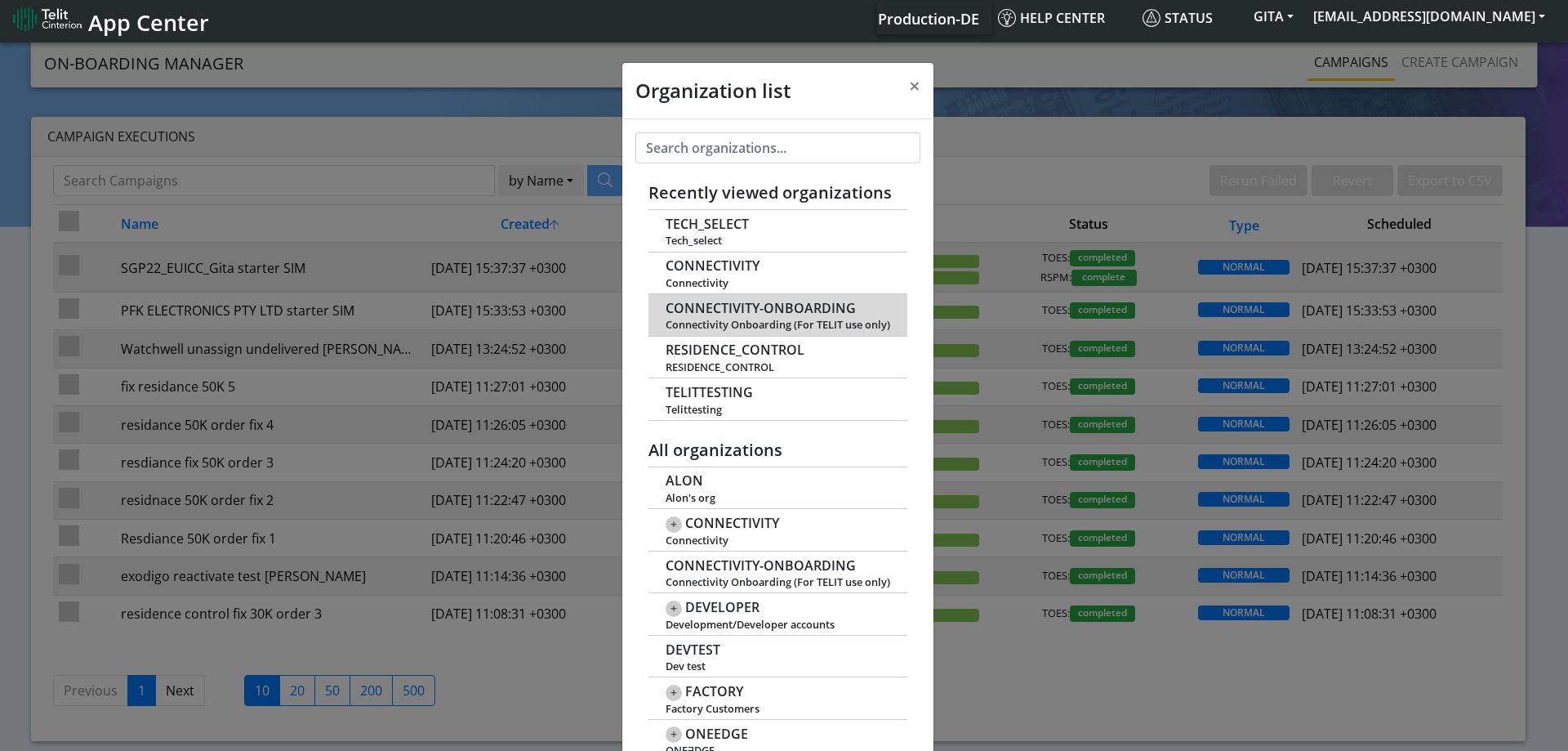
click at [721, 304] on span "CONNECTIVITY-ONBOARDING" at bounding box center [761, 308] width 191 height 16
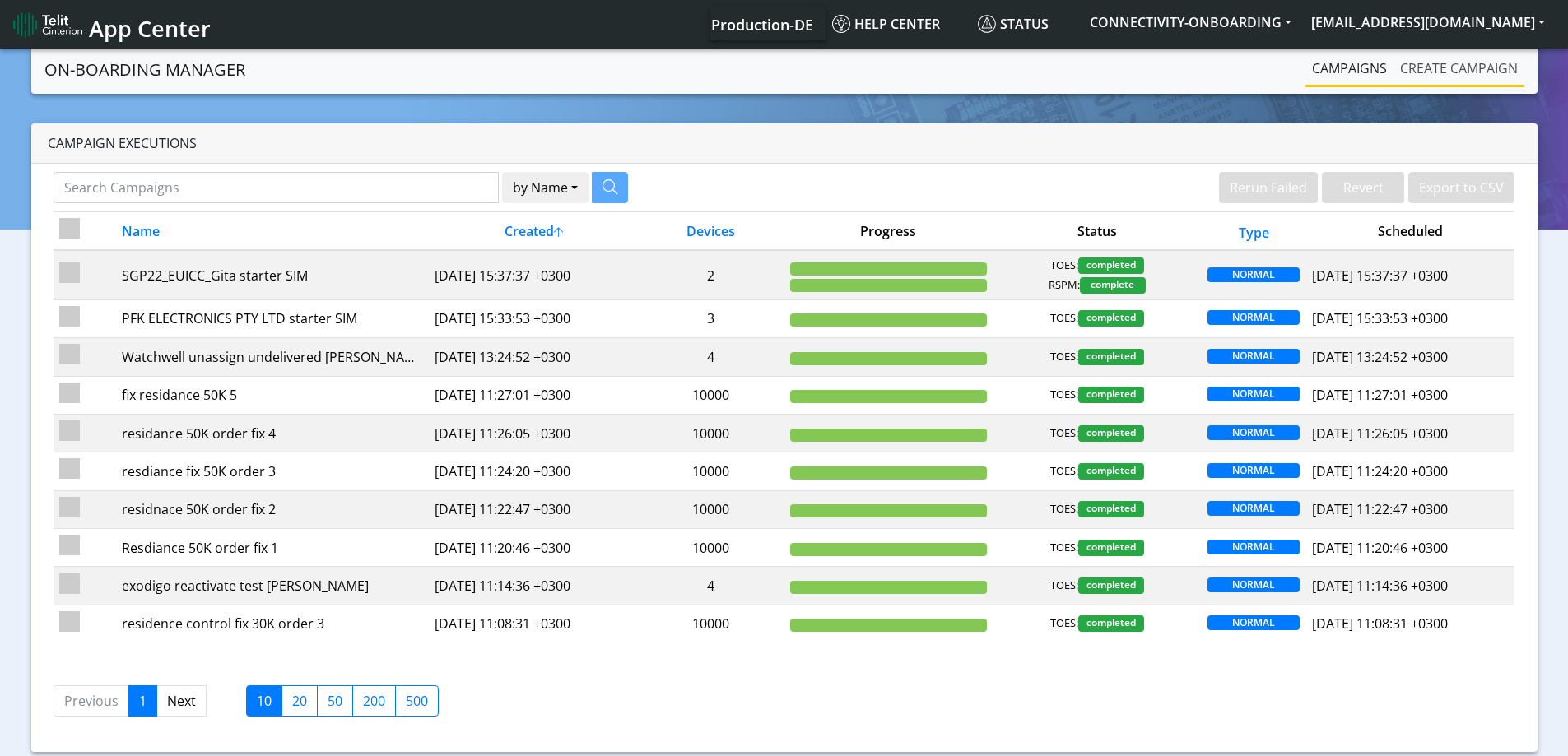
click at [1461, 74] on link "Create campaign" at bounding box center [1459, 68] width 131 height 33
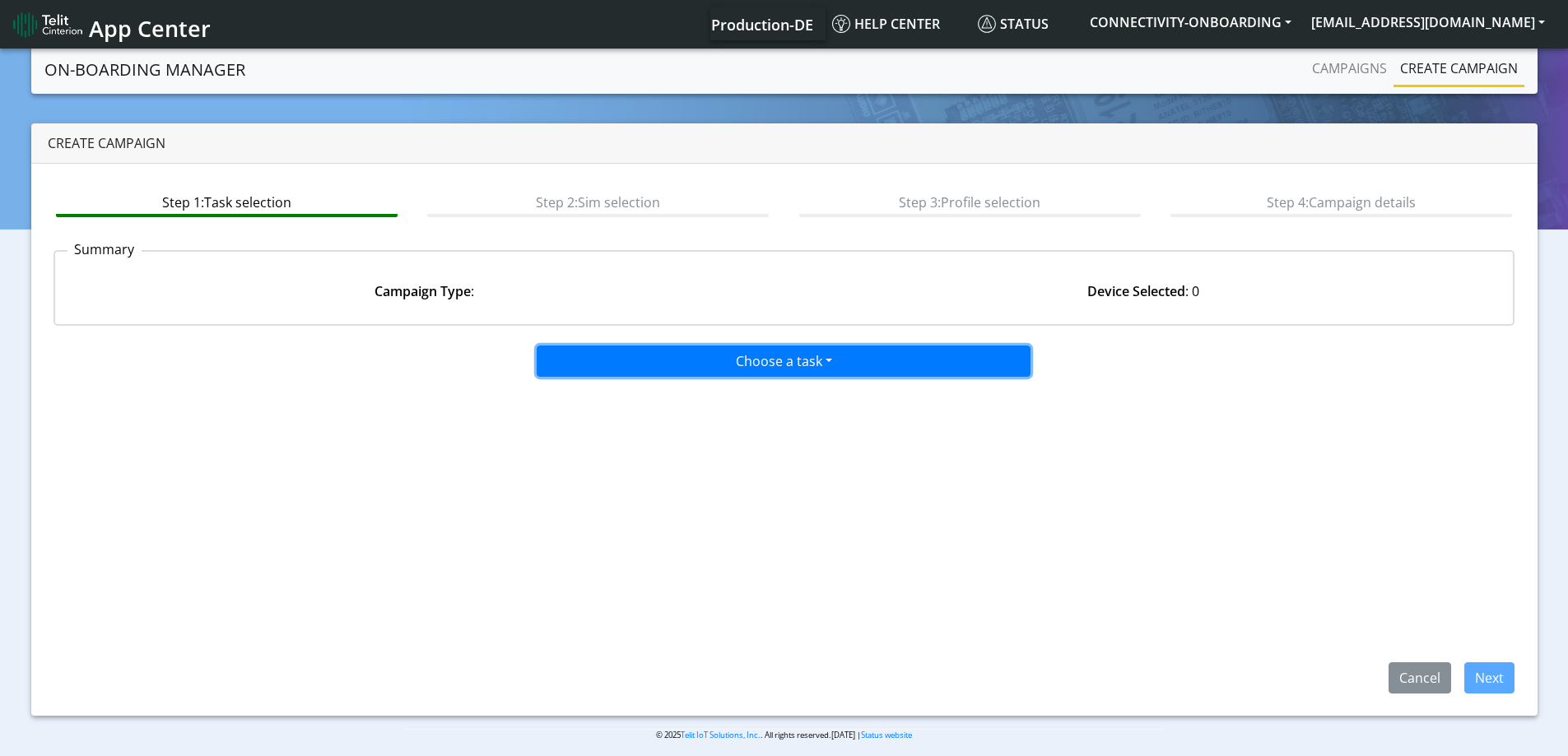
click at [733, 347] on button "Choose a task" at bounding box center [783, 360] width 493 height 31
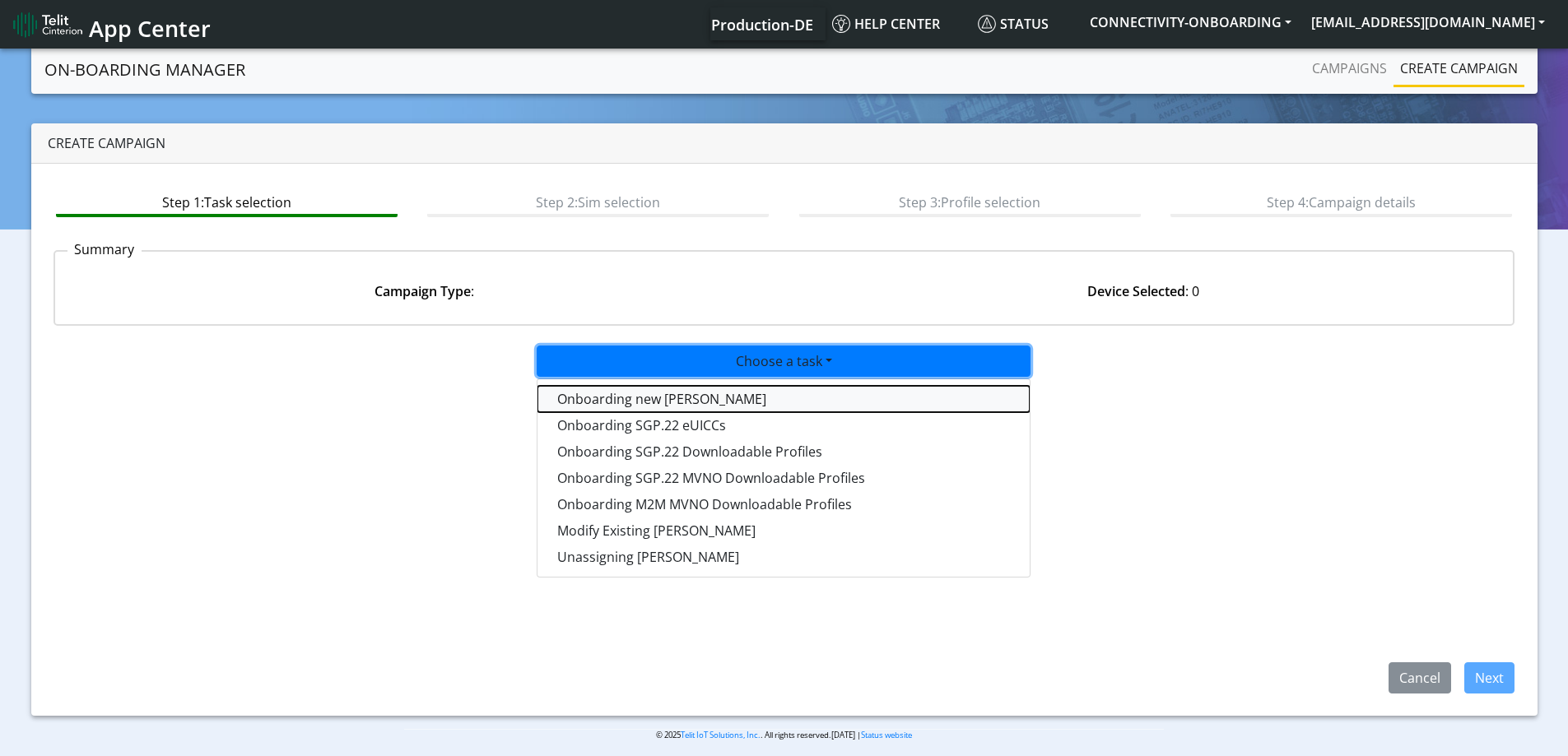
click at [653, 398] on tasktoes-dropdown "Onboarding new [PERSON_NAME]" at bounding box center [783, 399] width 492 height 27
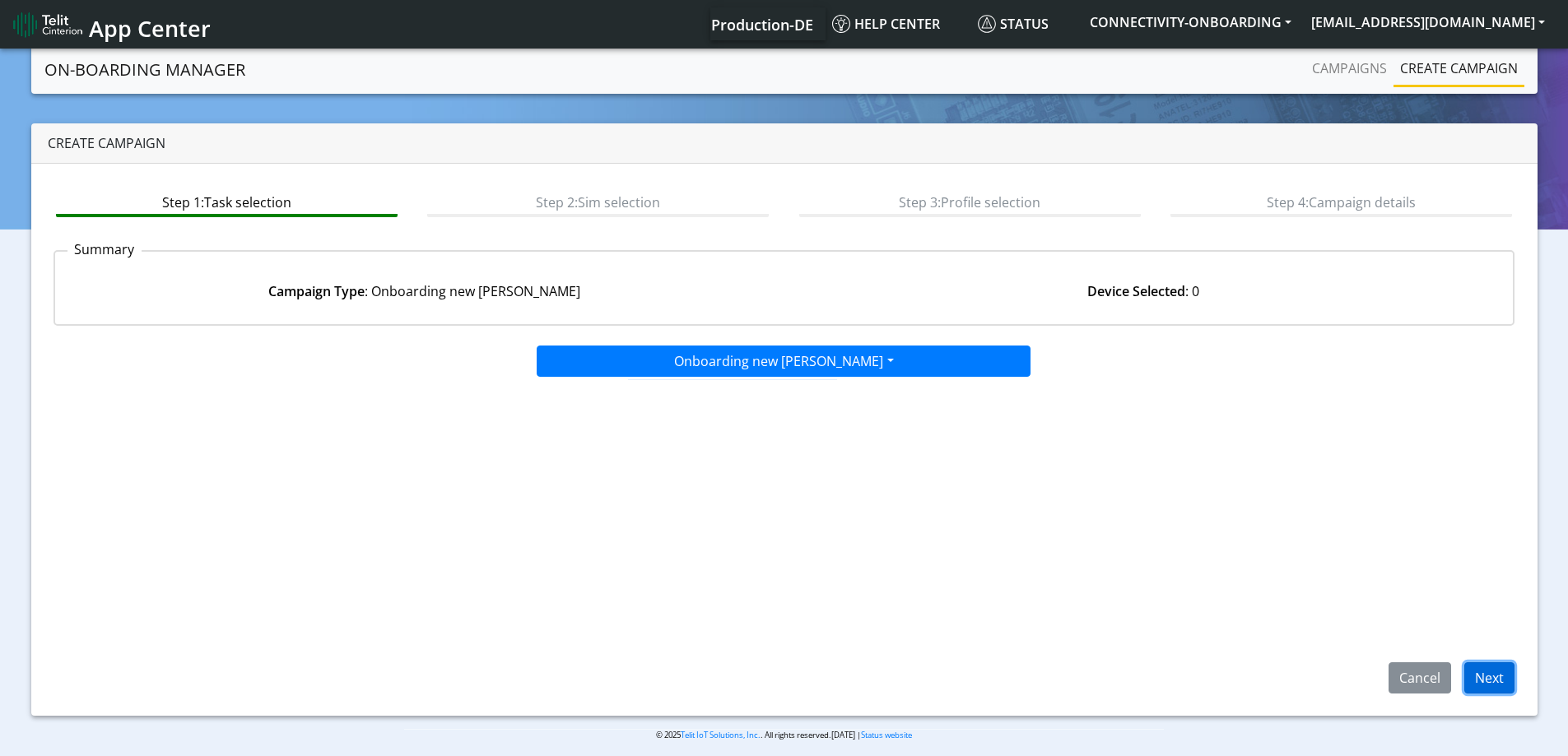
click at [1509, 682] on button "Next" at bounding box center [1489, 677] width 50 height 31
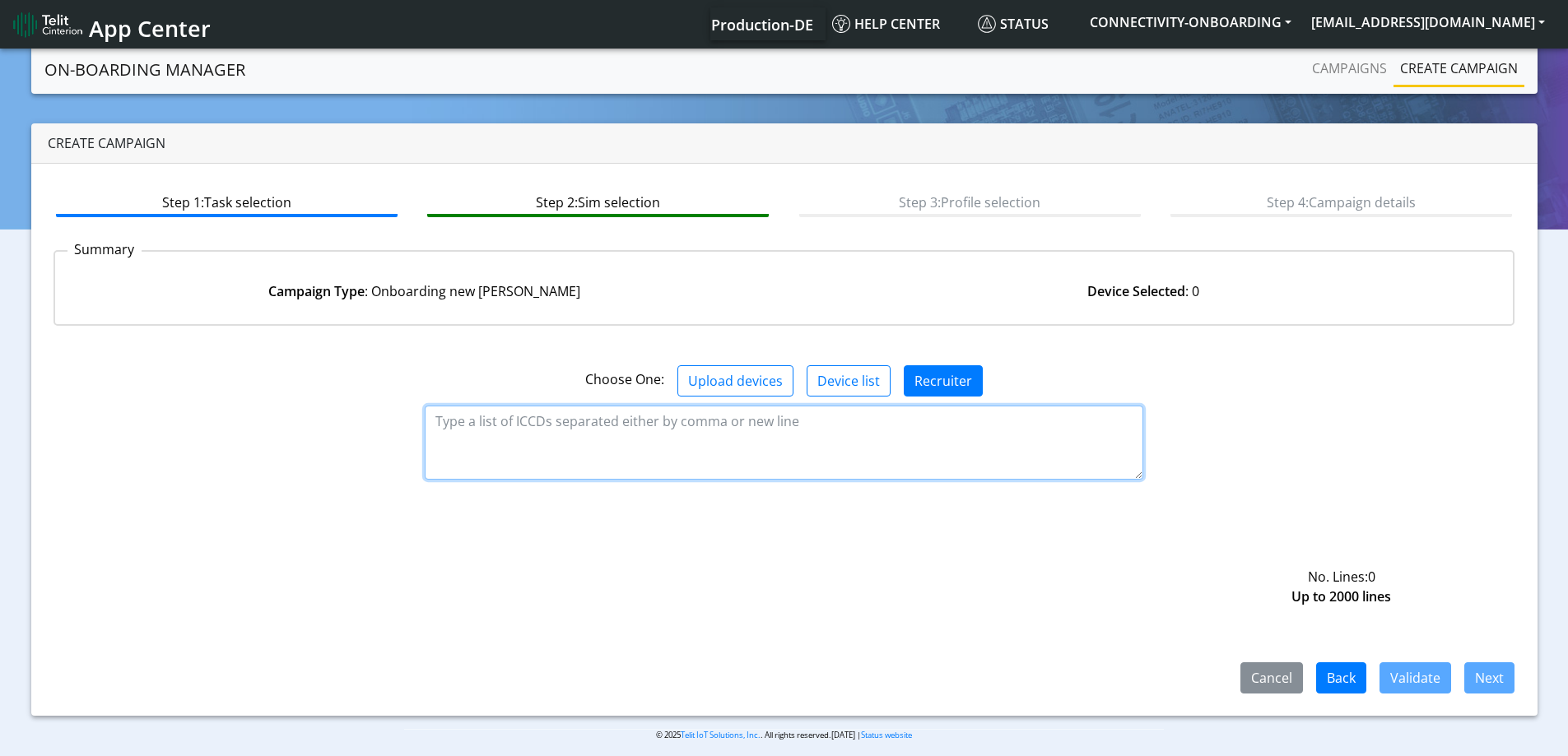
click at [705, 421] on textarea at bounding box center [784, 442] width 718 height 74
paste textarea "89358151000023553384 89358151000023553376"
type textarea "89358151000023553384 89358151000023553376"
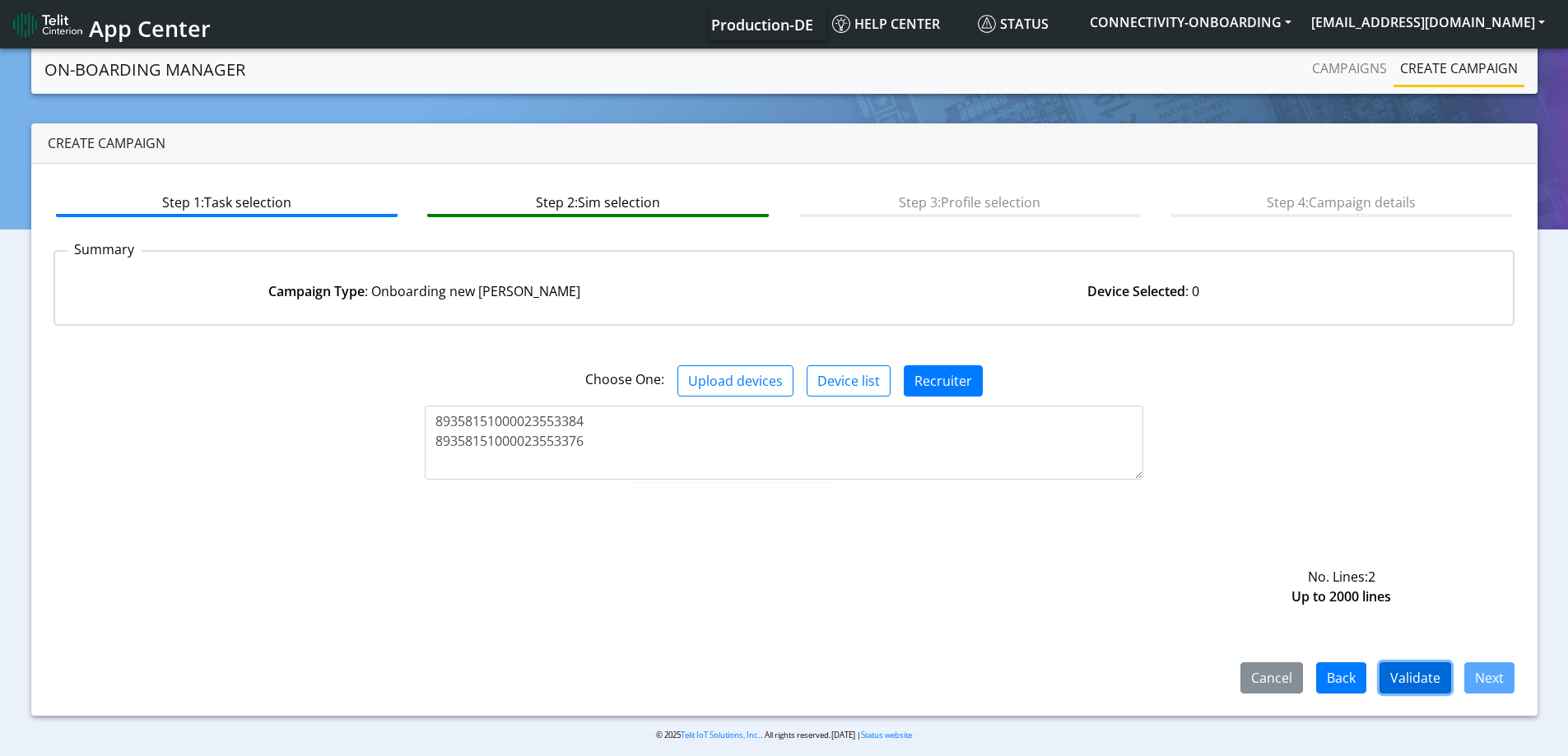
click at [1431, 662] on button "Validate" at bounding box center [1415, 677] width 72 height 31
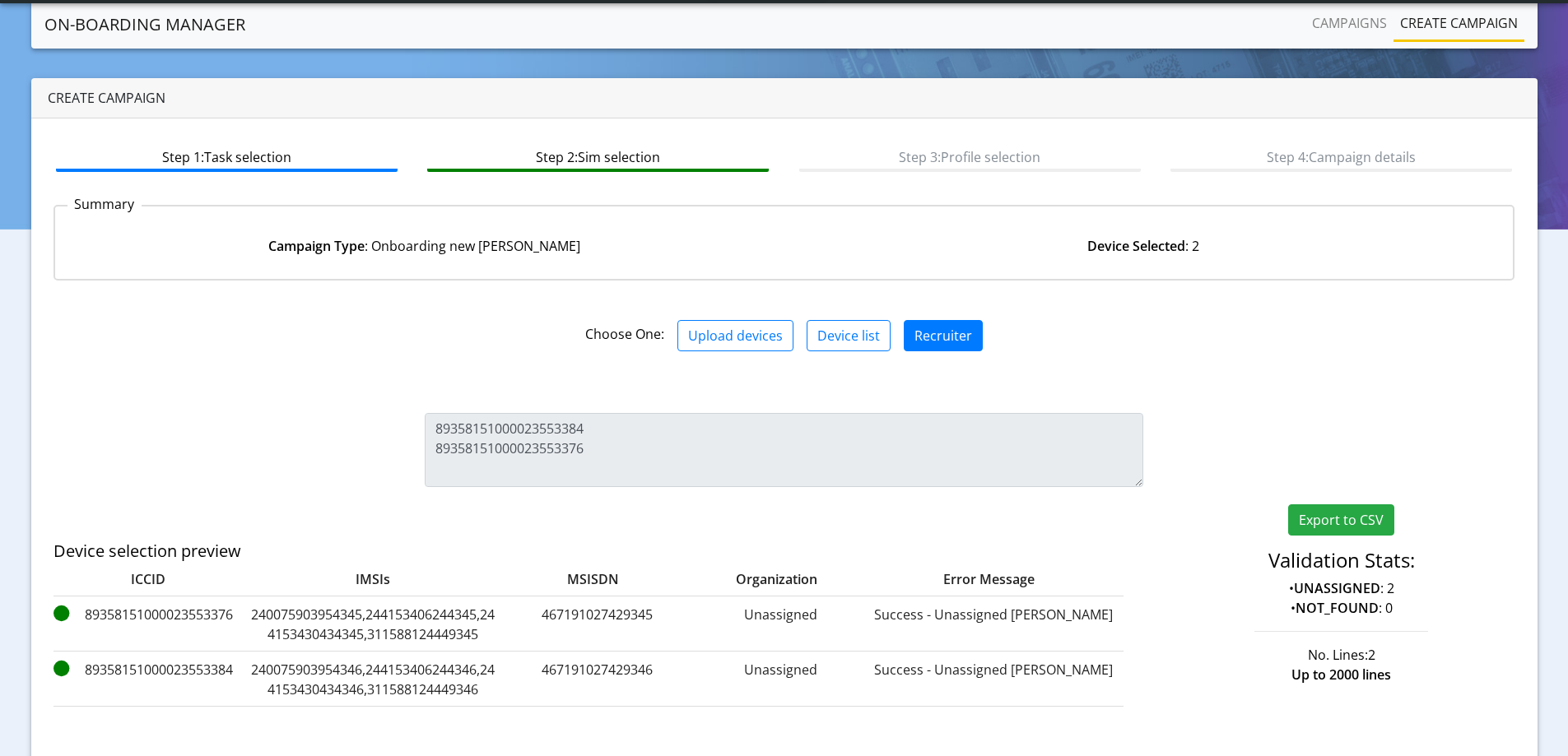
scroll to position [136, 0]
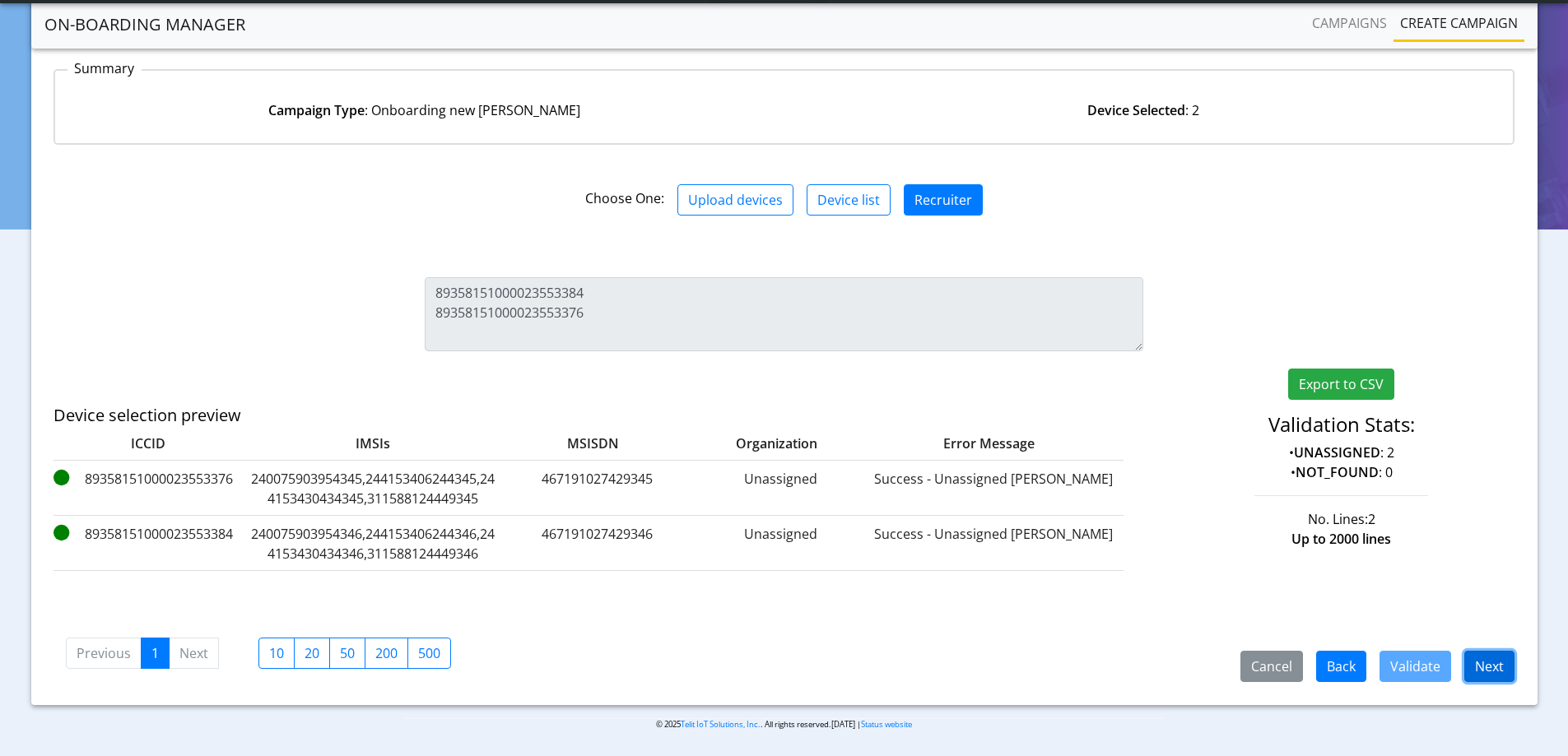
click at [1492, 657] on button "Next" at bounding box center [1489, 666] width 50 height 31
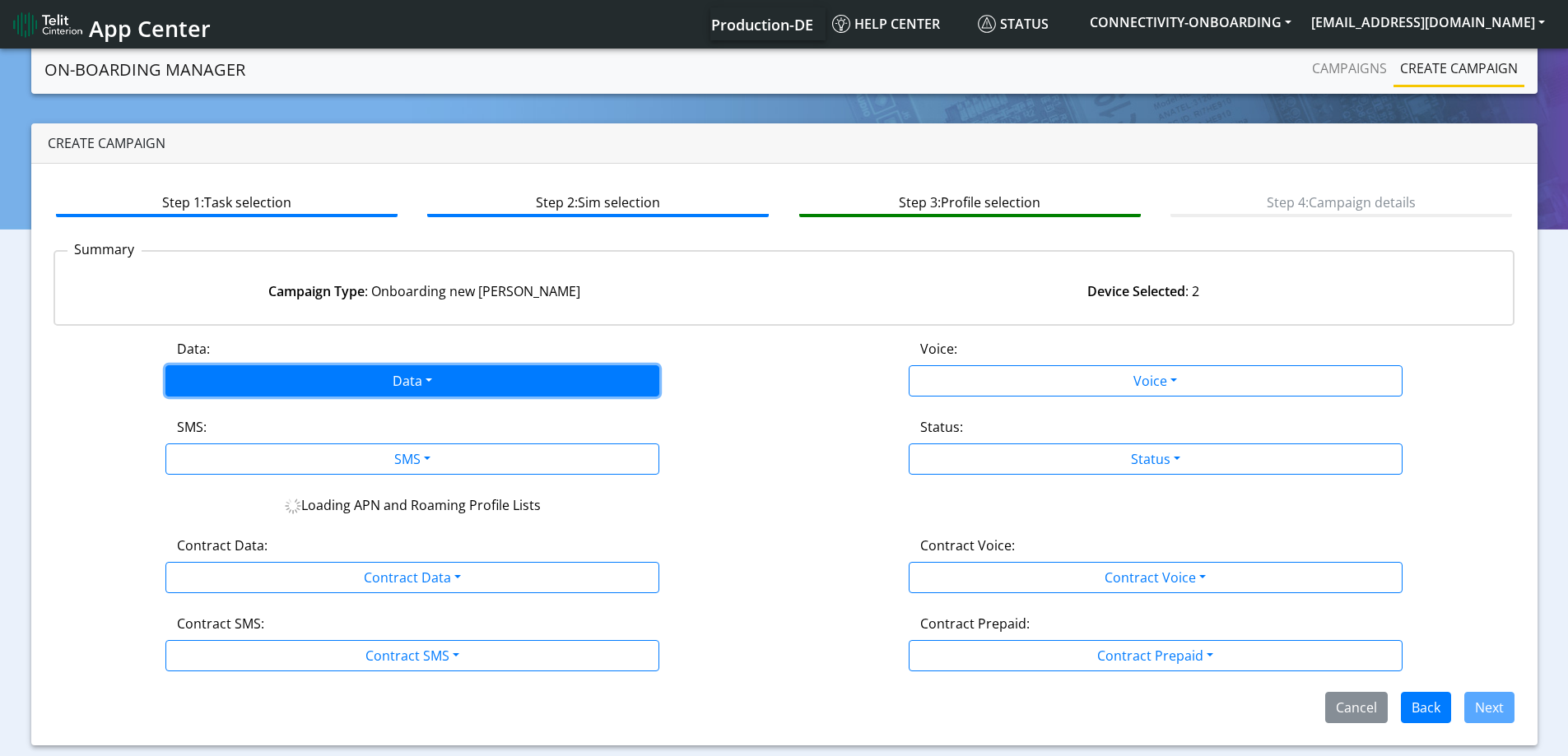
click at [338, 388] on button "Data" at bounding box center [412, 381] width 493 height 31
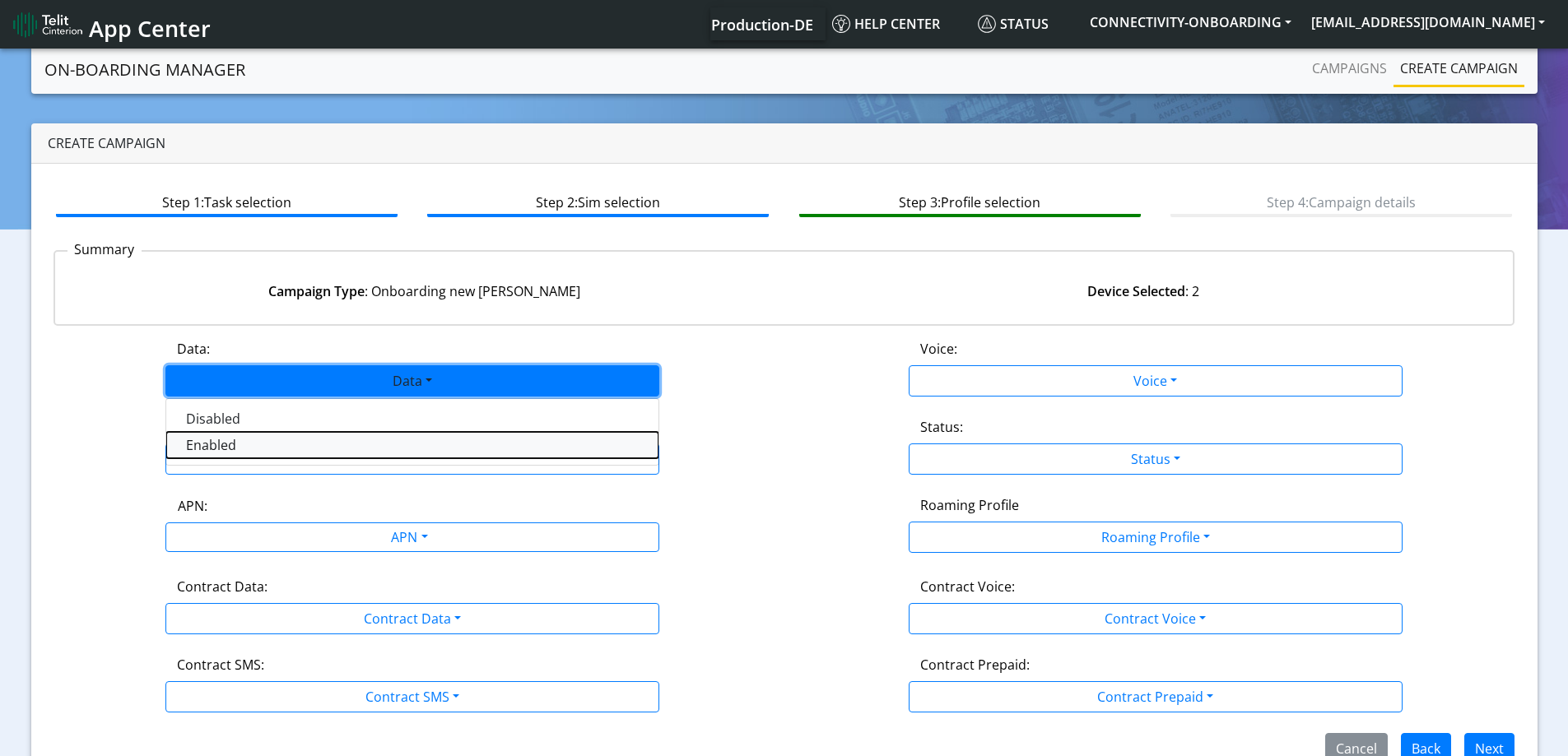
click at [285, 443] on button "Enabled" at bounding box center [412, 445] width 492 height 27
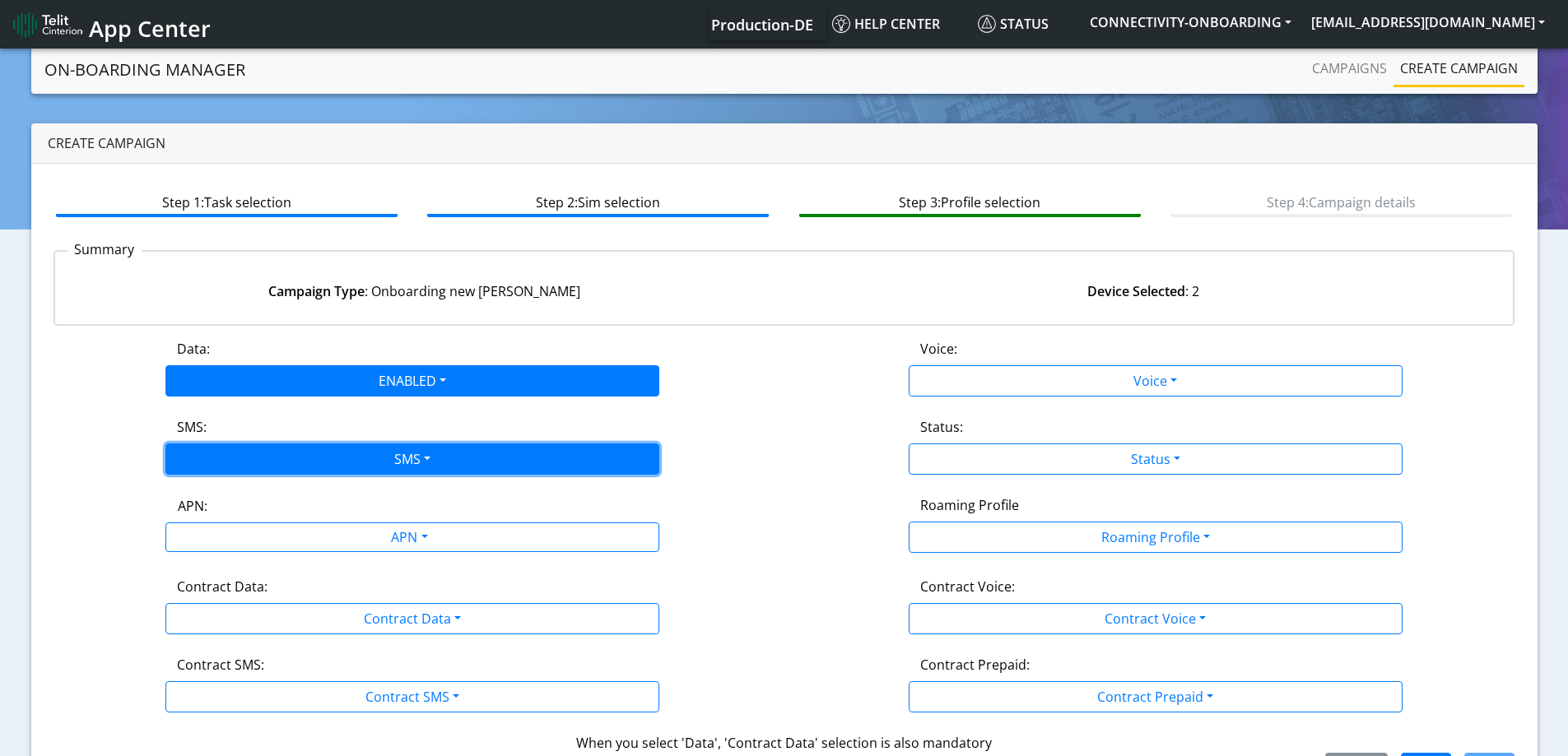
click at [276, 464] on button "SMS" at bounding box center [412, 458] width 493 height 31
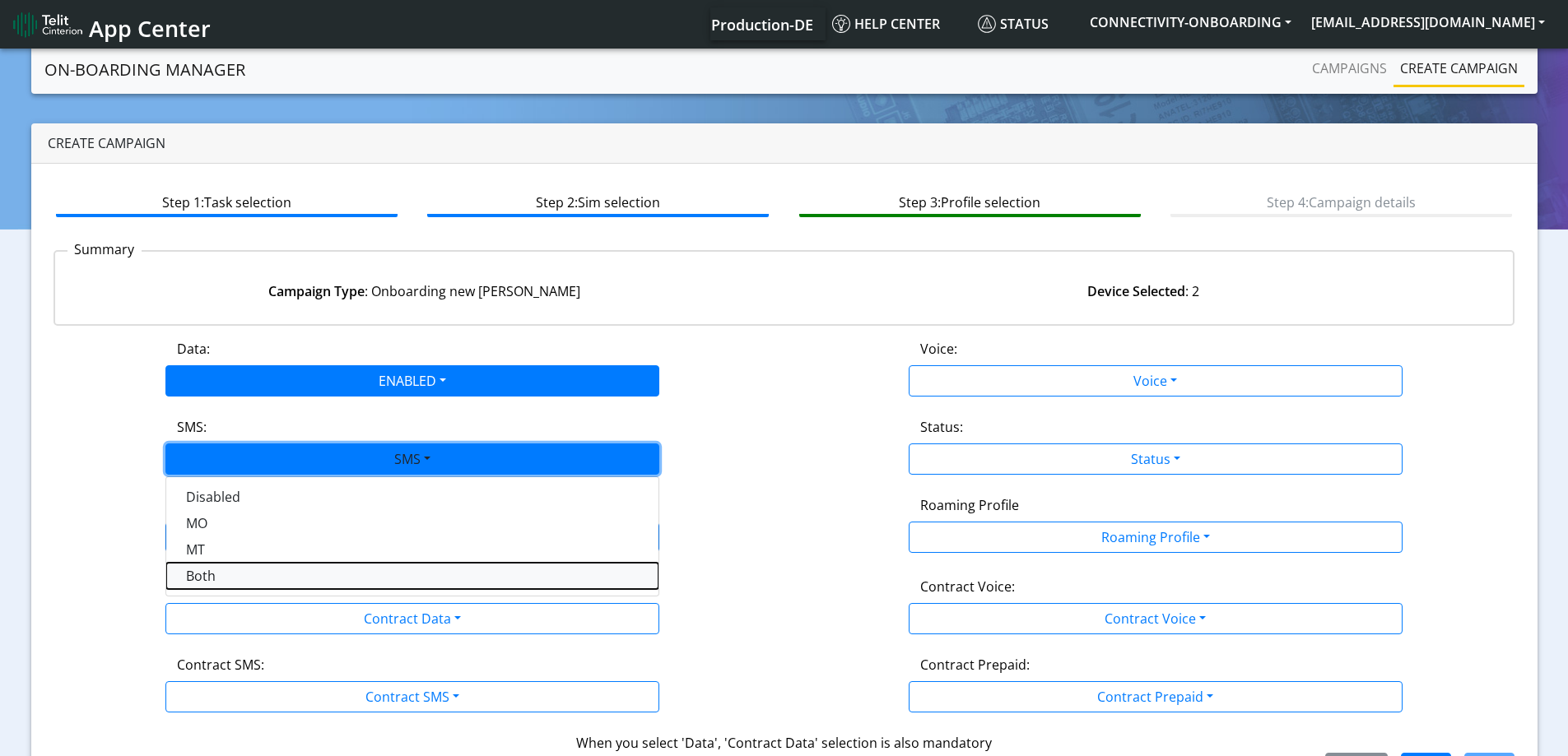
drag, startPoint x: 205, startPoint y: 573, endPoint x: 212, endPoint y: 563, distance: 12.2
click at [205, 574] on button "Both" at bounding box center [412, 576] width 492 height 27
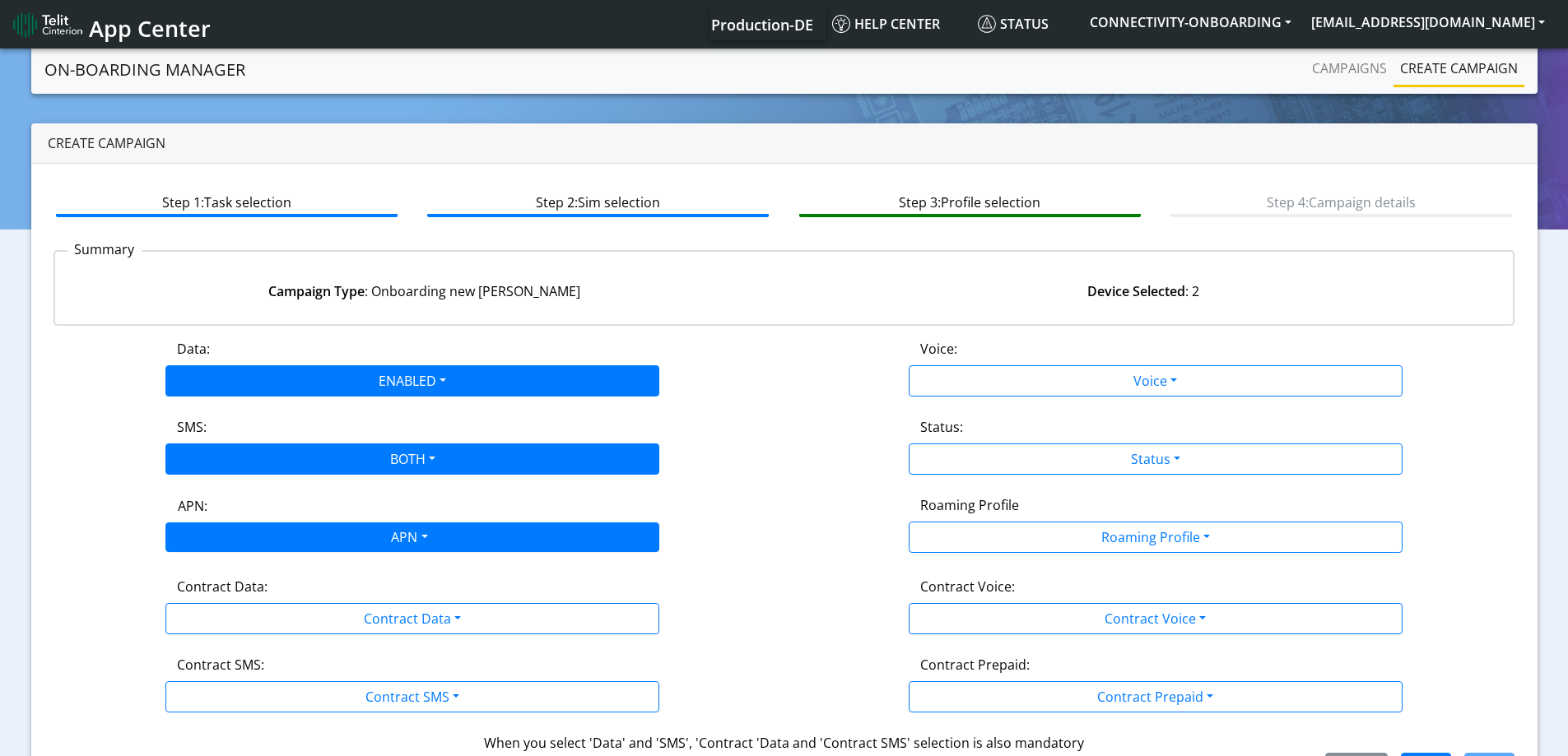
click at [225, 544] on div "APN" at bounding box center [407, 539] width 522 height 32
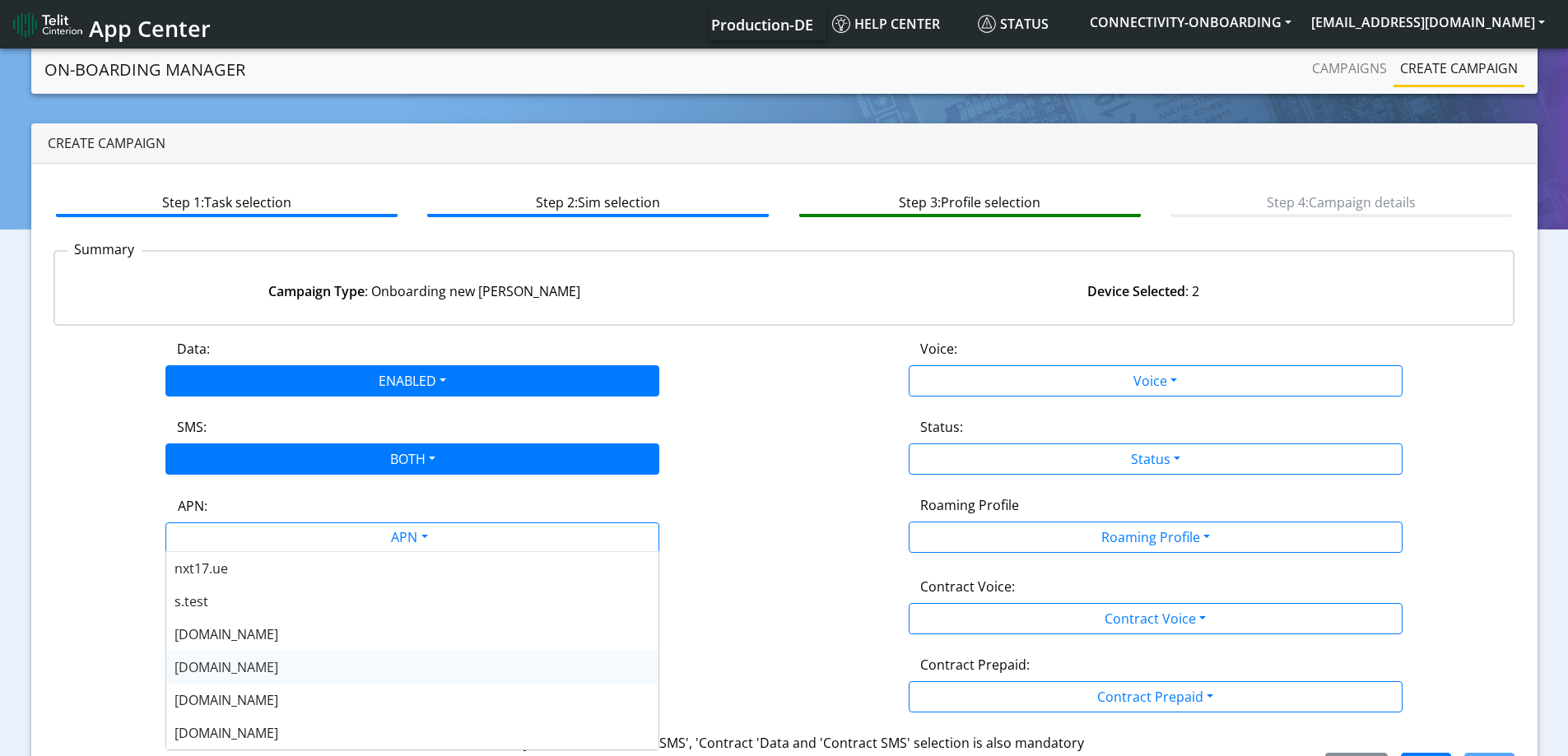
click at [213, 664] on span "[DOMAIN_NAME]" at bounding box center [226, 668] width 104 height 18
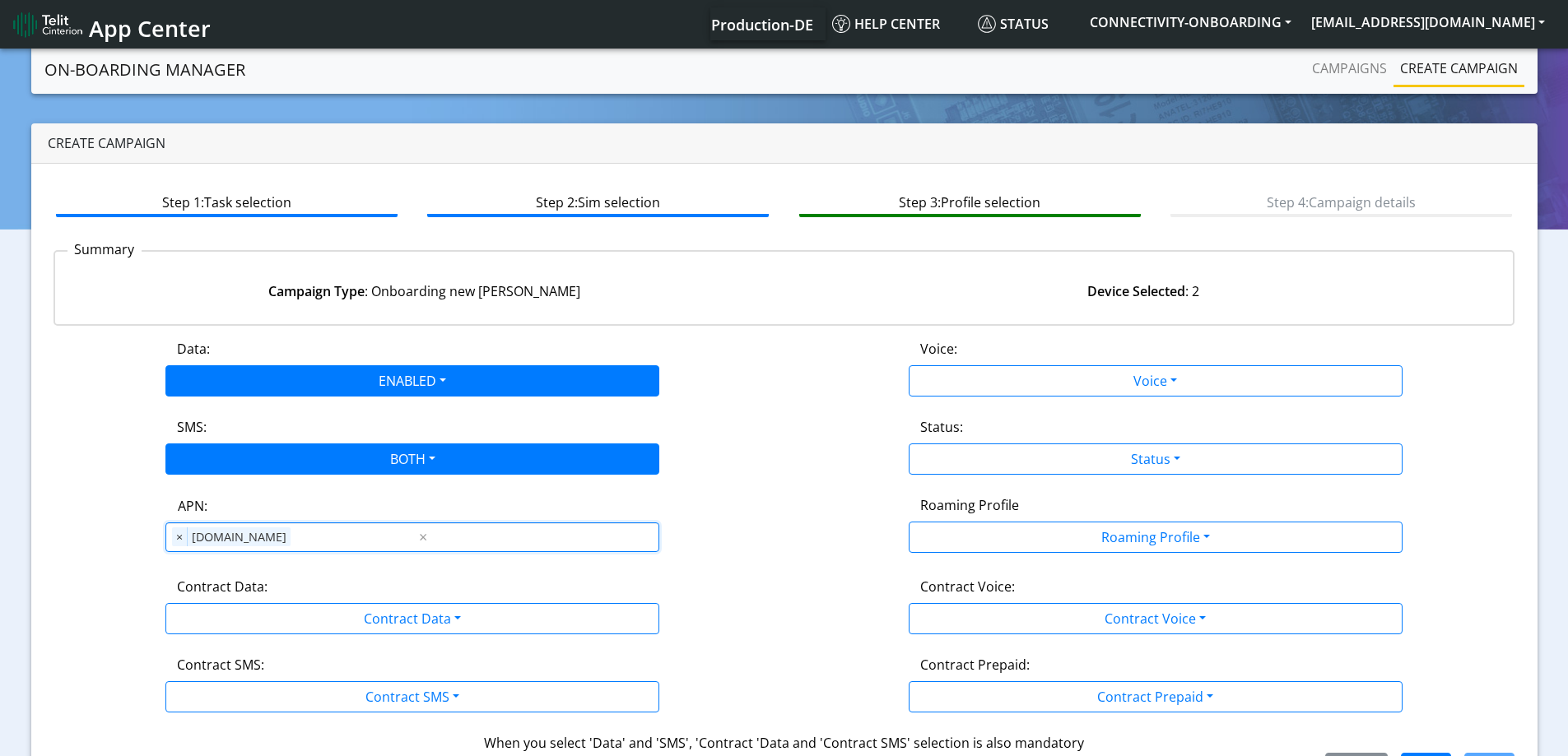
click at [227, 659] on label "Contract SMS:" at bounding box center [220, 665] width 87 height 20
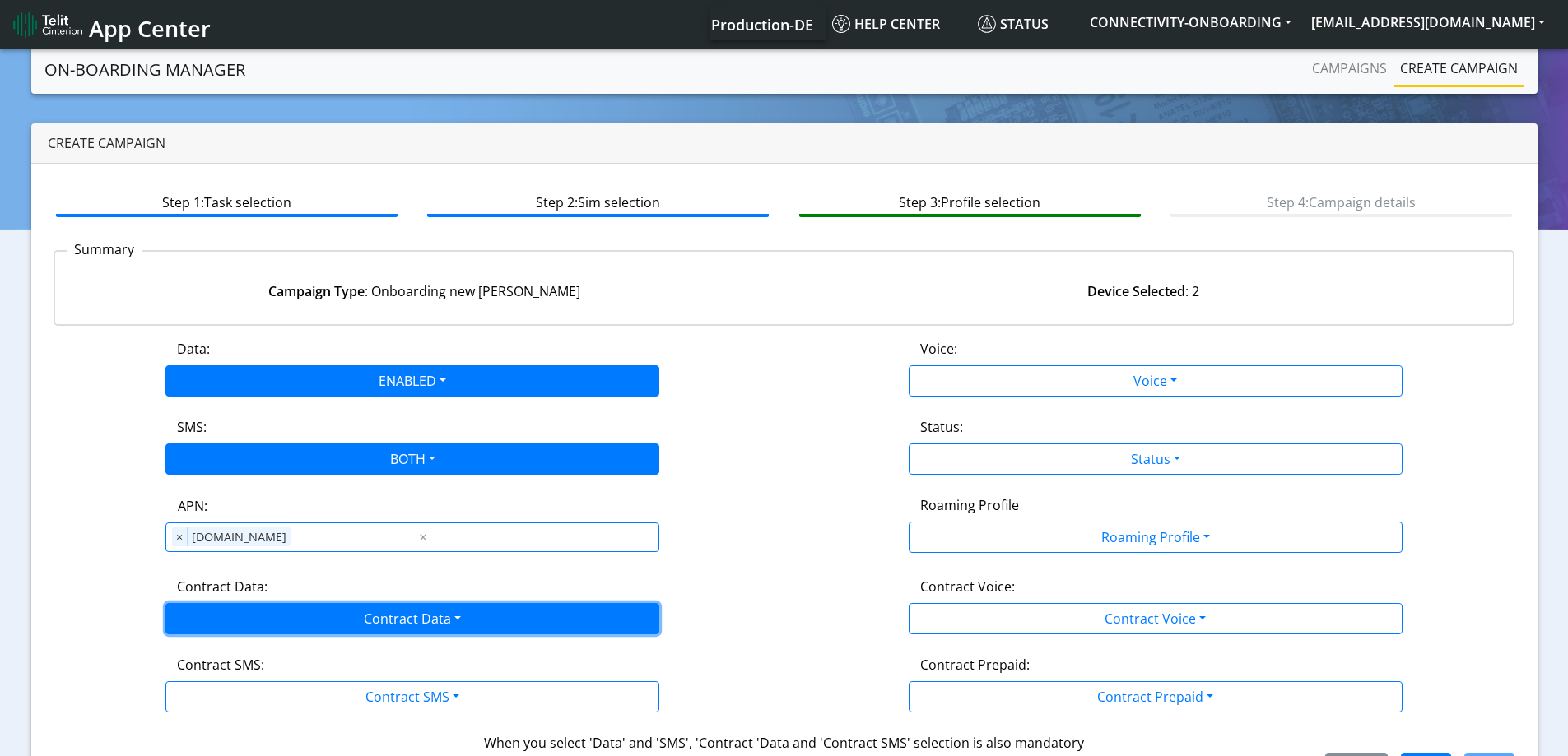
click at [241, 612] on button "Contract Data" at bounding box center [412, 617] width 493 height 31
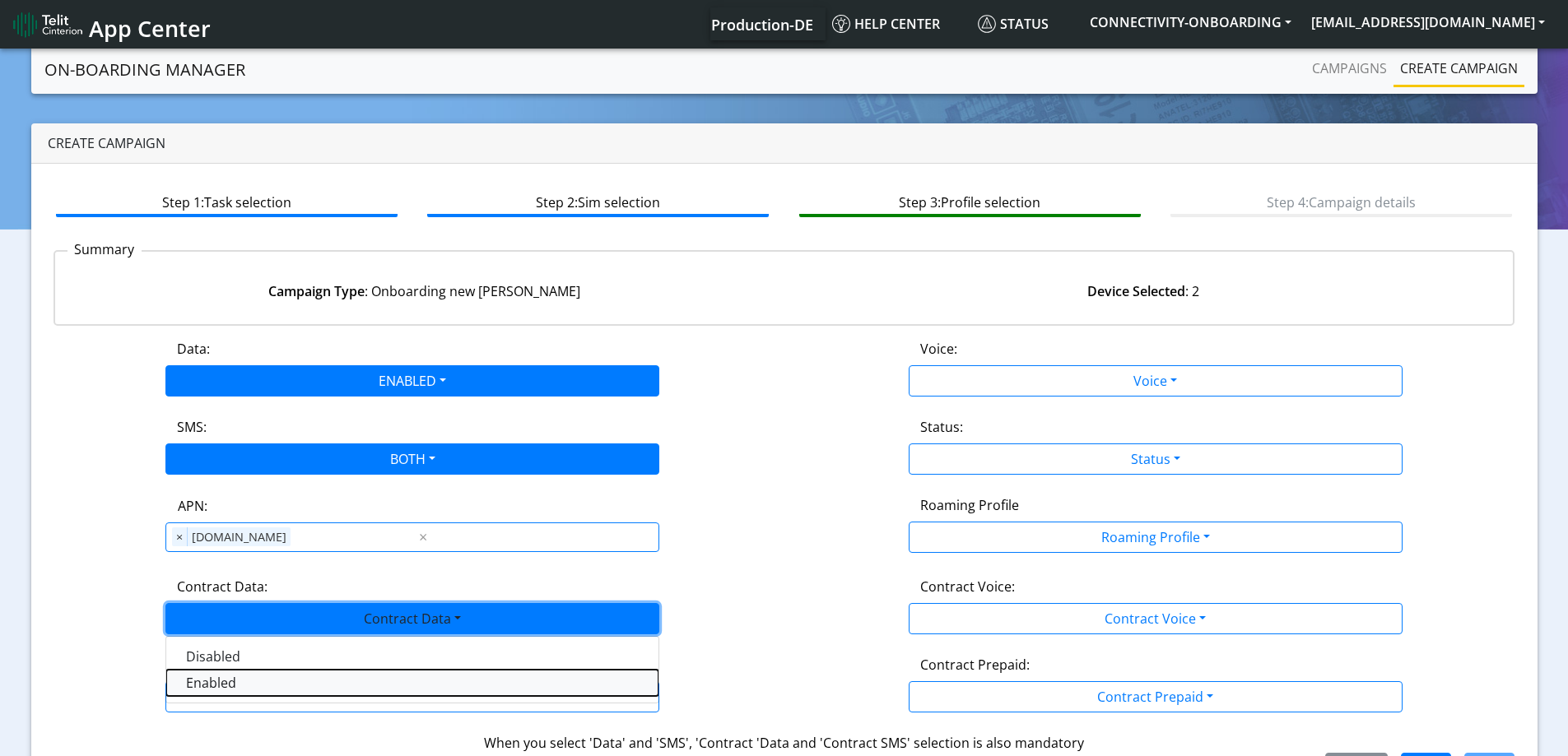
click at [216, 693] on Dataenabled-dropdown "Enabled" at bounding box center [412, 683] width 492 height 27
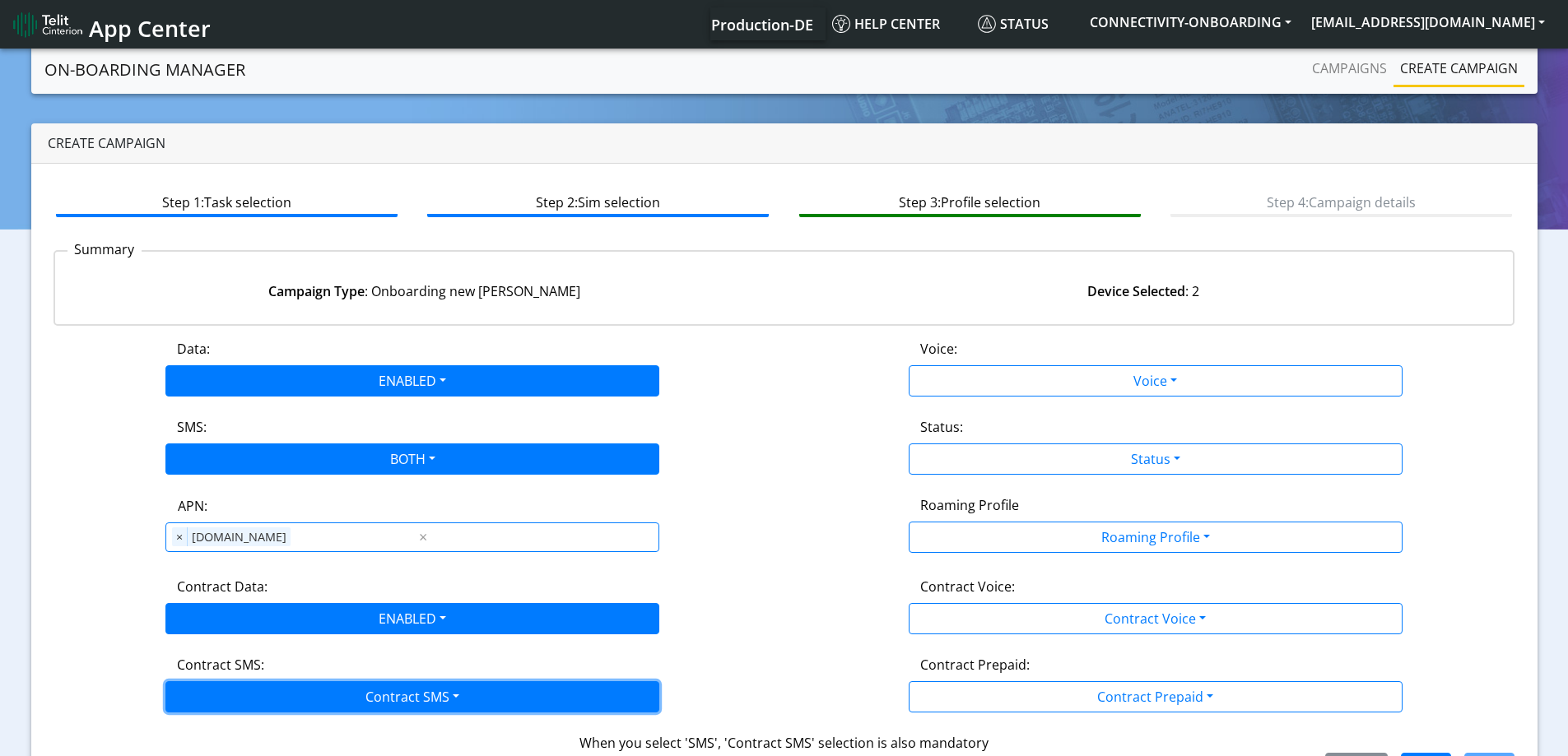
click at [223, 693] on button "Contract SMS" at bounding box center [412, 696] width 493 height 31
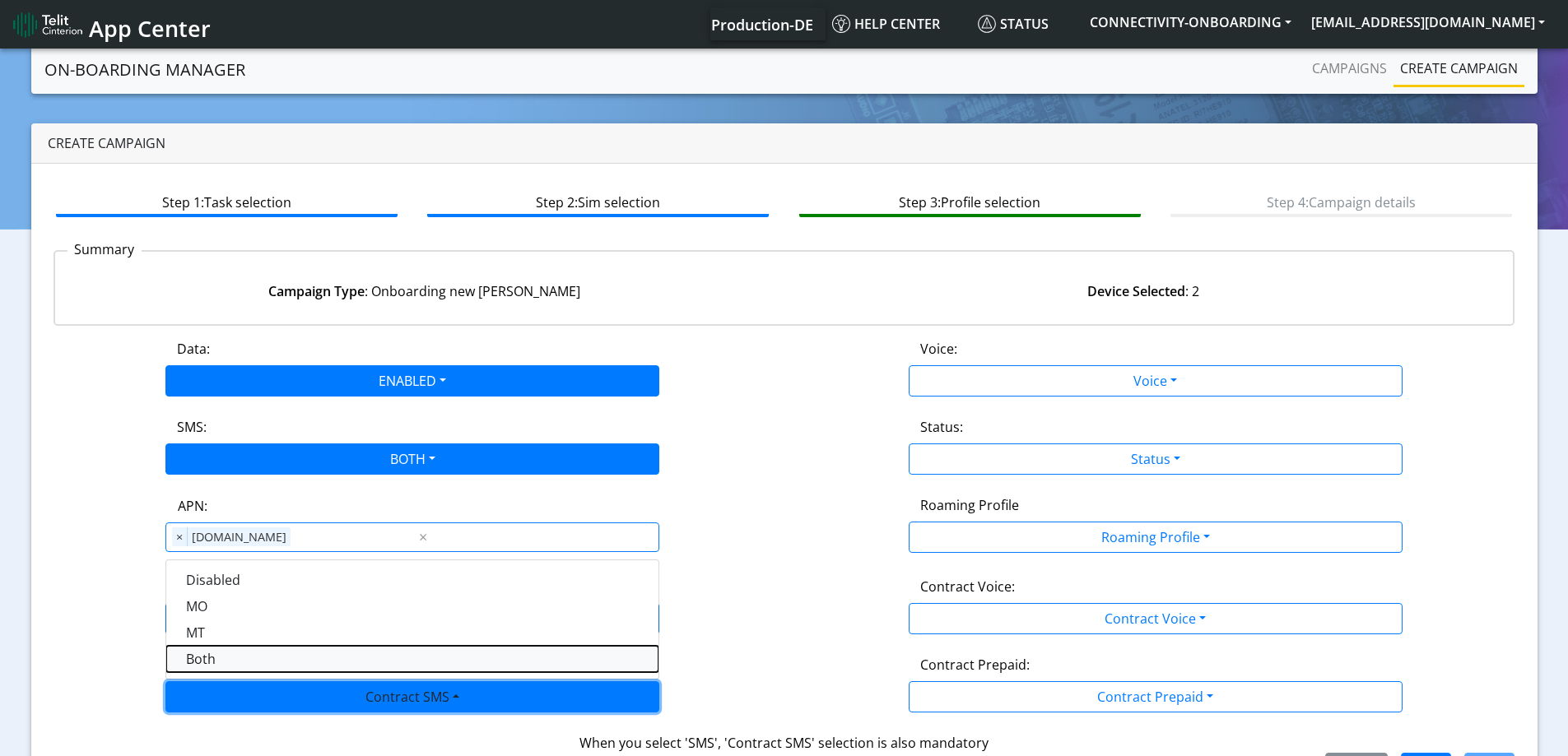
click at [230, 667] on SMSboth-dropdown "Both" at bounding box center [412, 659] width 492 height 27
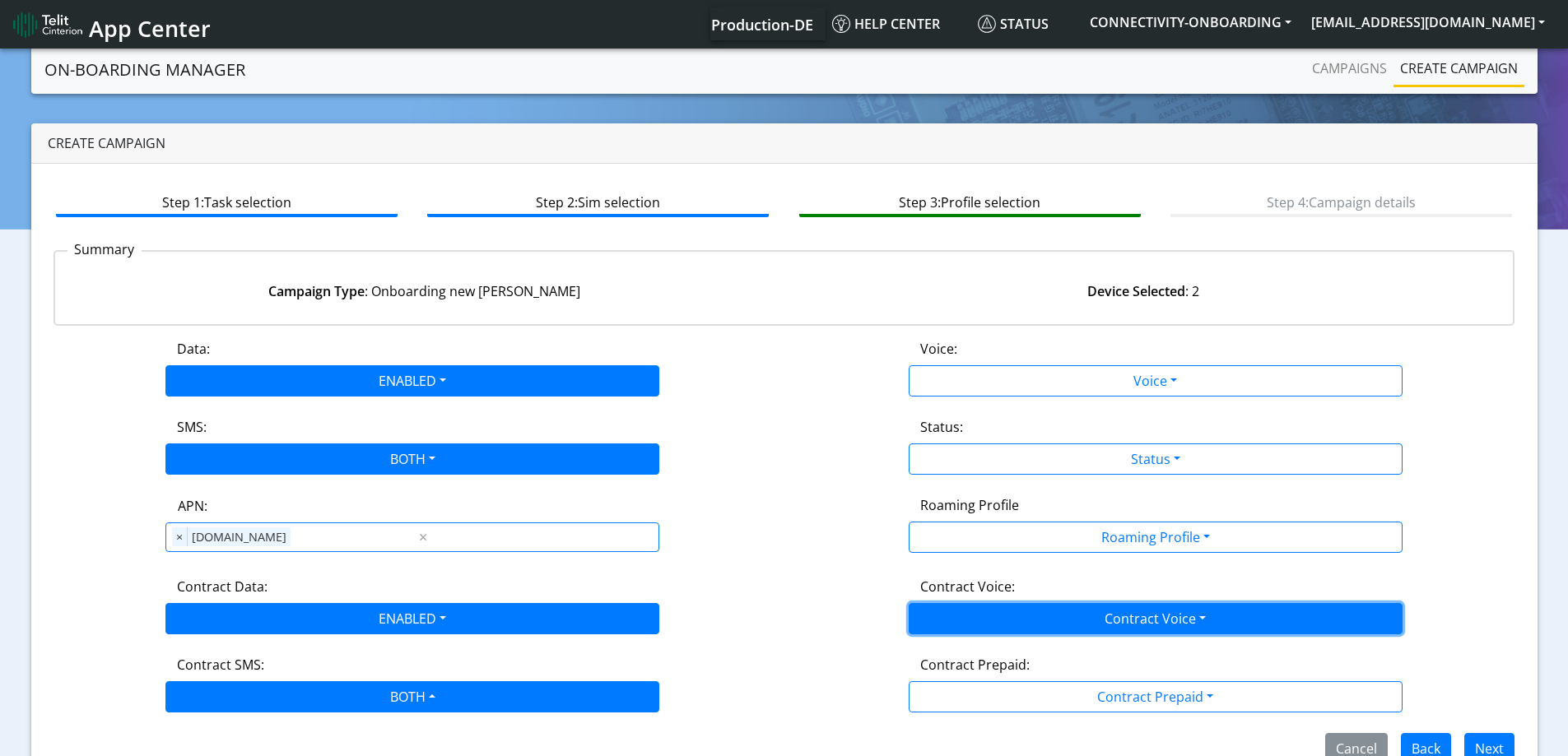
click at [1064, 617] on button "Contract Voice" at bounding box center [1155, 617] width 493 height 31
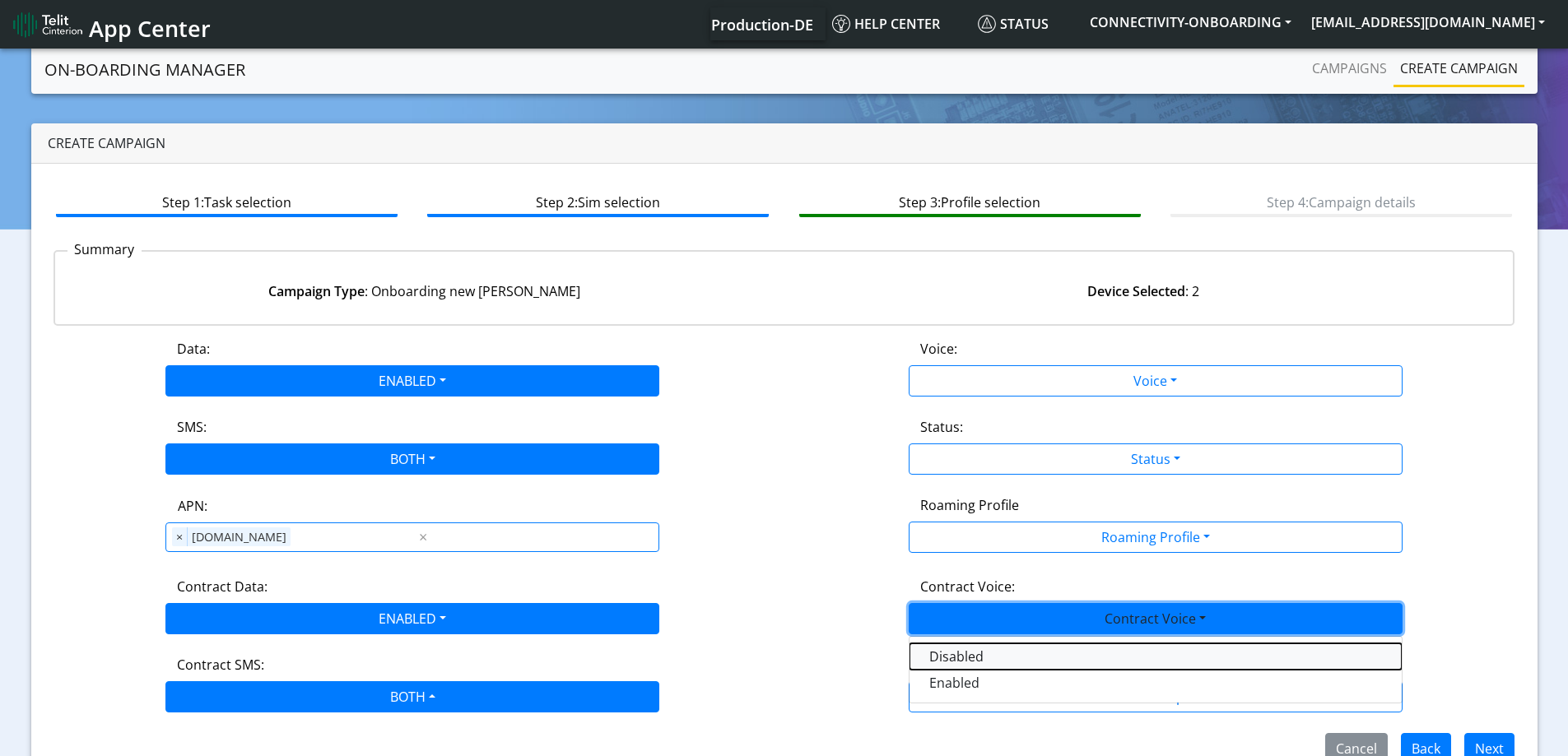
click at [980, 651] on Voicedisabled-dropdown "Disabled" at bounding box center [1155, 657] width 492 height 27
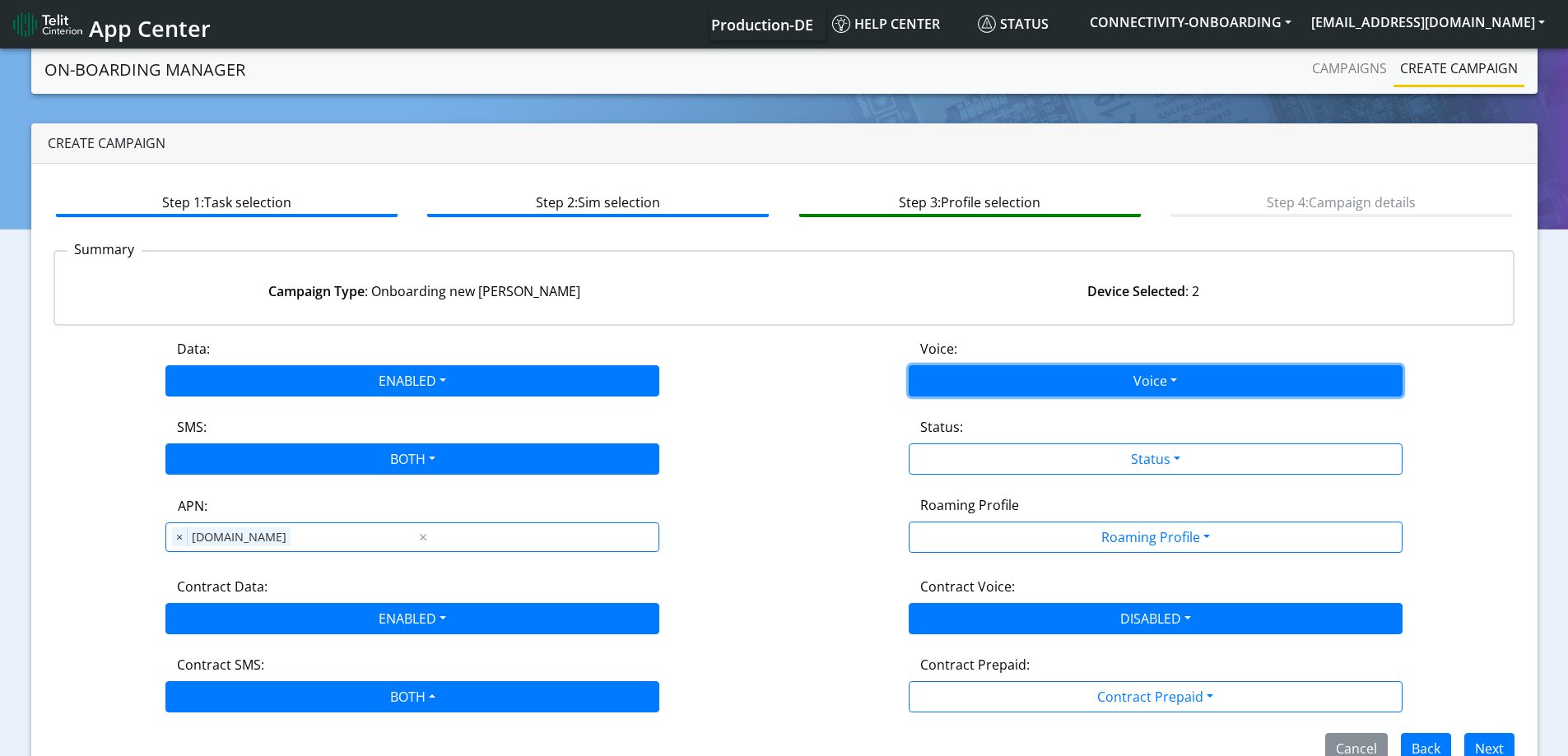
click at [969, 391] on button "Voice" at bounding box center [1155, 381] width 493 height 31
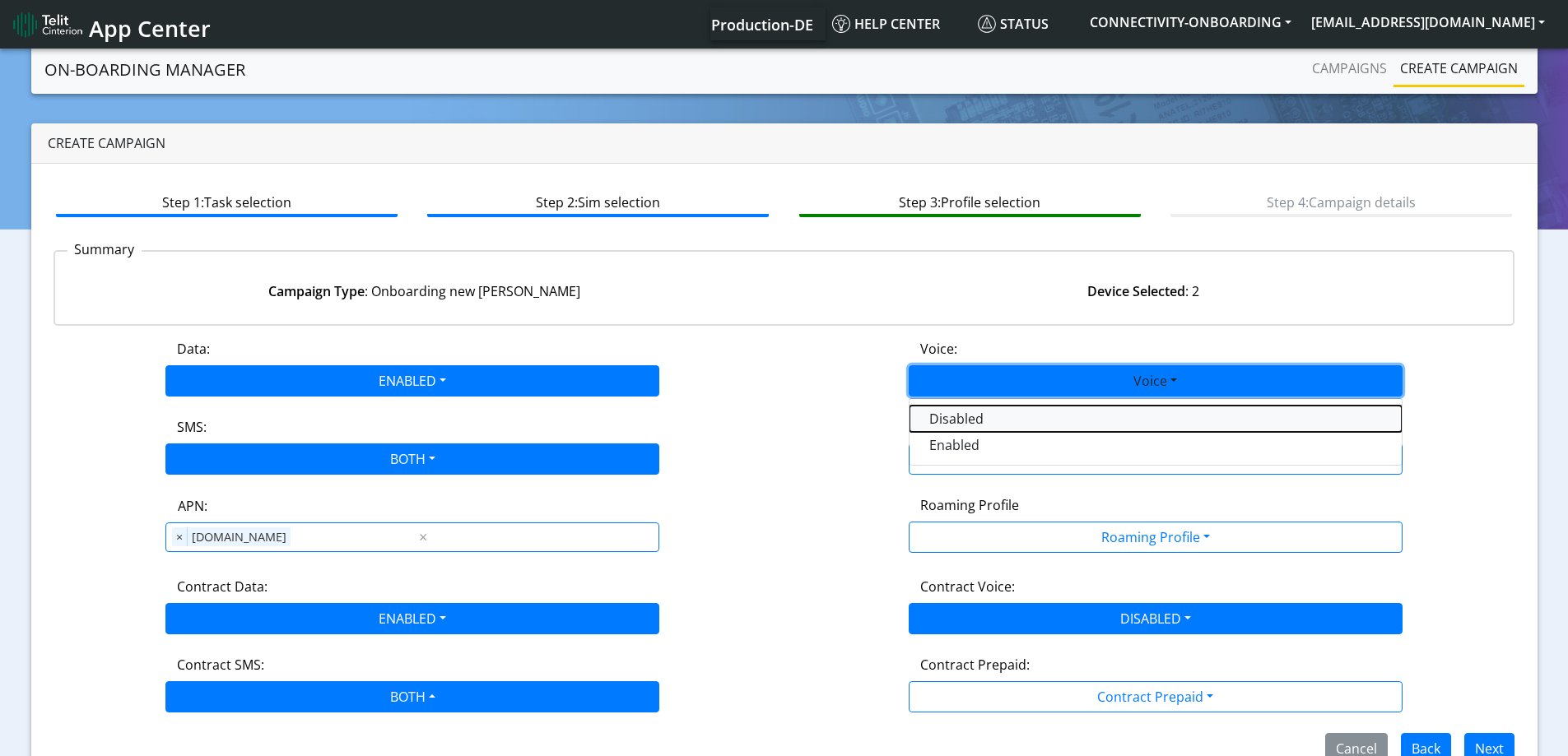
click at [961, 417] on button "Disabled" at bounding box center [1155, 419] width 492 height 27
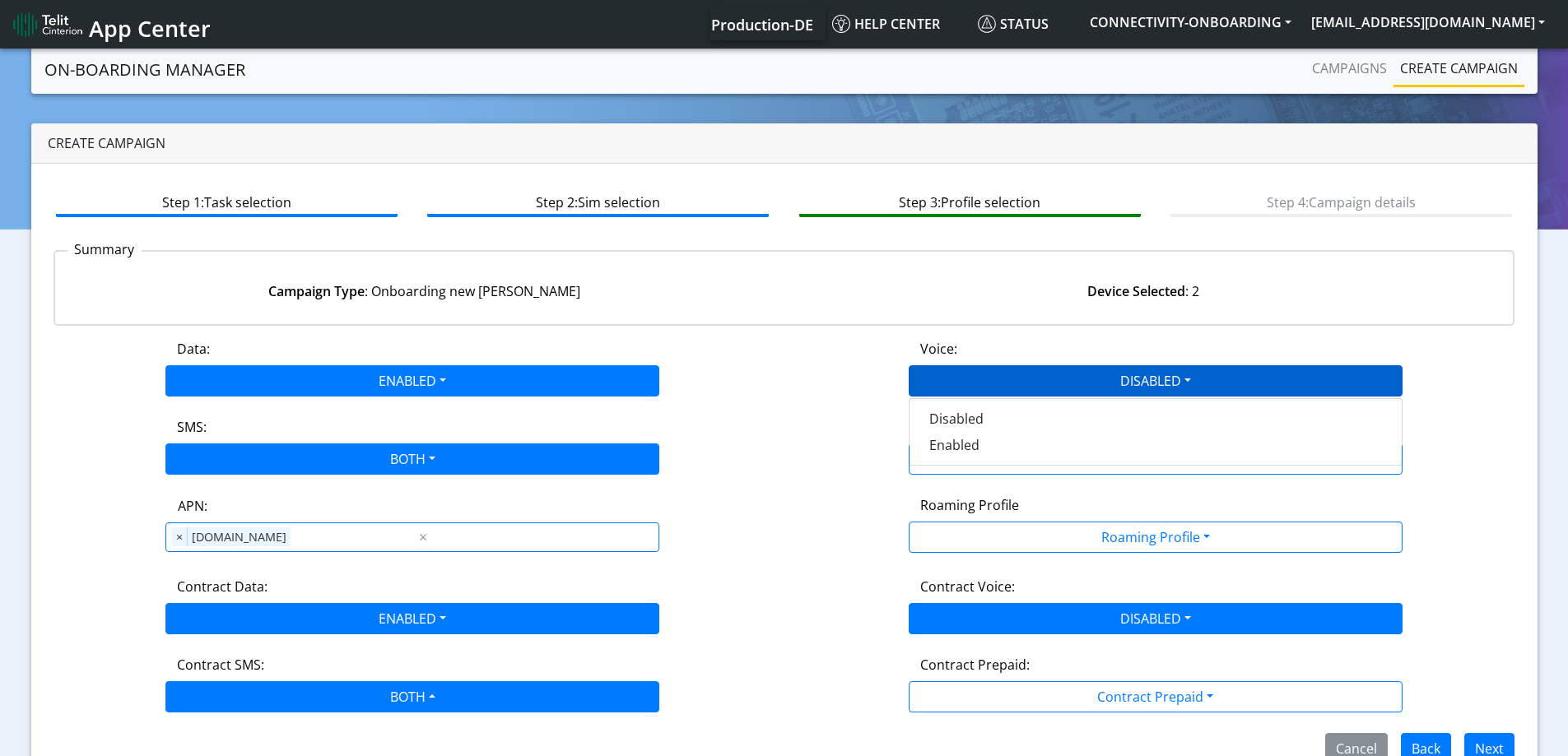
click at [961, 428] on label "Status:" at bounding box center [941, 427] width 43 height 20
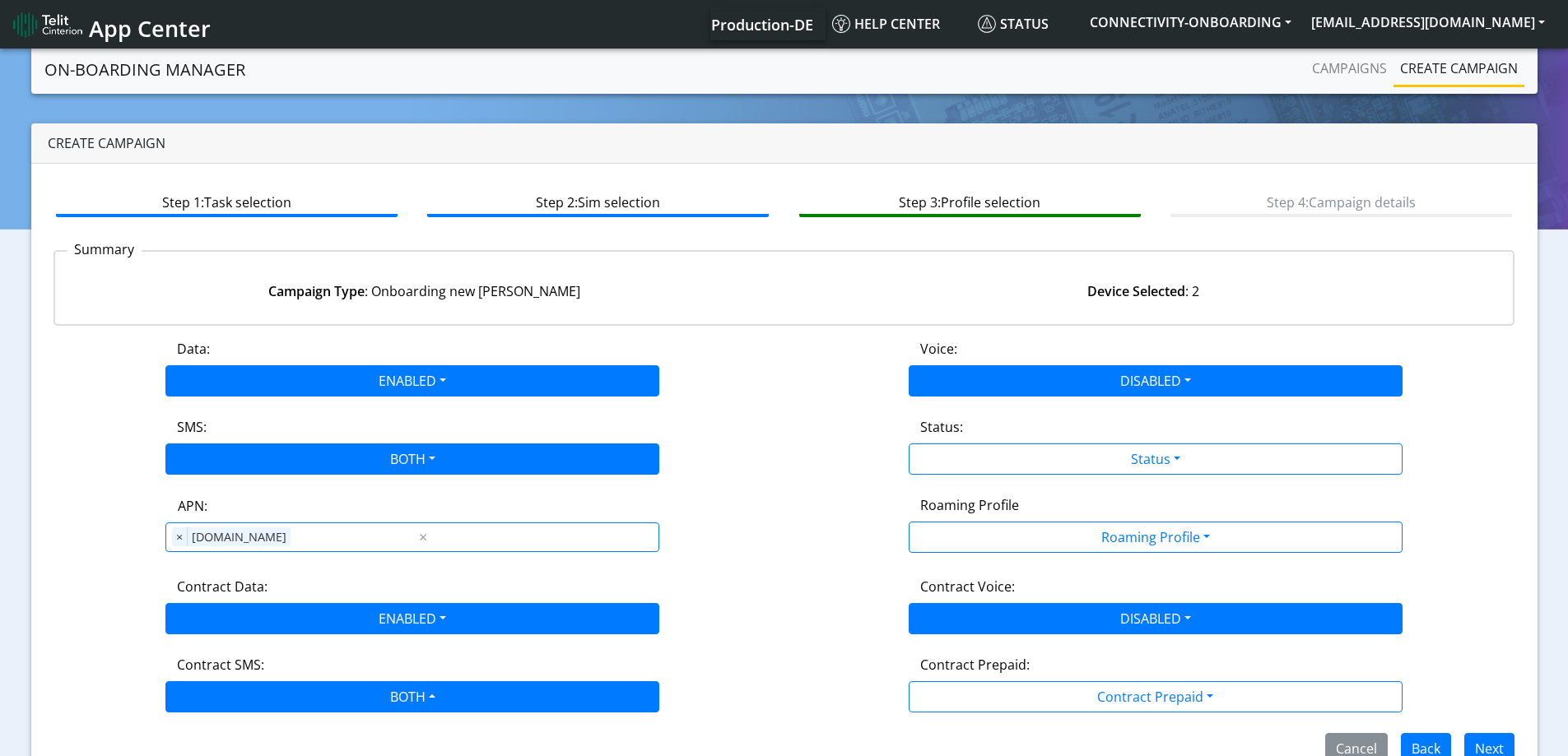
click at [962, 441] on div "Status:" at bounding box center [1155, 431] width 495 height 27
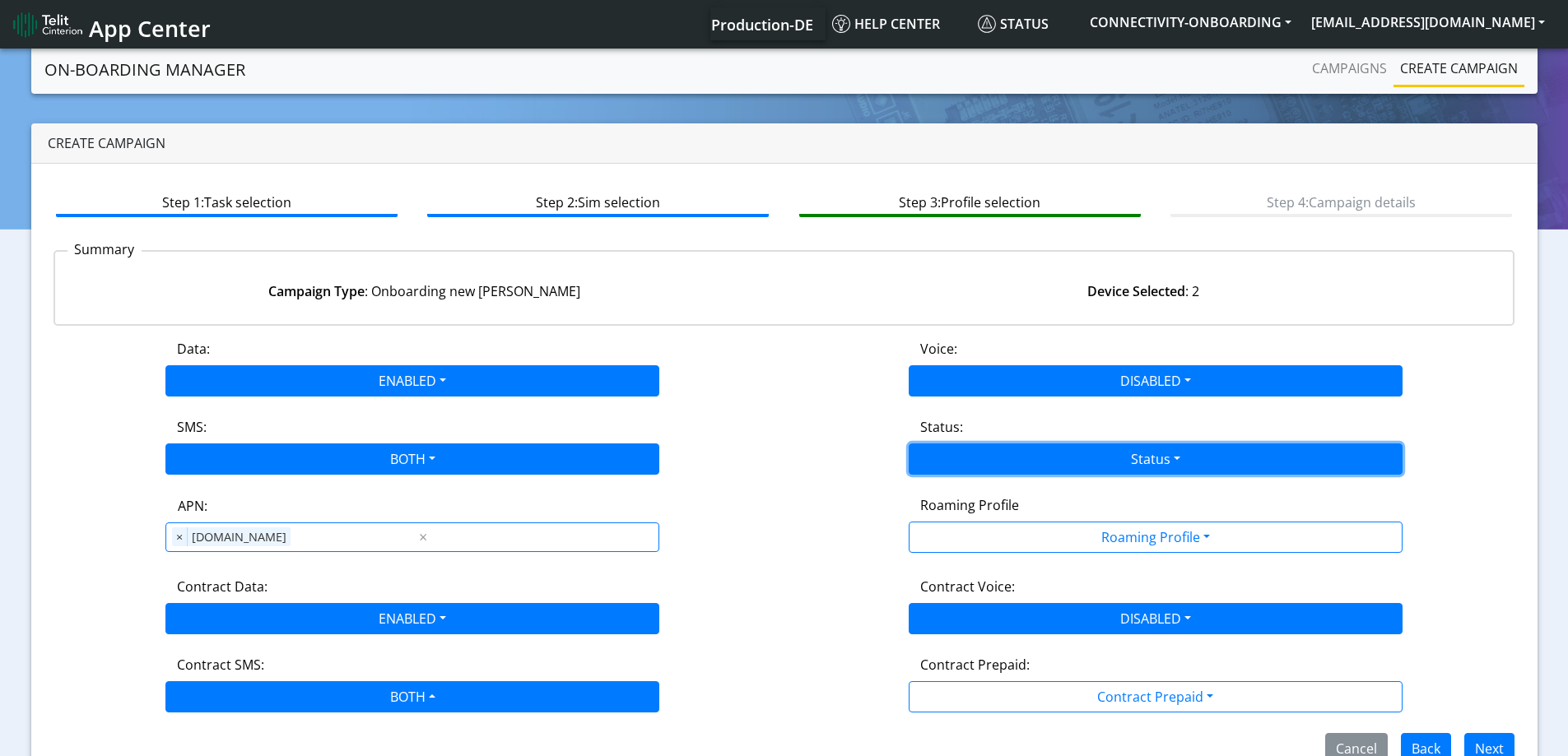
click at [967, 463] on button "Status" at bounding box center [1155, 458] width 493 height 31
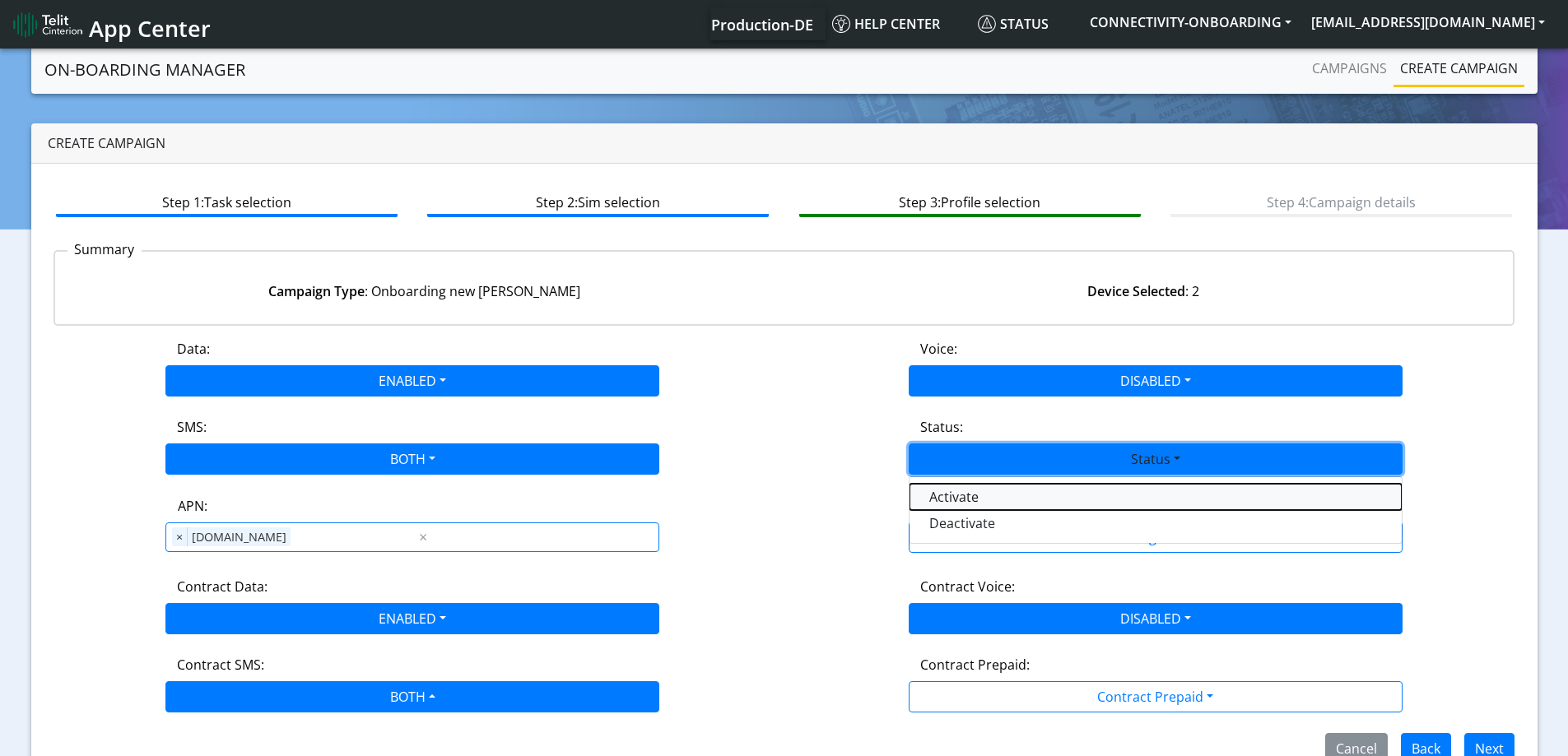
click at [953, 491] on button "Activate" at bounding box center [1155, 497] width 492 height 27
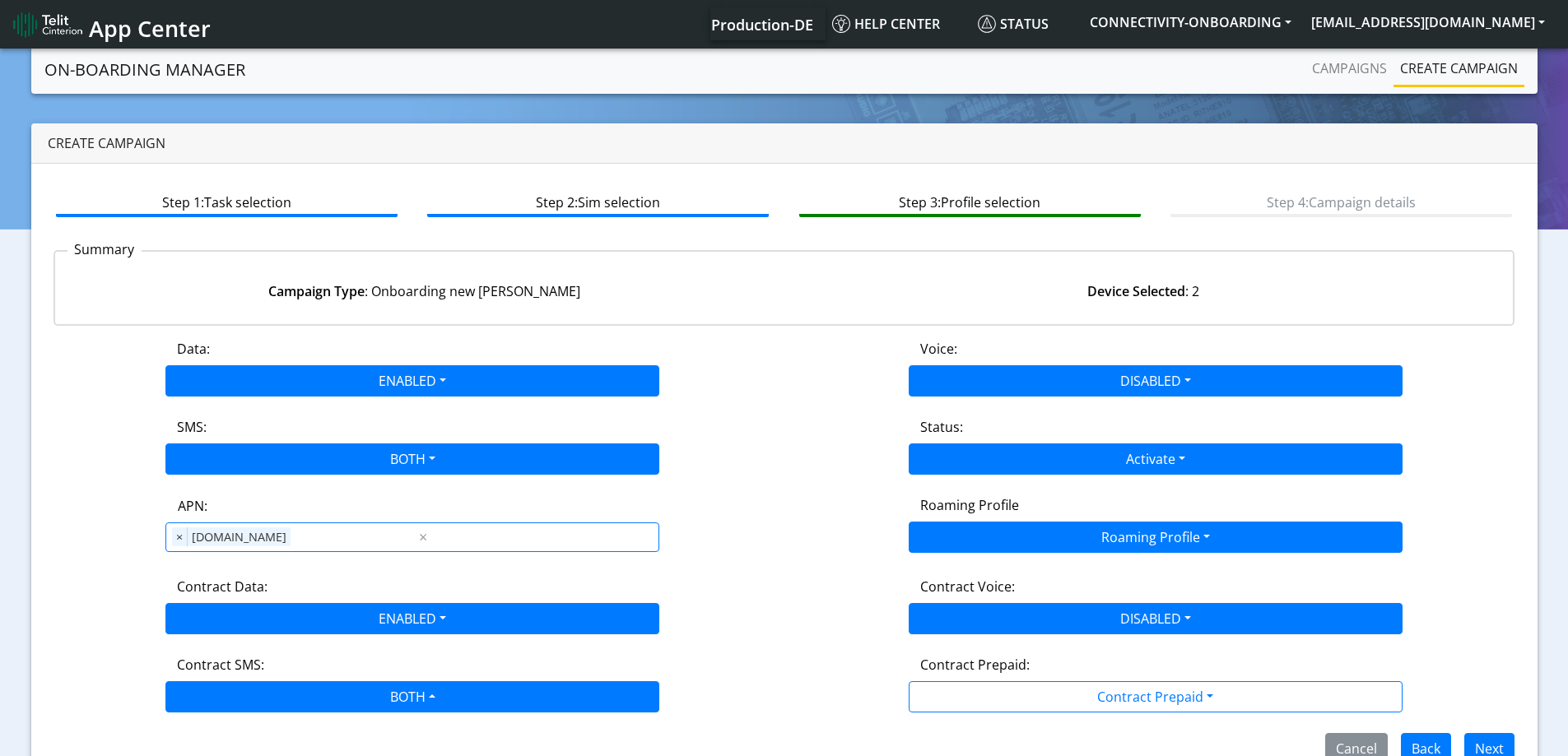
drag, startPoint x: 985, startPoint y: 520, endPoint x: 995, endPoint y: 530, distance: 14.1
click at [986, 521] on div "Roaming Profile Roaming Profile All Blocked Global All TCP1 Lumenis_LTD TCP 1 B…" at bounding box center [1156, 523] width 743 height 58
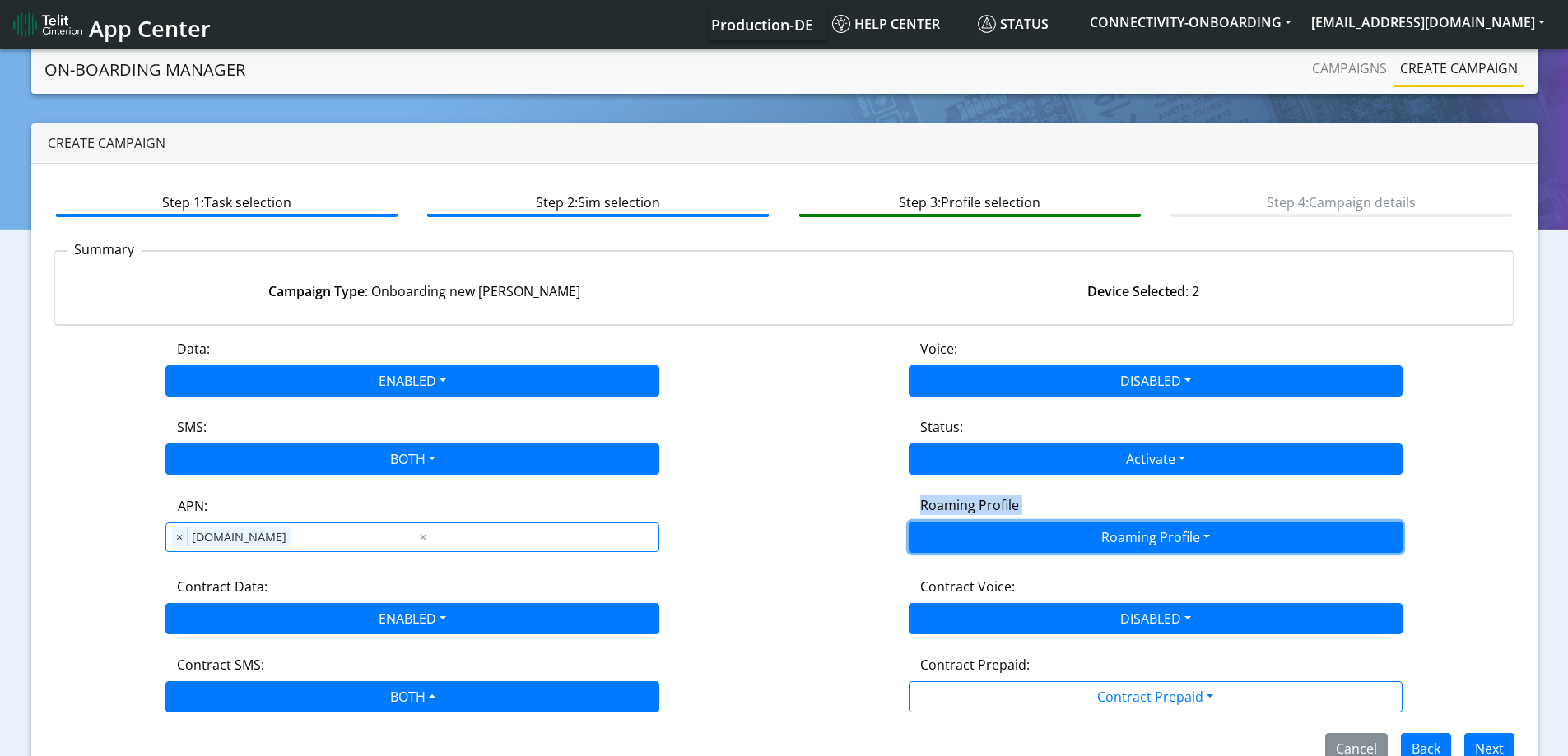
click at [995, 531] on button "Roaming Profile" at bounding box center [1155, 537] width 493 height 31
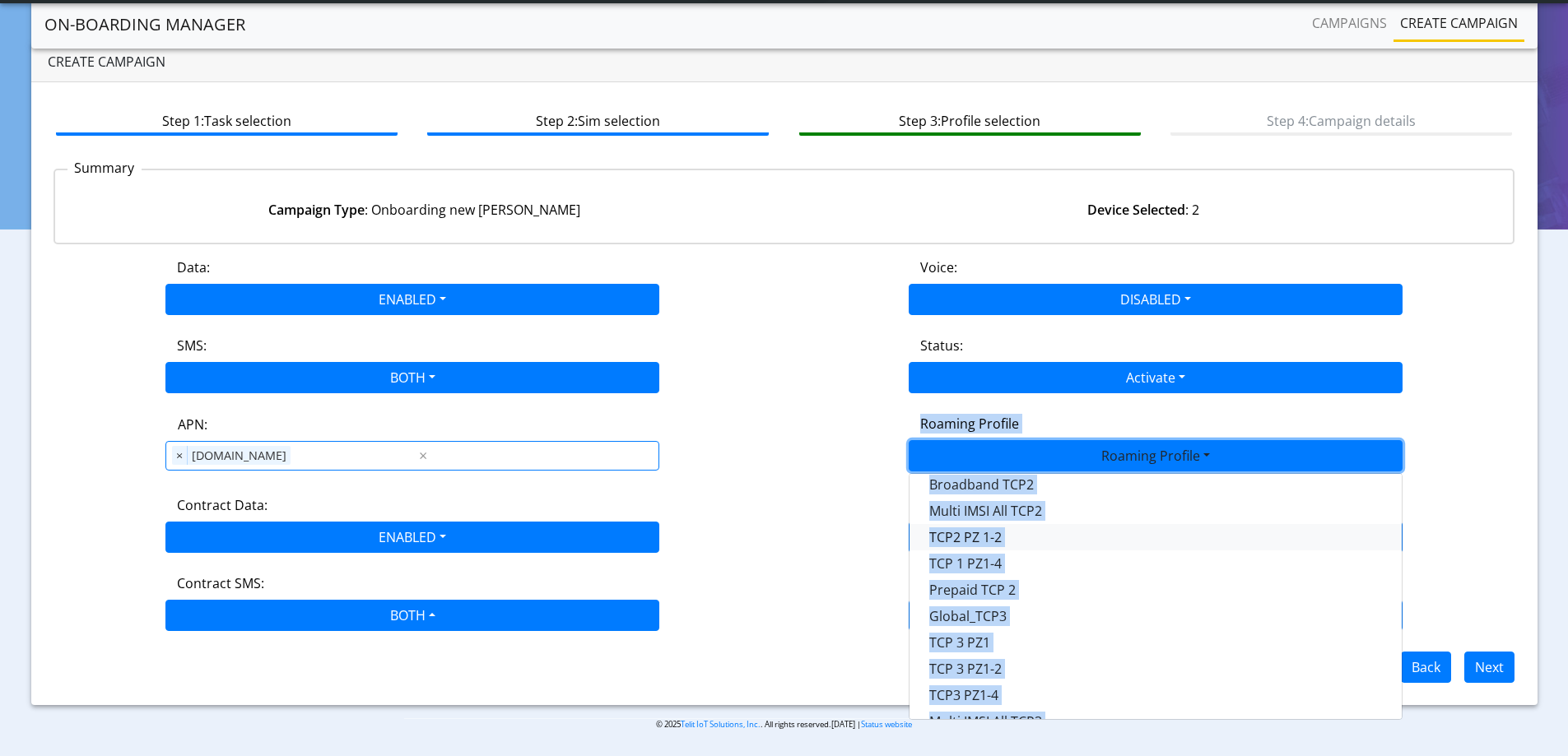
scroll to position [215, 0]
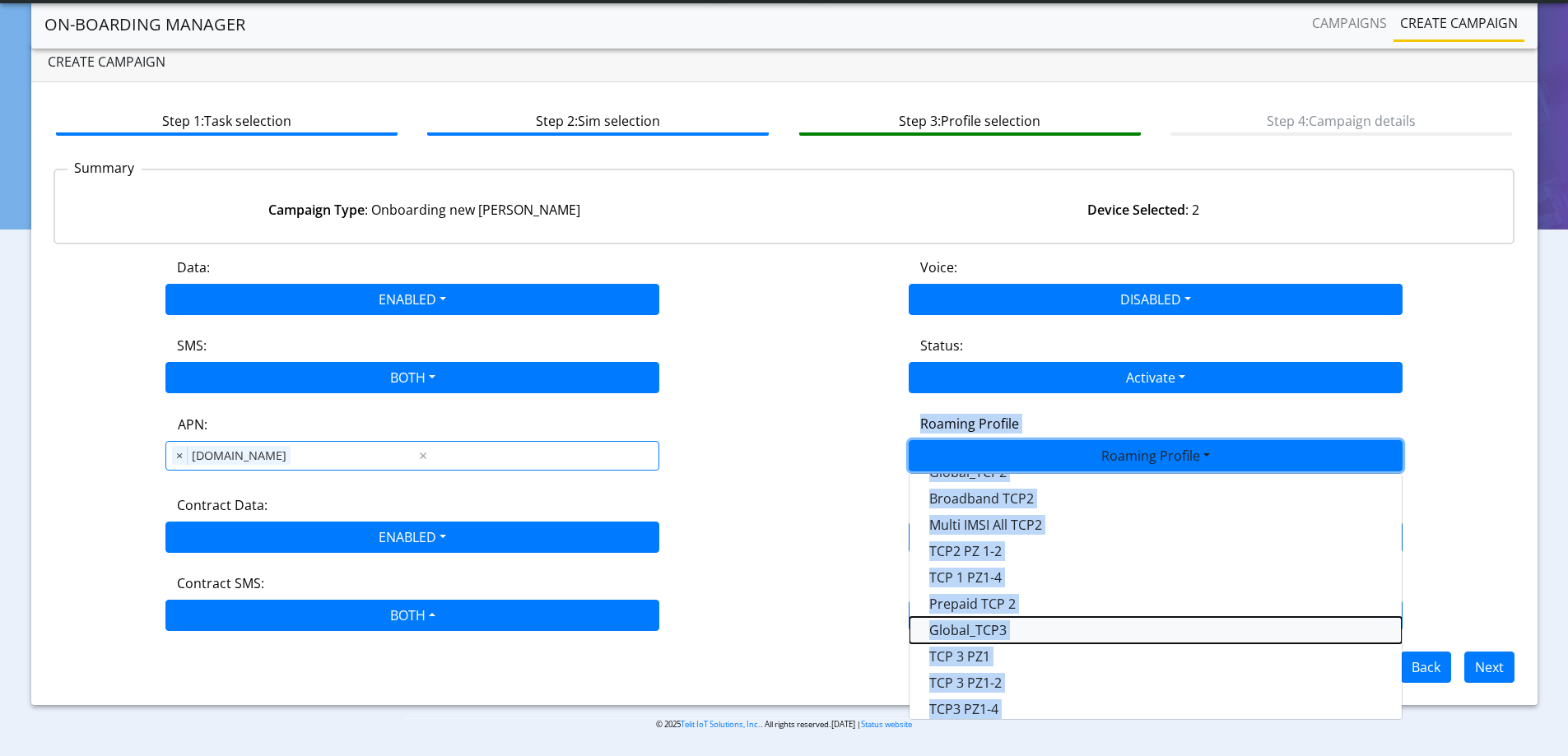
click at [1014, 624] on Profile-dropdown "Global_TCP3" at bounding box center [1155, 630] width 492 height 27
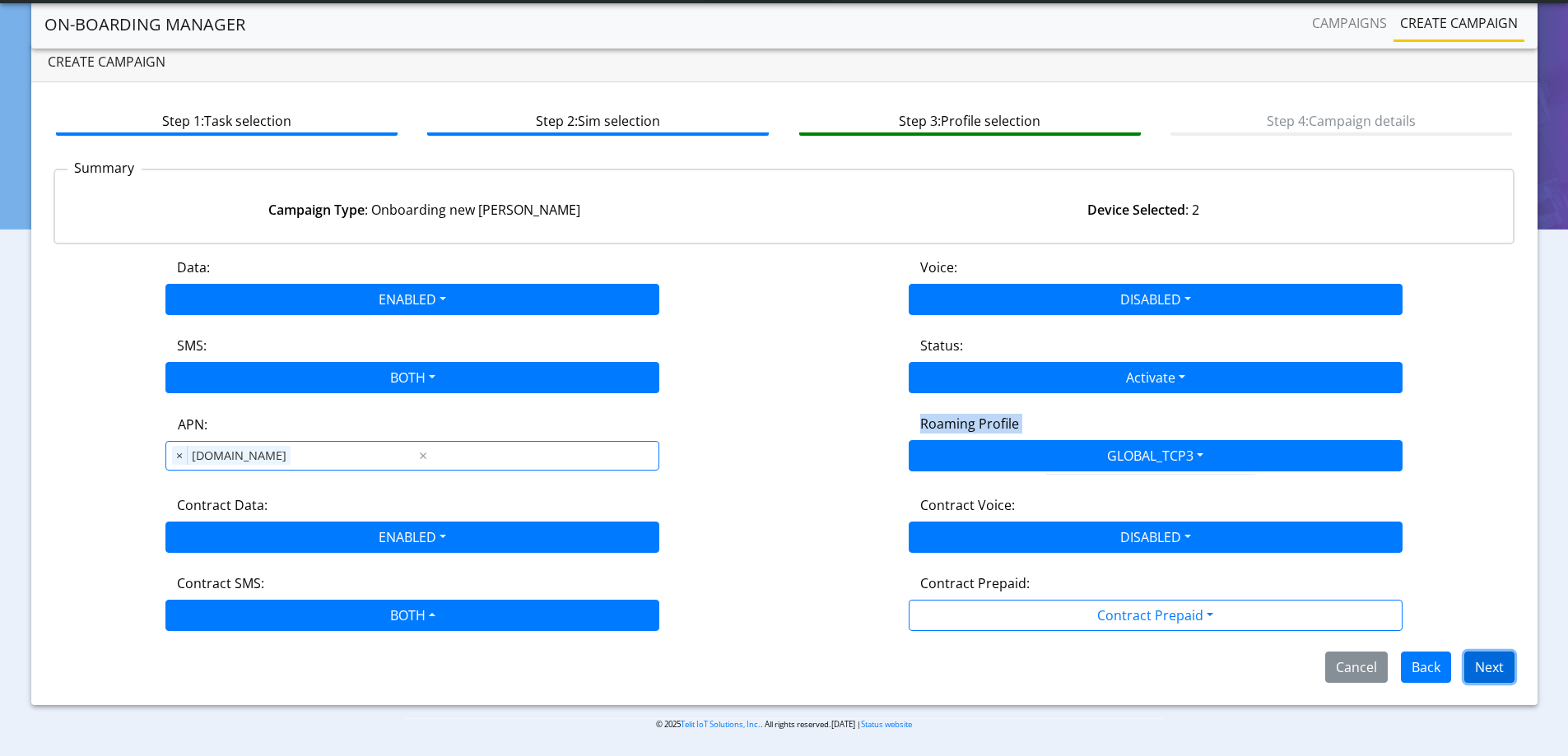
click at [1474, 656] on button "Next" at bounding box center [1489, 667] width 50 height 31
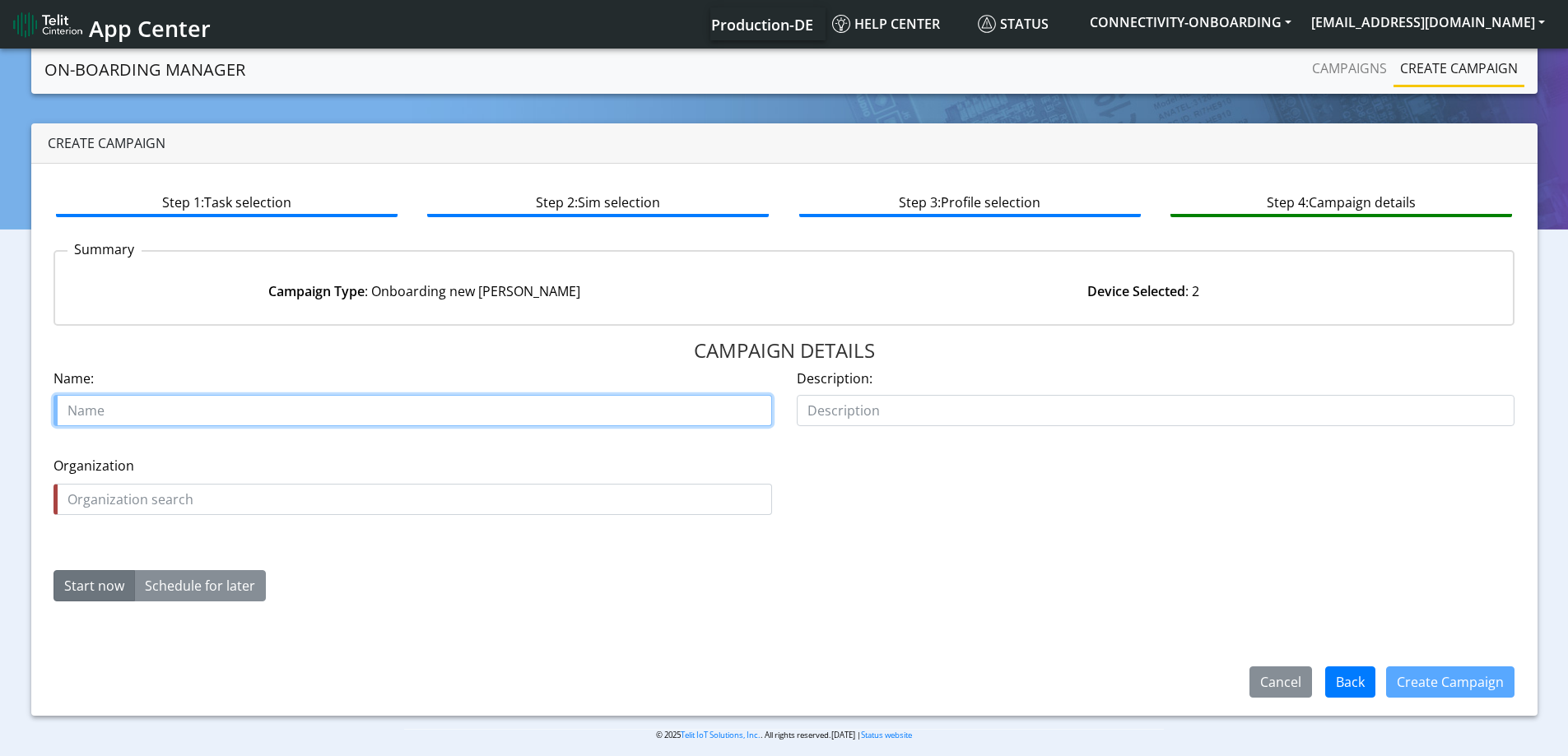
paste input "Tech-select ltd"
type input "Tech-select ltd TCP3 starter SIM"
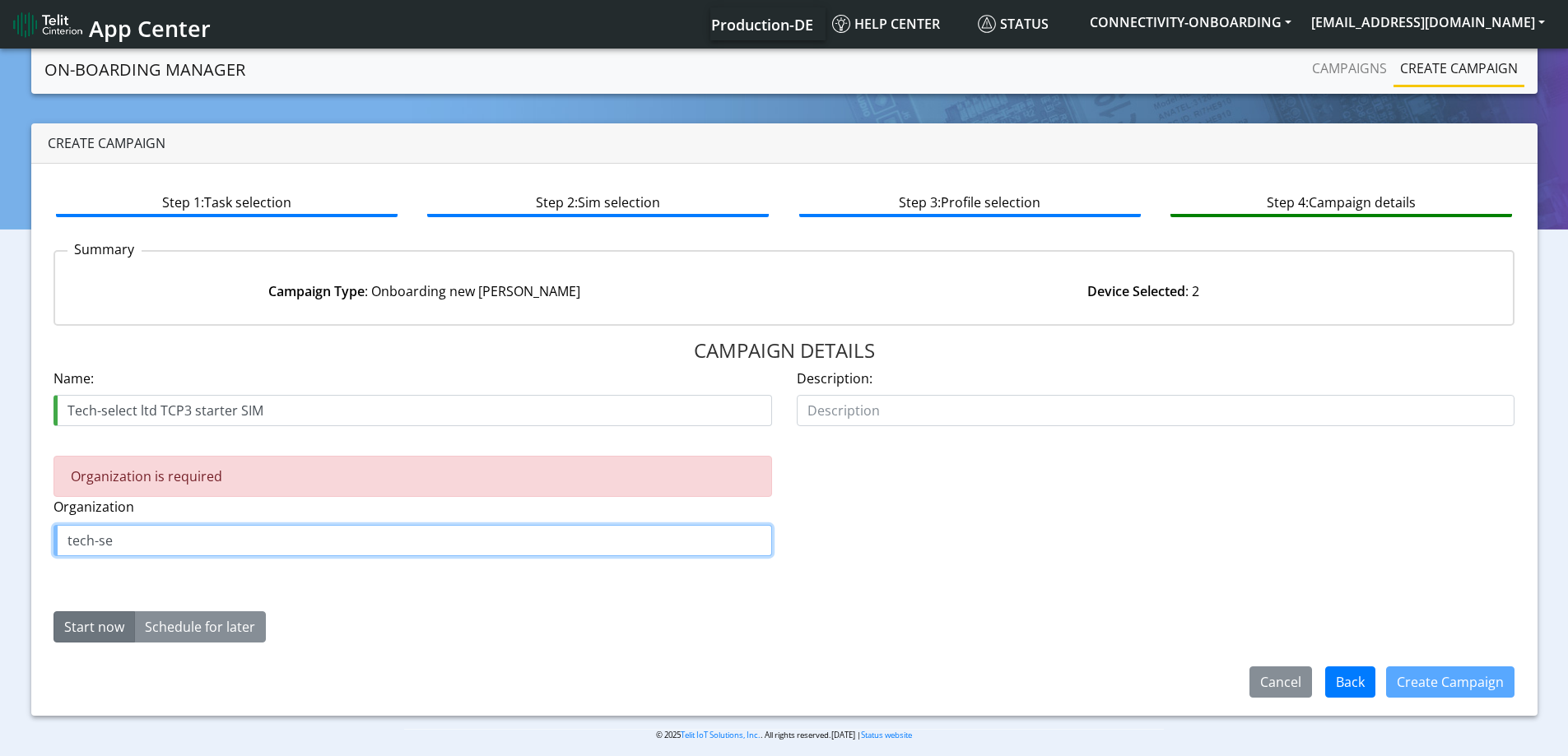
paste input "TECH_SELECT"
click at [149, 575] on span "TECH_SELECT" at bounding box center [116, 578] width 84 height 18
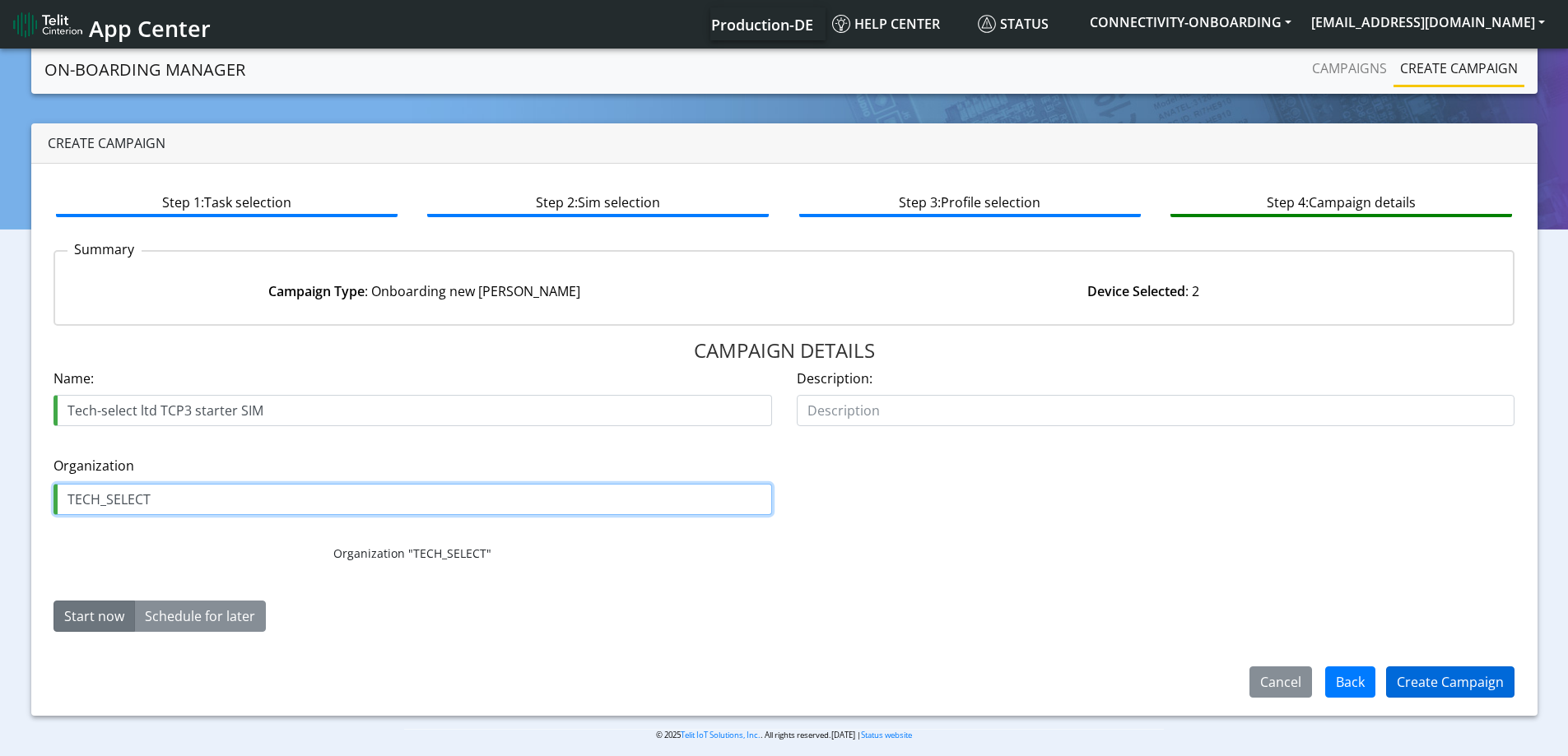
type input "TECH_SELECT"
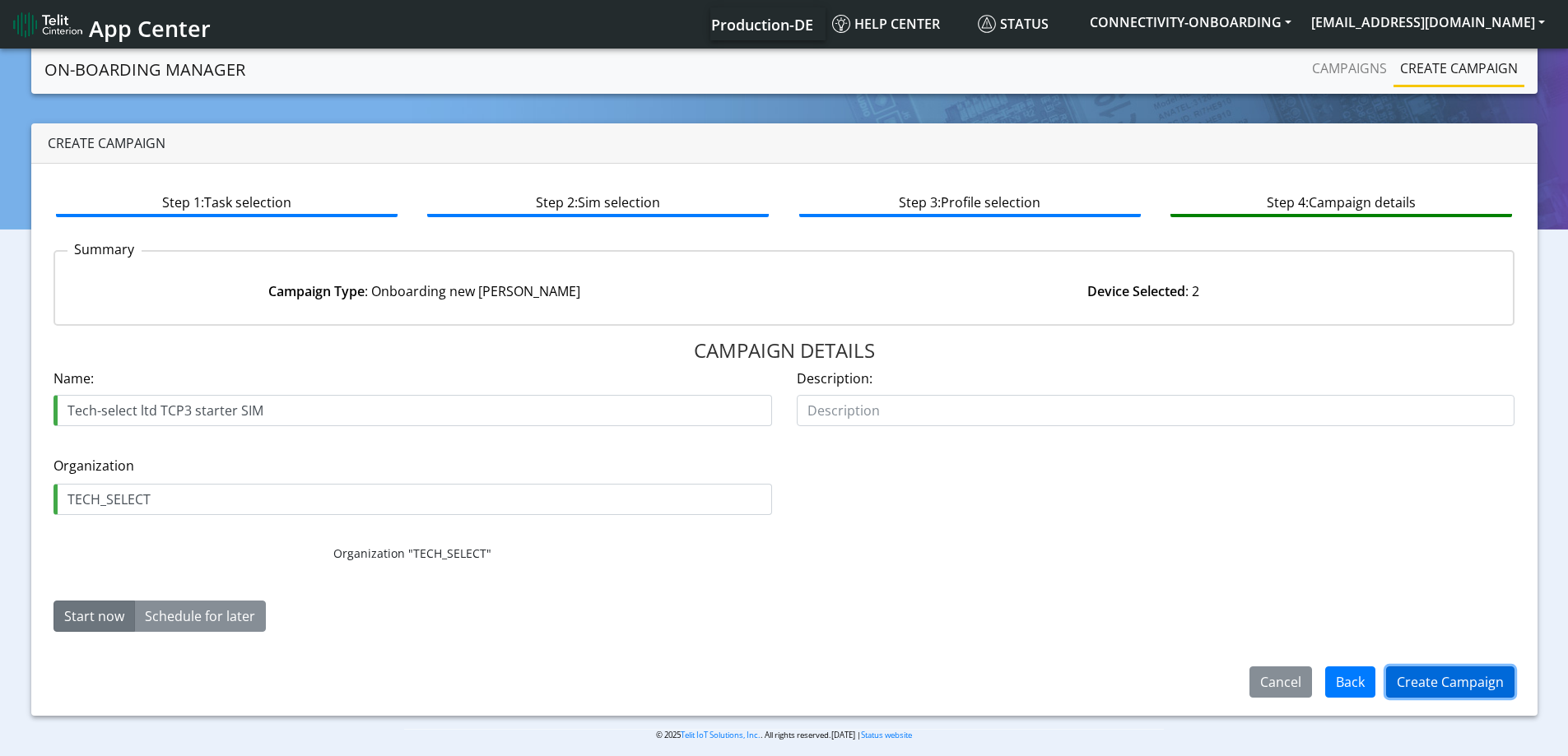
click at [1455, 683] on button "Create Campaign" at bounding box center [1450, 681] width 129 height 31
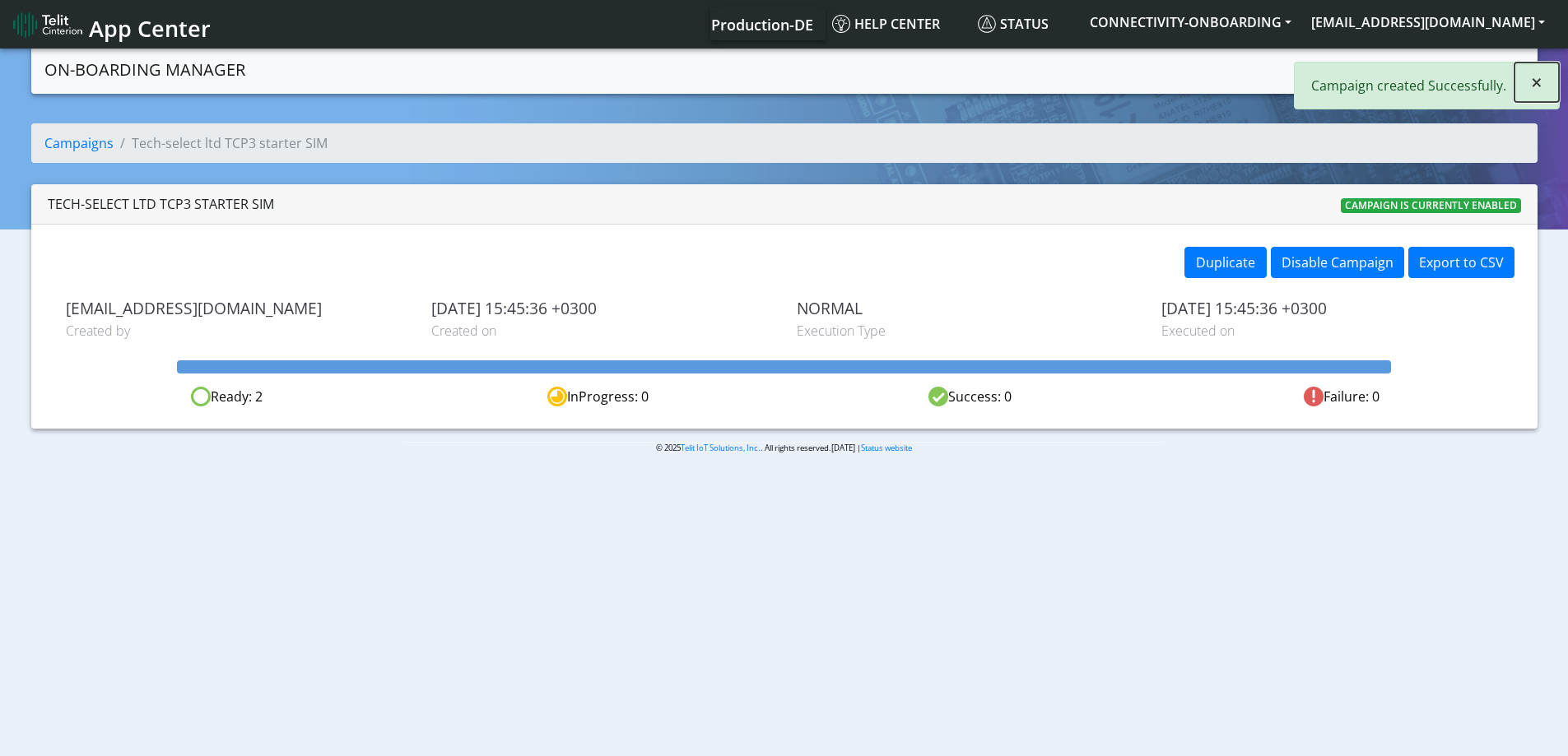
click at [1525, 78] on button "×" at bounding box center [1536, 82] width 44 height 39
click at [1354, 67] on link "Campaigns" at bounding box center [1348, 68] width 88 height 33
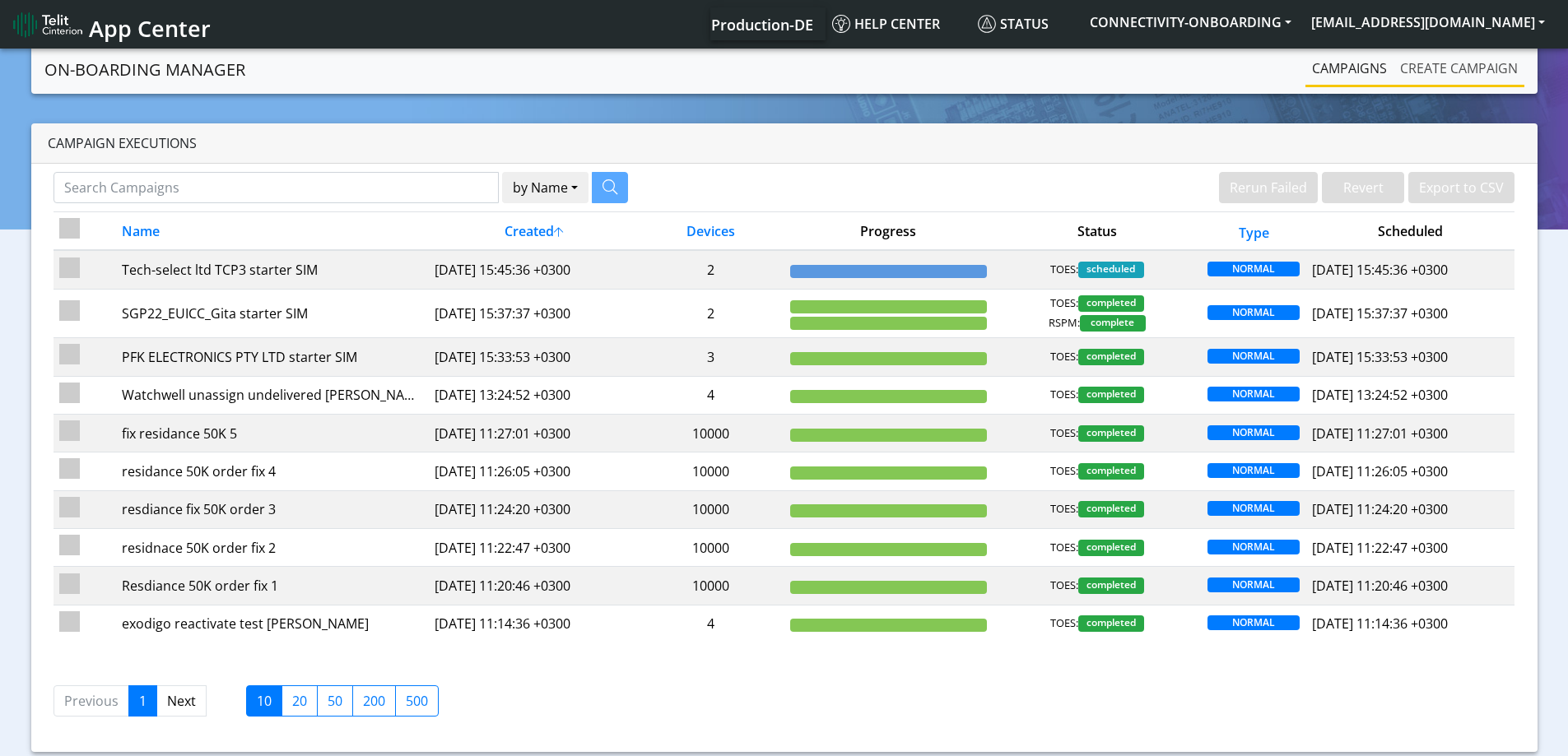
click at [1425, 81] on link "Create campaign" at bounding box center [1459, 68] width 131 height 33
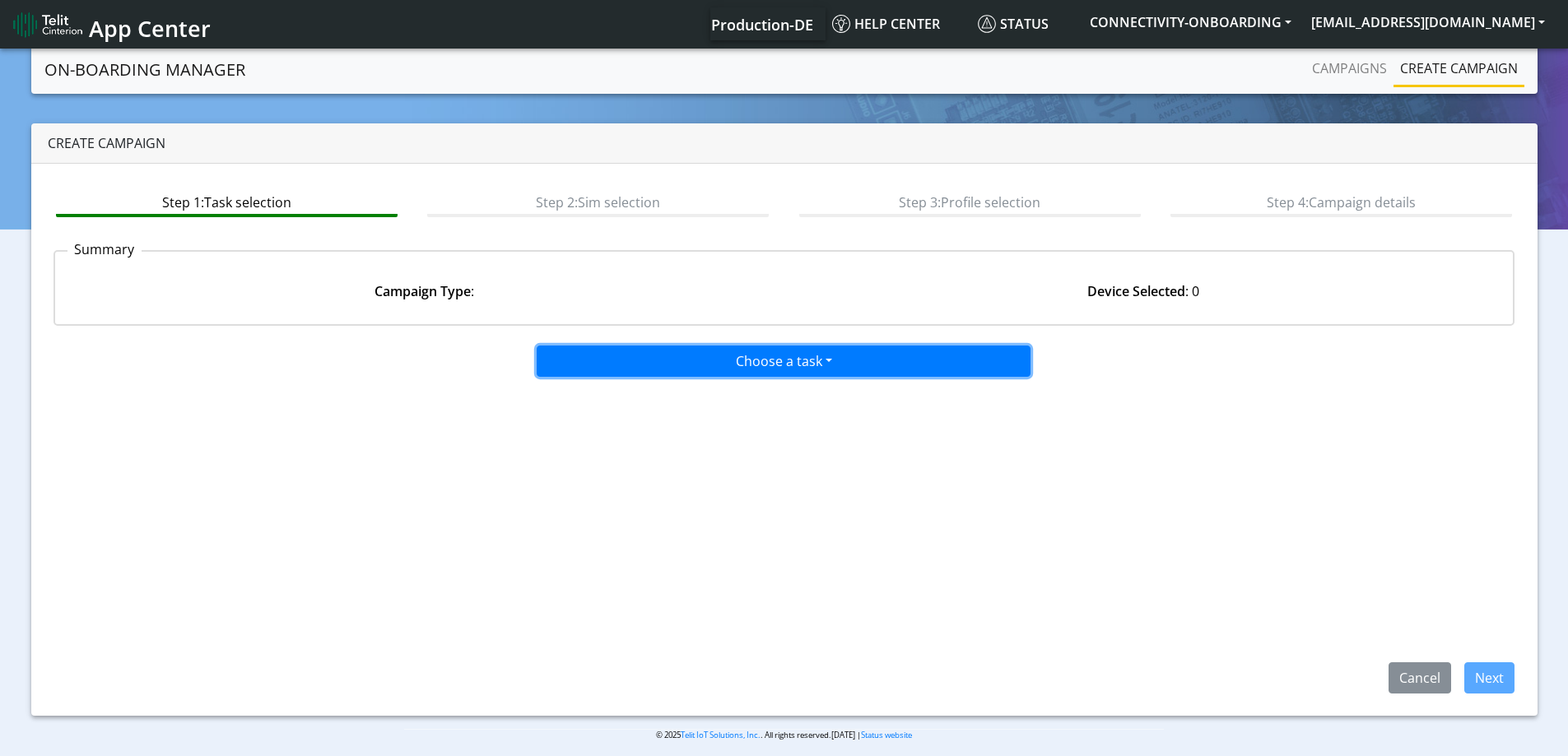
click at [640, 354] on button "Choose a task" at bounding box center [783, 360] width 493 height 31
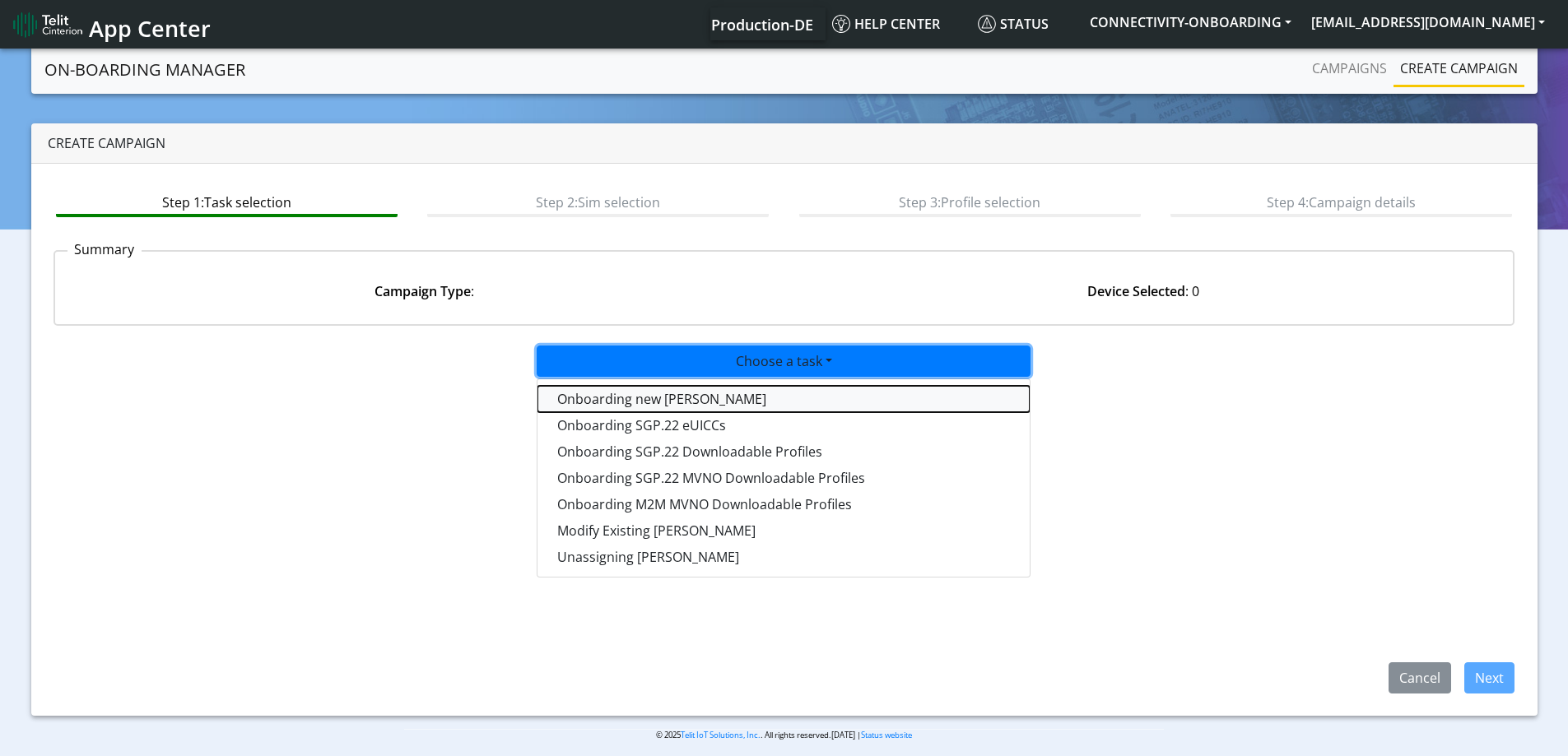
click at [631, 394] on tasktoes-dropdown "Onboarding new [PERSON_NAME]" at bounding box center [783, 399] width 492 height 27
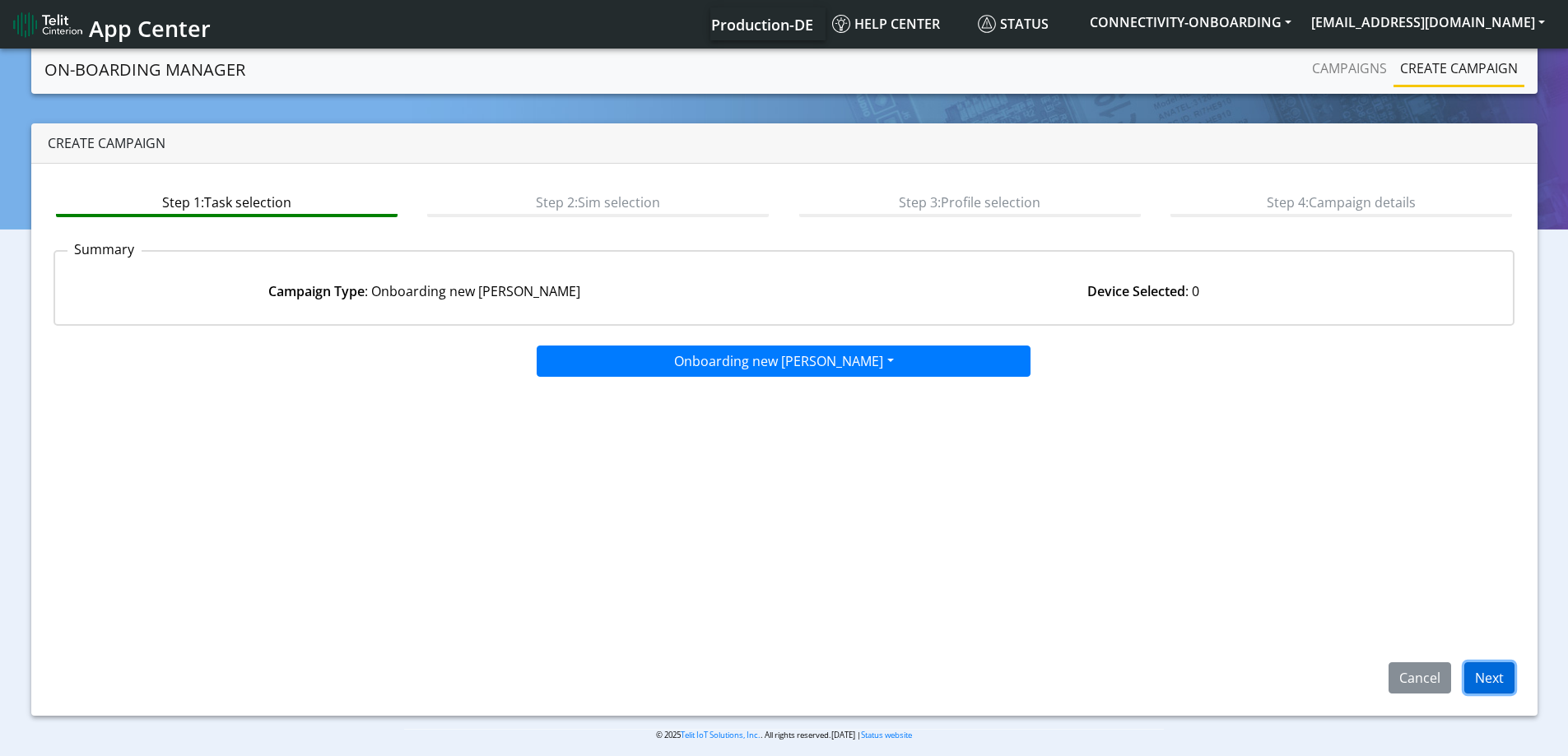
click at [1491, 678] on button "Next" at bounding box center [1489, 677] width 50 height 31
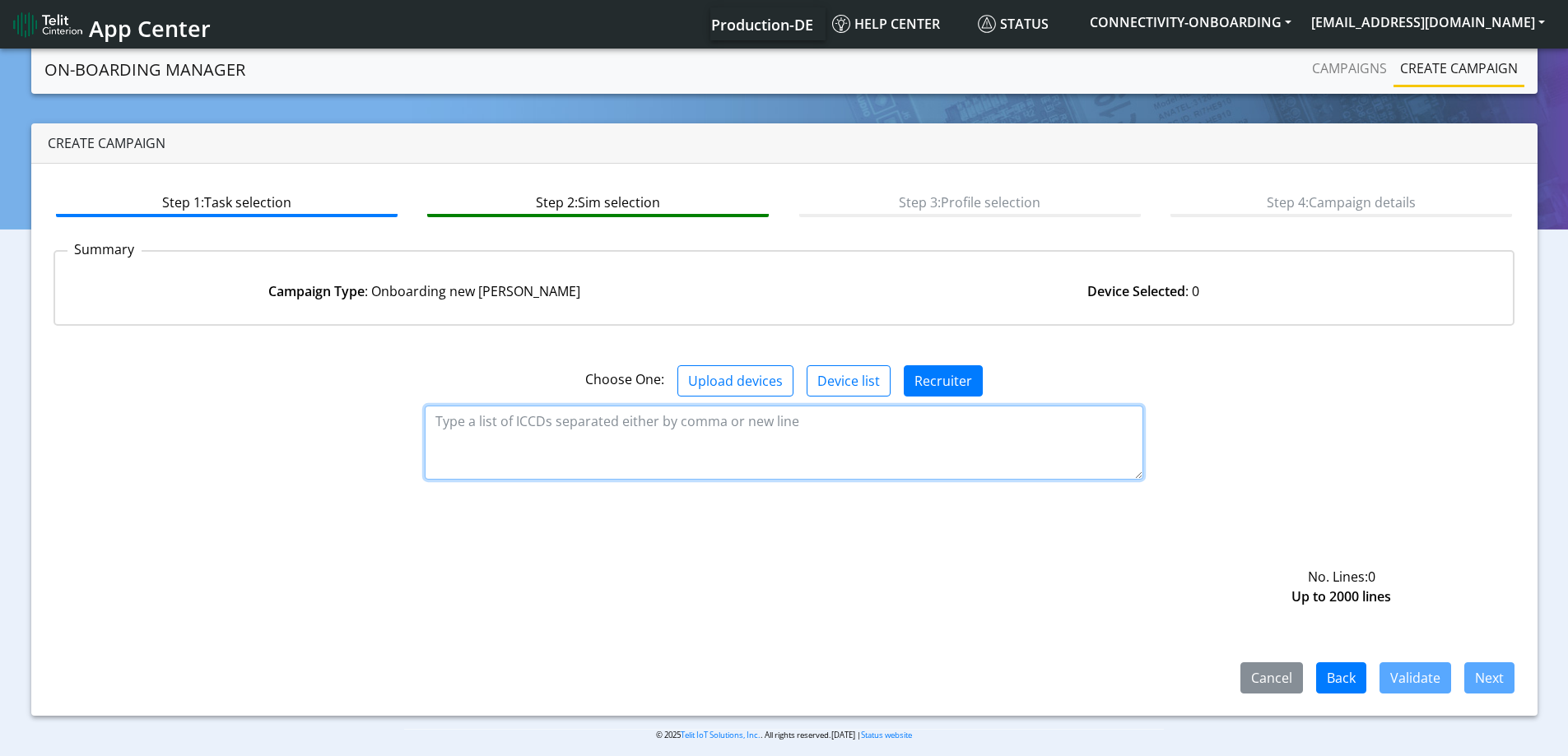
click at [746, 428] on textarea at bounding box center [784, 442] width 718 height 74
paste textarea "89358151000031911392 89358151000031911384"
type textarea "89358151000031911392 89358151000031911384"
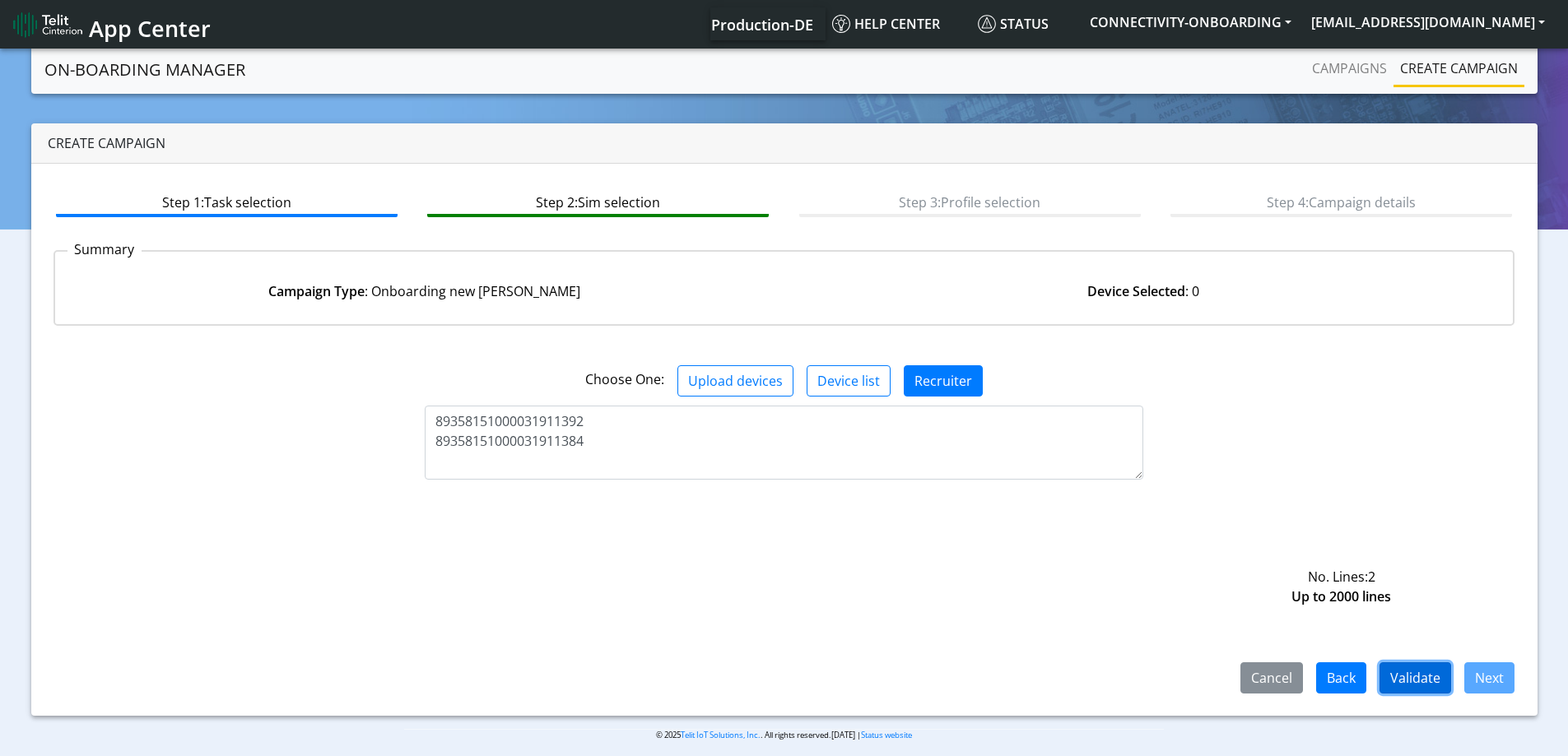
click at [1416, 665] on button "Validate" at bounding box center [1415, 677] width 72 height 31
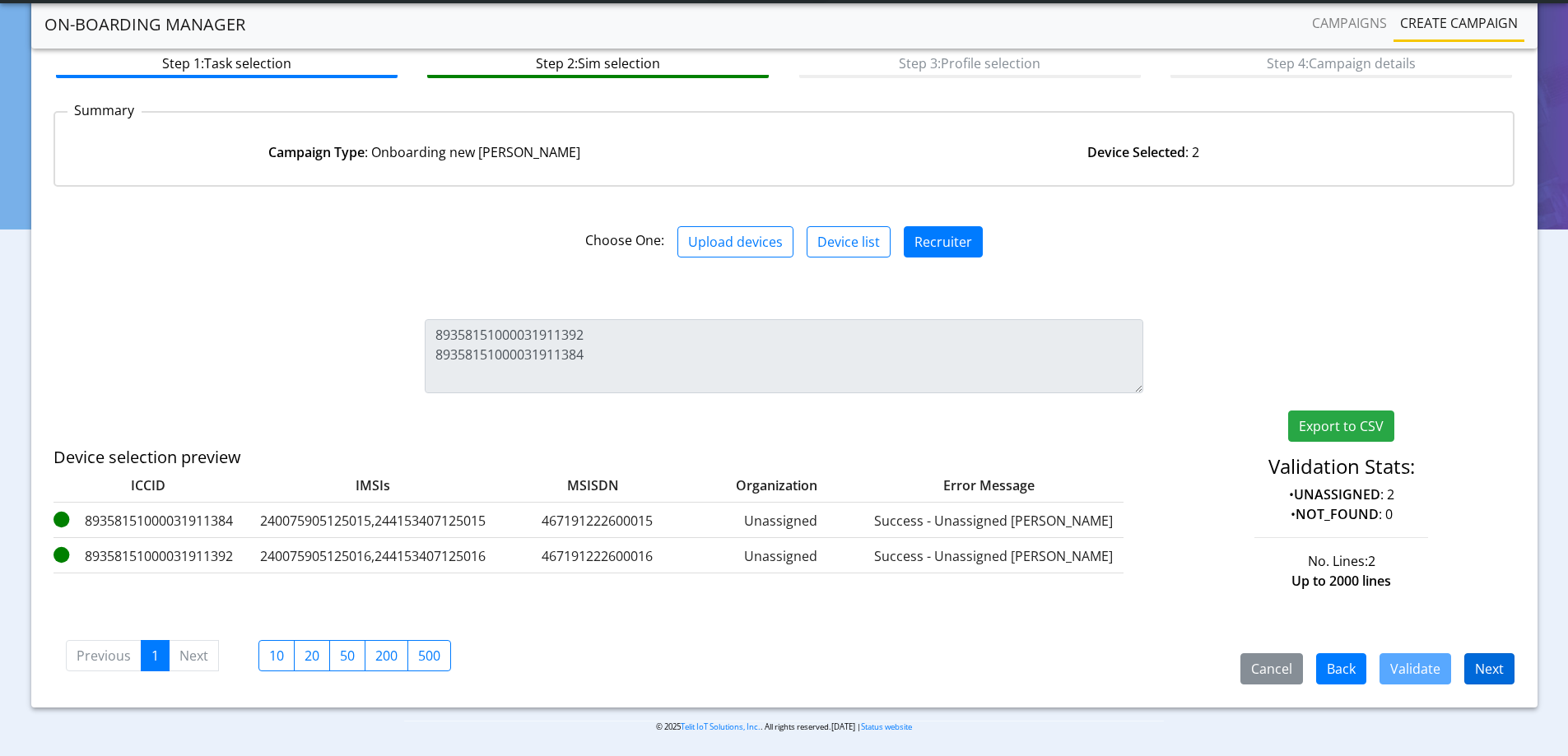
scroll to position [96, 0]
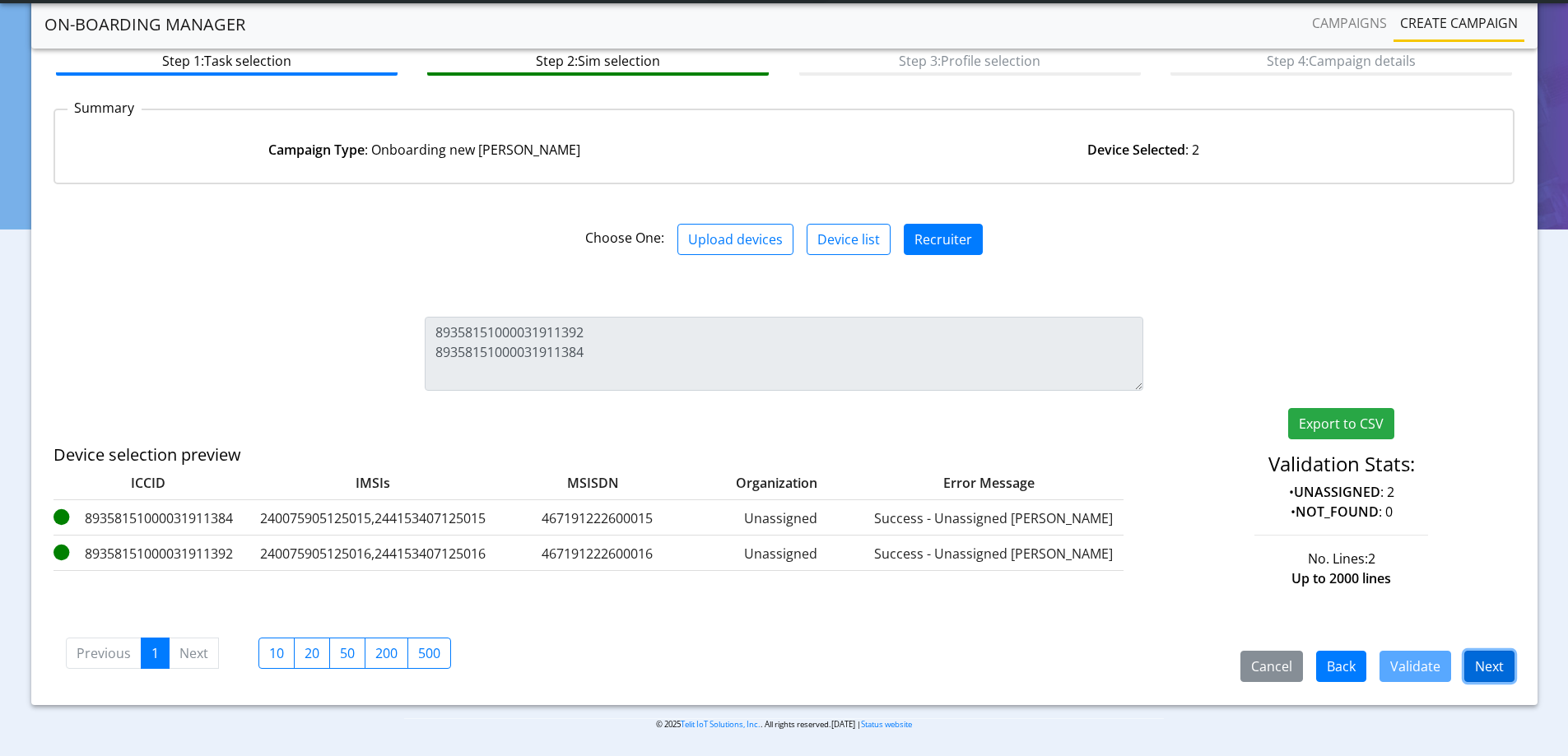
click at [1505, 659] on button "Next" at bounding box center [1489, 666] width 50 height 31
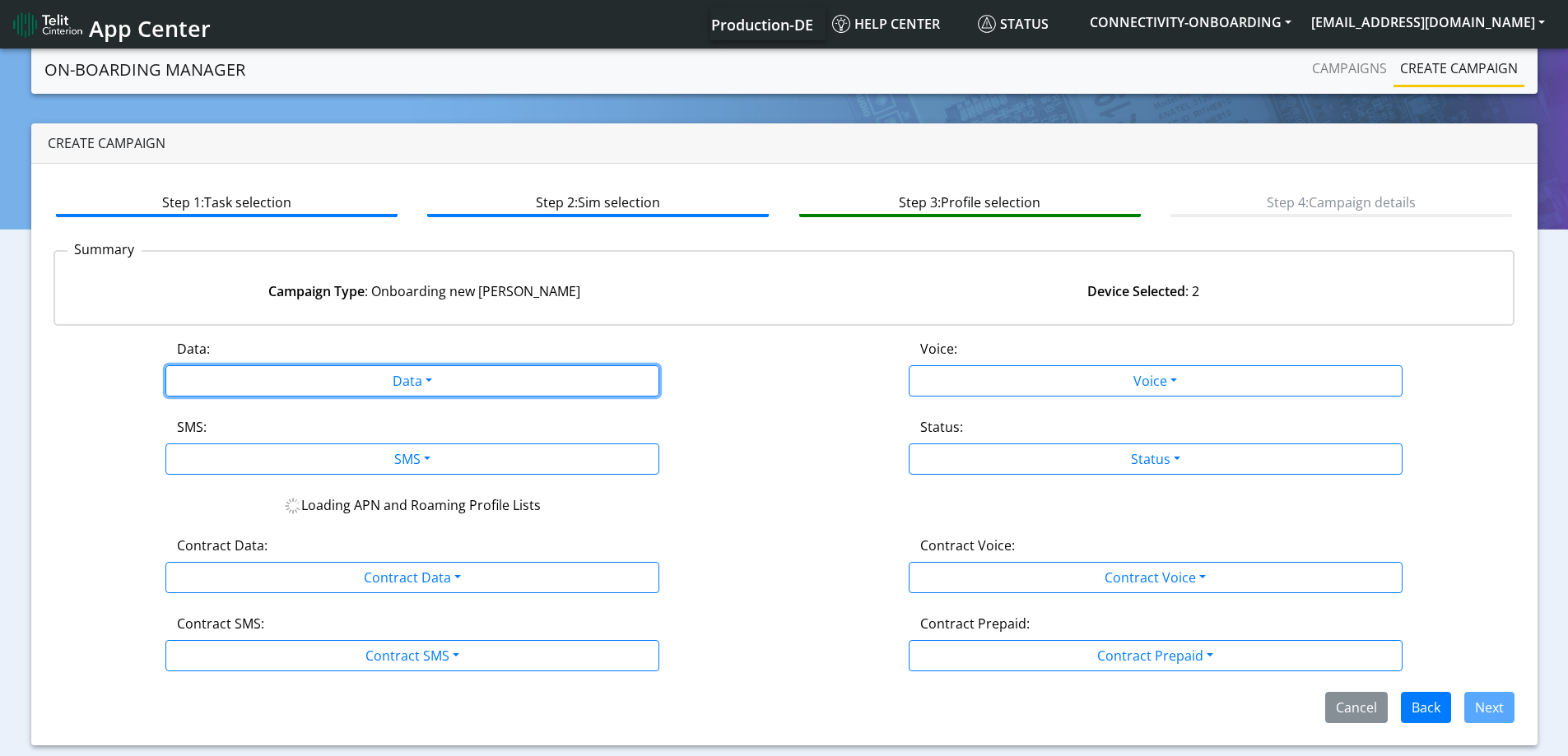
drag, startPoint x: 407, startPoint y: 384, endPoint x: 216, endPoint y: 444, distance: 200.2
click at [400, 384] on button "Data" at bounding box center [412, 381] width 493 height 31
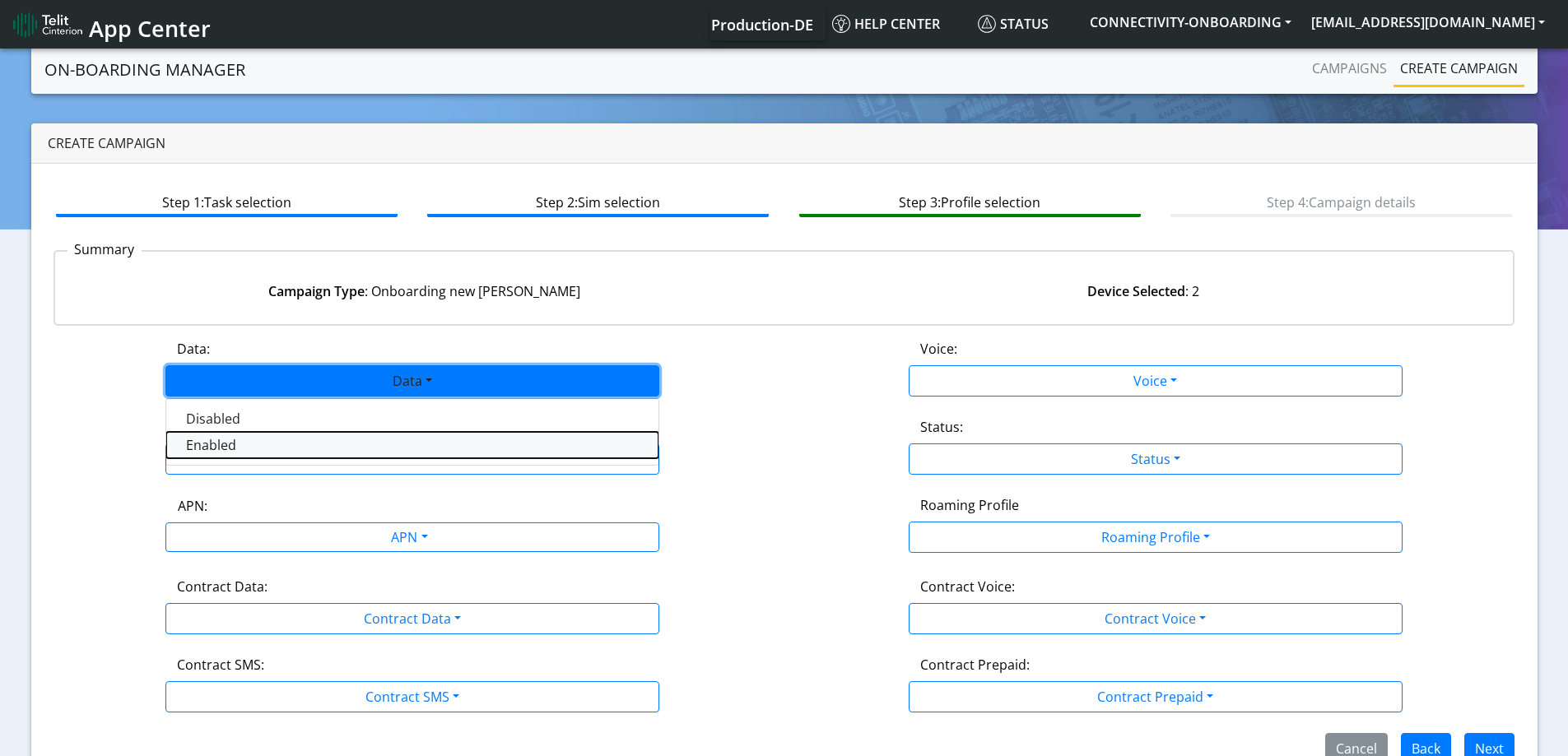
click at [205, 446] on button "Enabled" at bounding box center [412, 445] width 492 height 27
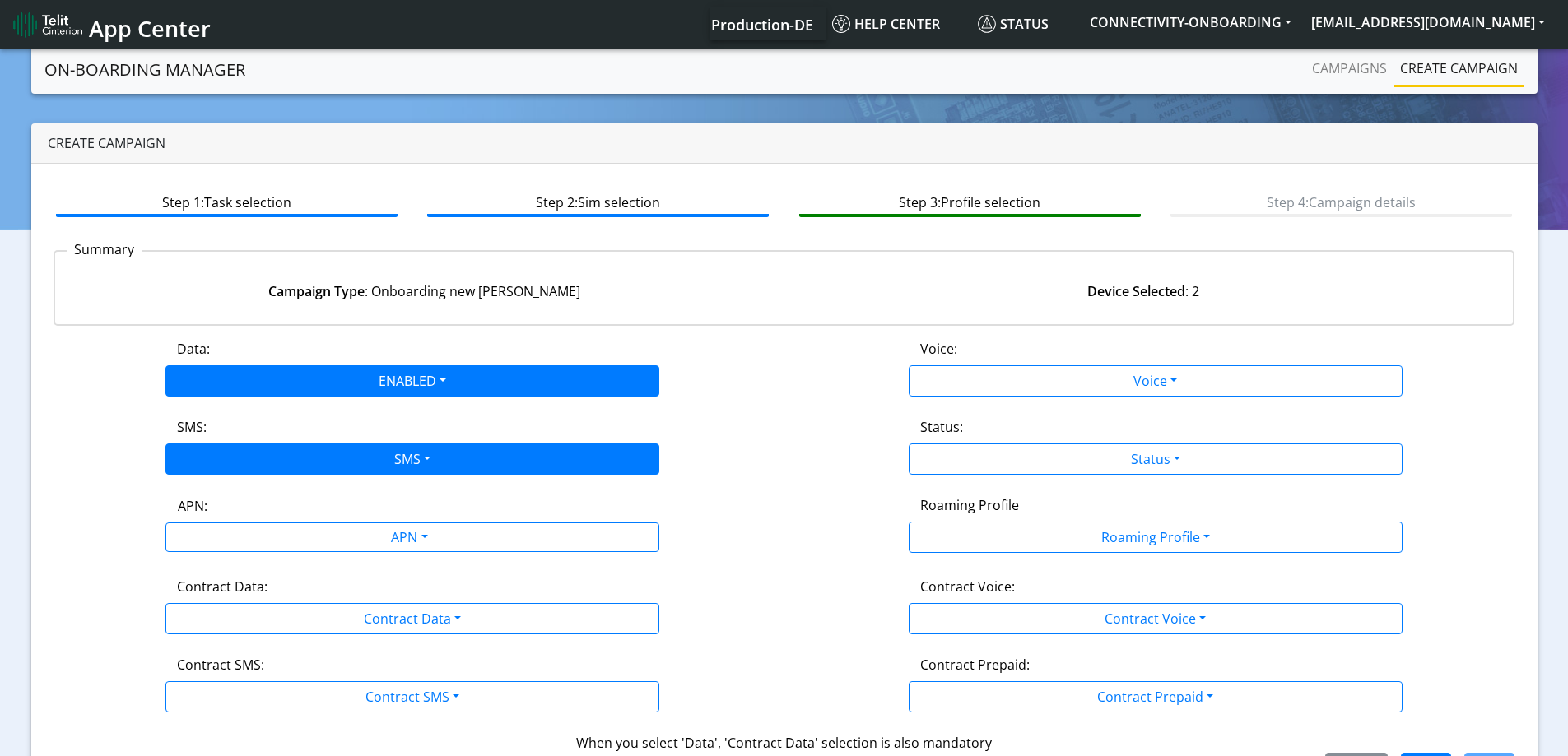
drag, startPoint x: 239, startPoint y: 487, endPoint x: 245, endPoint y: 474, distance: 14.3
click at [240, 487] on div "Data: ENABLED Disabled Enabled Voice: Voice Disabled Enabled SMS: SMS Disabled …" at bounding box center [784, 561] width 1462 height 445
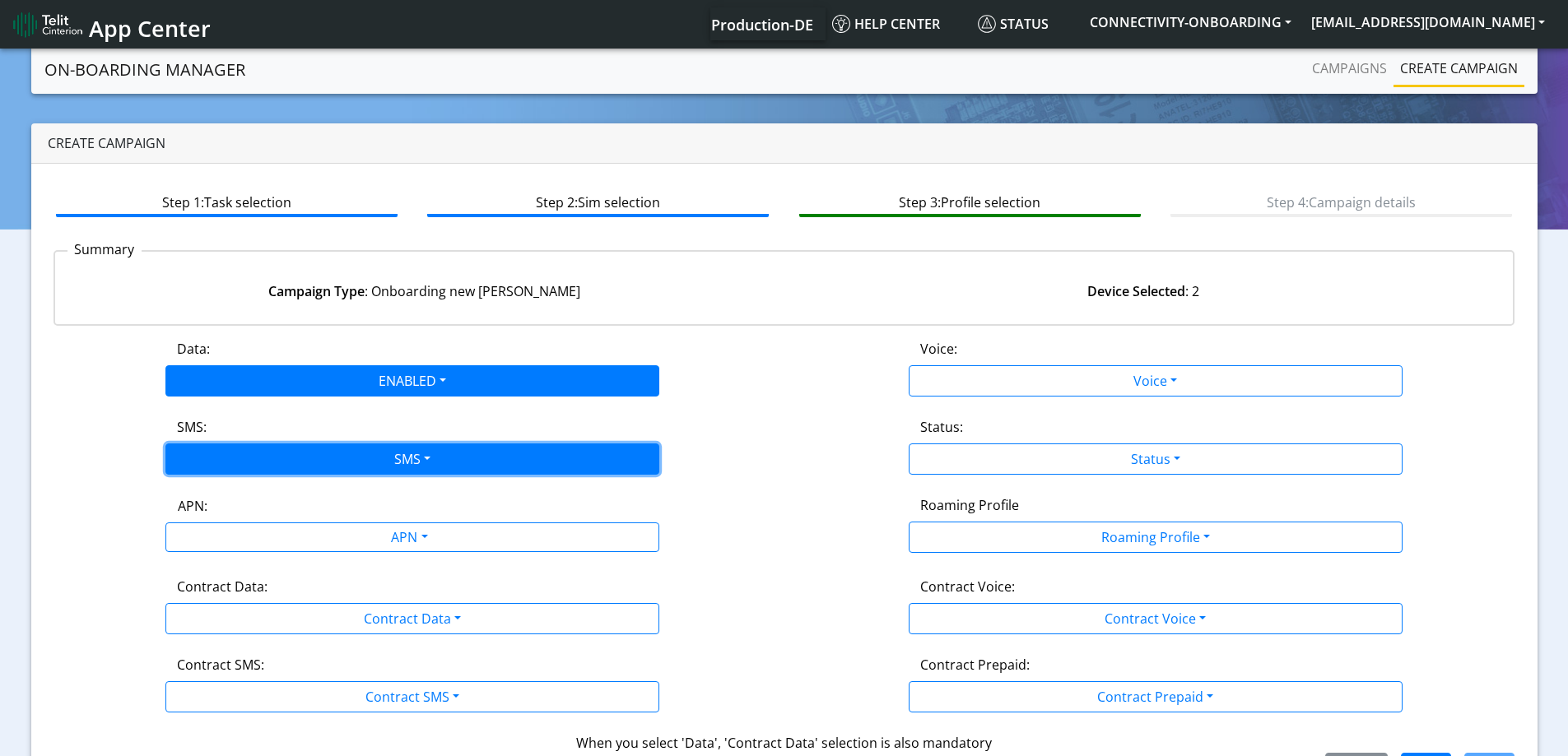
click at [245, 469] on button "SMS" at bounding box center [412, 458] width 493 height 31
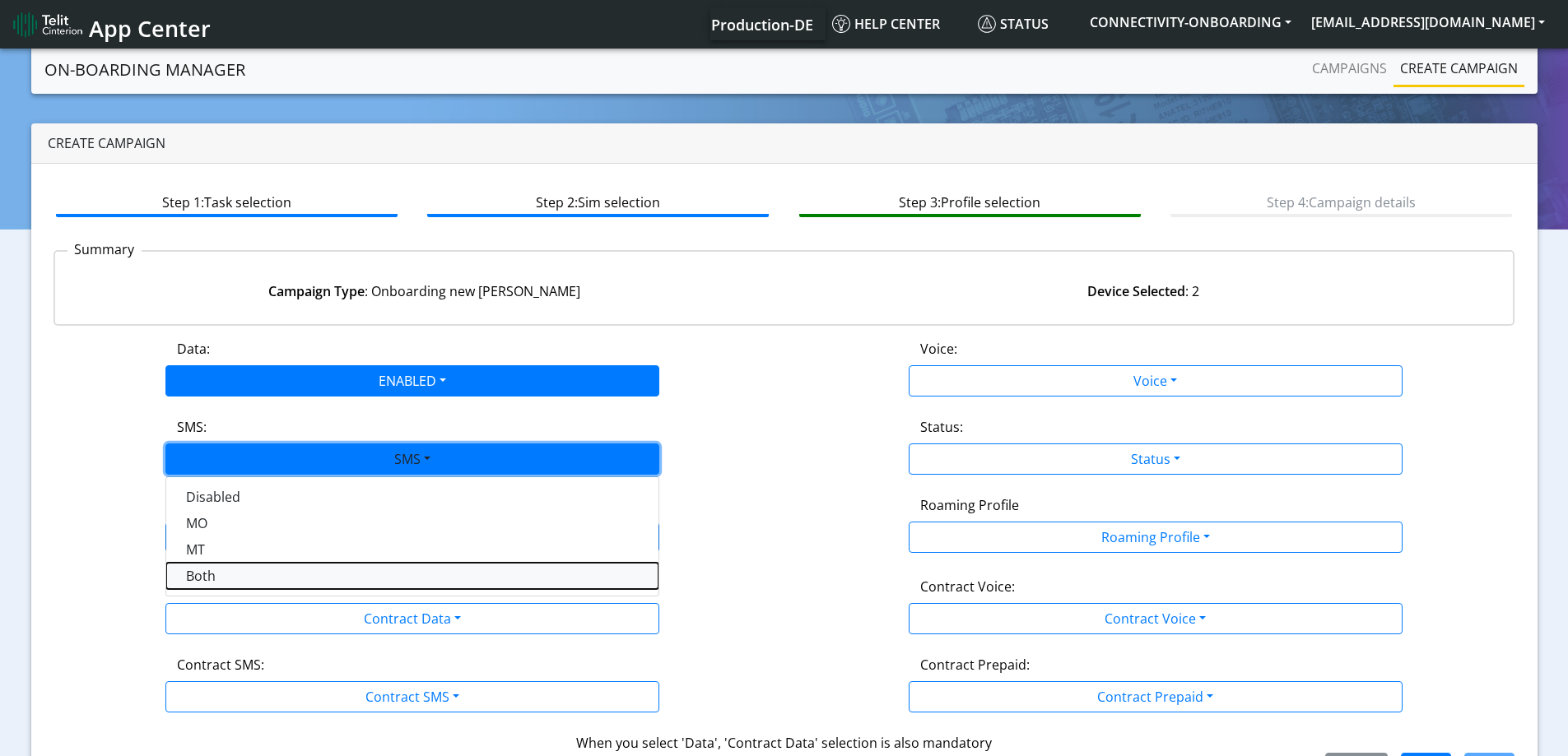
click at [228, 570] on button "Both" at bounding box center [412, 576] width 492 height 27
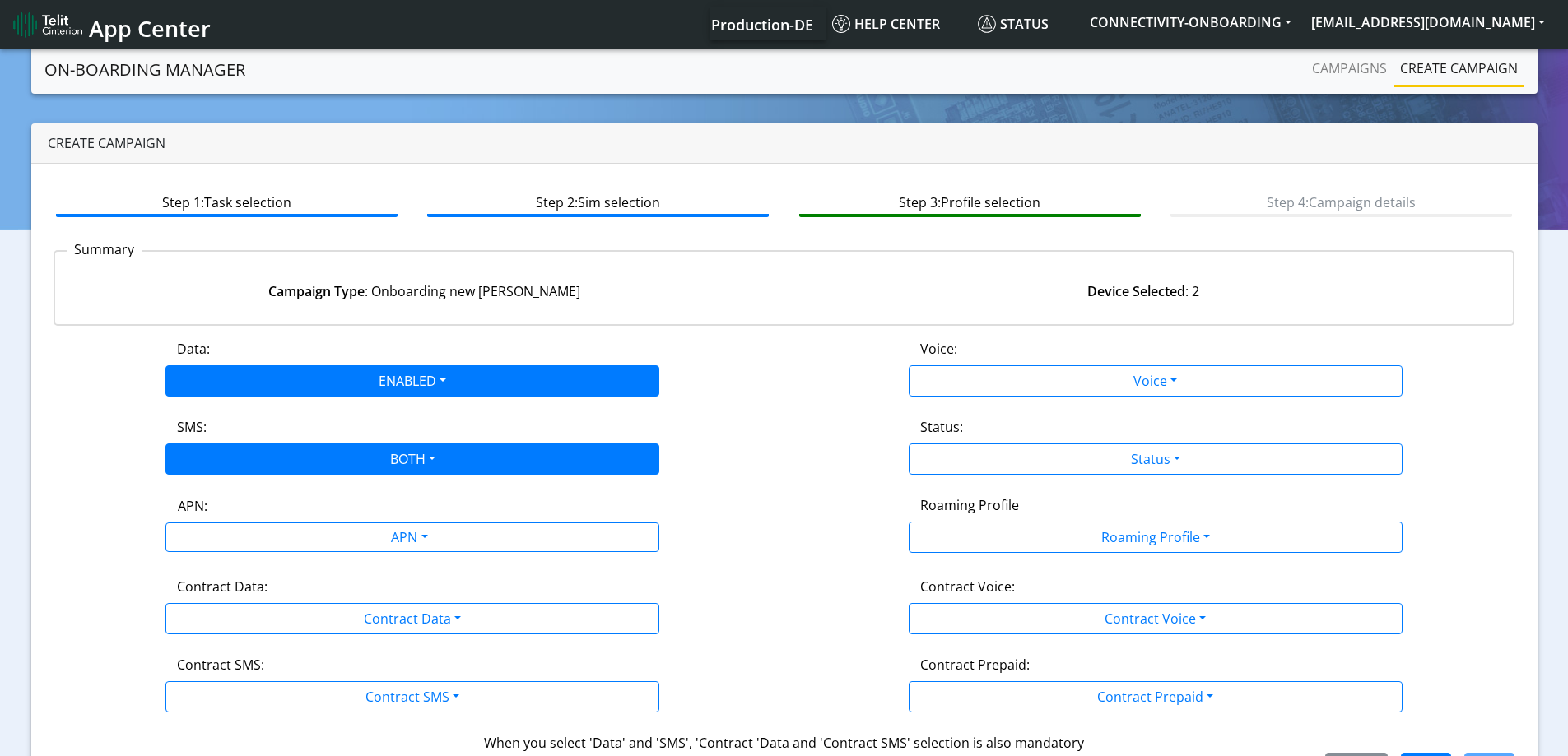
drag, startPoint x: 233, startPoint y: 555, endPoint x: 249, endPoint y: 535, distance: 25.6
click at [234, 553] on div "APN: APN" at bounding box center [412, 525] width 743 height 61
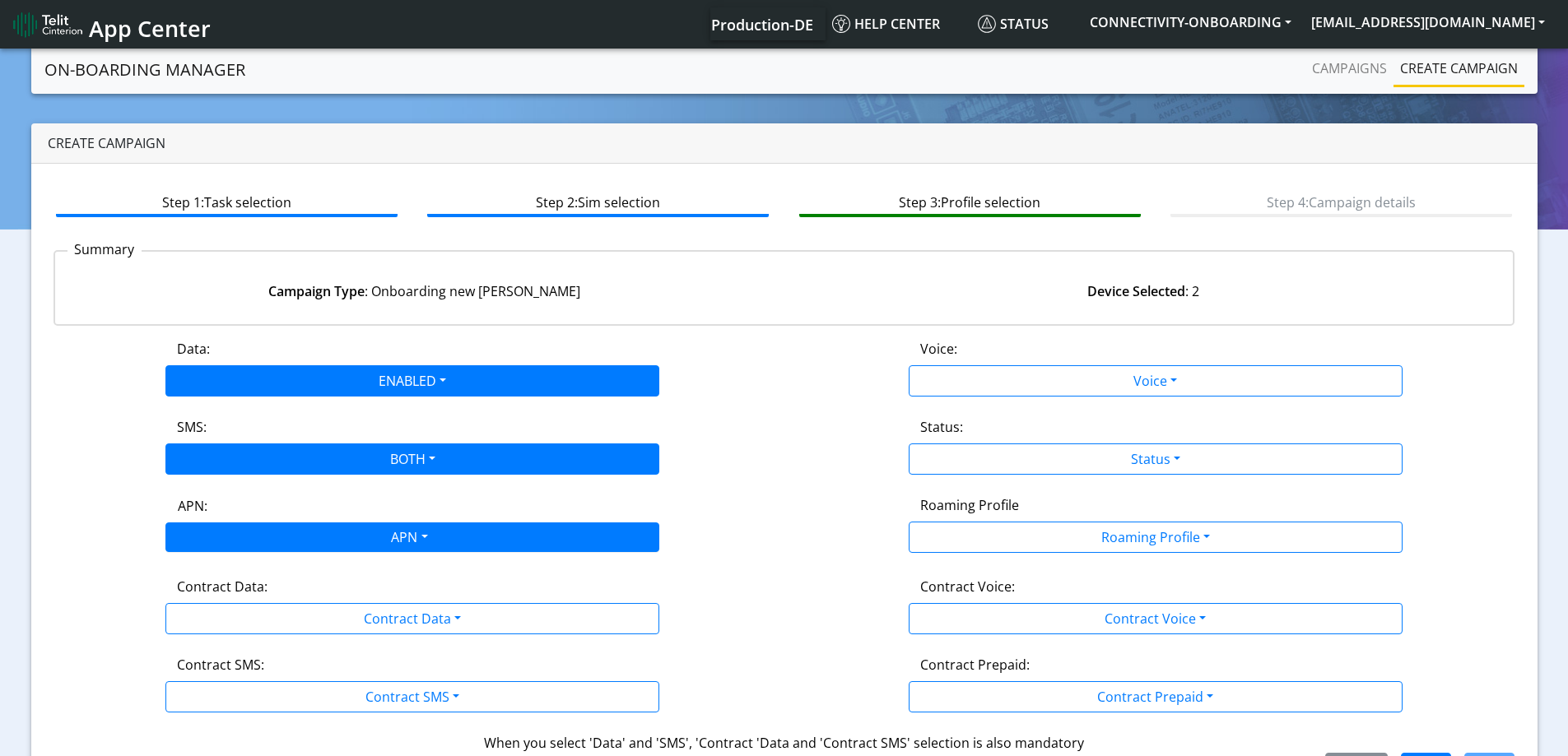
click at [249, 535] on div "APN" at bounding box center [407, 539] width 522 height 32
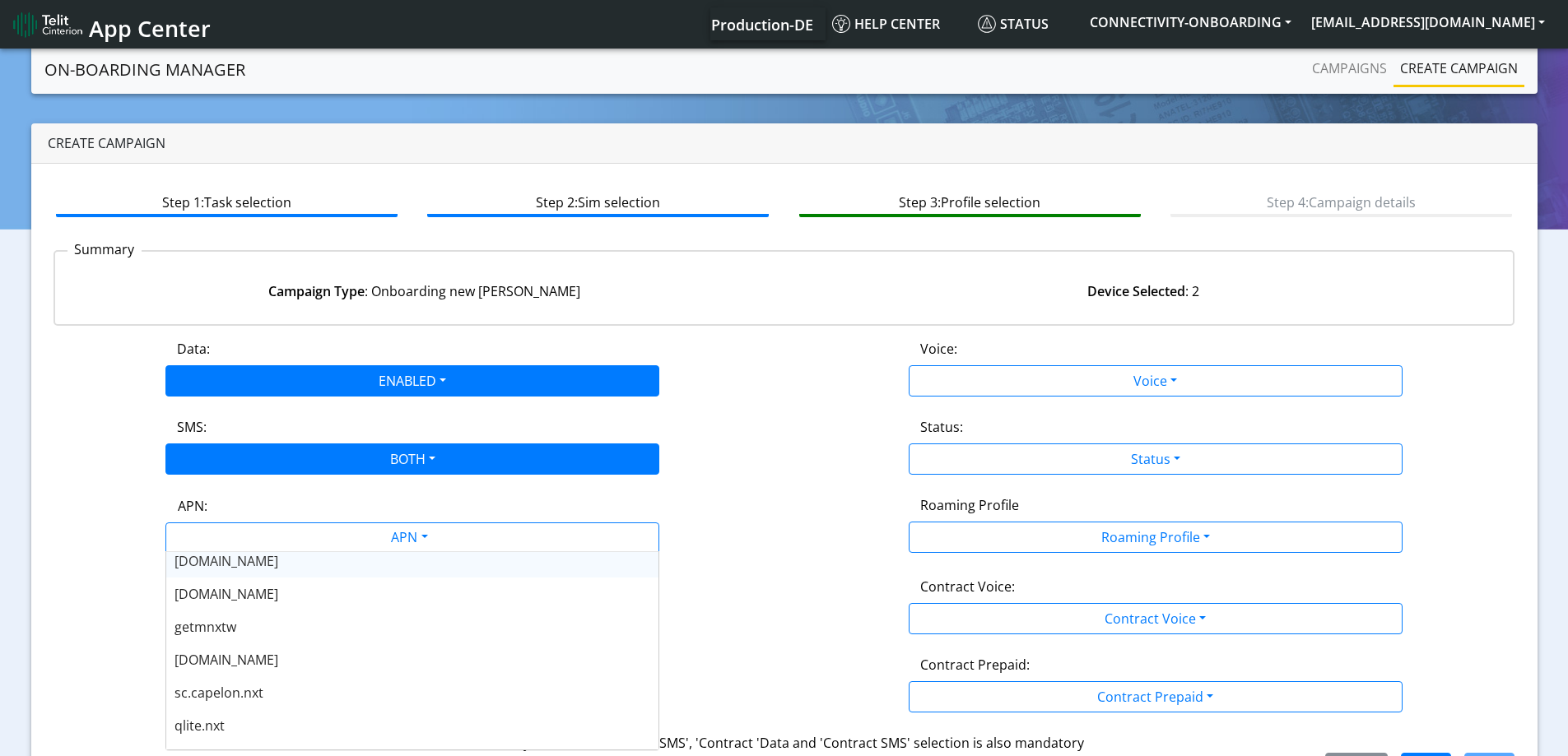
scroll to position [411, 0]
click at [248, 580] on span "[DOMAIN_NAME]" at bounding box center [226, 585] width 104 height 18
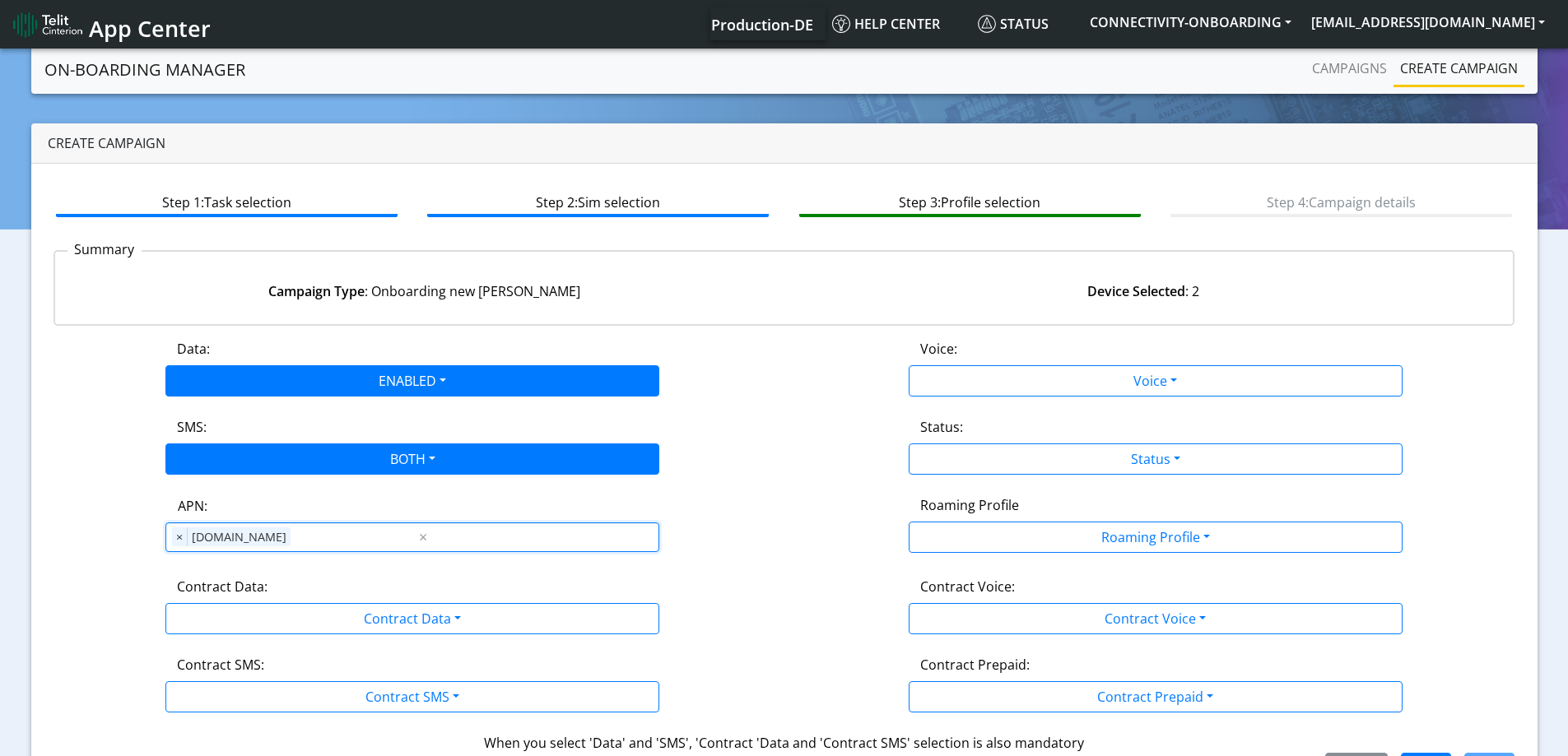
click at [217, 592] on label "Contract Data:" at bounding box center [222, 587] width 90 height 20
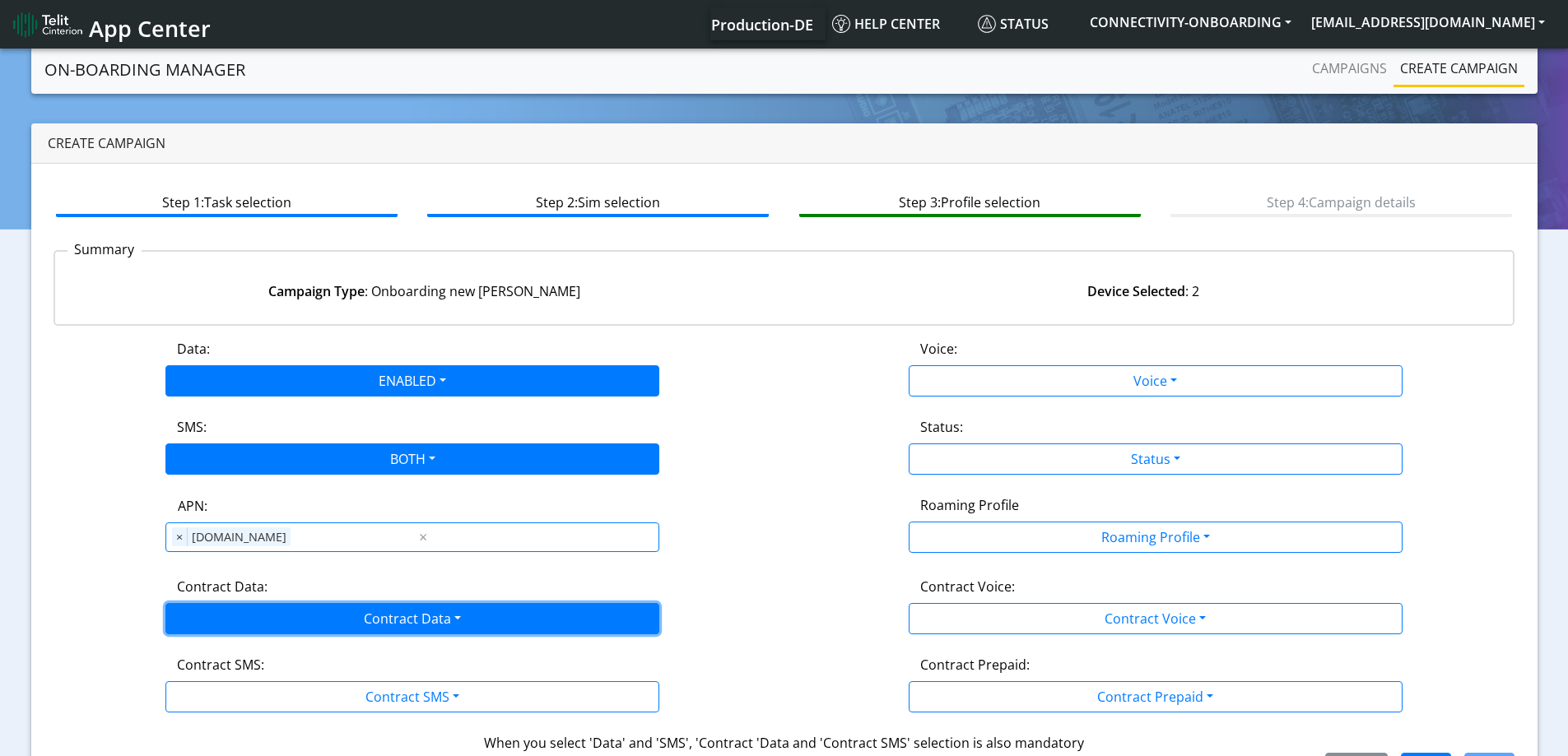
click at [209, 614] on button "Contract Data" at bounding box center [412, 617] width 493 height 31
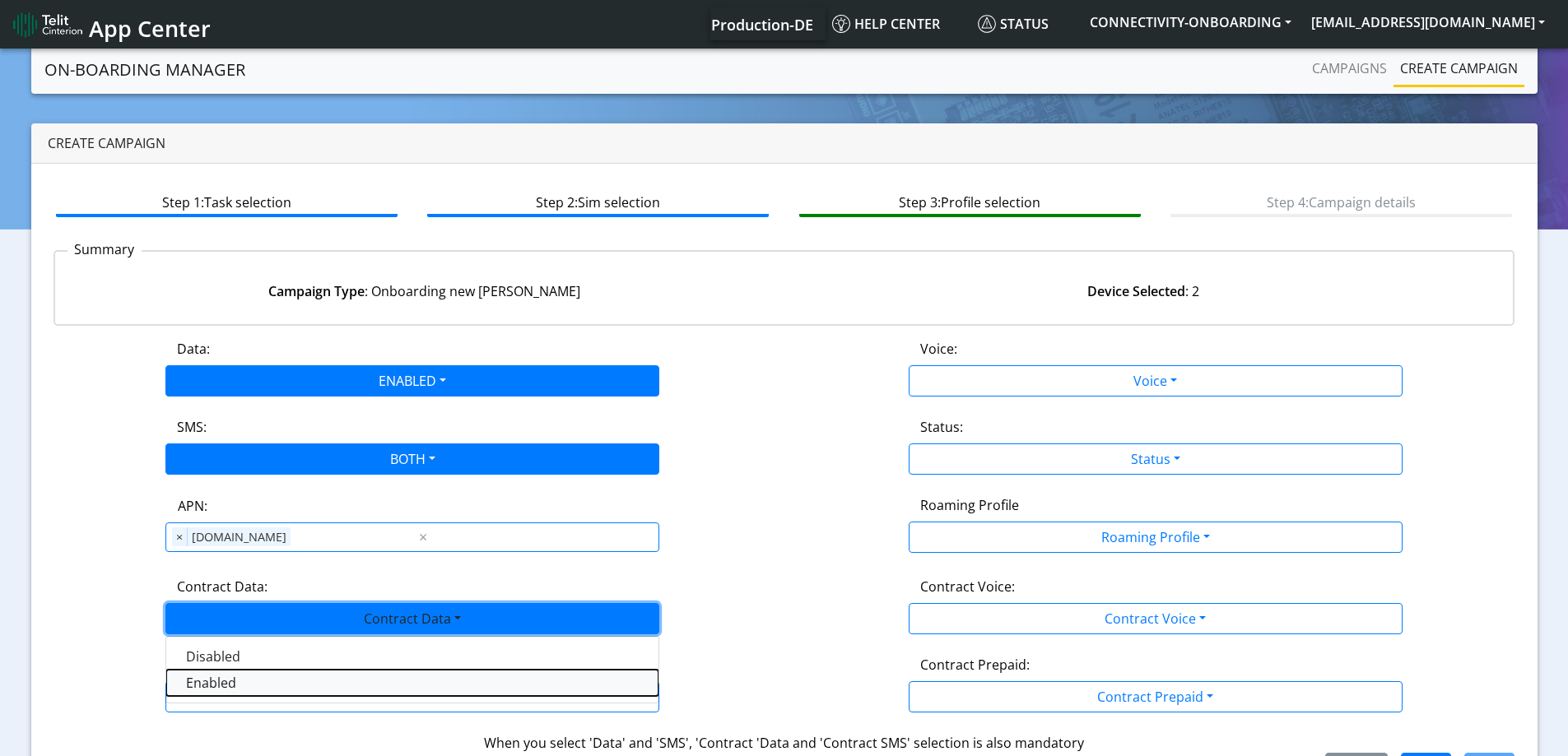
click at [196, 671] on Dataenabled-dropdown "Enabled" at bounding box center [412, 683] width 492 height 27
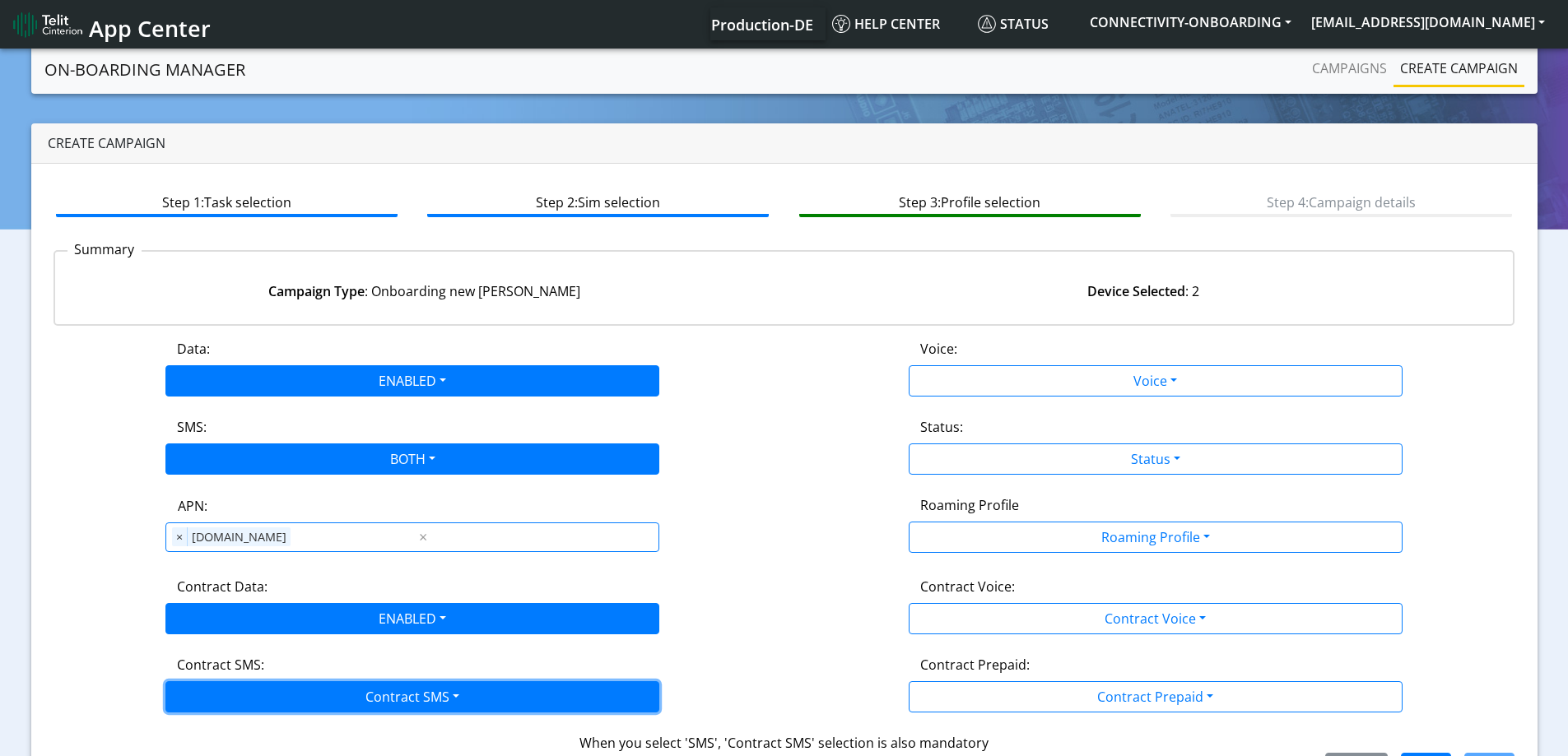
click at [195, 693] on button "Contract SMS" at bounding box center [412, 696] width 493 height 31
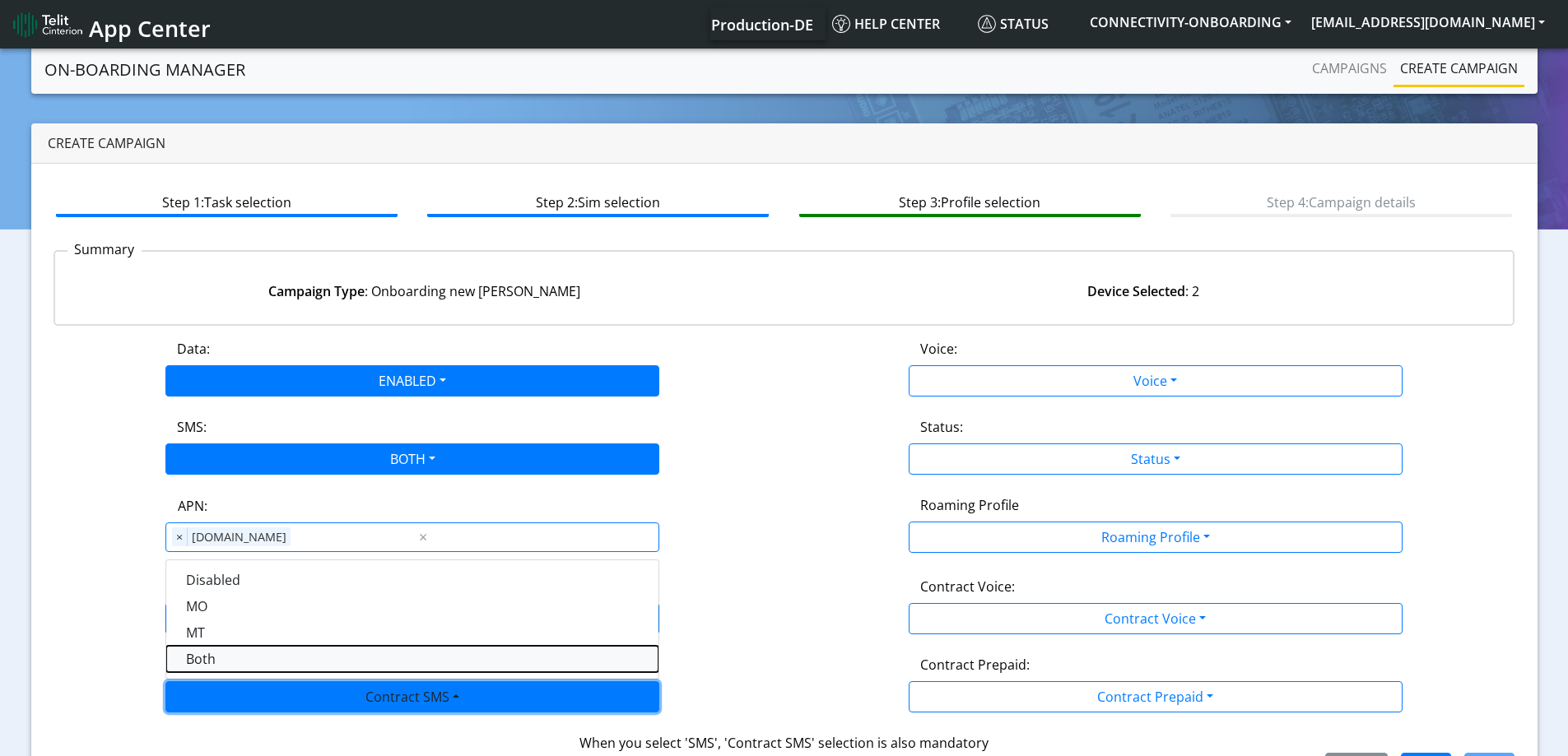
drag, startPoint x: 200, startPoint y: 661, endPoint x: 908, endPoint y: 668, distance: 708.0
click at [204, 660] on SMSboth-dropdown "Both" at bounding box center [412, 659] width 492 height 27
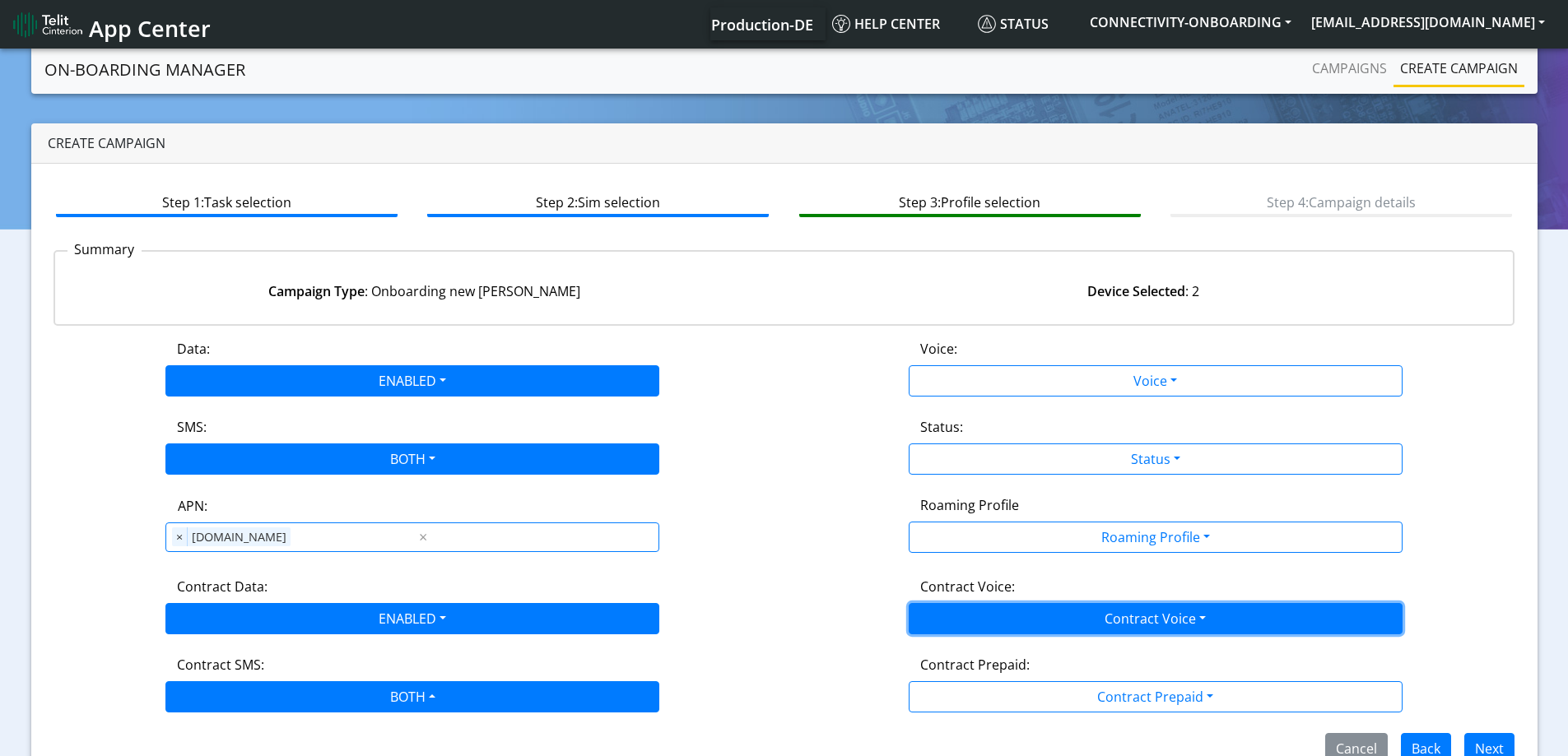
click at [1079, 623] on button "Contract Voice" at bounding box center [1155, 617] width 493 height 31
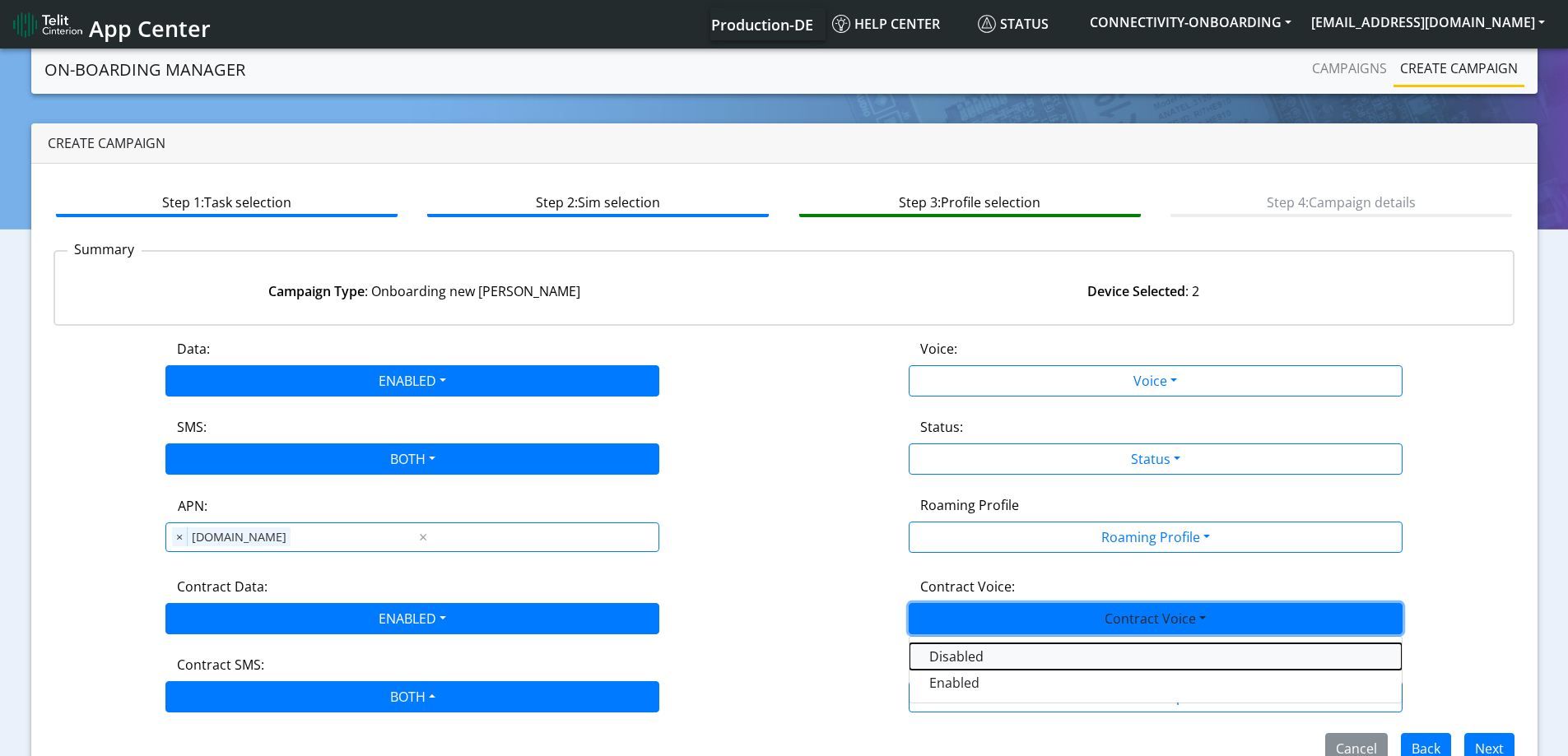
click at [947, 658] on Voicedisabled-dropdown "Disabled" at bounding box center [1155, 657] width 492 height 27
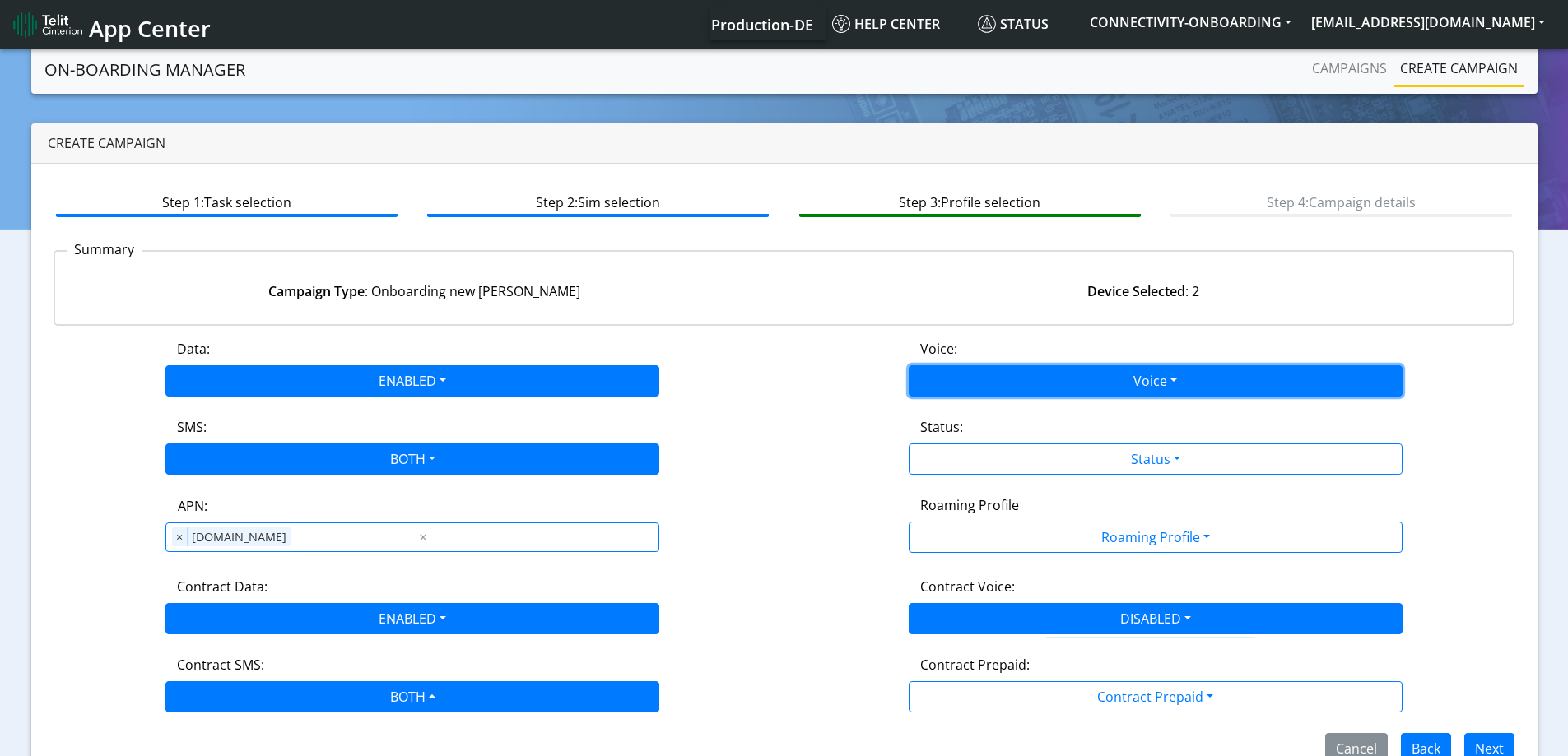
click at [954, 386] on button "Voice" at bounding box center [1155, 381] width 493 height 31
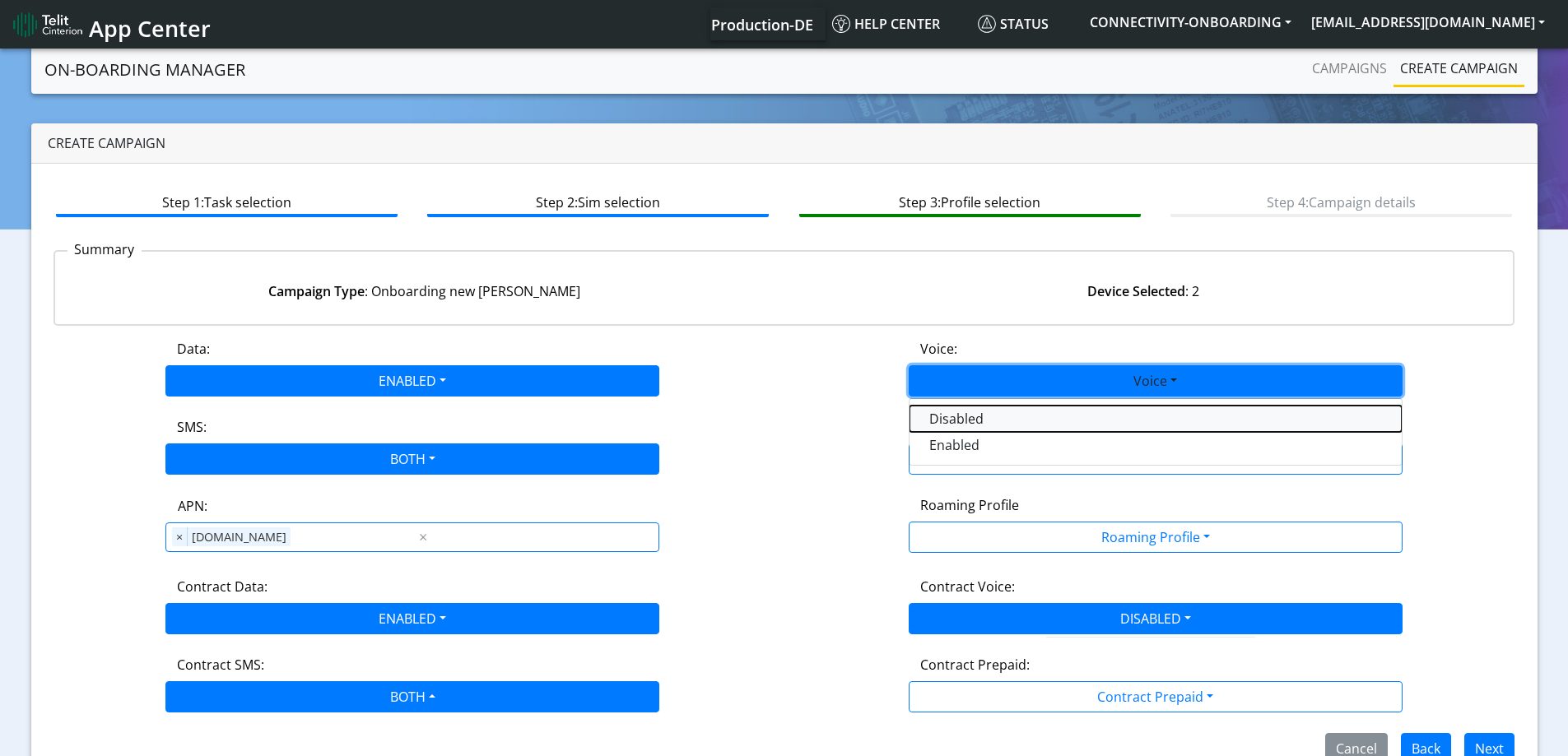
click at [946, 418] on button "Disabled" at bounding box center [1155, 419] width 492 height 27
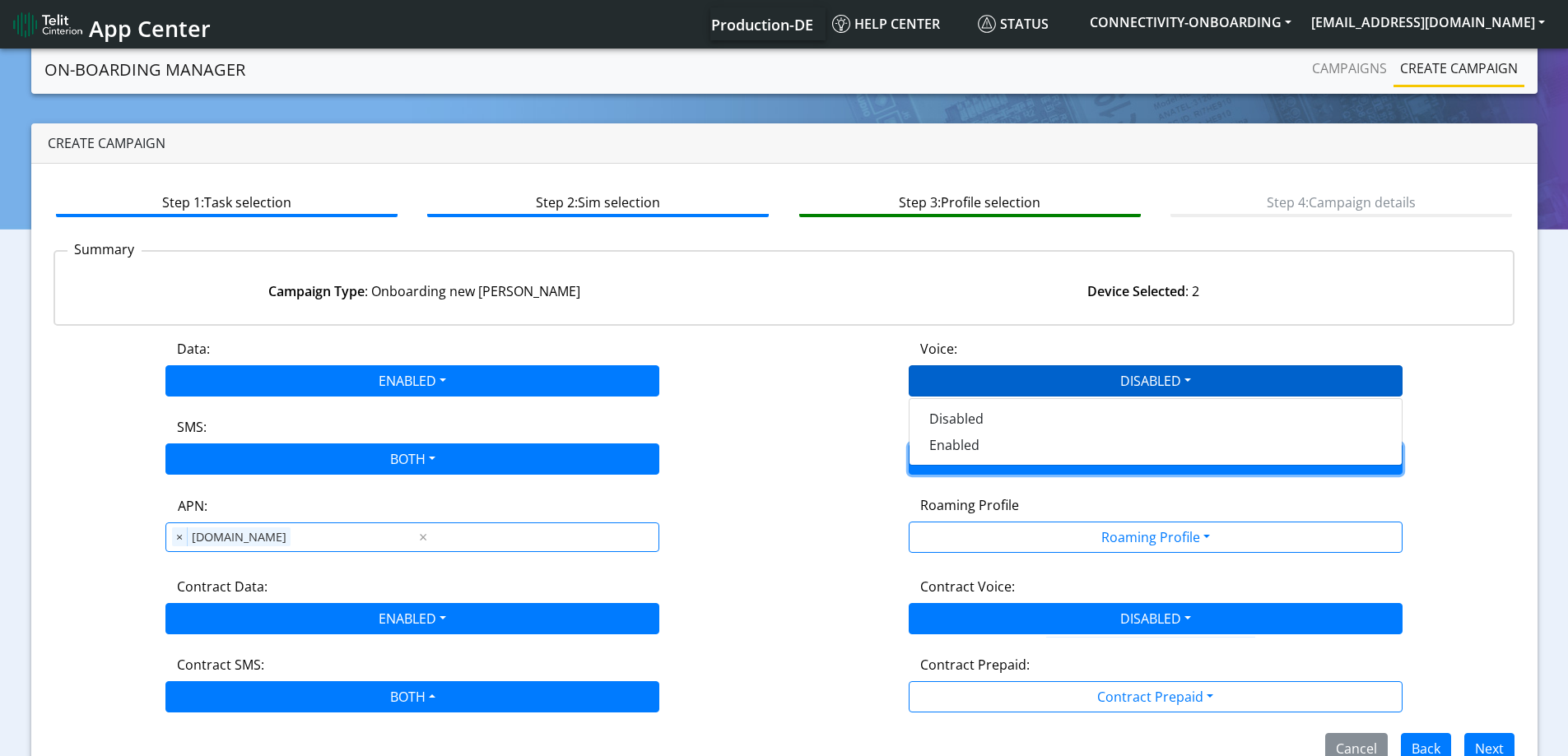
click at [946, 456] on button "Status" at bounding box center [1155, 458] width 493 height 31
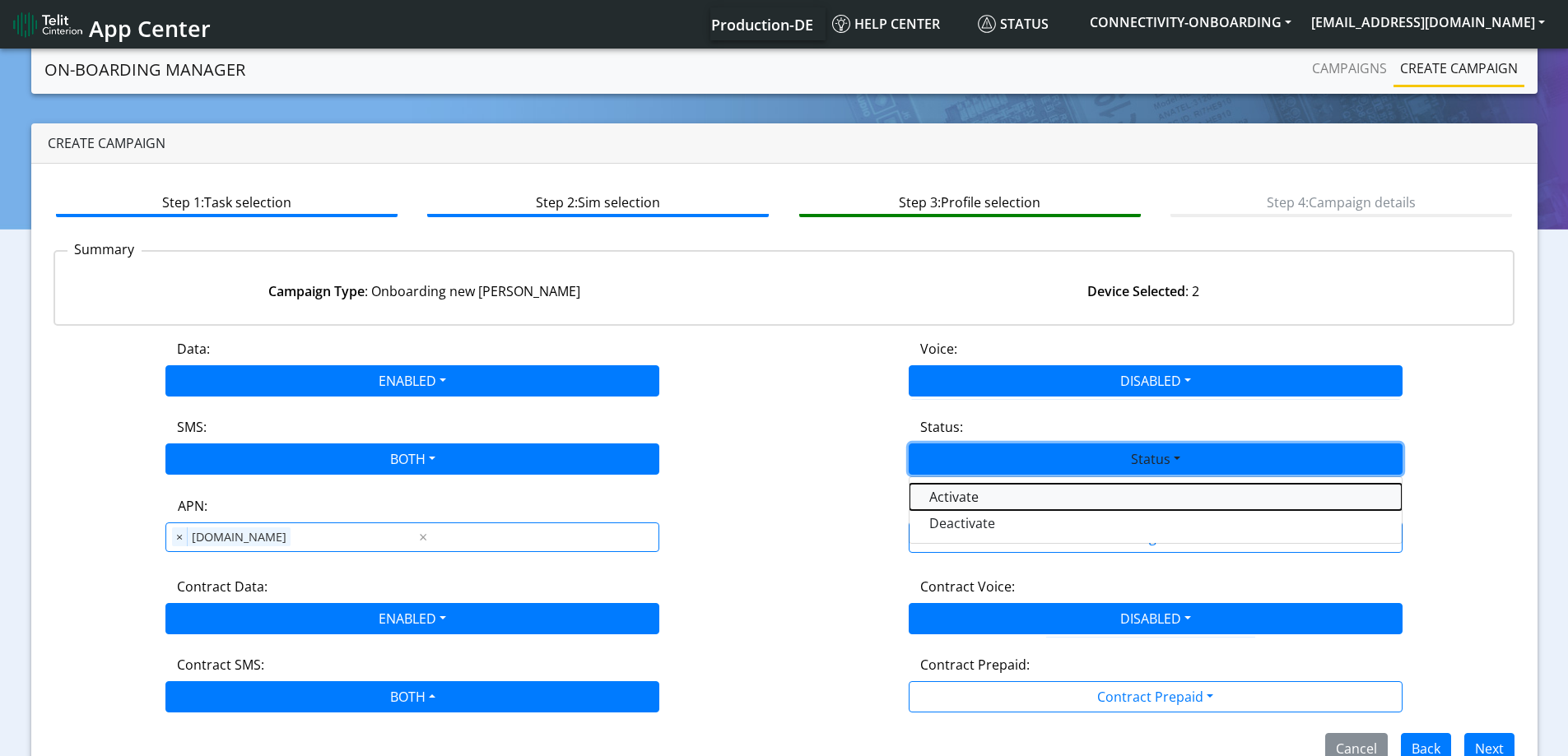
drag, startPoint x: 945, startPoint y: 486, endPoint x: 952, endPoint y: 517, distance: 31.8
click at [945, 486] on button "Activate" at bounding box center [1155, 497] width 492 height 27
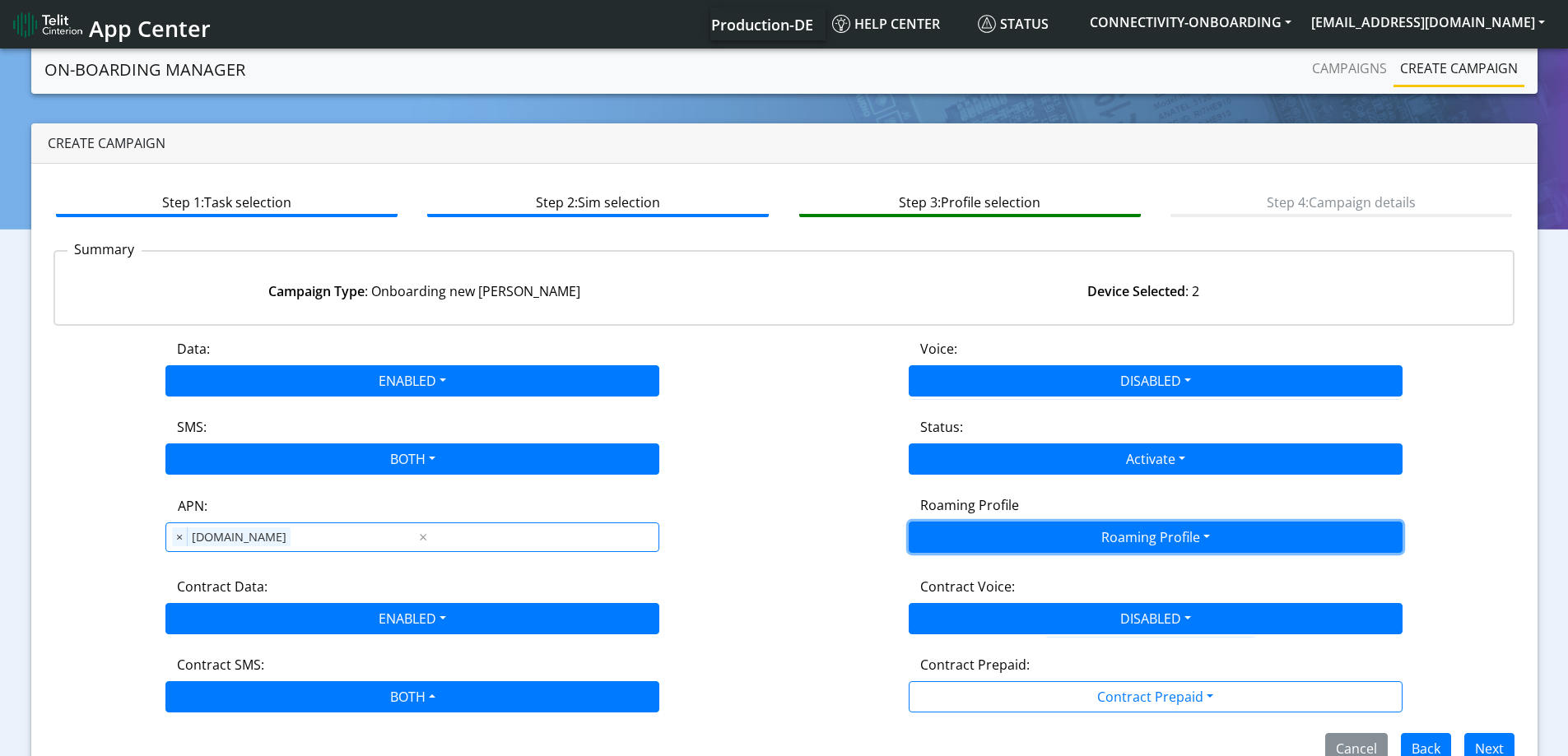
click at [952, 522] on button "Roaming Profile" at bounding box center [1155, 537] width 493 height 31
click at [958, 530] on button "Roaming Profile" at bounding box center [1155, 537] width 493 height 31
drag, startPoint x: 1025, startPoint y: 551, endPoint x: 1030, endPoint y: 539, distance: 13.0
click at [1025, 547] on button "Roaming Profile" at bounding box center [1155, 537] width 493 height 31
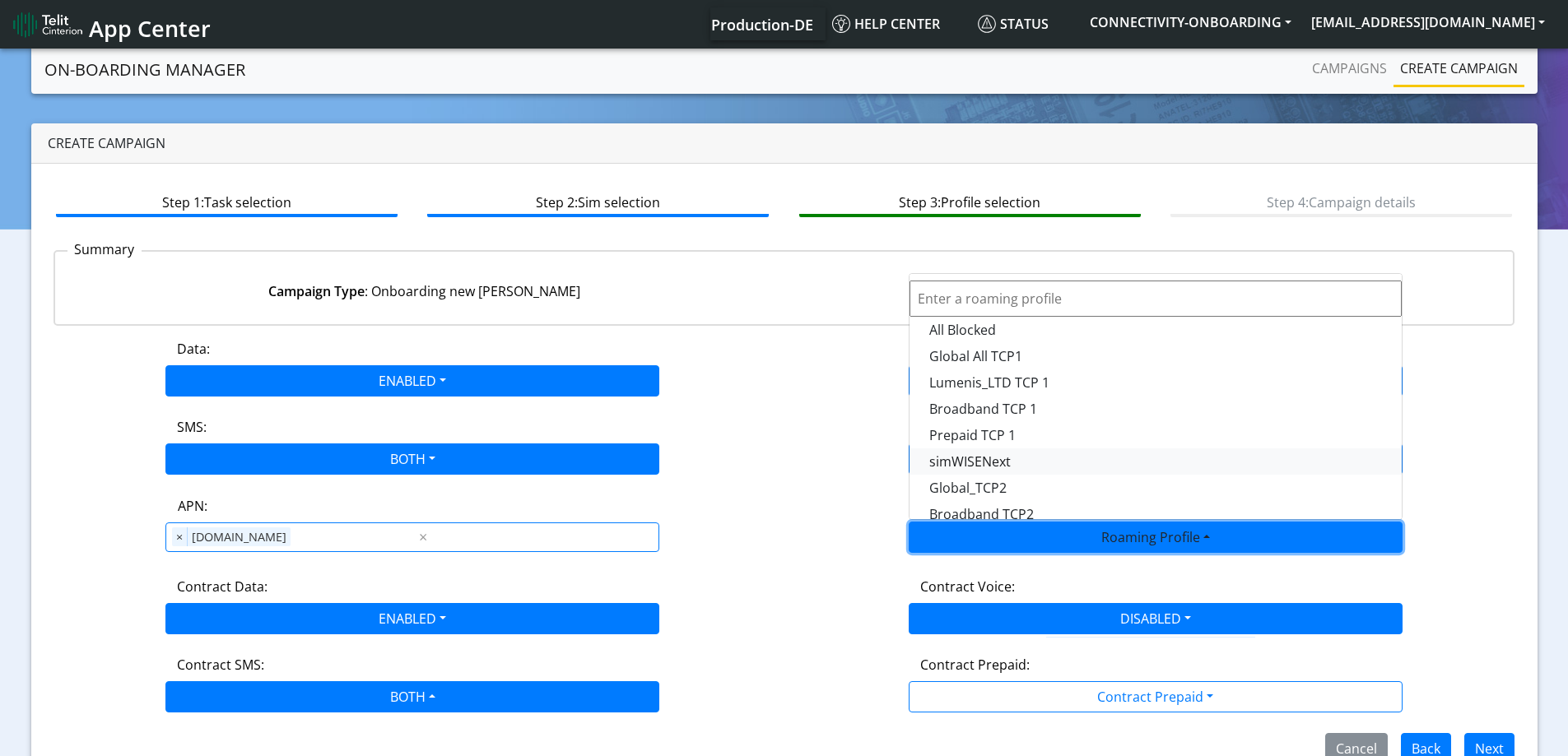
scroll to position [462, 0]
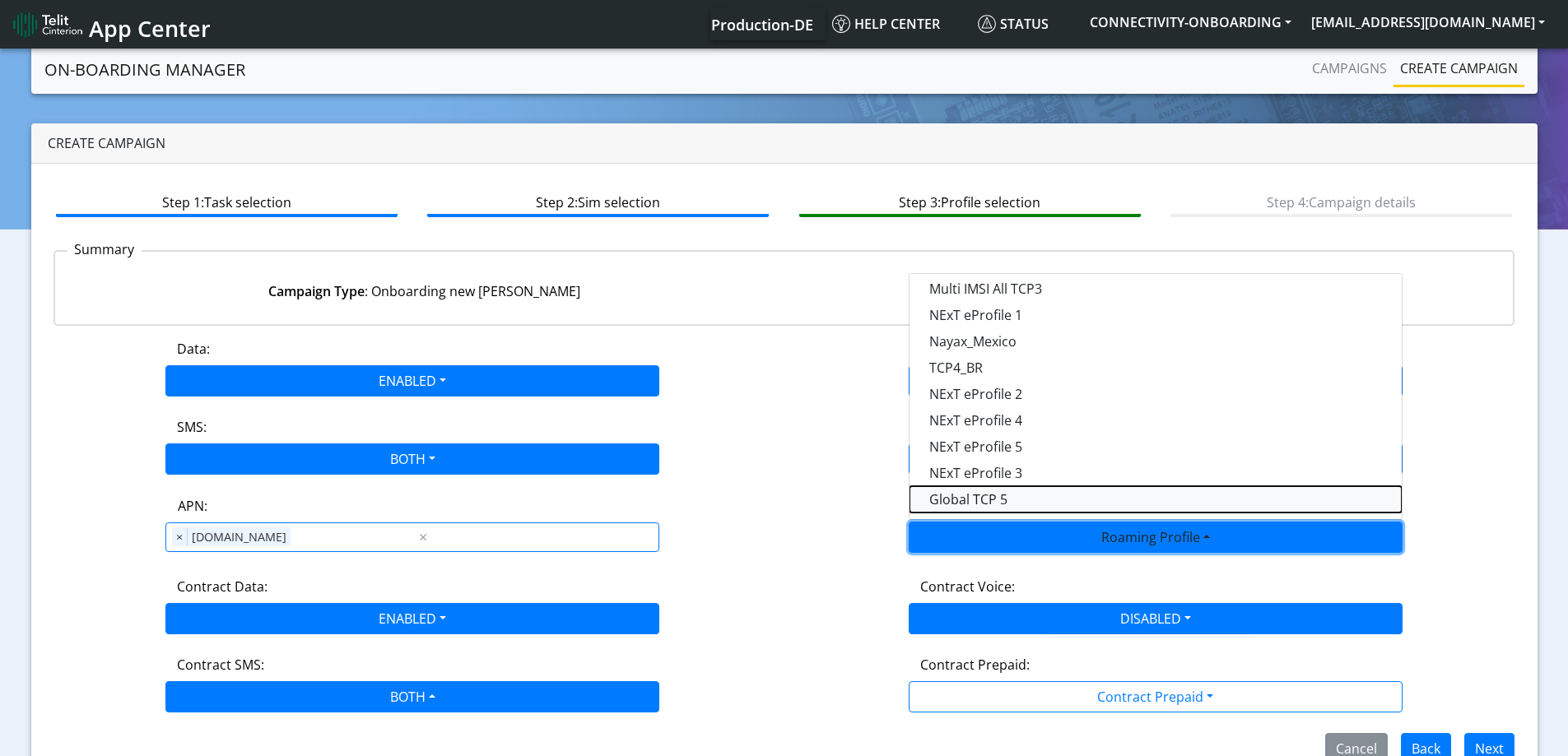
click at [1023, 500] on Profile-dropdown "Global TCP 5" at bounding box center [1155, 500] width 492 height 27
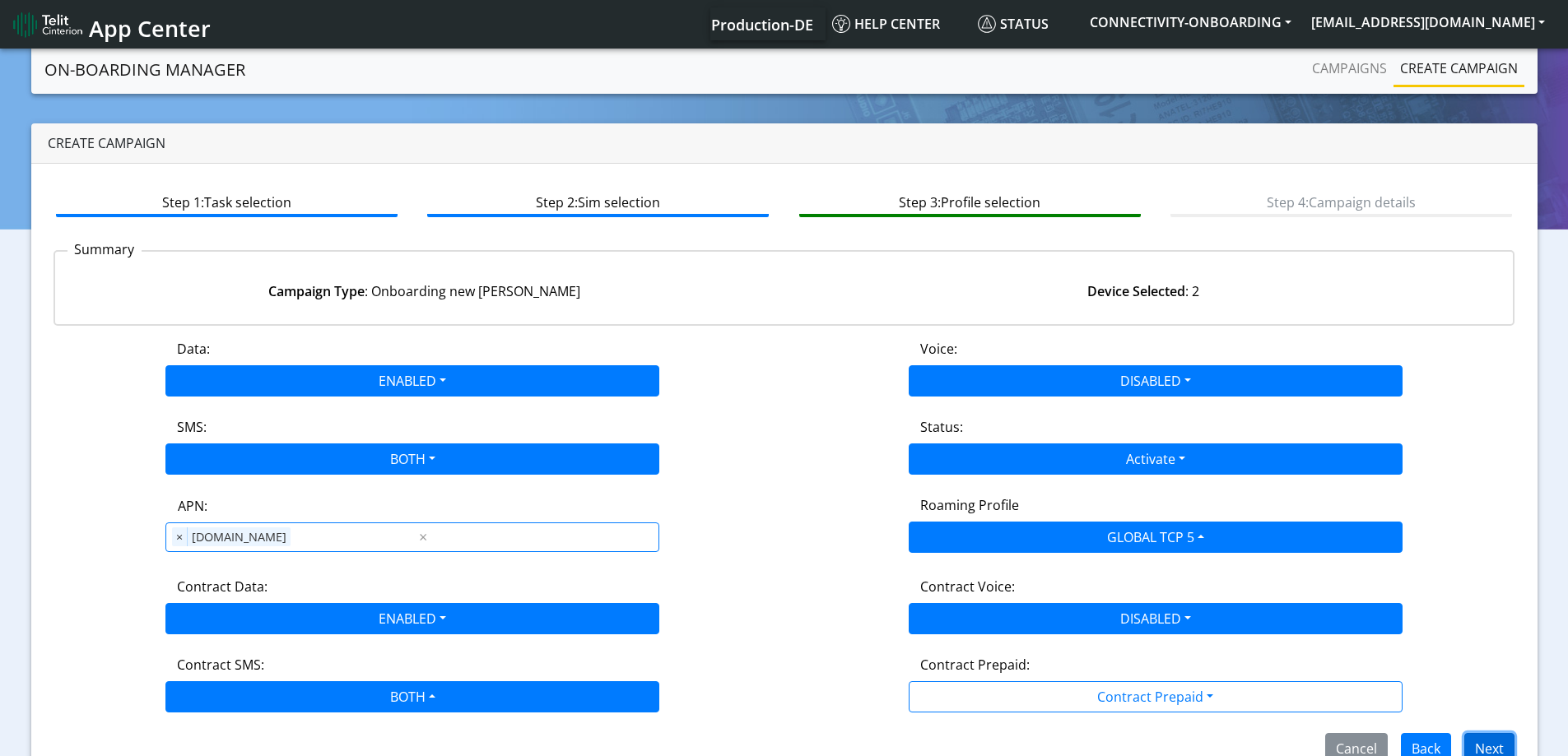
click at [1487, 743] on button "Next" at bounding box center [1489, 748] width 50 height 31
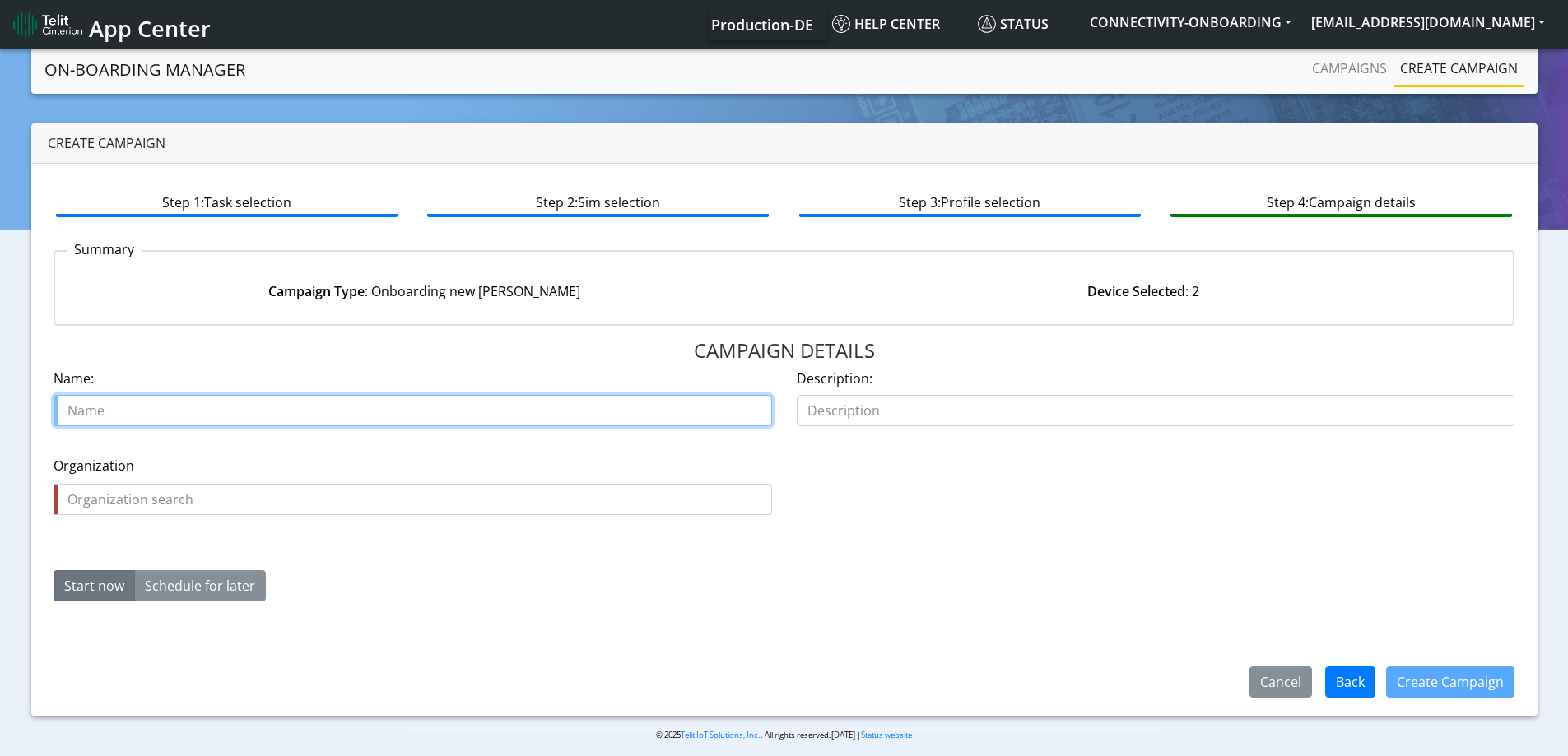
click at [168, 408] on input "text" at bounding box center [412, 410] width 718 height 31
paste input "Tech-select ltd"
type input "Tech-select ltd starter SIM TCP5"
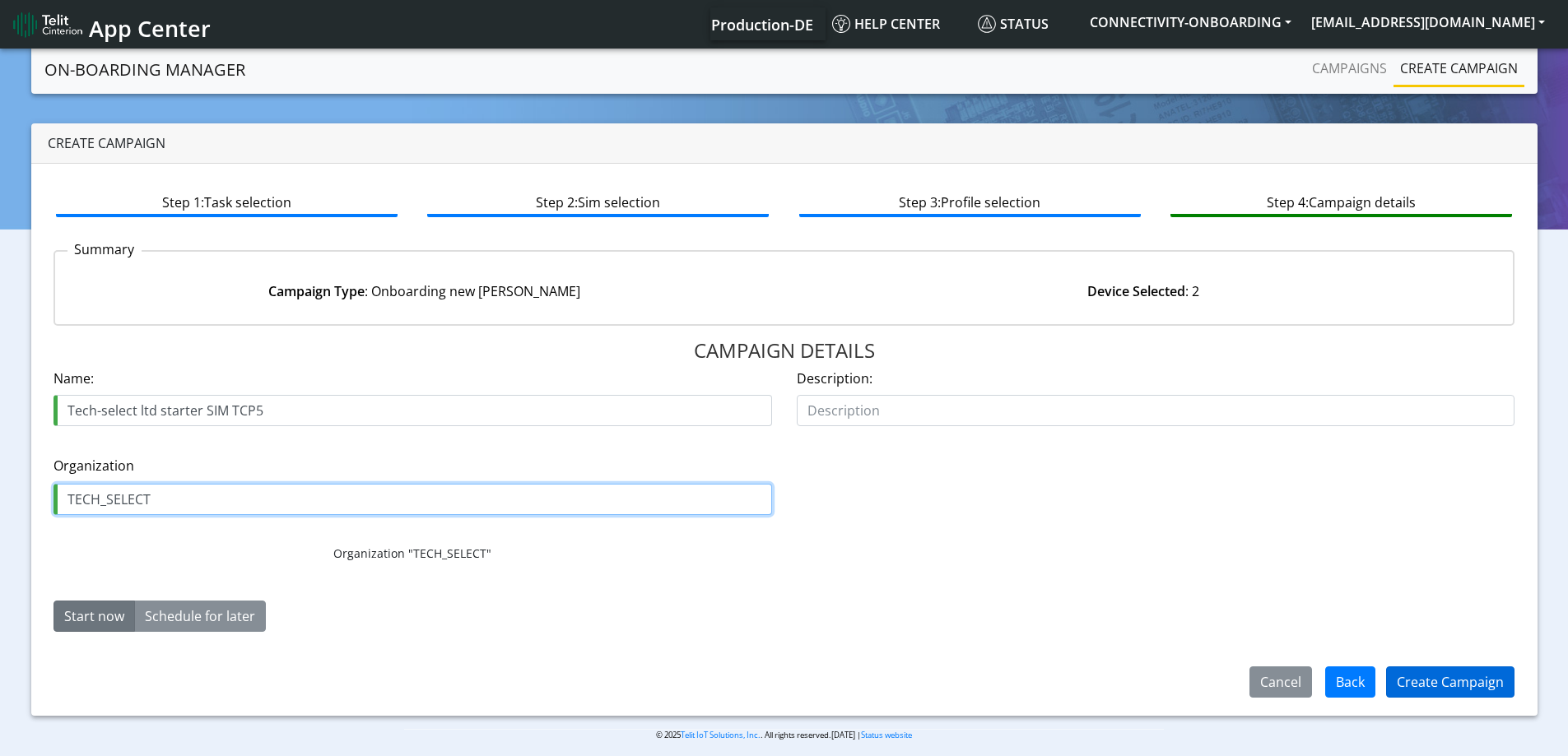
type input "TECH_SELECT"
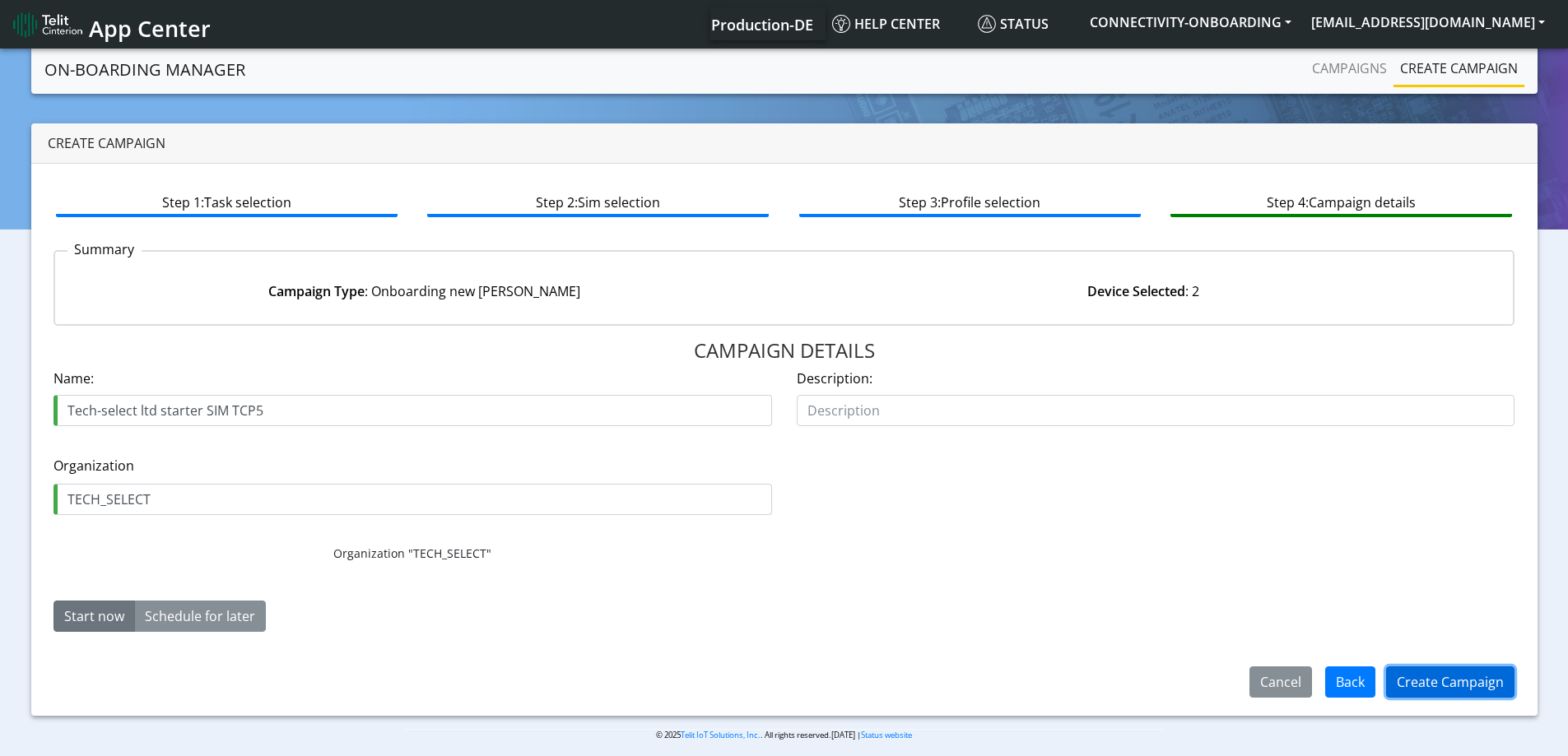
click at [1474, 683] on button "Create Campaign" at bounding box center [1450, 681] width 129 height 31
